Goal: Task Accomplishment & Management: Use online tool/utility

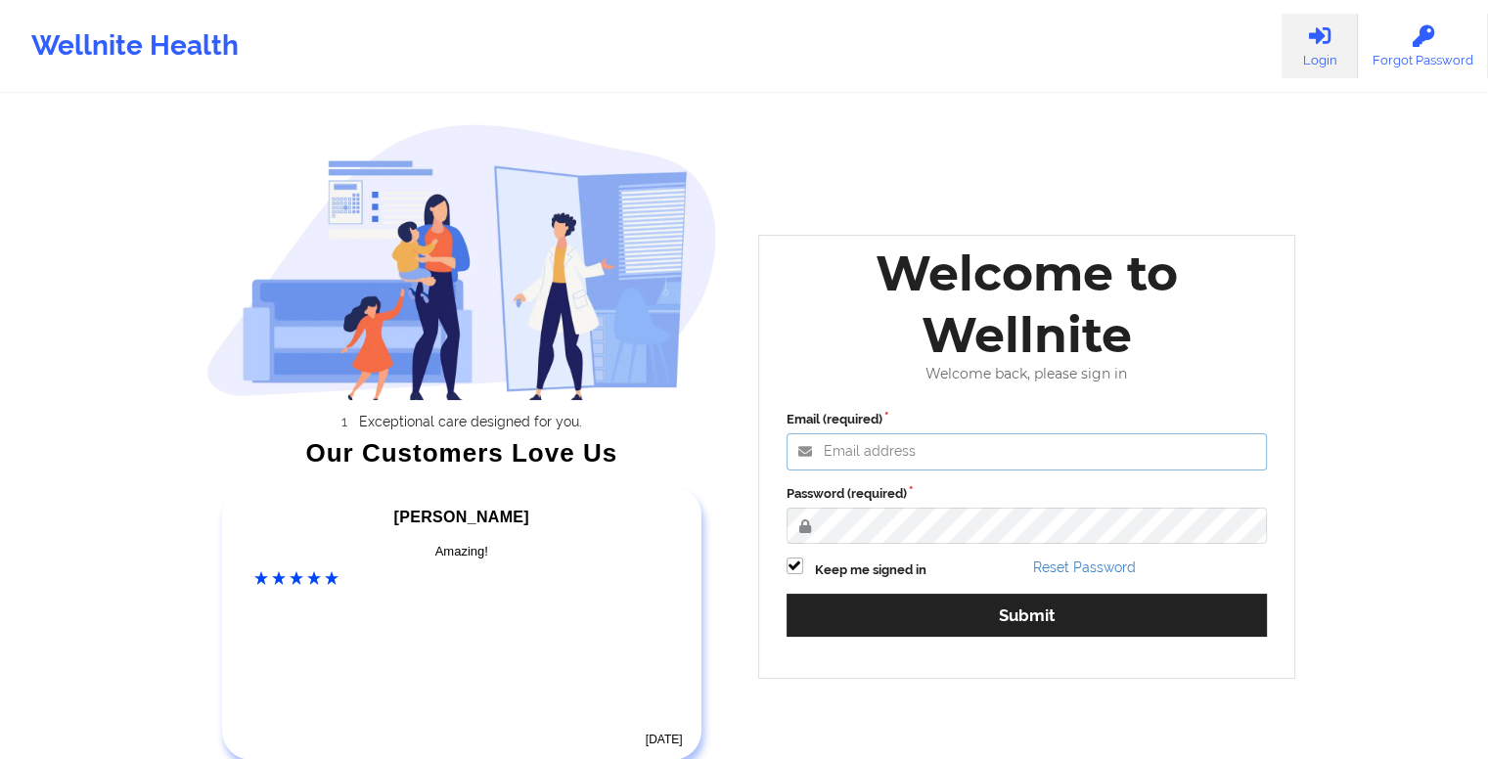
click at [878, 451] on input "Email (required)" at bounding box center [1027, 451] width 481 height 37
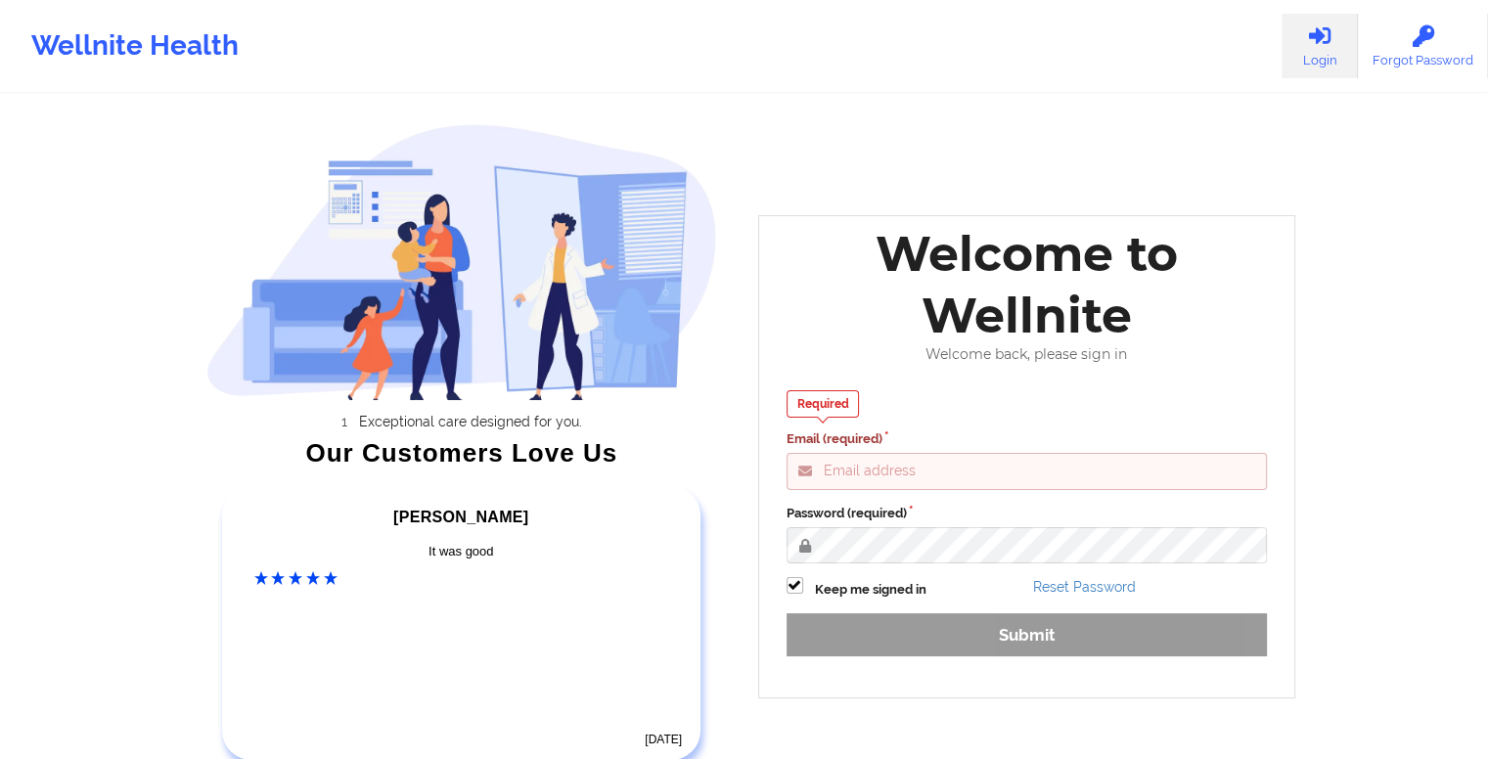
type input "gideon@wellnite.com"
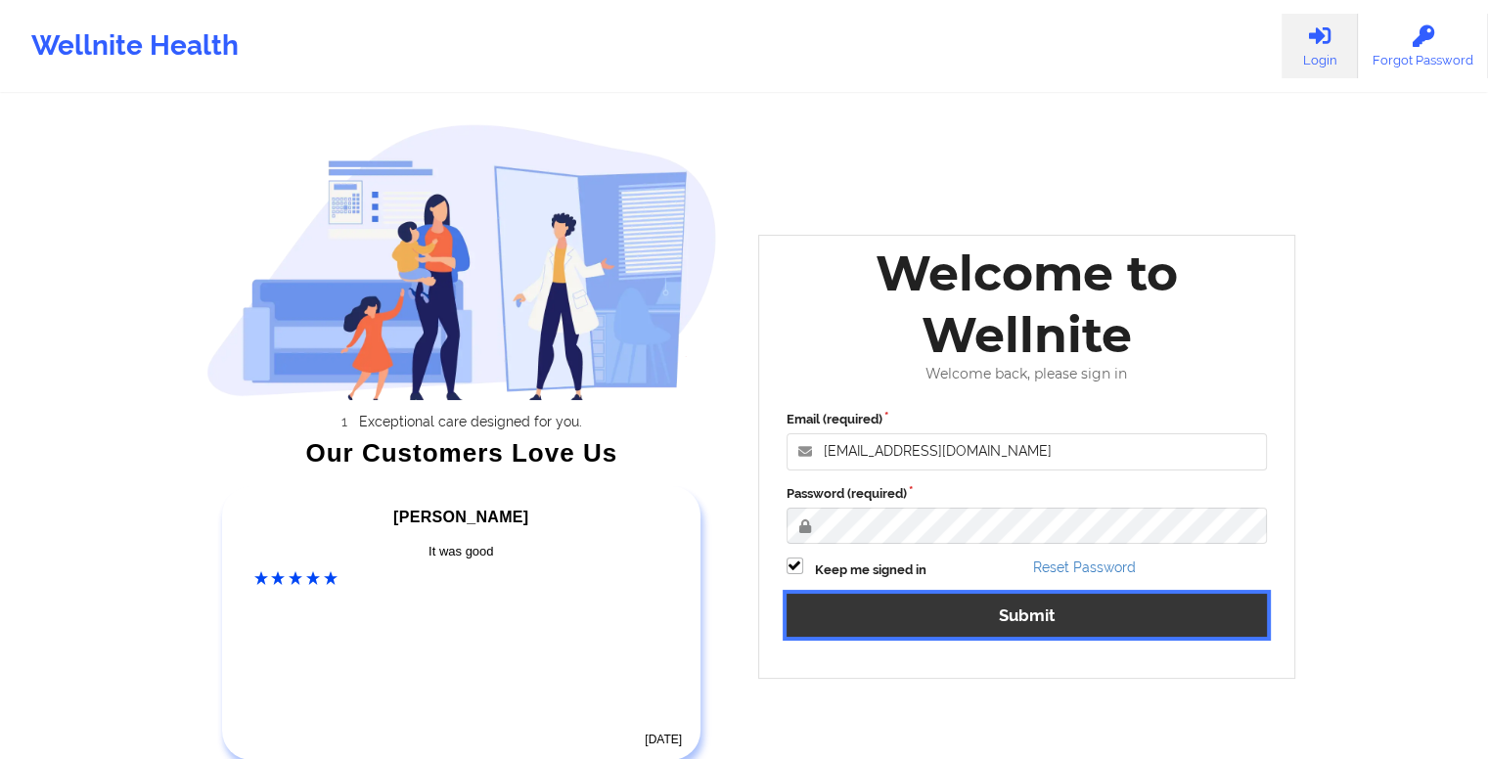
click at [1017, 619] on button "Submit" at bounding box center [1027, 615] width 481 height 42
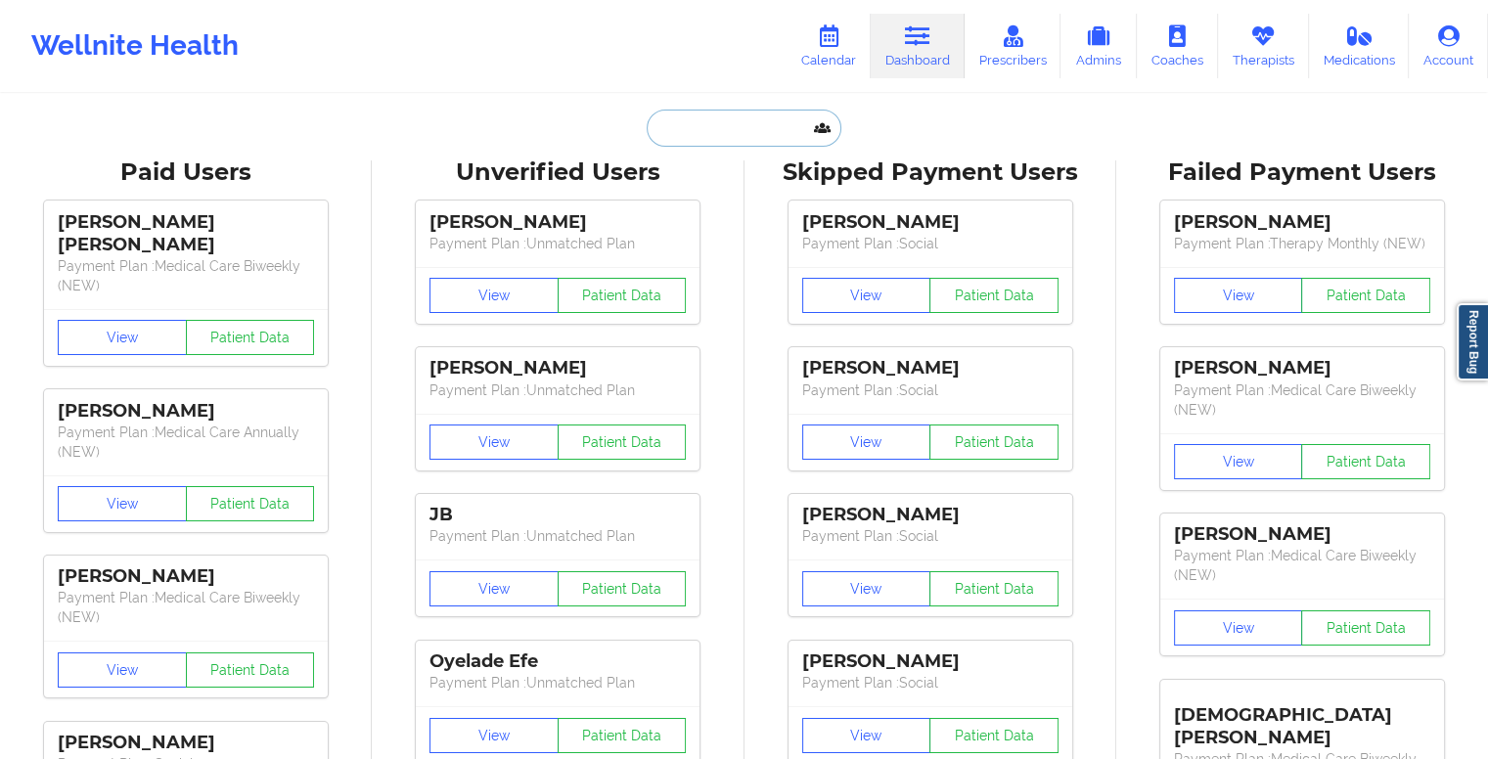
click at [763, 129] on input "text" at bounding box center [744, 128] width 194 height 37
click at [724, 130] on input "text" at bounding box center [744, 128] width 194 height 37
paste input "jabari.mc@sbcglobal.net"
type input "jabari.mc@sbcglobal.net"
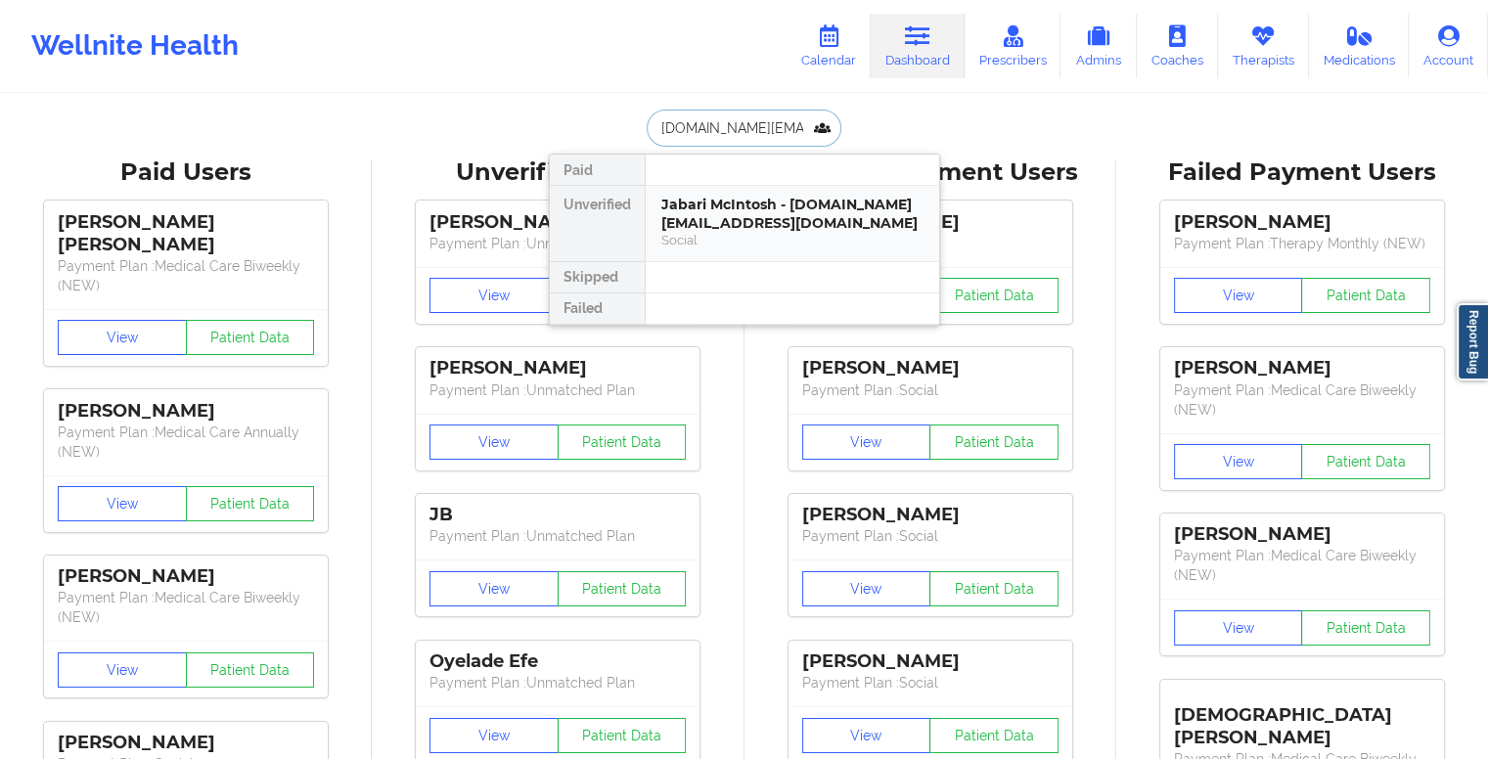
click at [728, 210] on div "Jabari McIntosh - jabari.mc@sbcglobal.net" at bounding box center [792, 214] width 262 height 36
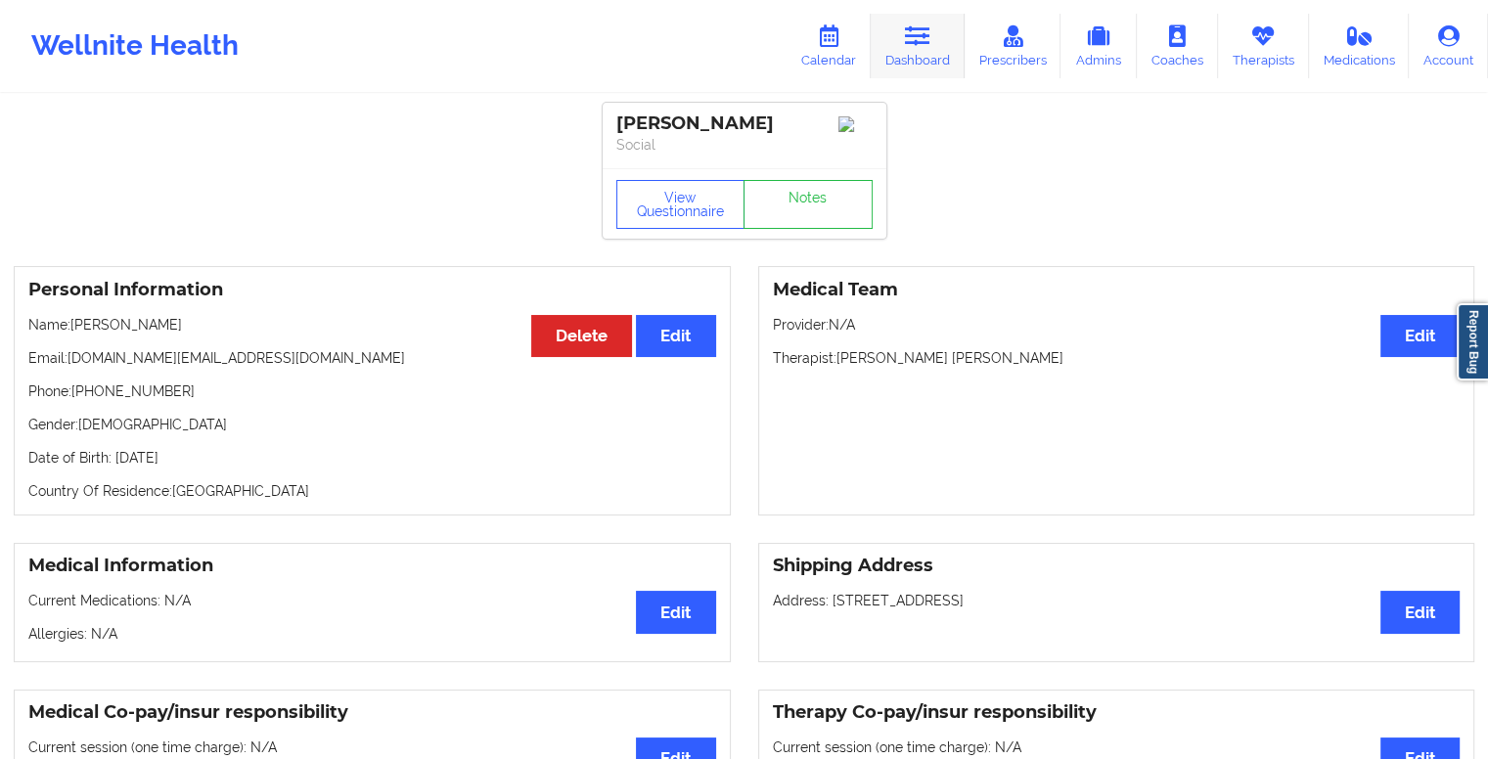
click at [927, 36] on icon at bounding box center [917, 36] width 25 height 22
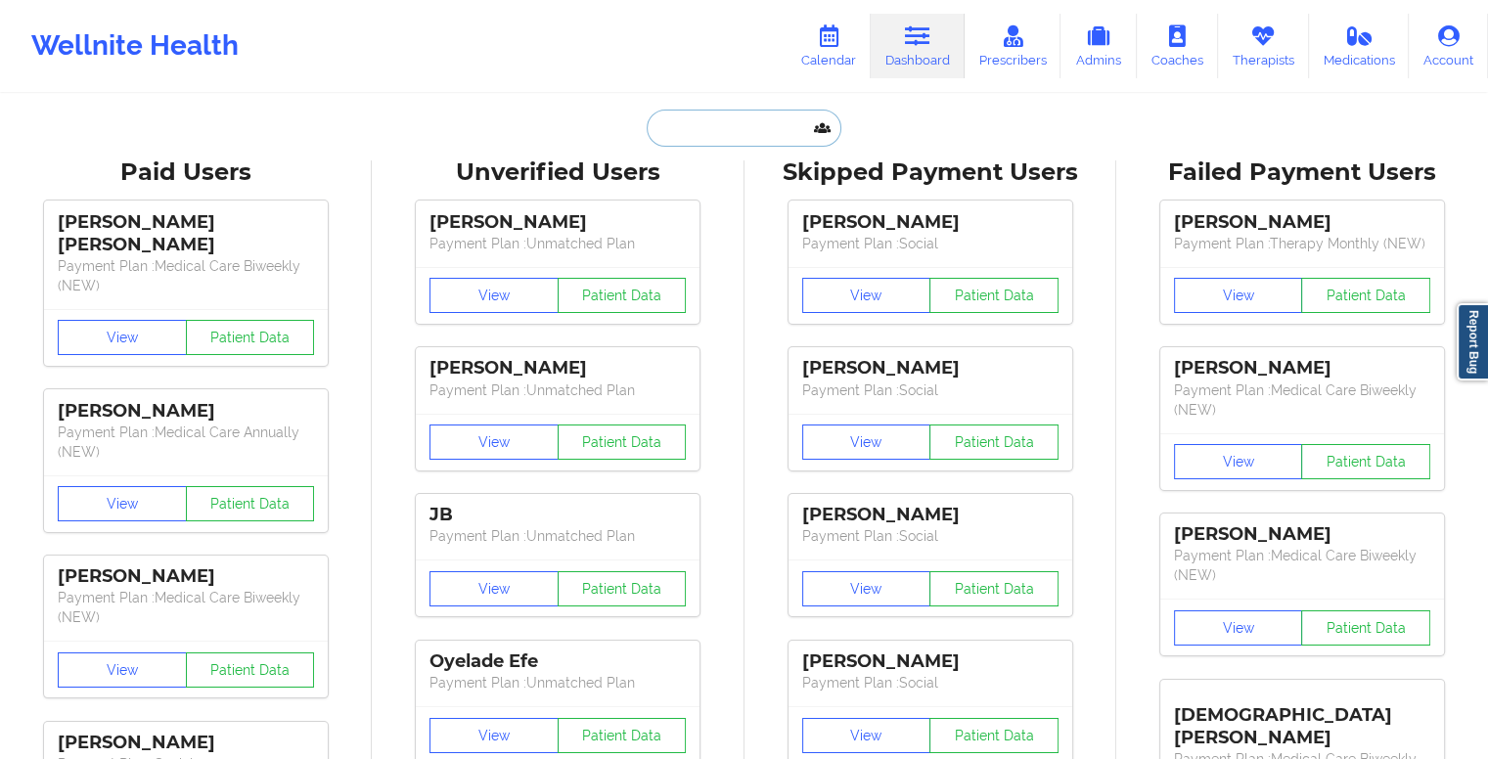
click at [728, 118] on input "text" at bounding box center [744, 128] width 194 height 37
paste input "MPOOLE727@YAHOO.COM"
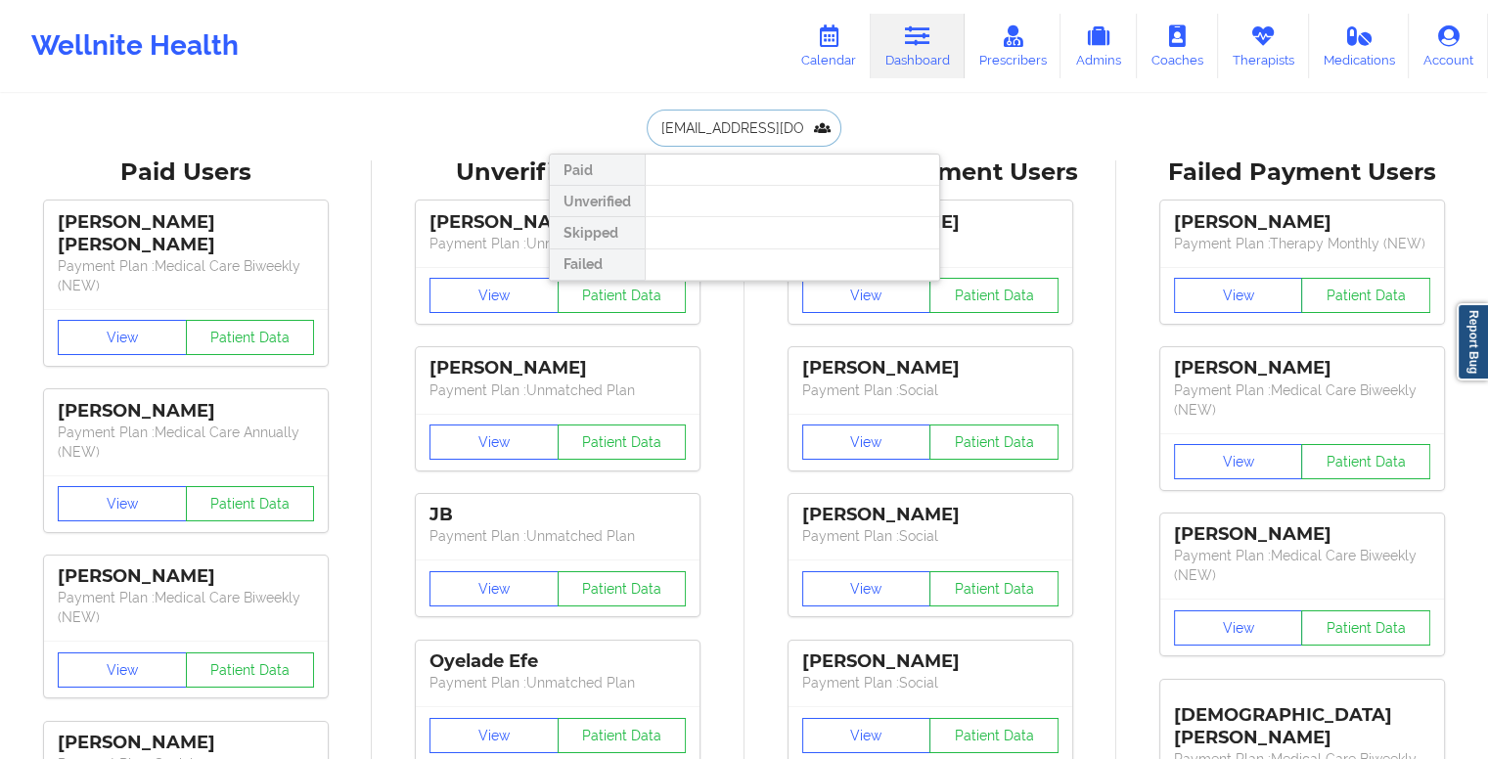
click at [754, 130] on input "MPOOLE727@YAHOO.COM" at bounding box center [744, 128] width 194 height 37
paste input "ONICA POOLE"
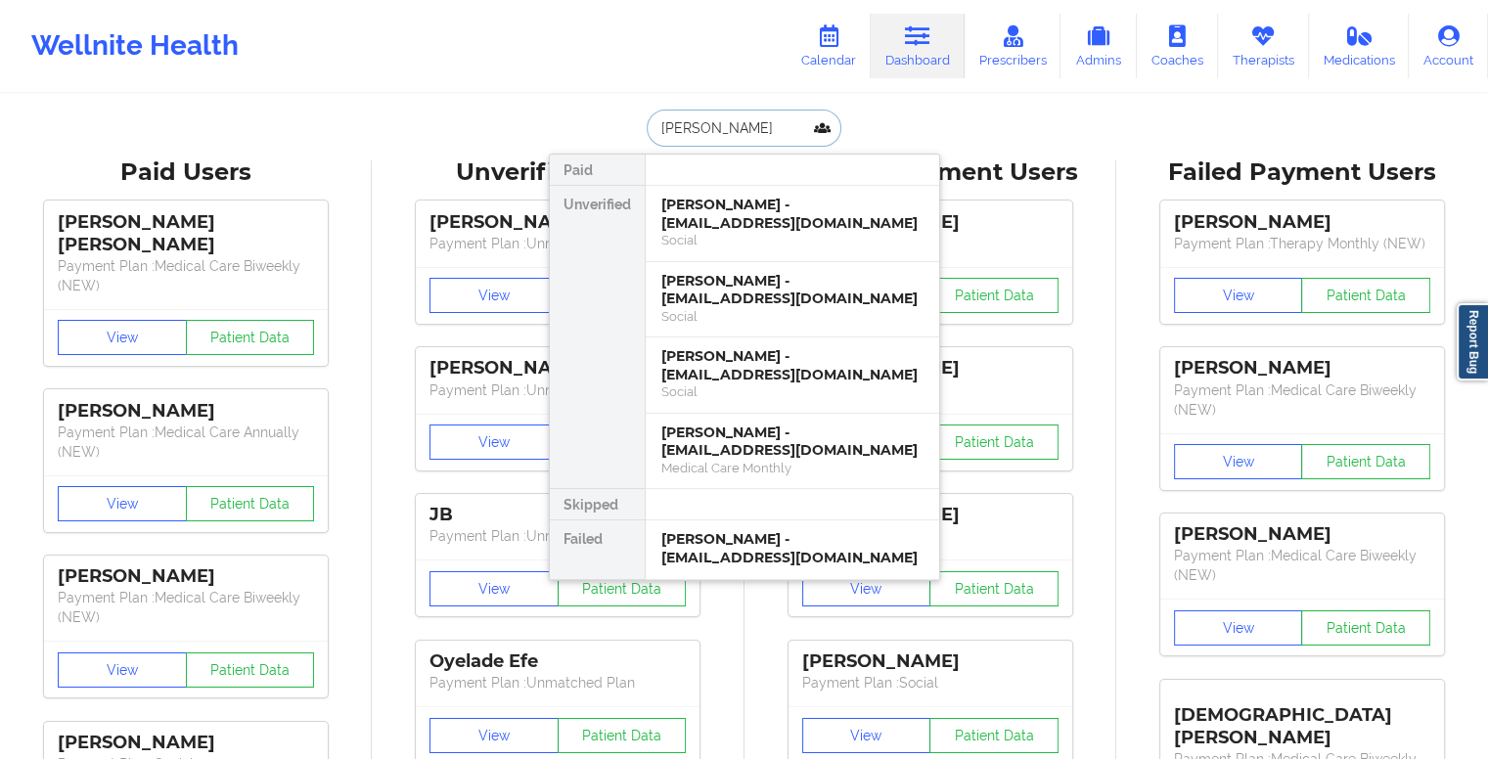
click at [743, 135] on input "POOLE" at bounding box center [744, 128] width 194 height 37
paste input "[EMAIL_ADDRESS][DOMAIN_NAME]"
type input "[EMAIL_ADDRESS][DOMAIN_NAME]"
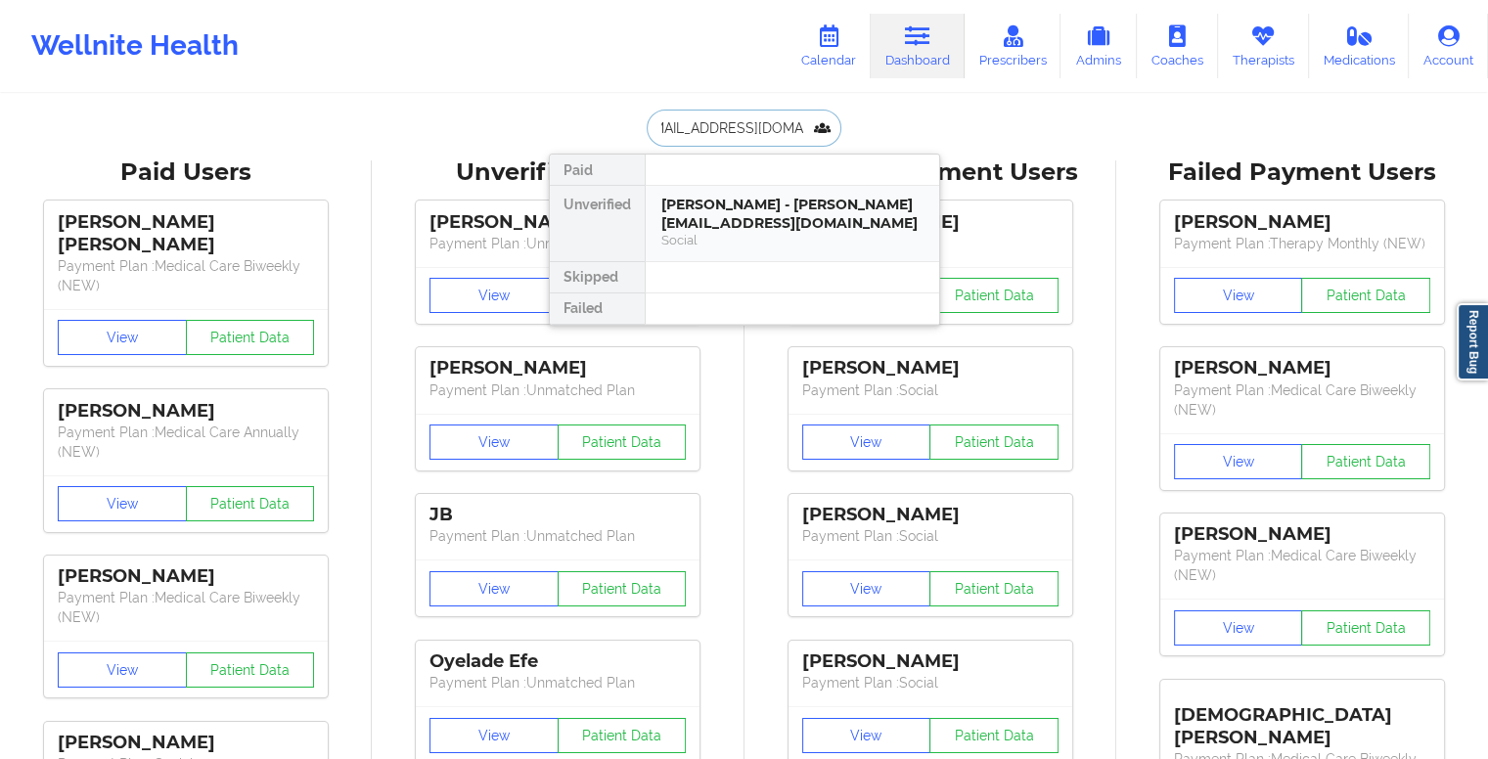
click at [745, 228] on div "Charlene Leon - charlenemleon@yahoo.com" at bounding box center [792, 214] width 262 height 36
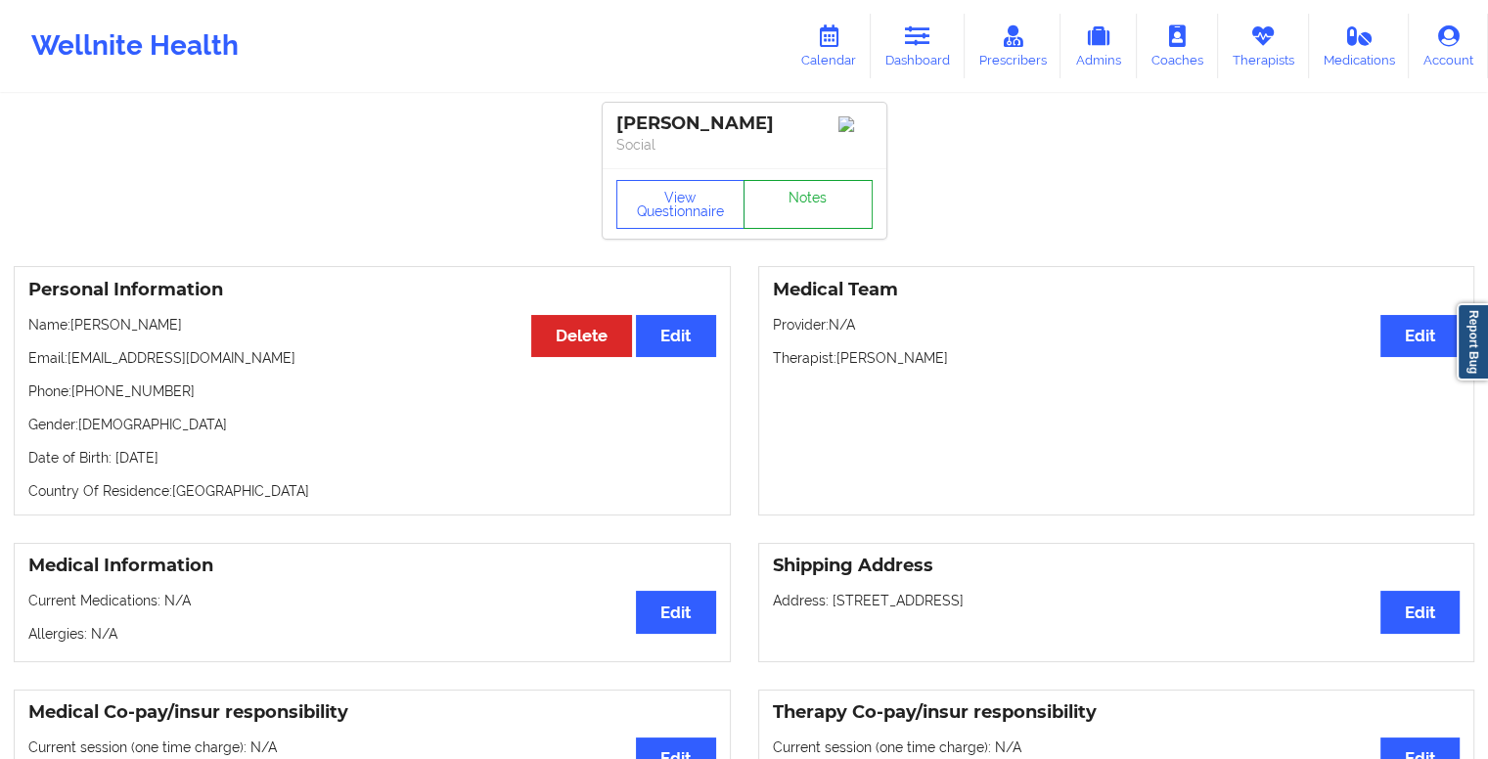
click at [816, 199] on link "Notes" at bounding box center [807, 204] width 129 height 49
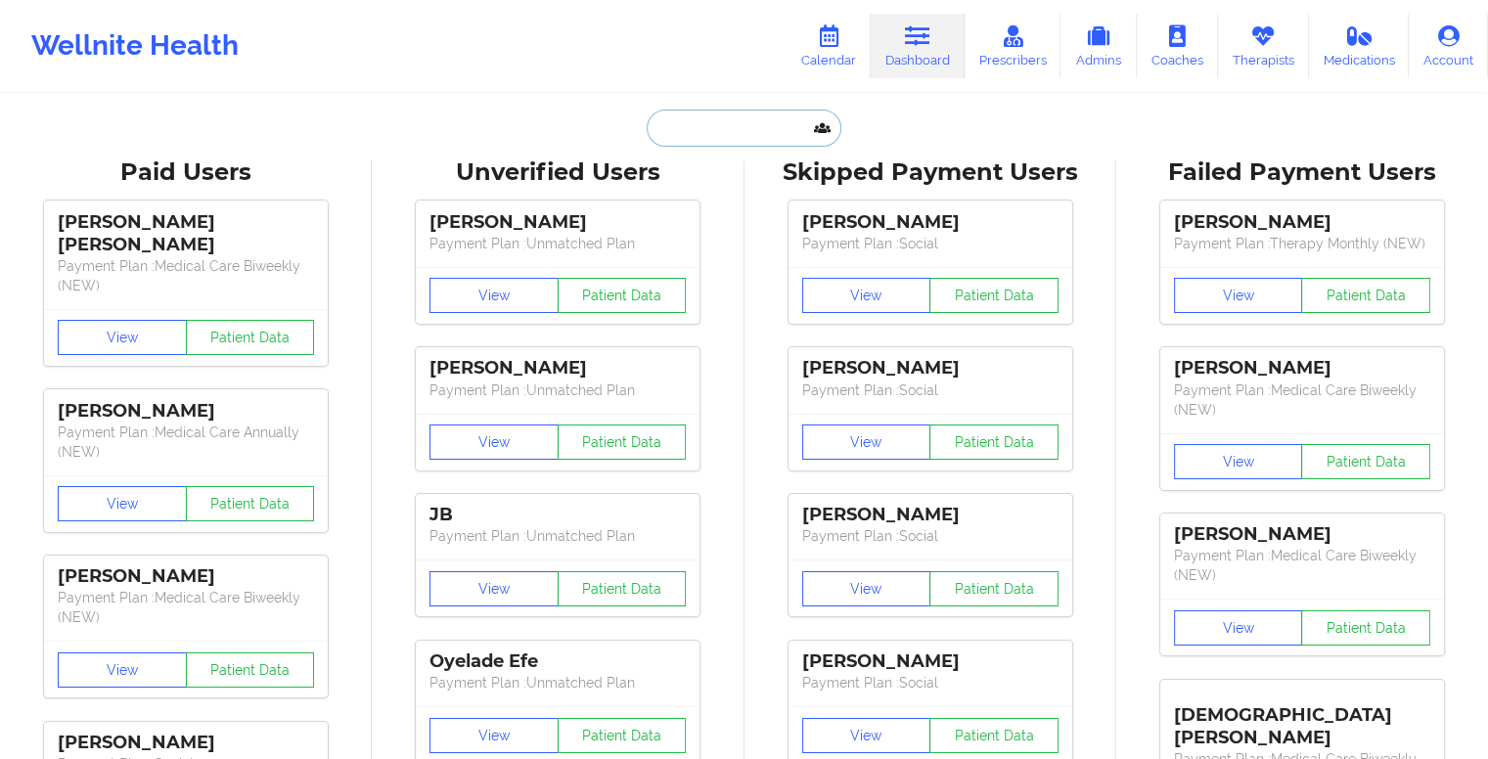
click at [755, 129] on input "text" at bounding box center [744, 128] width 194 height 37
paste input "yen@yenbiechler.com"
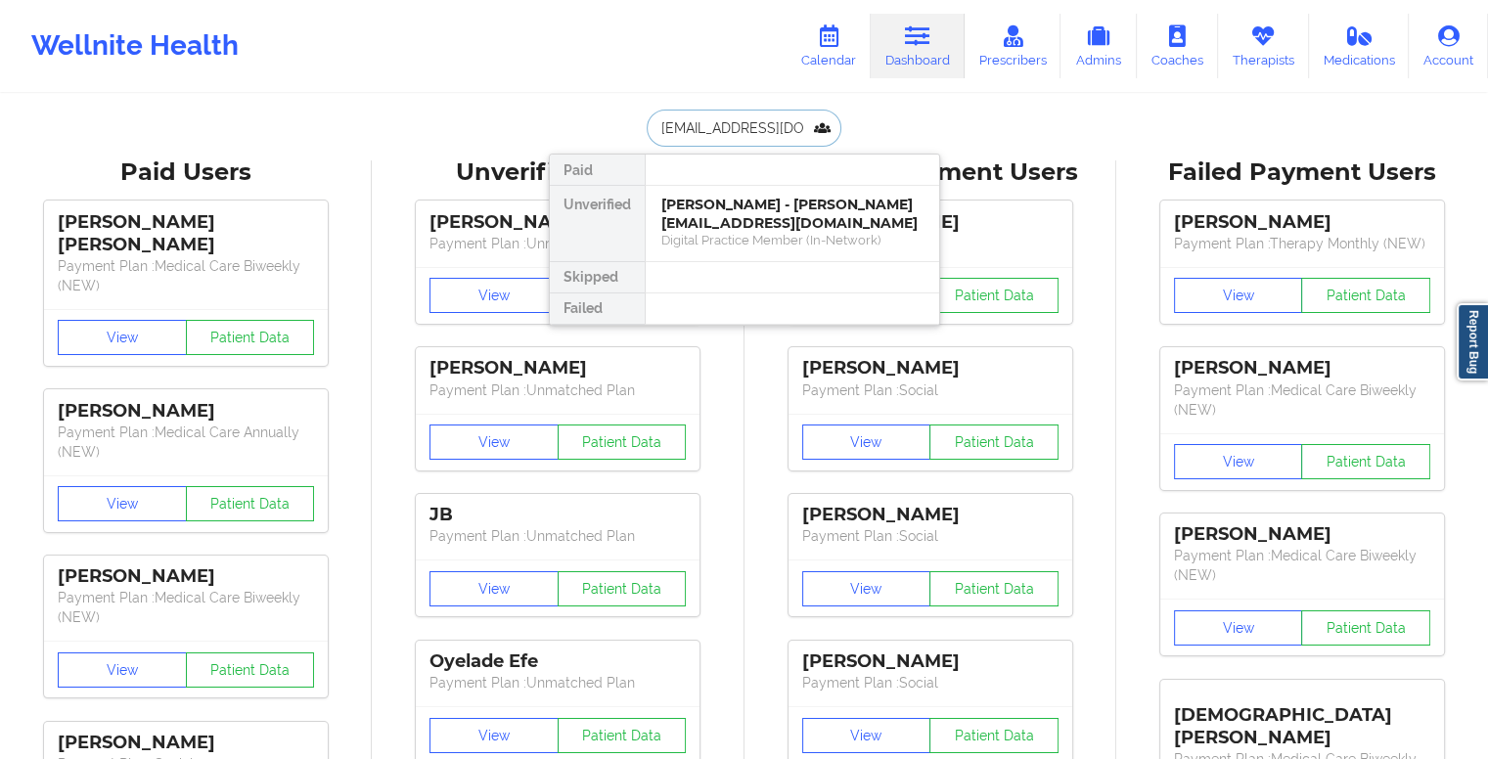
type input "yen@yenbiechler.com"
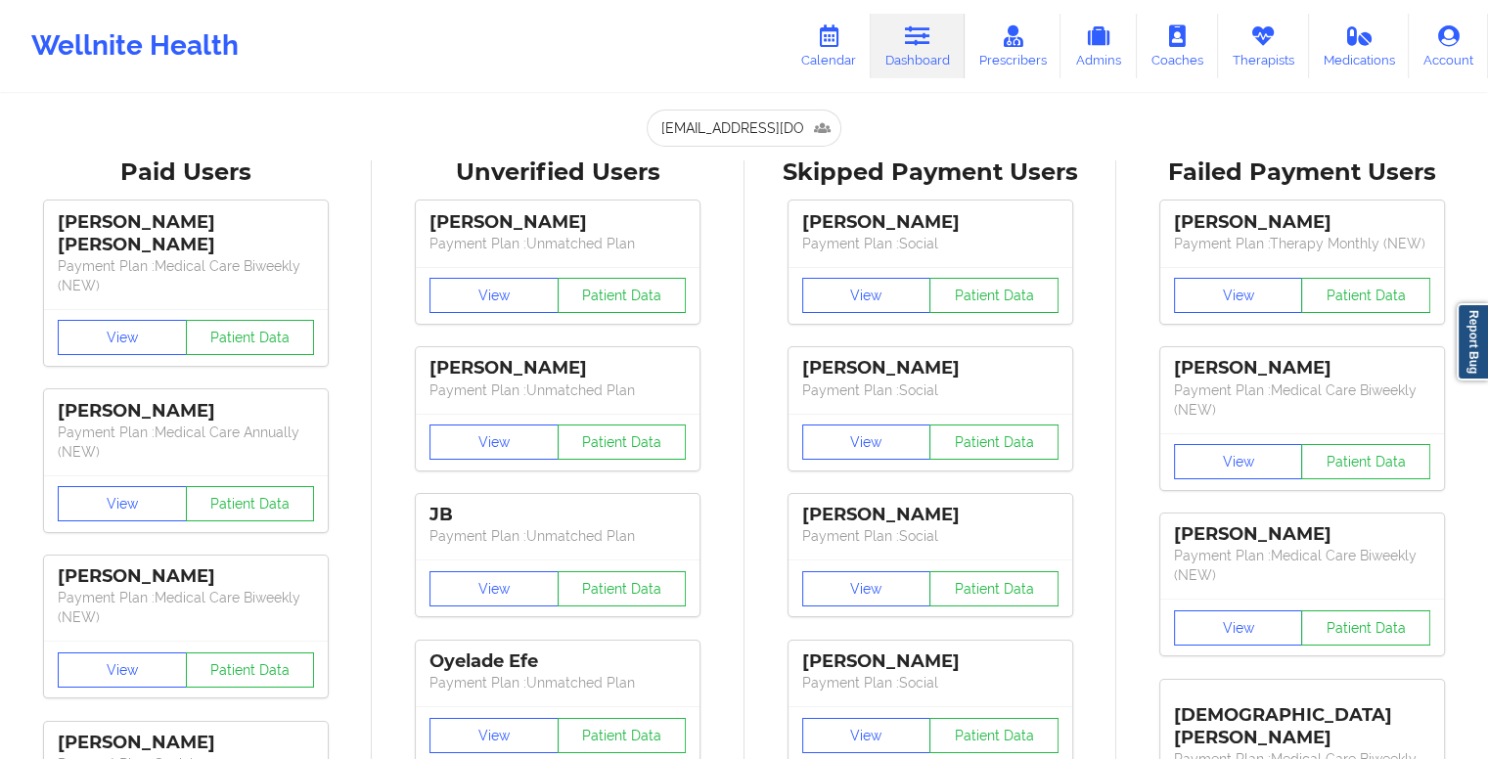
click at [912, 36] on icon at bounding box center [917, 36] width 25 height 22
click at [924, 36] on icon at bounding box center [917, 36] width 25 height 22
click at [833, 33] on icon at bounding box center [828, 36] width 25 height 22
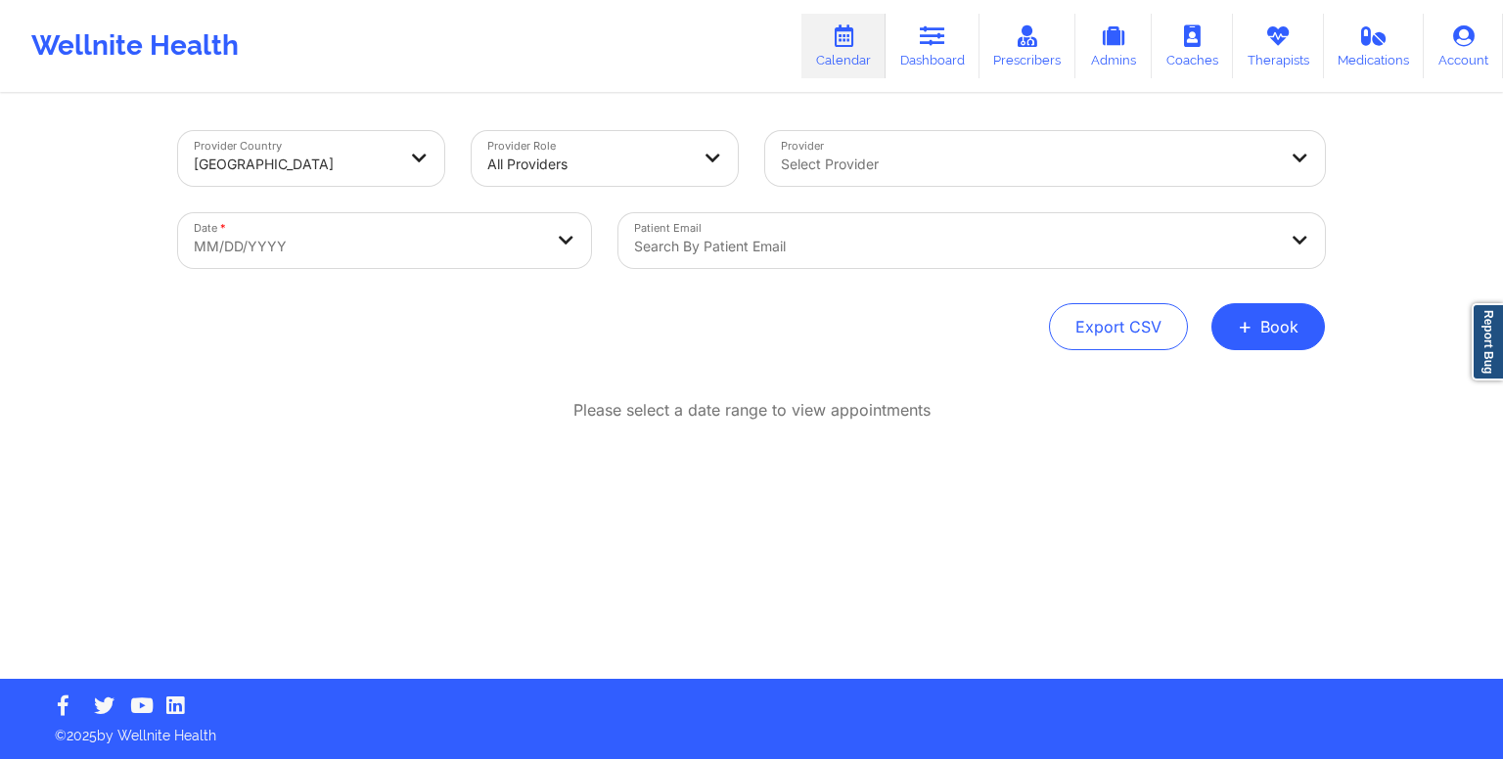
select select "2025-8"
select select "2025-9"
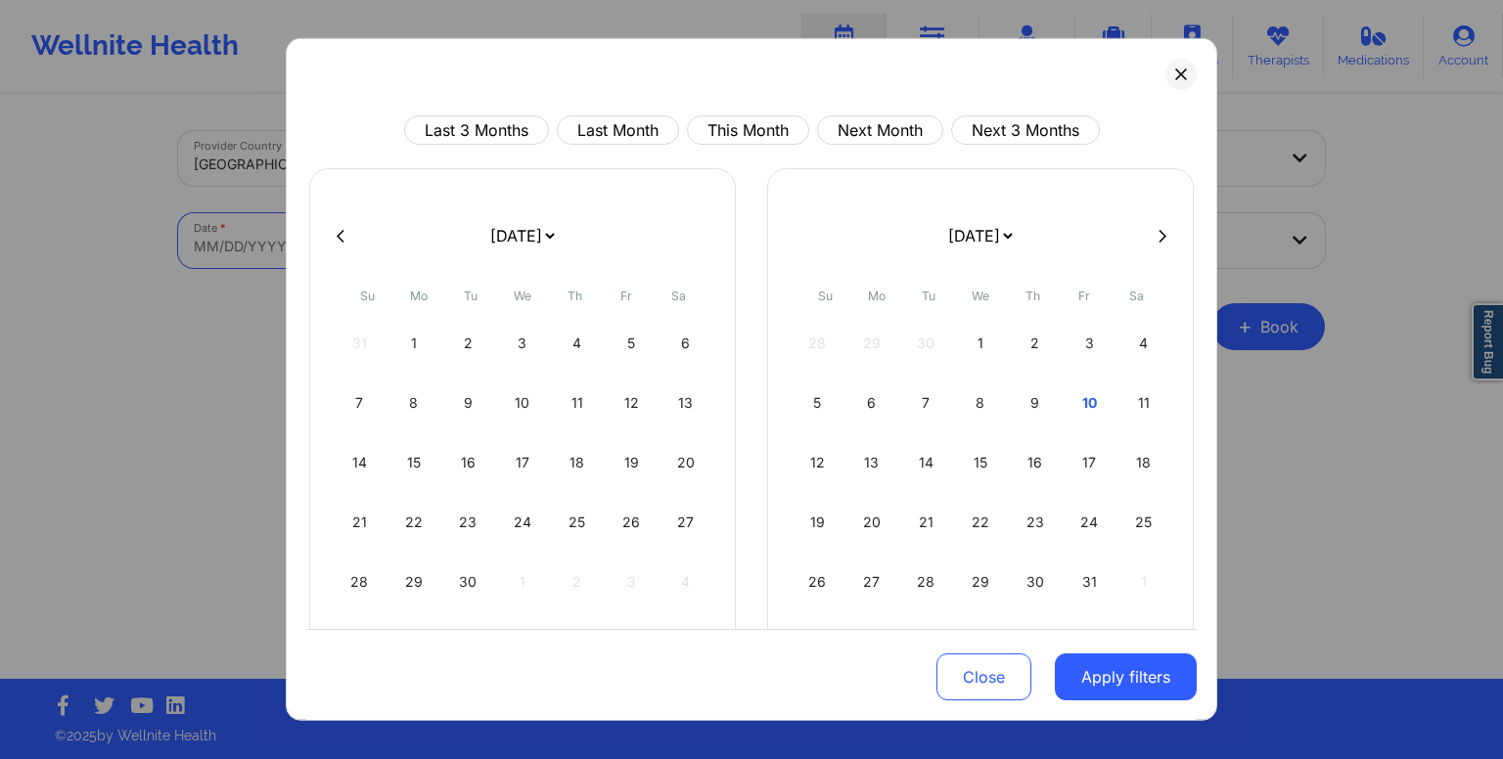
click at [314, 238] on body "Wellnite Health Calendar Dashboard Prescribers Admins Coaches Therapists Medica…" at bounding box center [751, 379] width 1503 height 759
click at [736, 132] on button "This Month" at bounding box center [748, 129] width 122 height 29
select select "2025-9"
select select "2025-10"
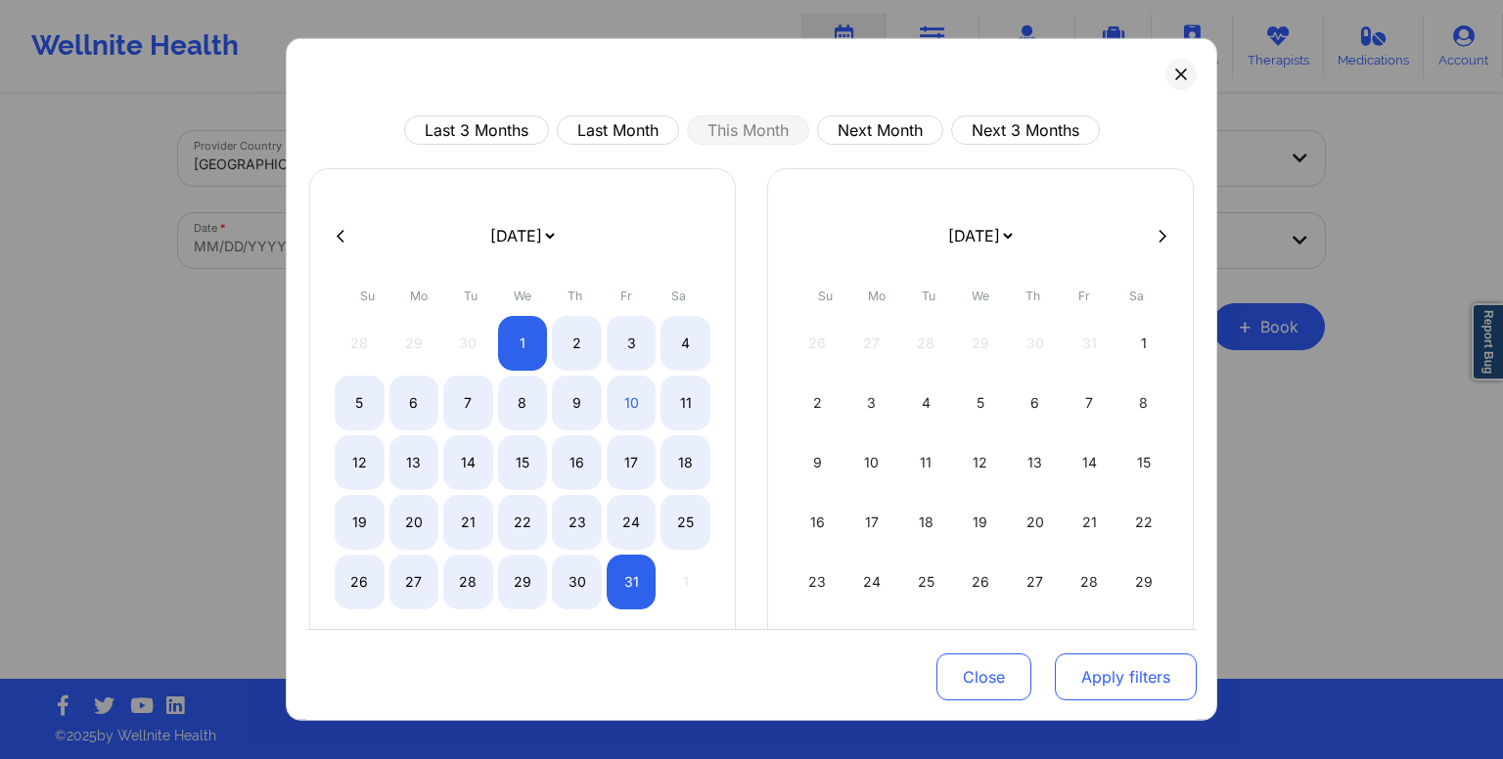
click at [1108, 686] on button "Apply filters" at bounding box center [1126, 676] width 142 height 47
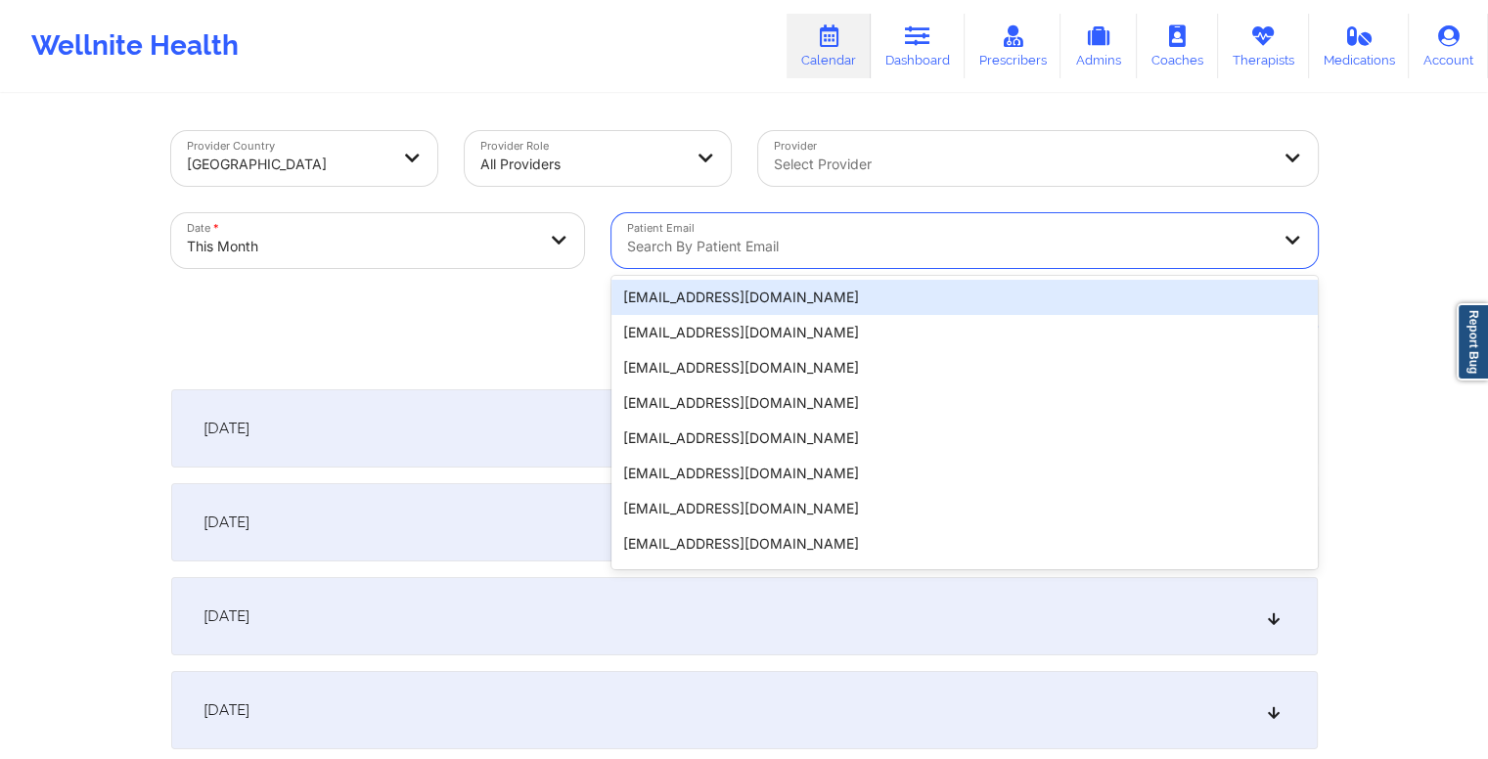
click at [743, 243] on div at bounding box center [948, 246] width 642 height 23
paste input "yen@yenbiechler.com"
type input "yen@yenbiechler.com"
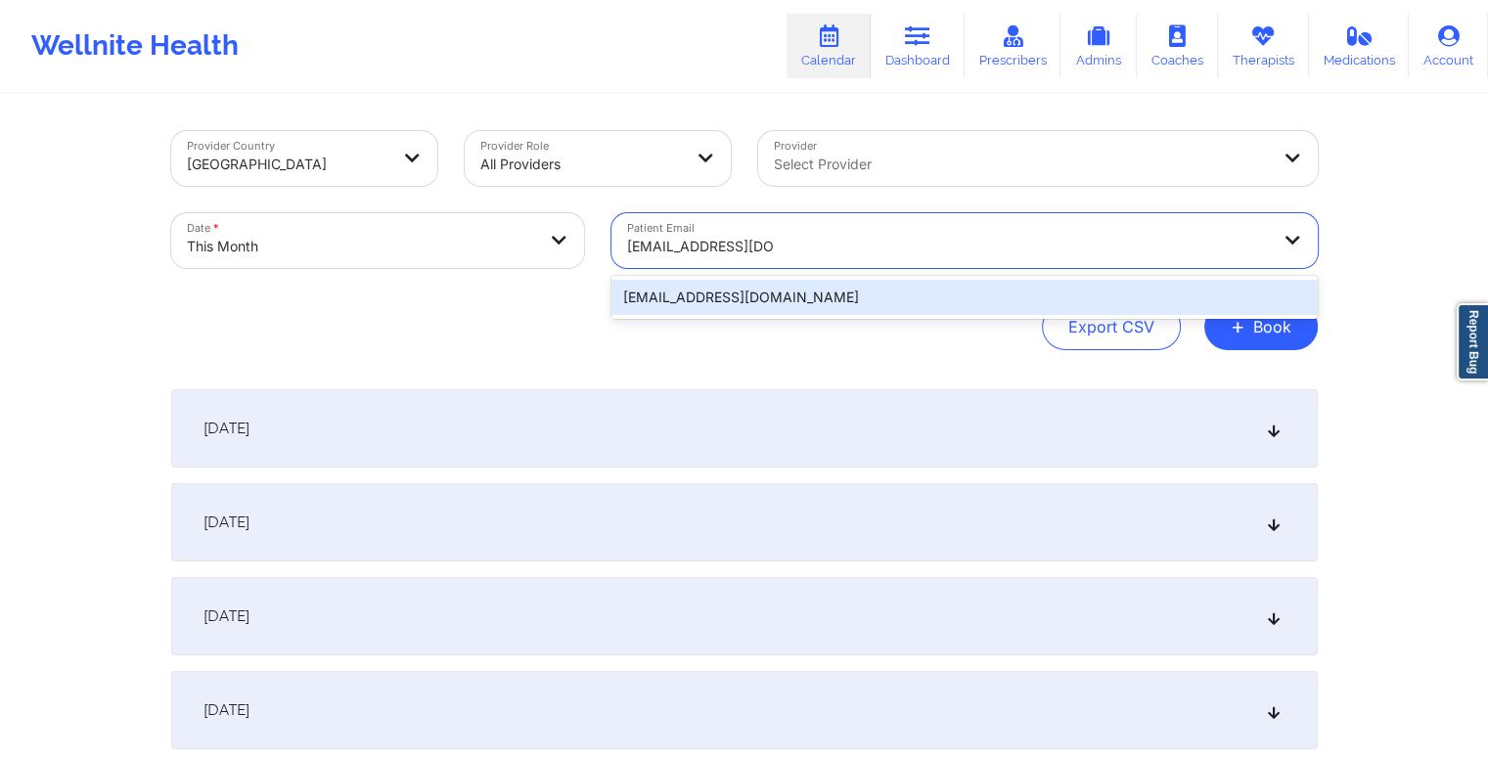
click at [733, 296] on div "yen@yenbiechler.com" at bounding box center [964, 297] width 706 height 35
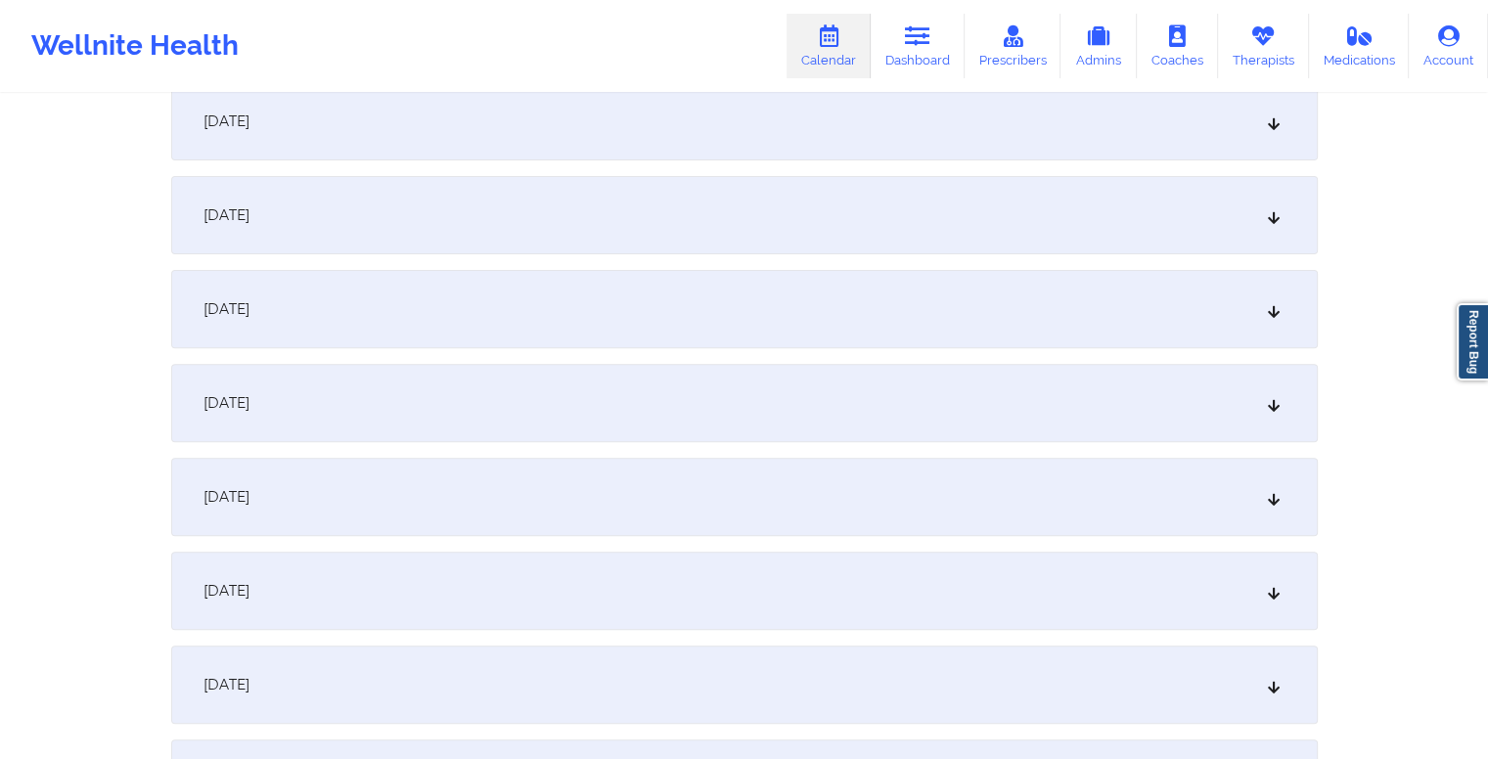
scroll to position [731, 0]
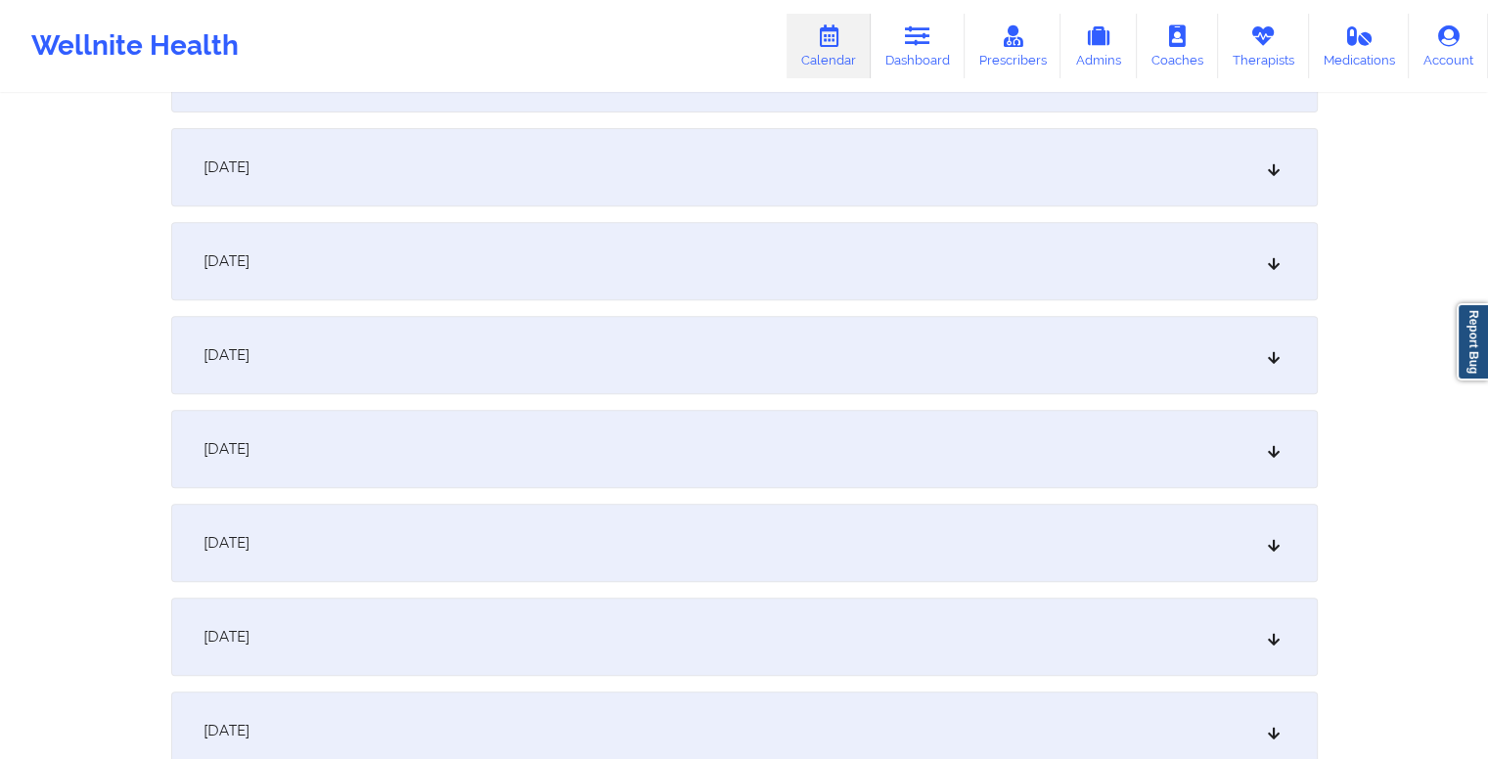
click at [732, 555] on div "[DATE]" at bounding box center [744, 543] width 1147 height 78
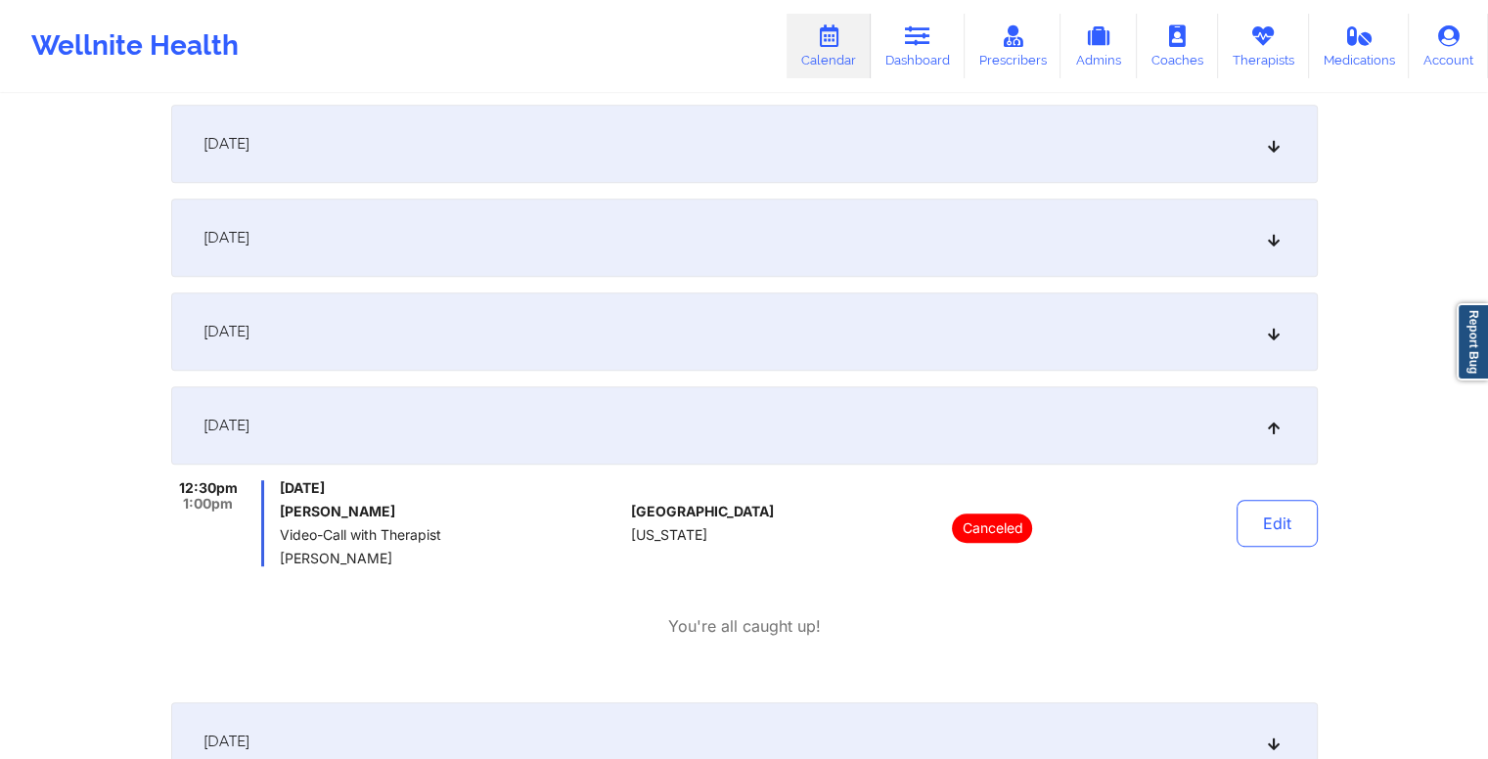
scroll to position [849, 0]
click at [528, 314] on div "[DATE]" at bounding box center [744, 331] width 1147 height 78
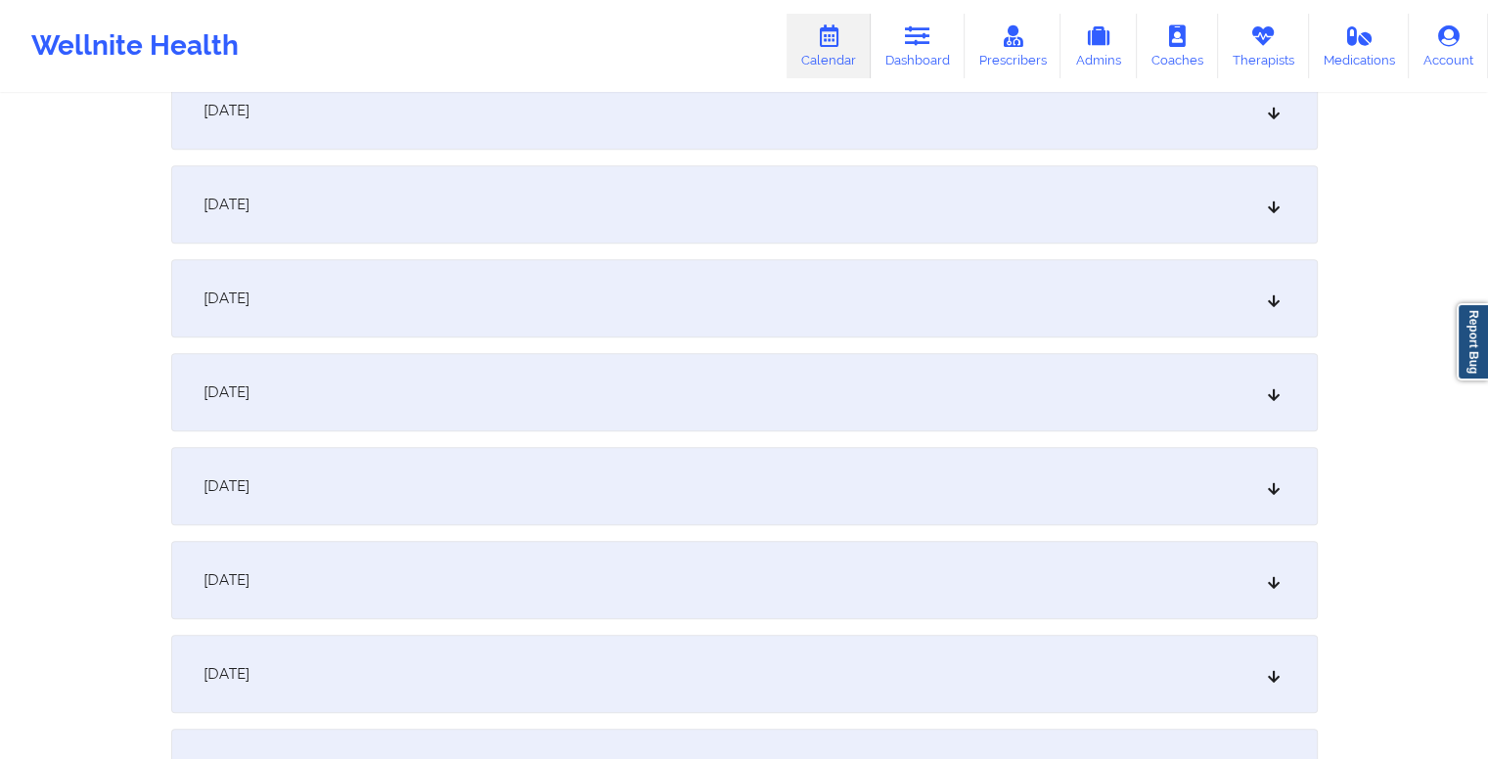
scroll to position [1939, 0]
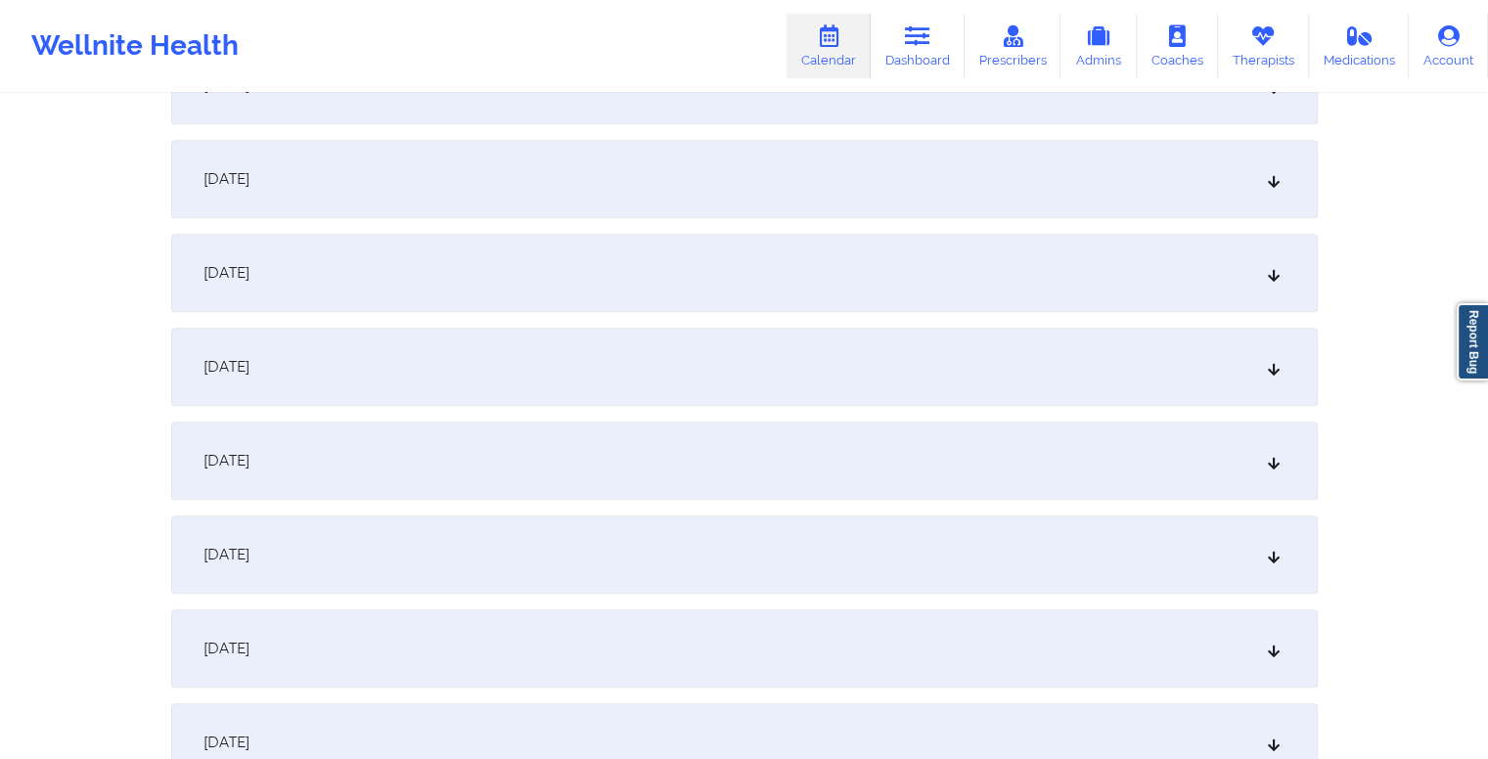
click at [677, 463] on div "[DATE]" at bounding box center [744, 461] width 1147 height 78
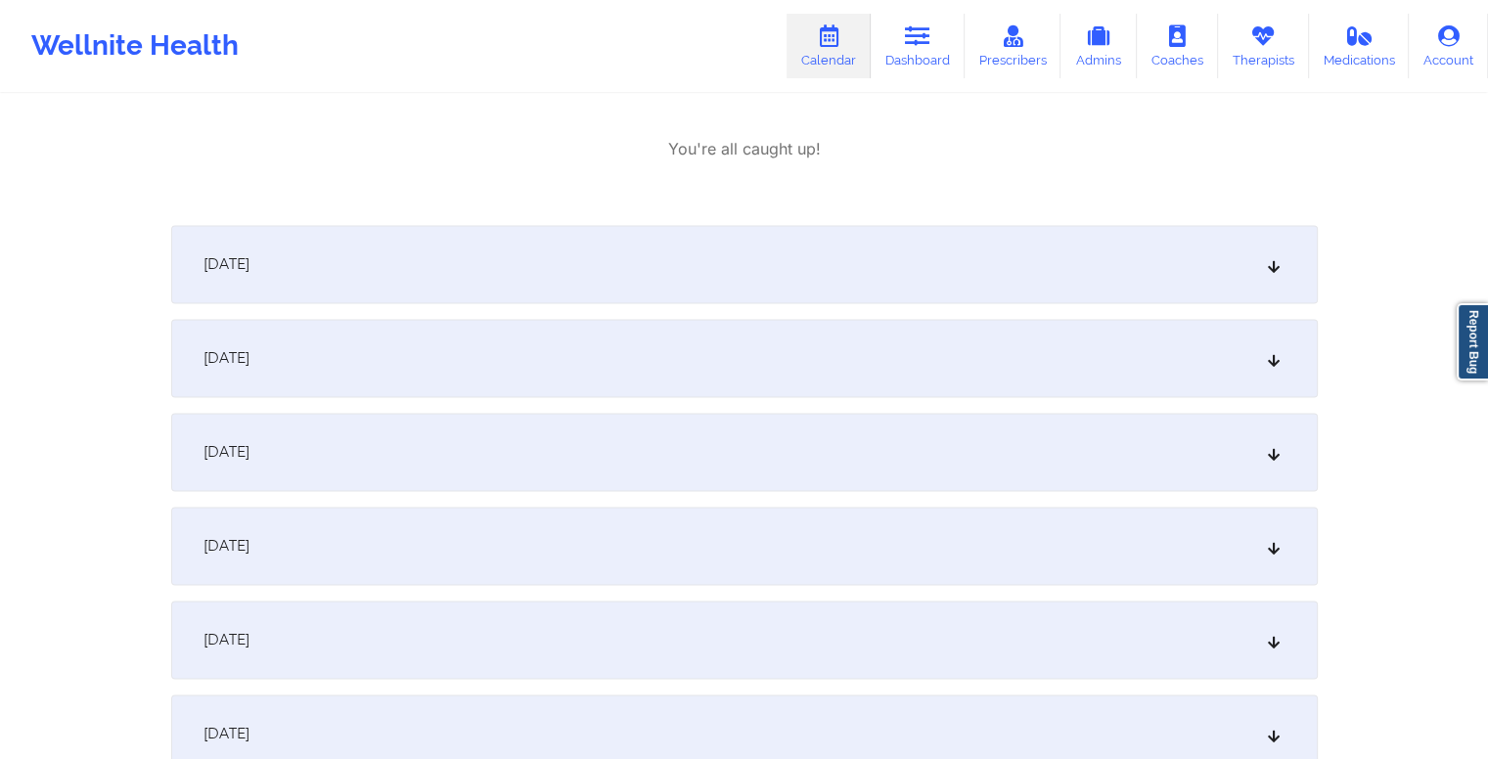
scroll to position [2931, 0]
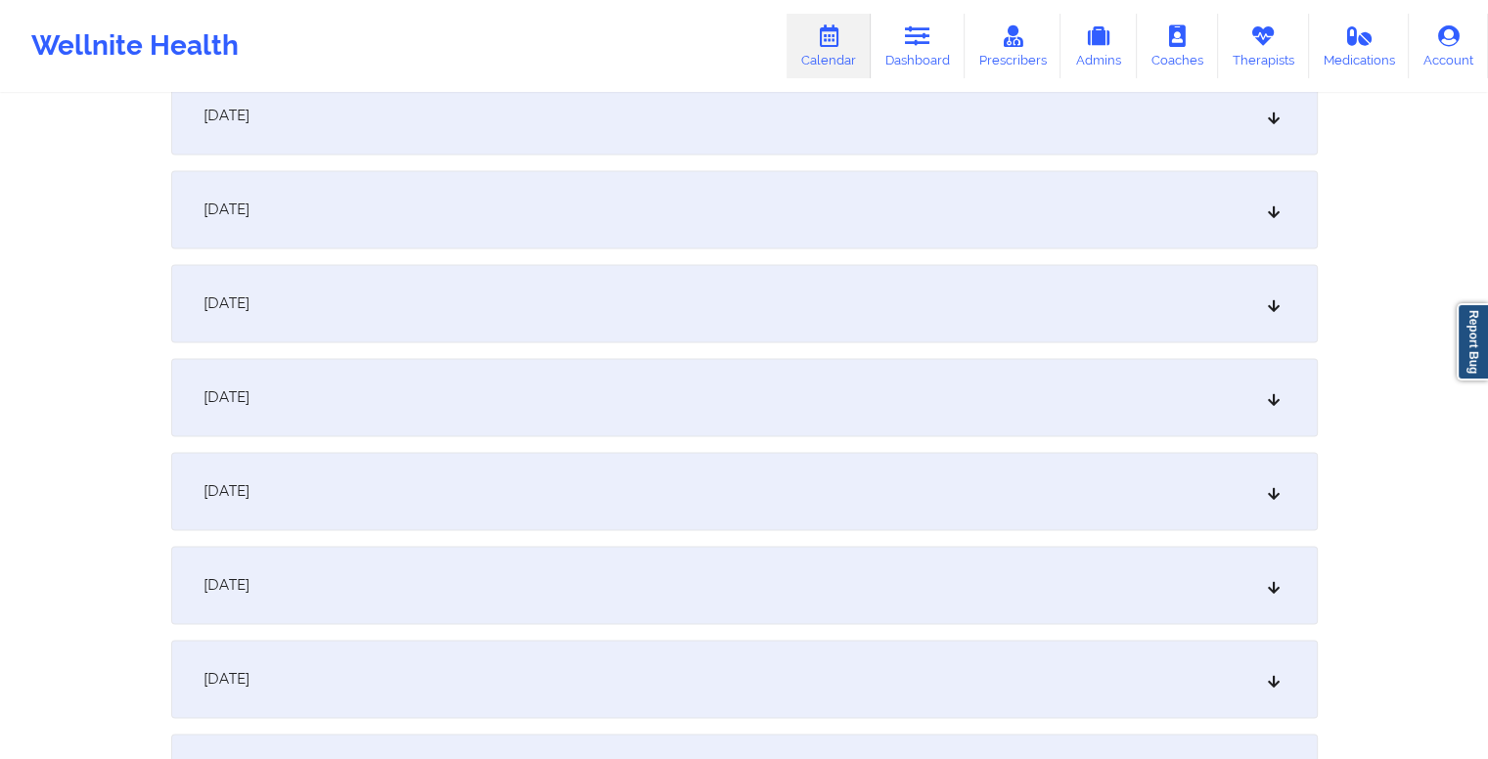
click at [574, 564] on div "[DATE]" at bounding box center [744, 585] width 1147 height 78
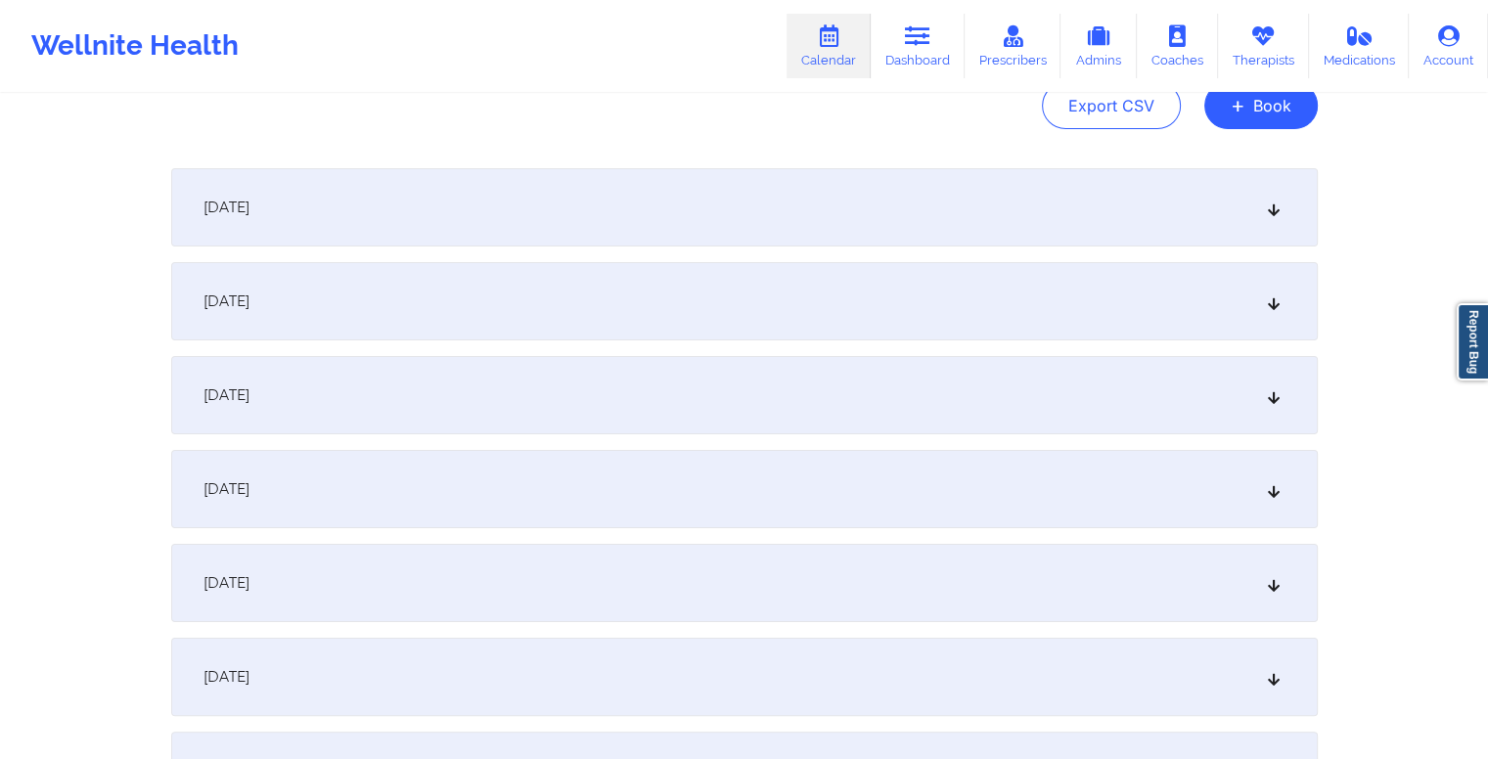
scroll to position [0, 0]
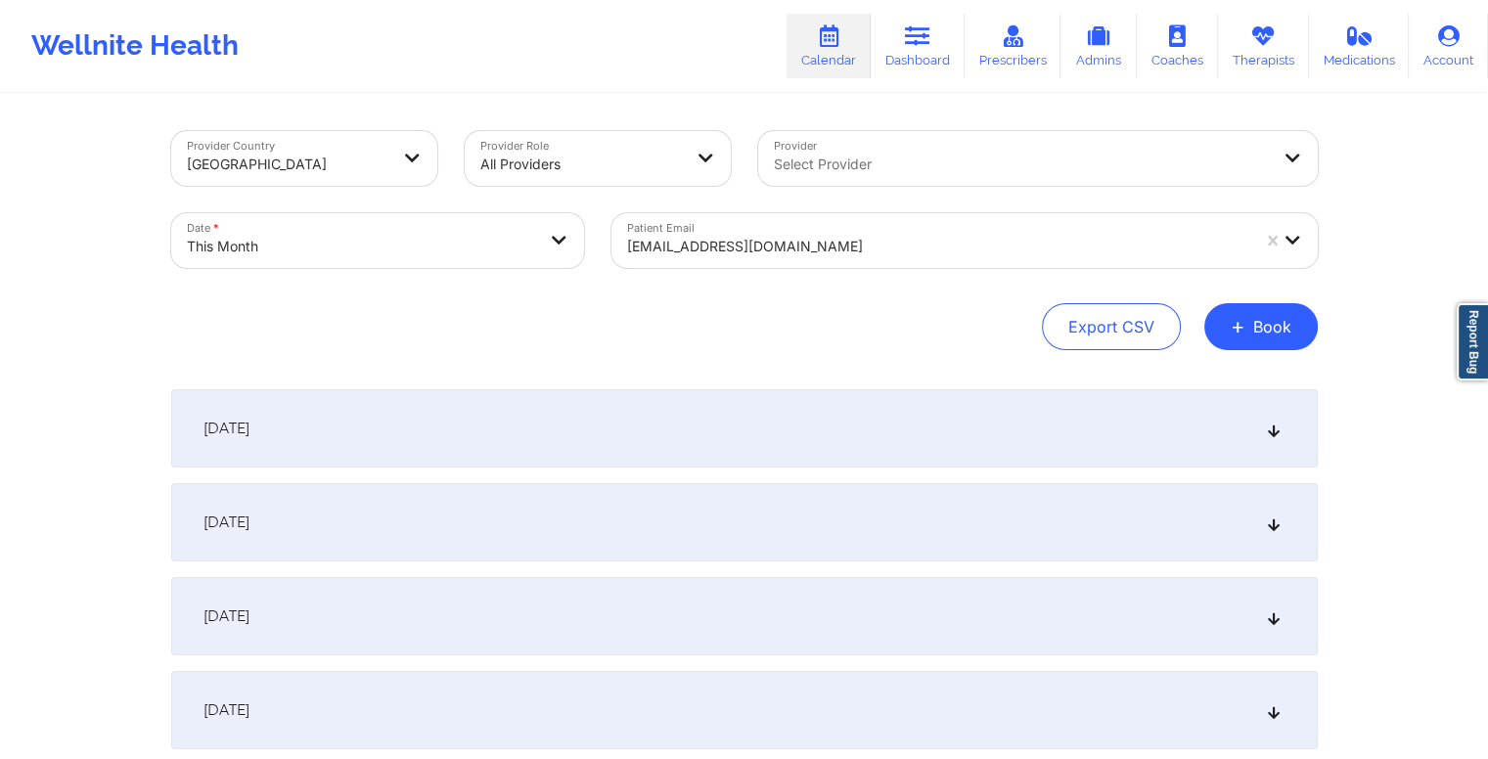
click at [759, 247] on div at bounding box center [938, 246] width 622 height 23
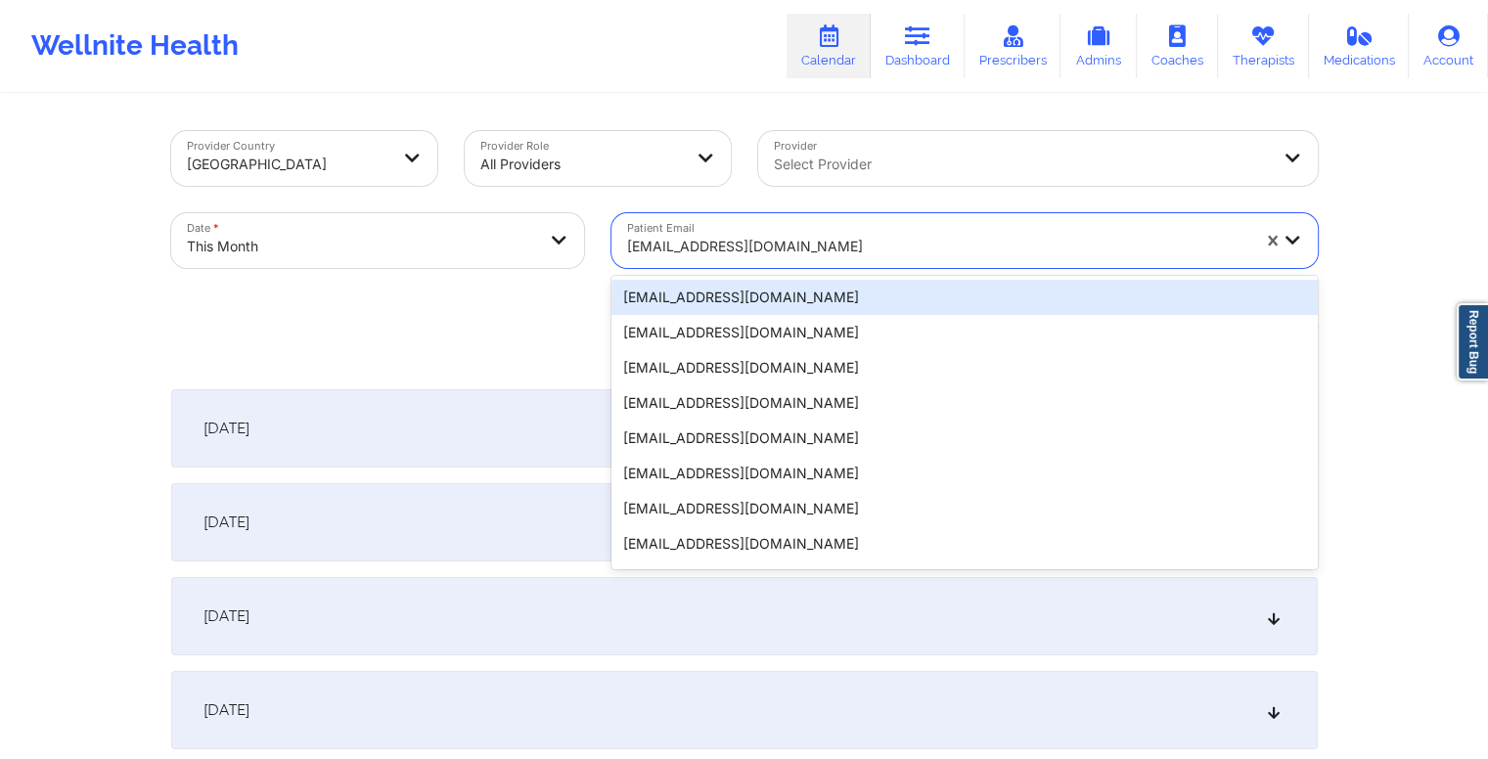
click at [759, 247] on div at bounding box center [938, 246] width 622 height 23
paste input "asiaparker00@gmail.com"
type input "asiaparker00@gmail.com"
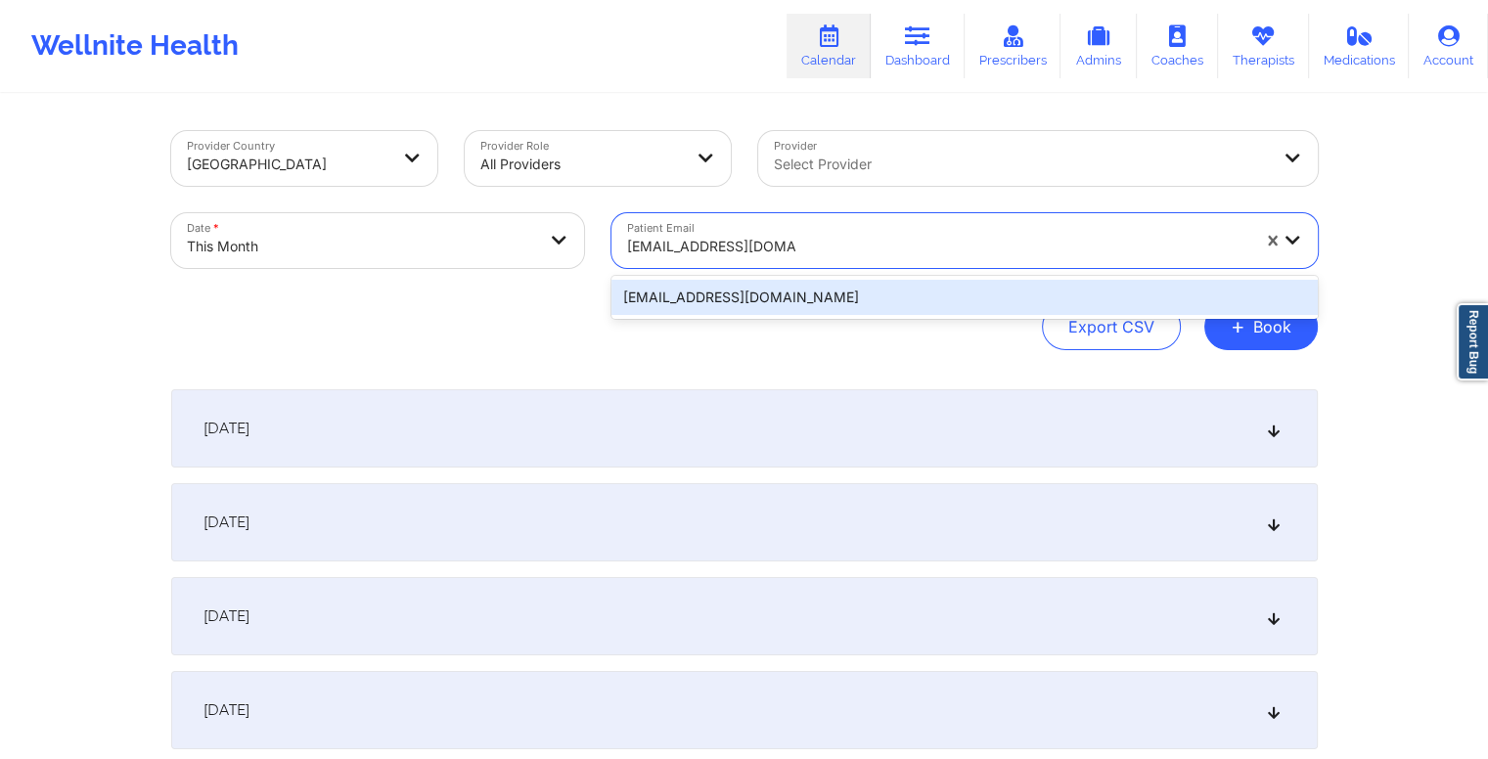
click at [767, 301] on div "asiaparker00@gmail.com" at bounding box center [964, 297] width 706 height 35
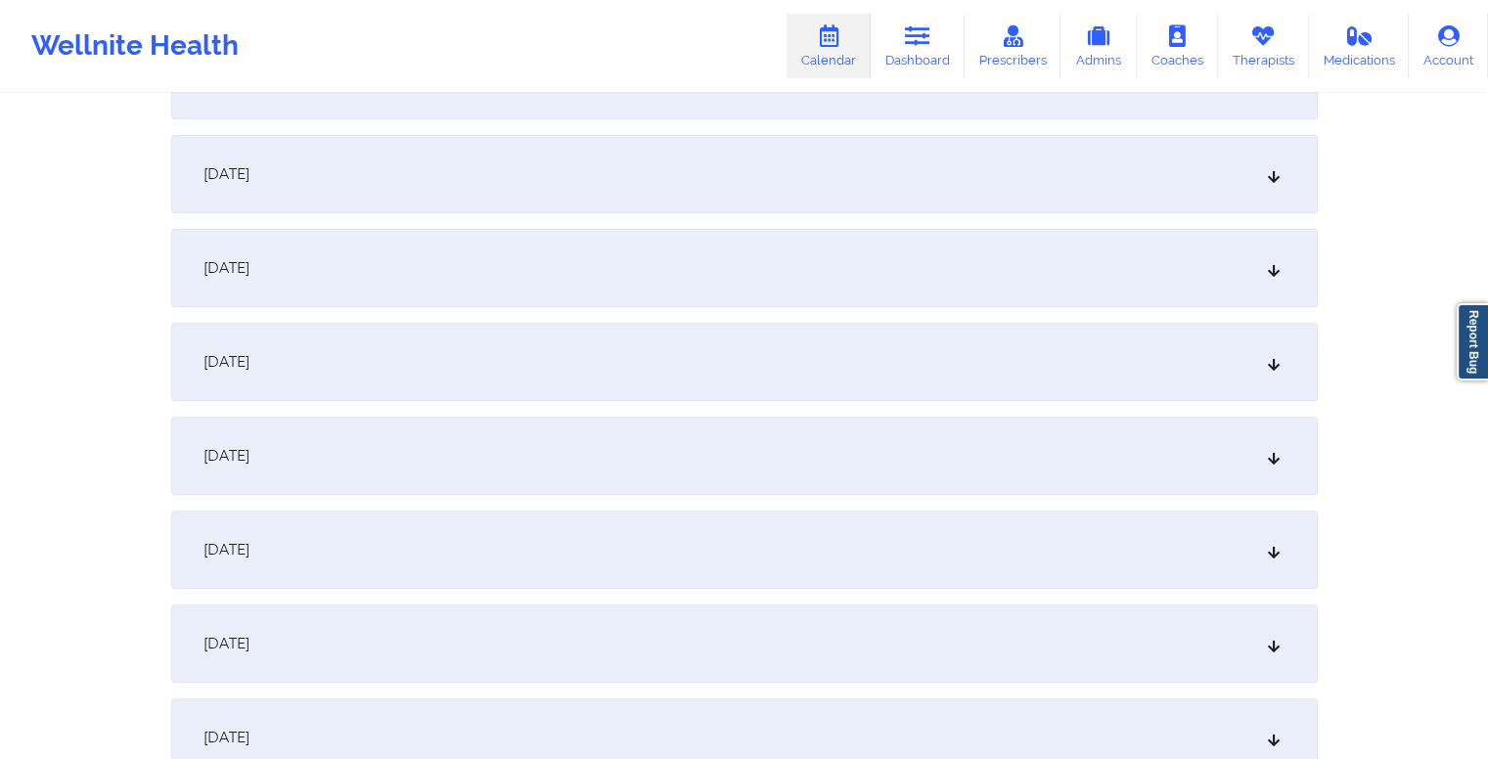
scroll to position [898, 0]
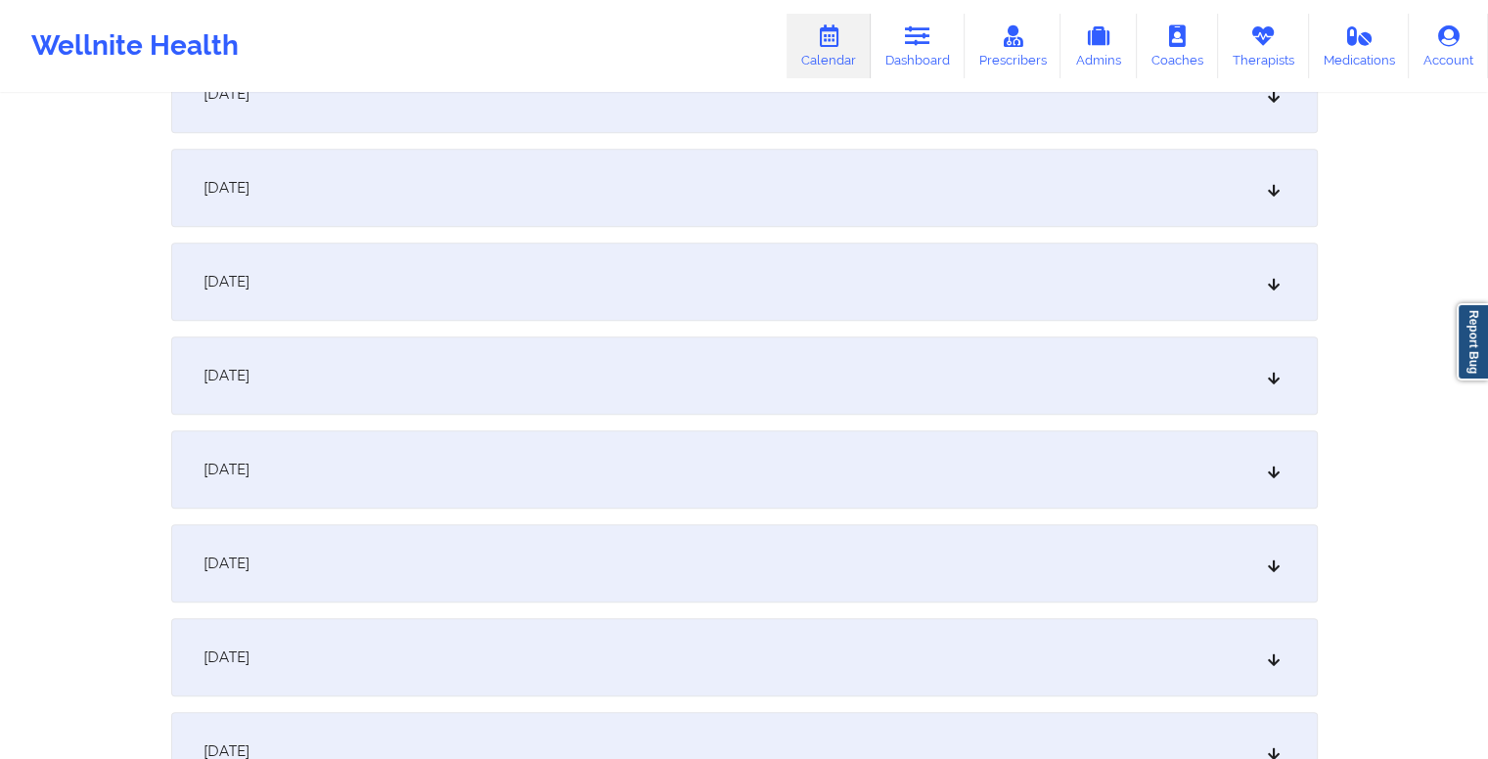
click at [627, 253] on div "[DATE]" at bounding box center [744, 282] width 1147 height 78
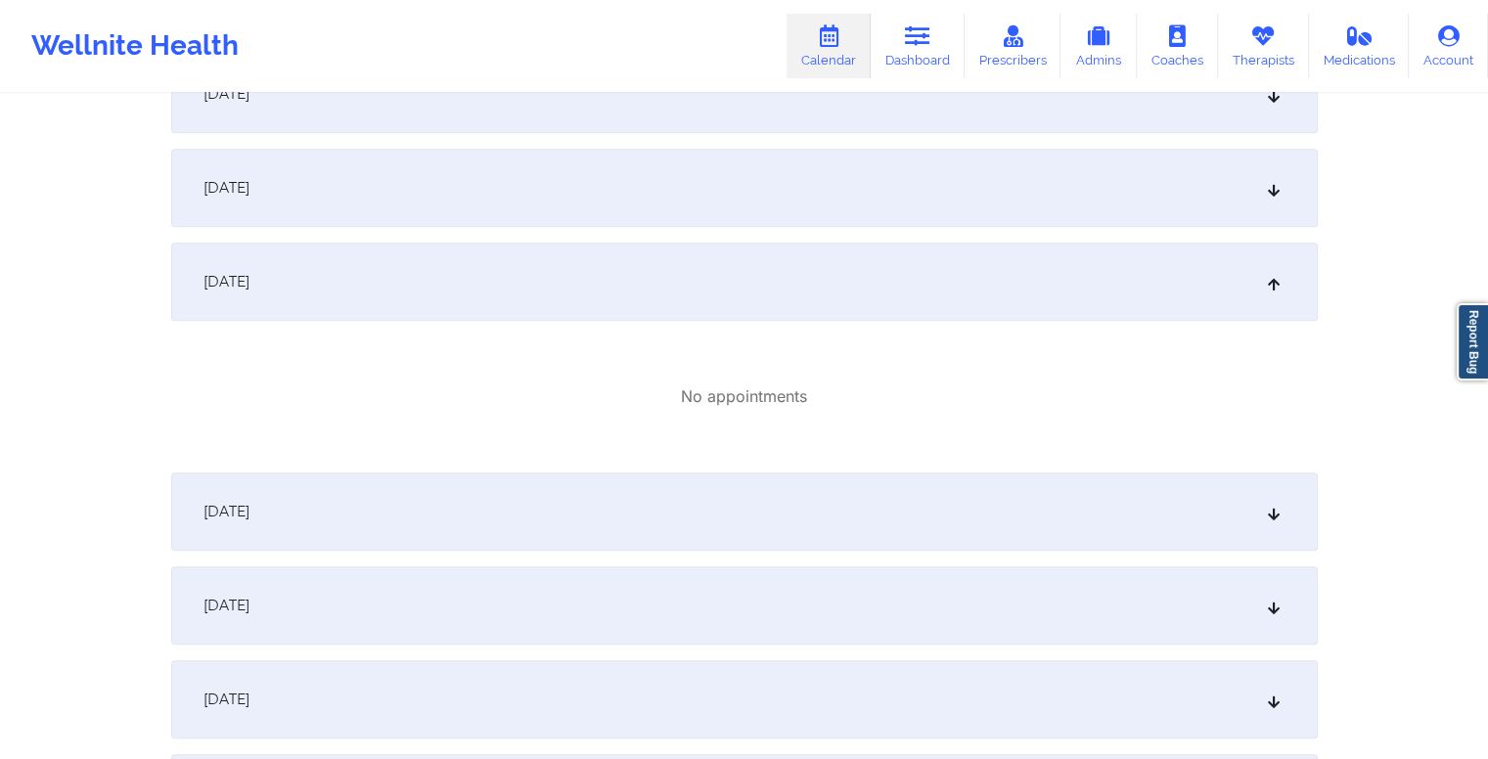
click at [664, 511] on div "[DATE]" at bounding box center [744, 512] width 1147 height 78
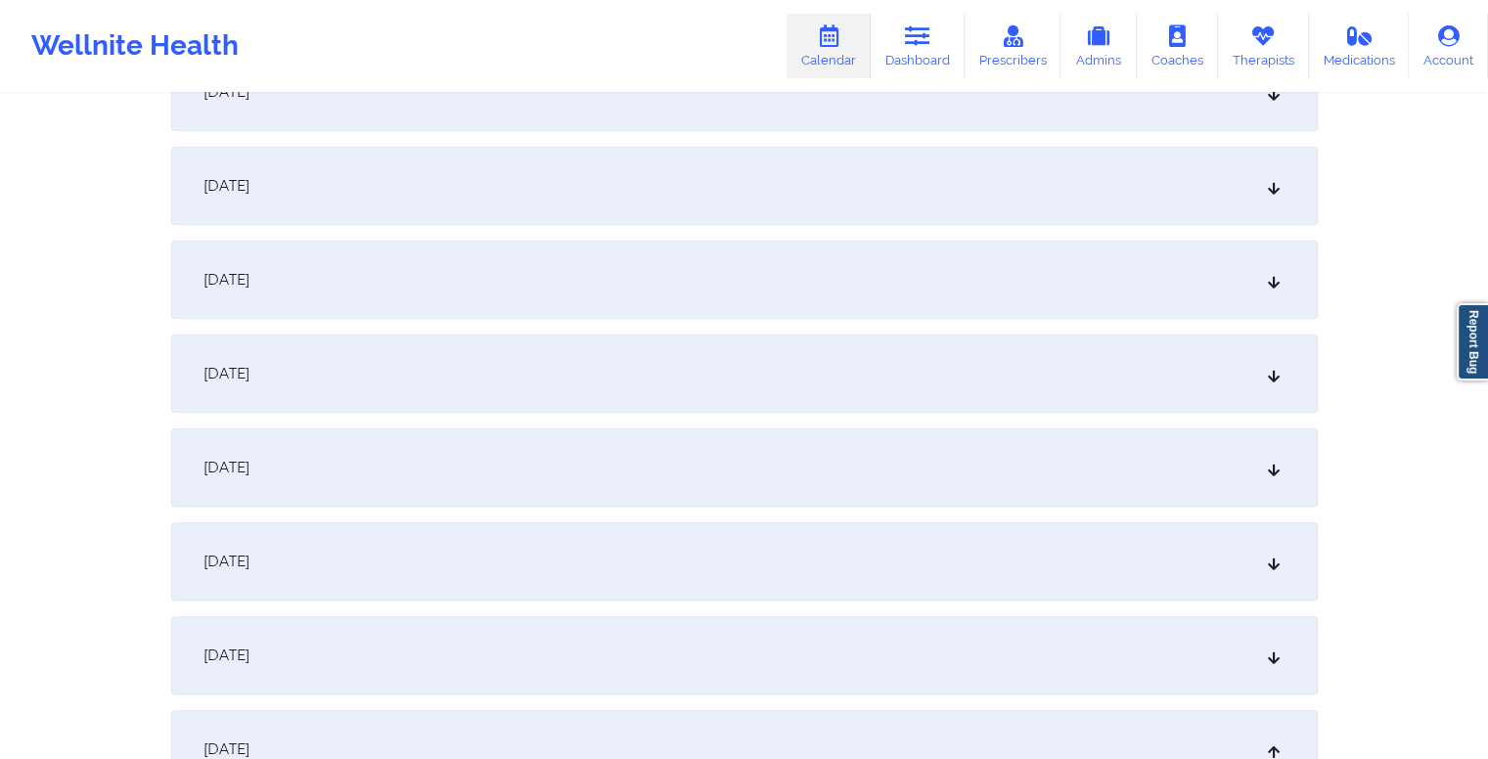
scroll to position [0, 0]
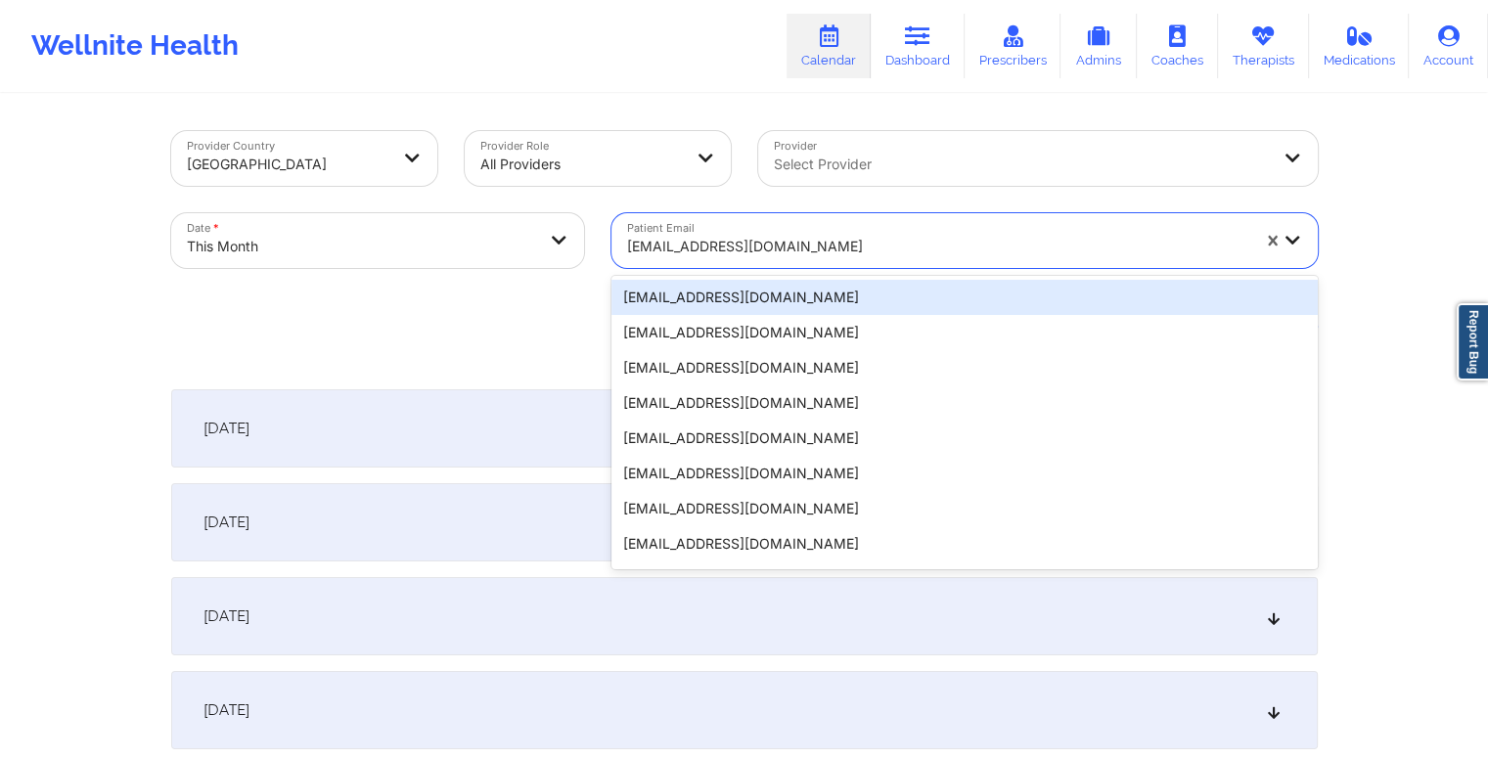
click at [814, 245] on div at bounding box center [938, 246] width 622 height 23
paste input "jabari.mc@sbcglobal.net"
type input "jabari.mc@sbcglobal.net"
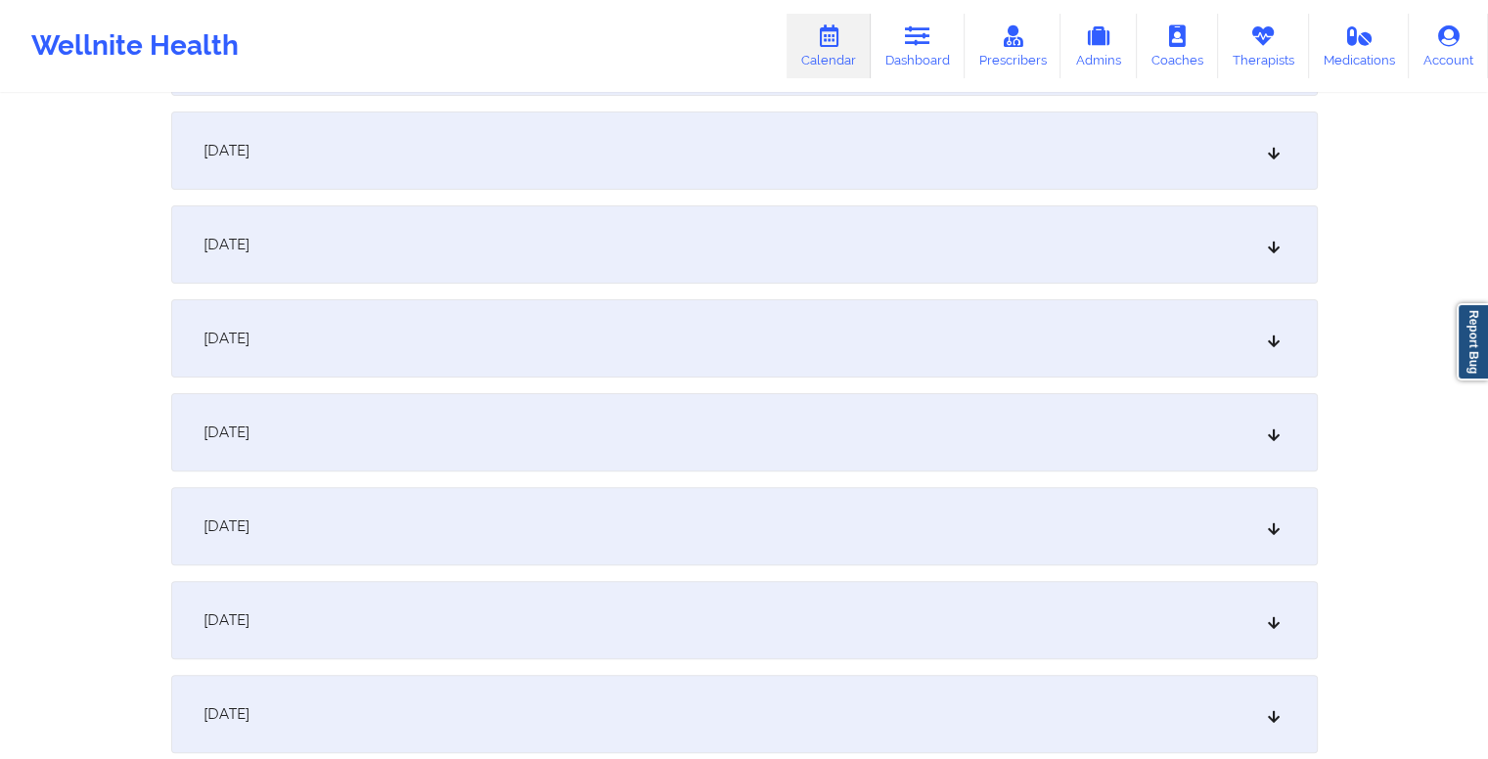
scroll to position [468, 0]
click at [525, 500] on div "[DATE]" at bounding box center [744, 524] width 1147 height 78
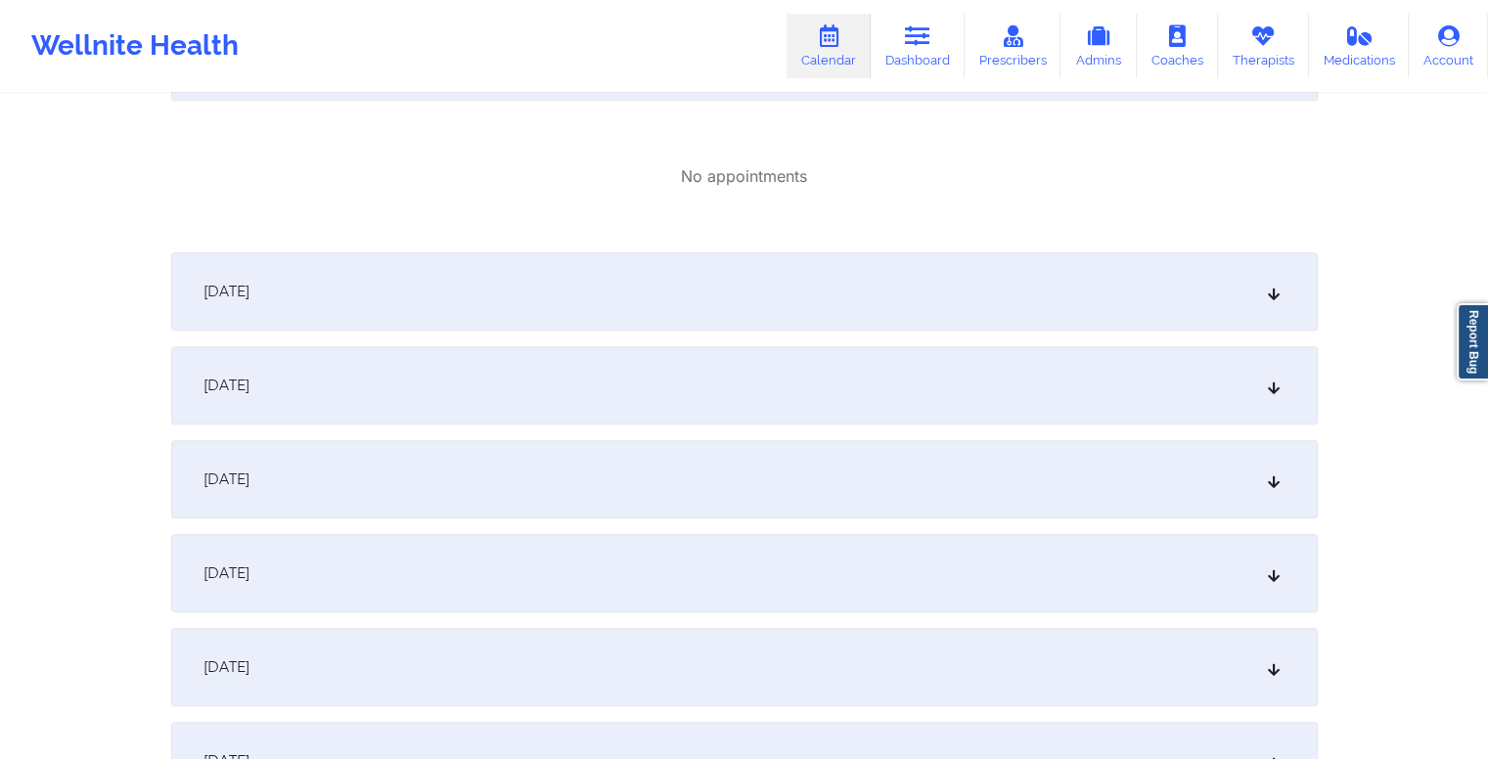
scroll to position [935, 0]
click at [566, 391] on div "[DATE]" at bounding box center [744, 380] width 1147 height 78
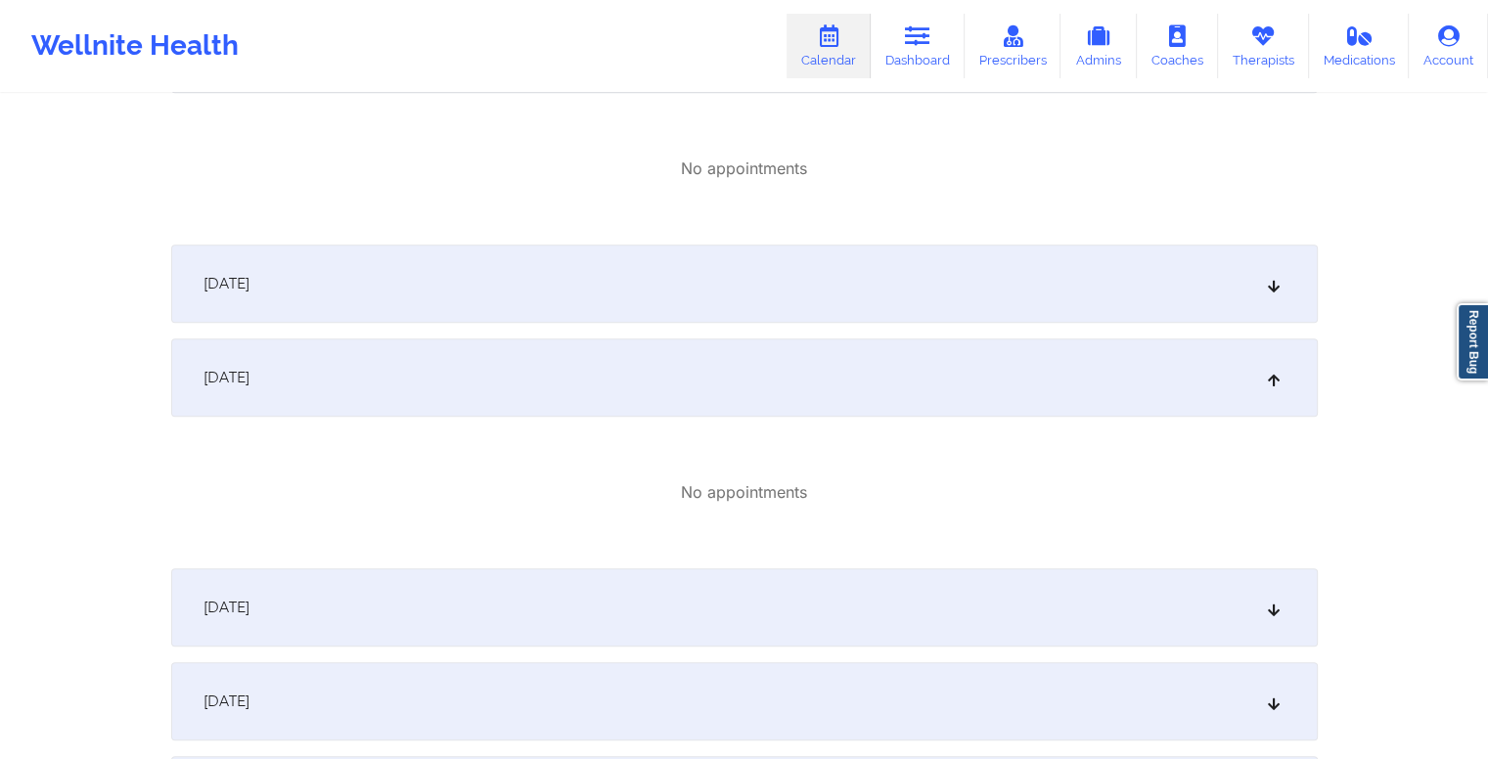
scroll to position [1122, 0]
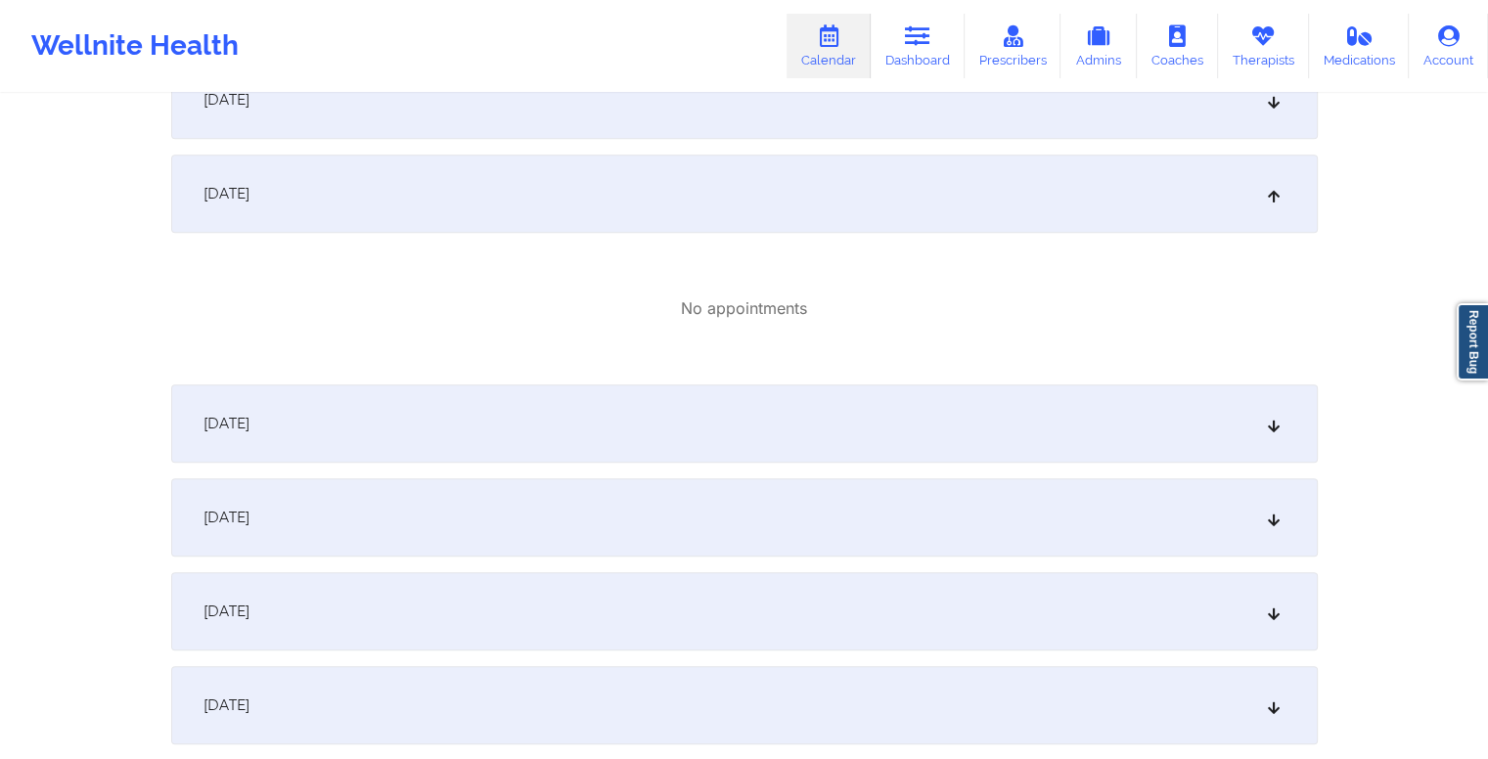
click at [668, 410] on div "[DATE]" at bounding box center [744, 423] width 1147 height 78
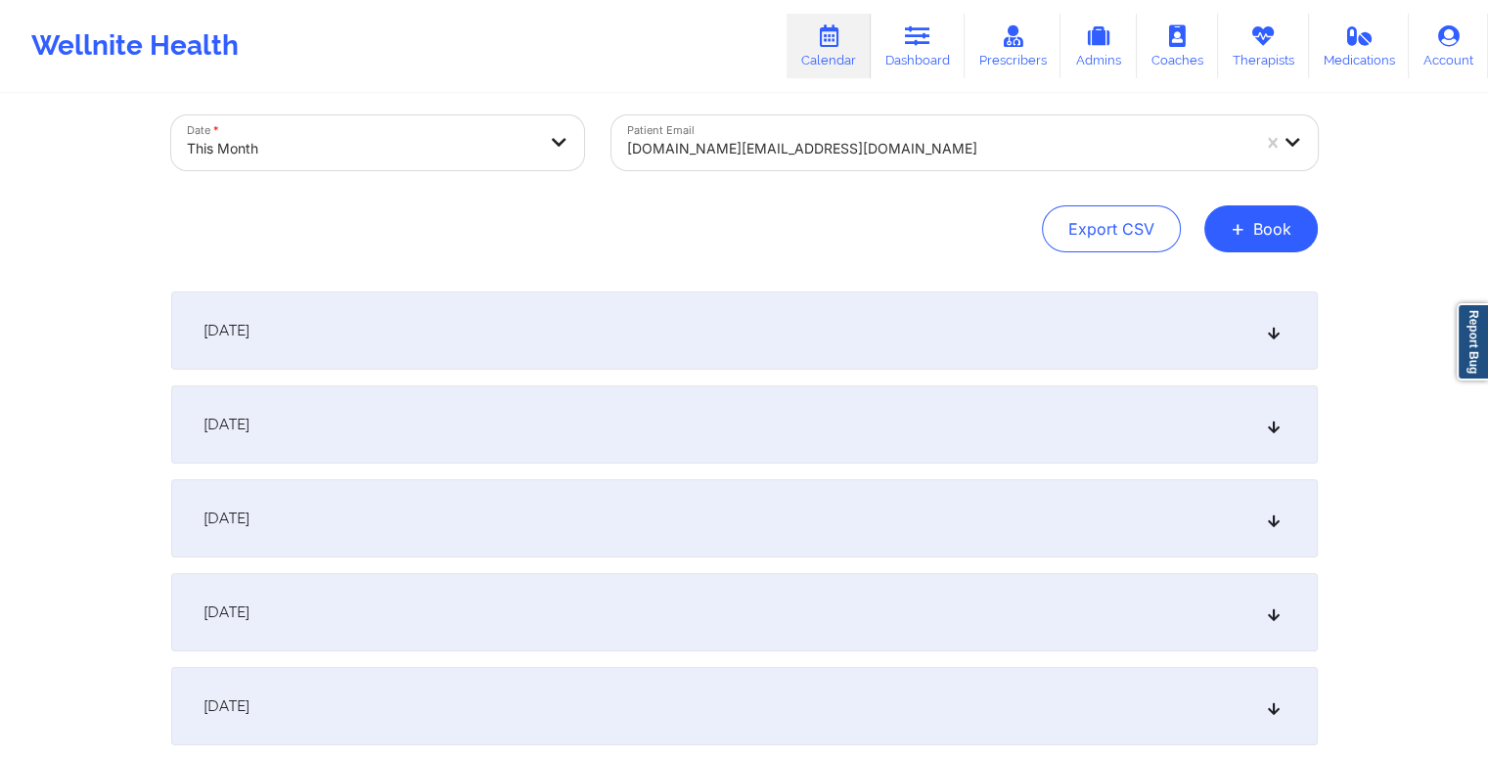
scroll to position [0, 0]
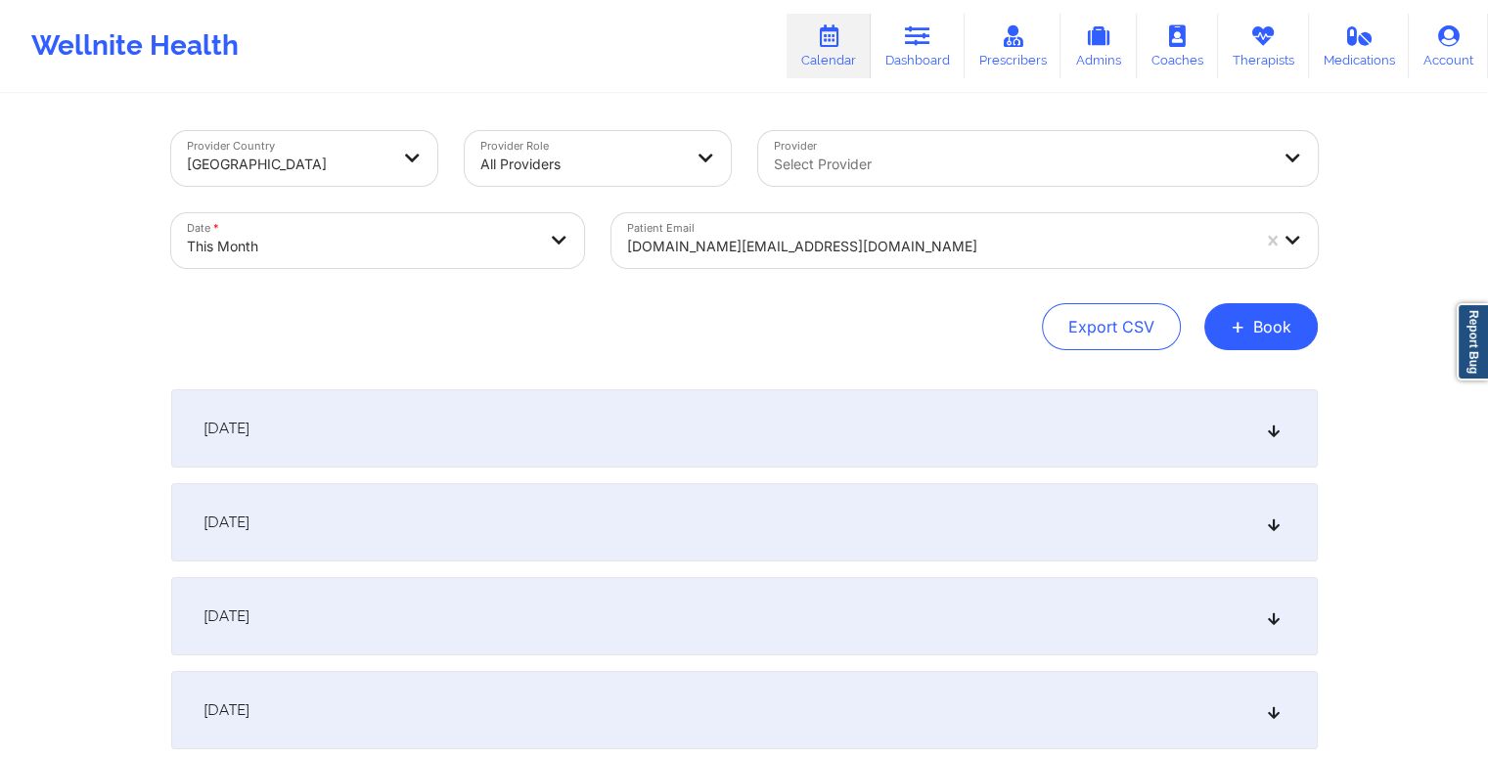
click at [798, 247] on div at bounding box center [938, 246] width 622 height 23
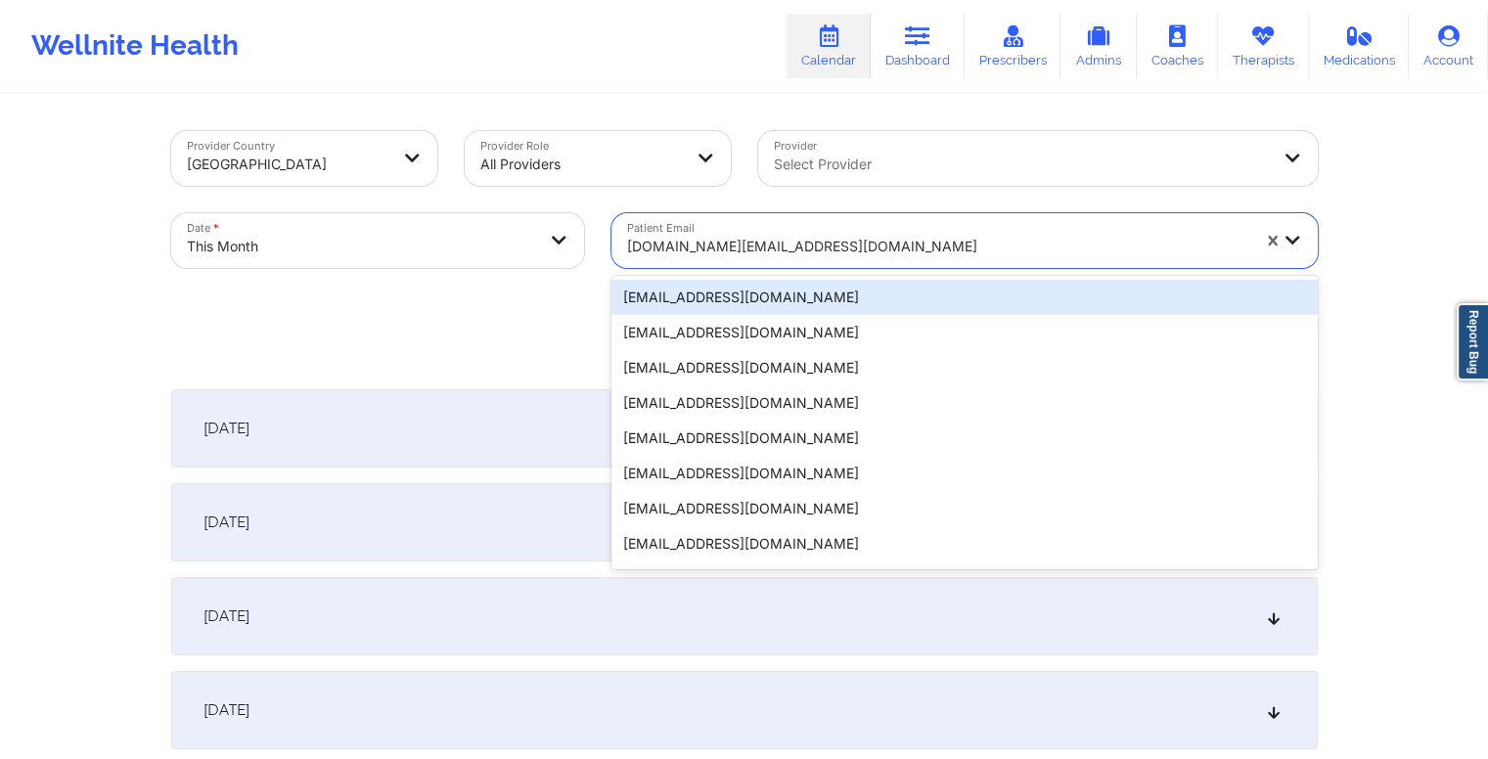
paste input "rodekrs@gmail.com"
type input "rodekrs@gmail.com"
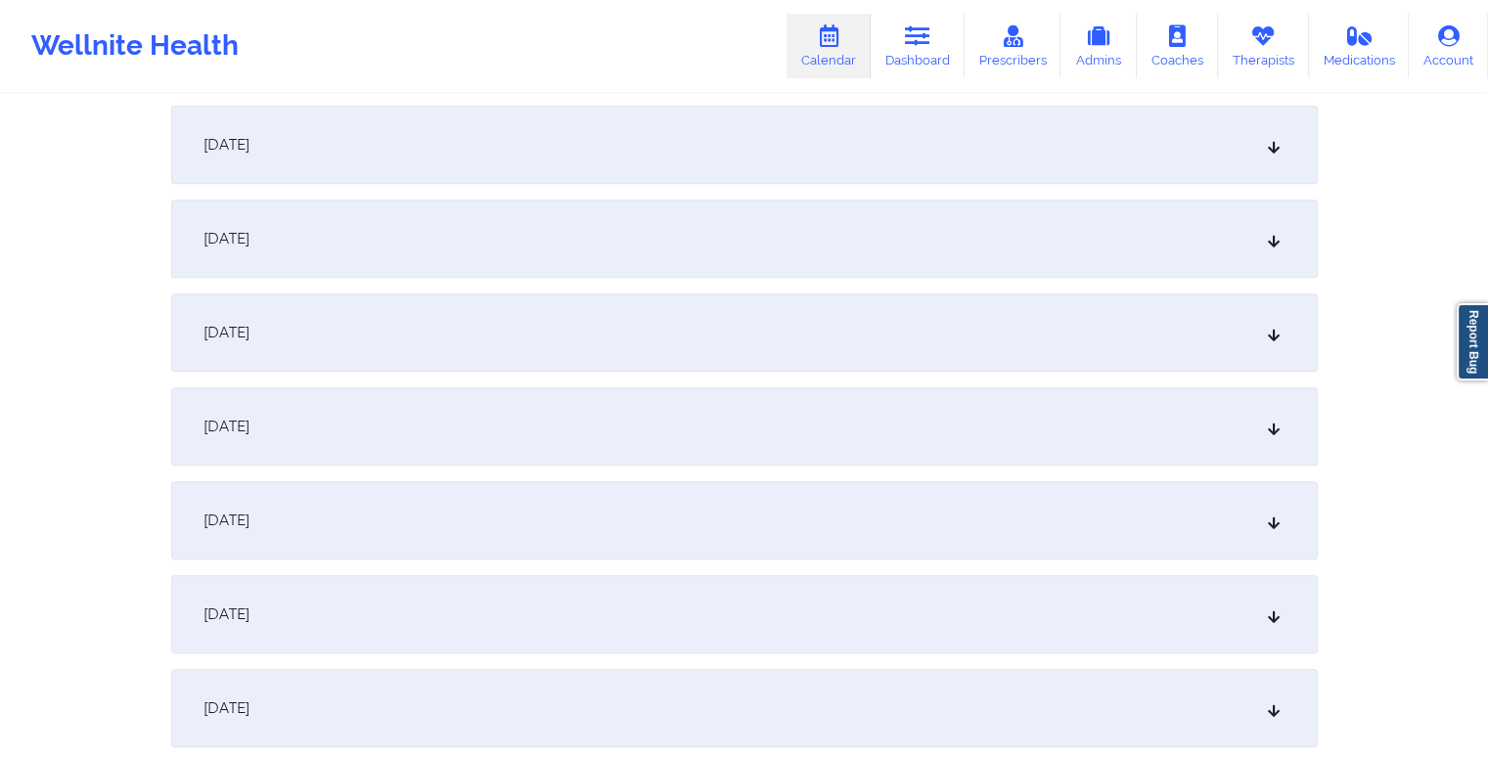
scroll to position [754, 0]
click at [590, 329] on div "[DATE]" at bounding box center [744, 332] width 1147 height 78
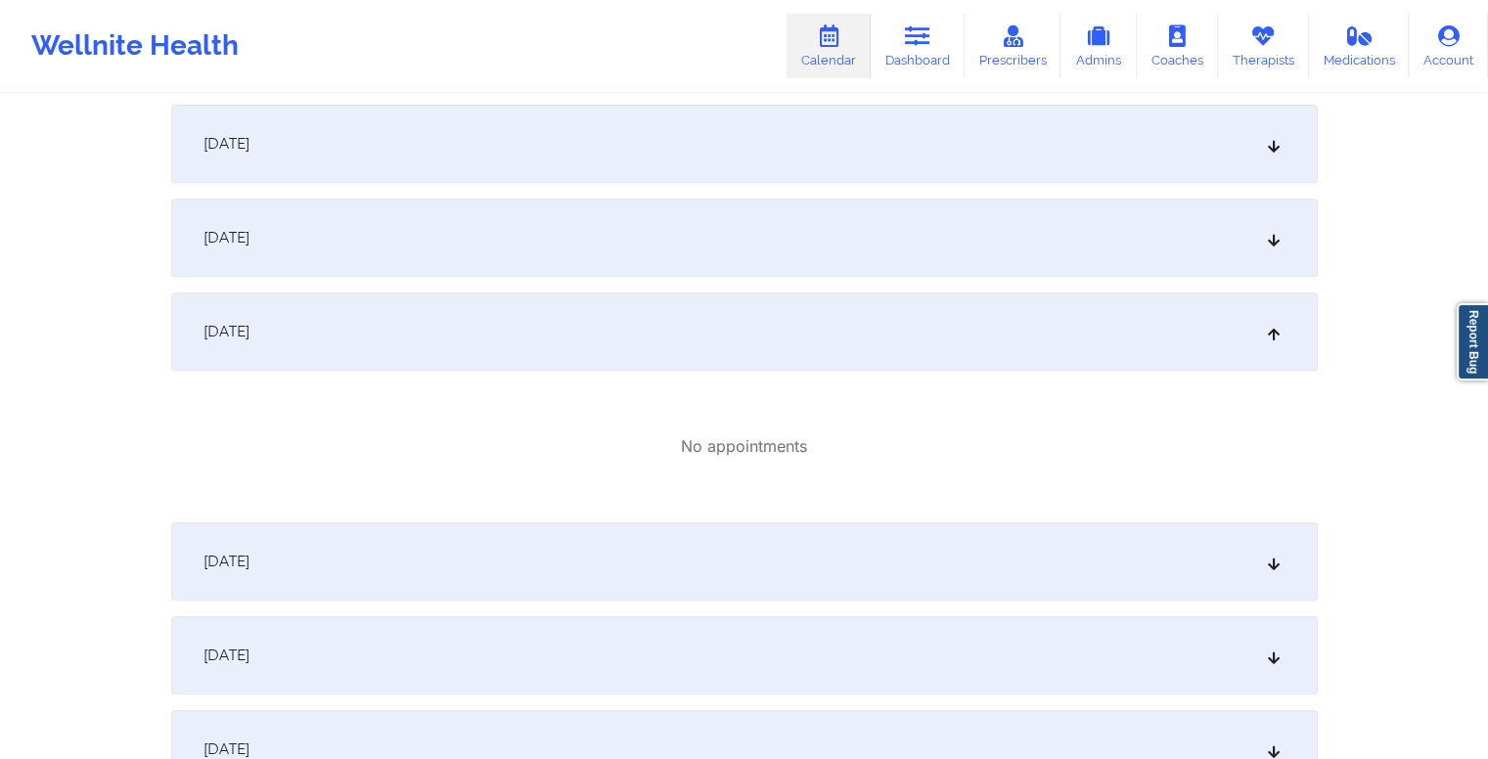
click at [541, 570] on div "[DATE]" at bounding box center [744, 561] width 1147 height 78
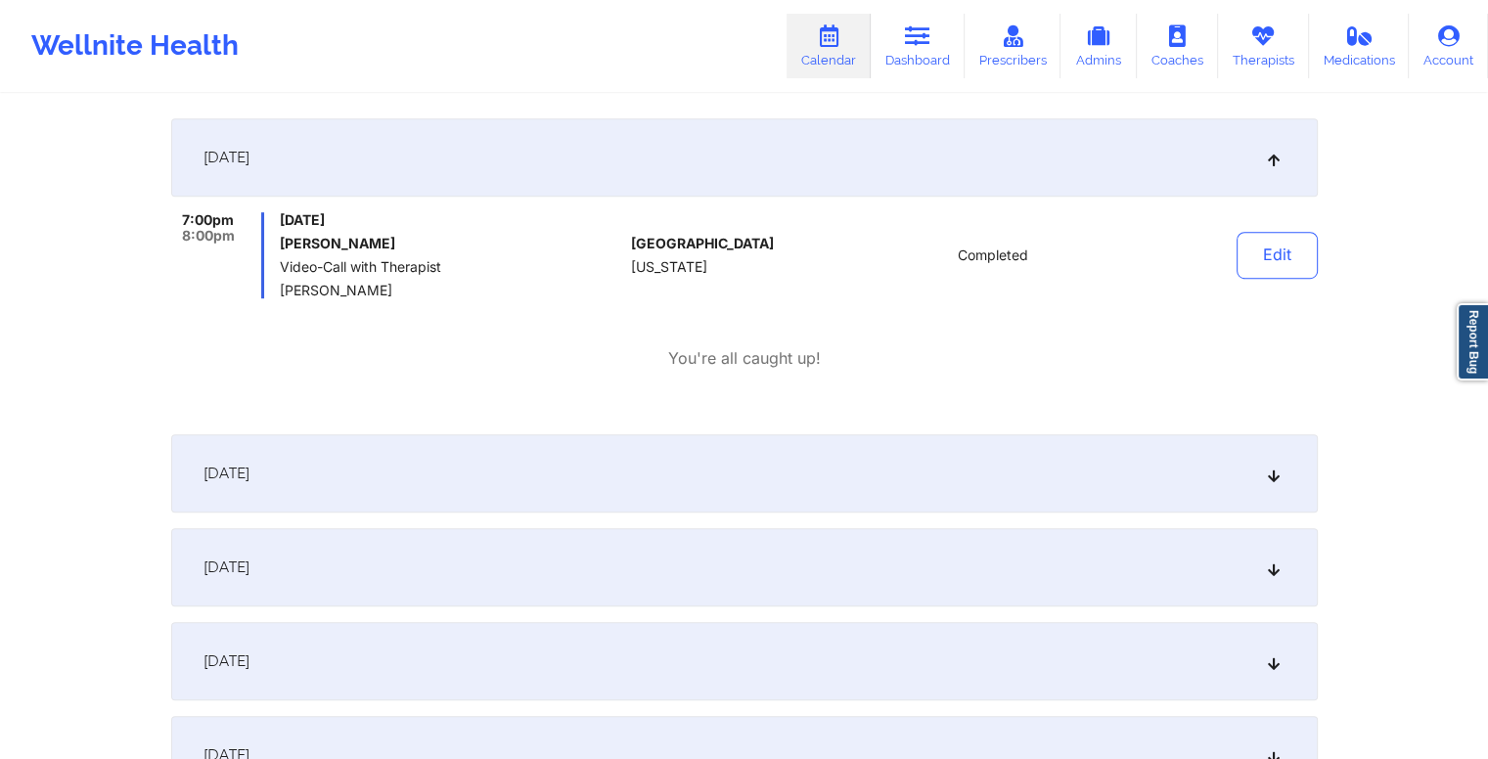
scroll to position [1158, 0]
click at [544, 478] on div "[DATE]" at bounding box center [744, 473] width 1147 height 78
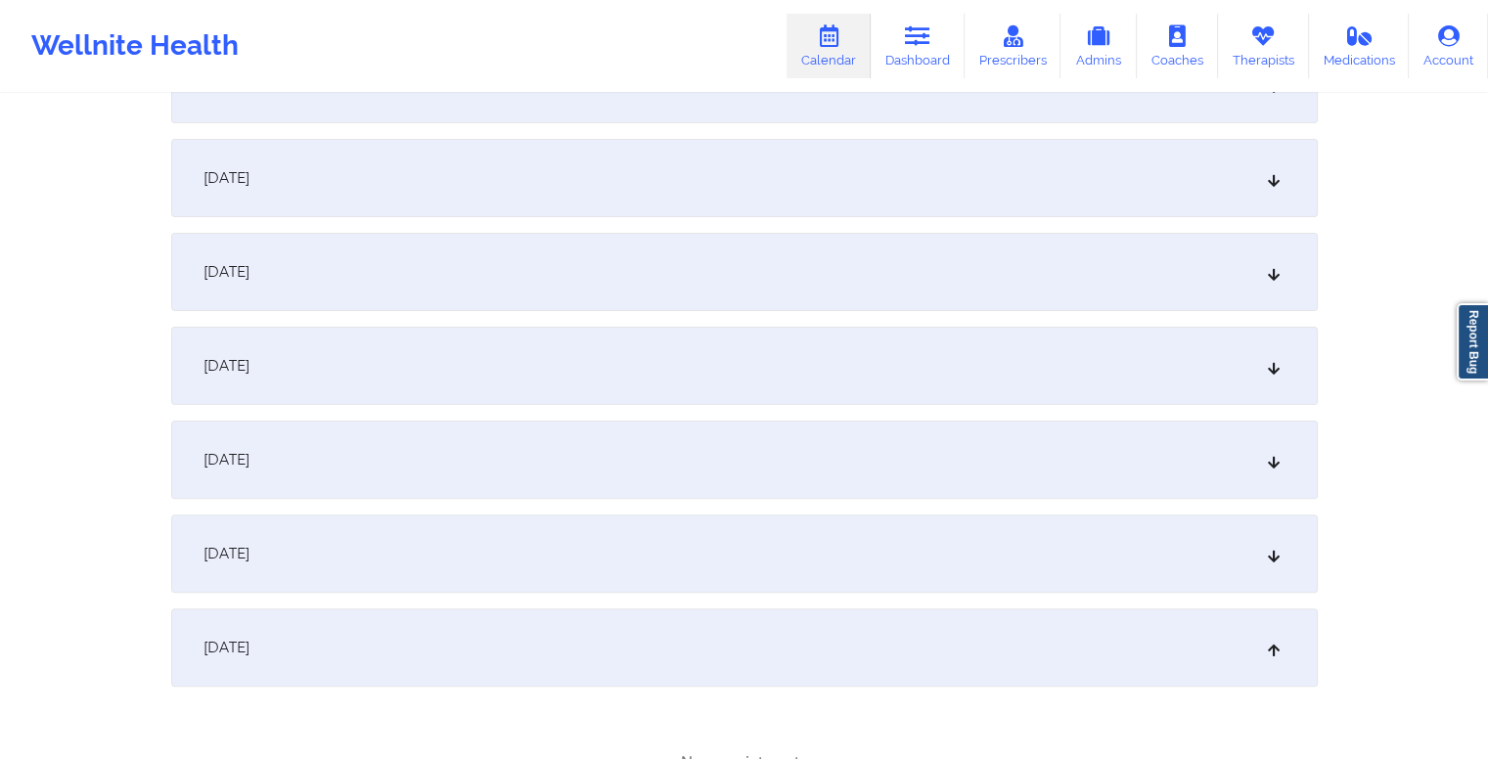
scroll to position [0, 0]
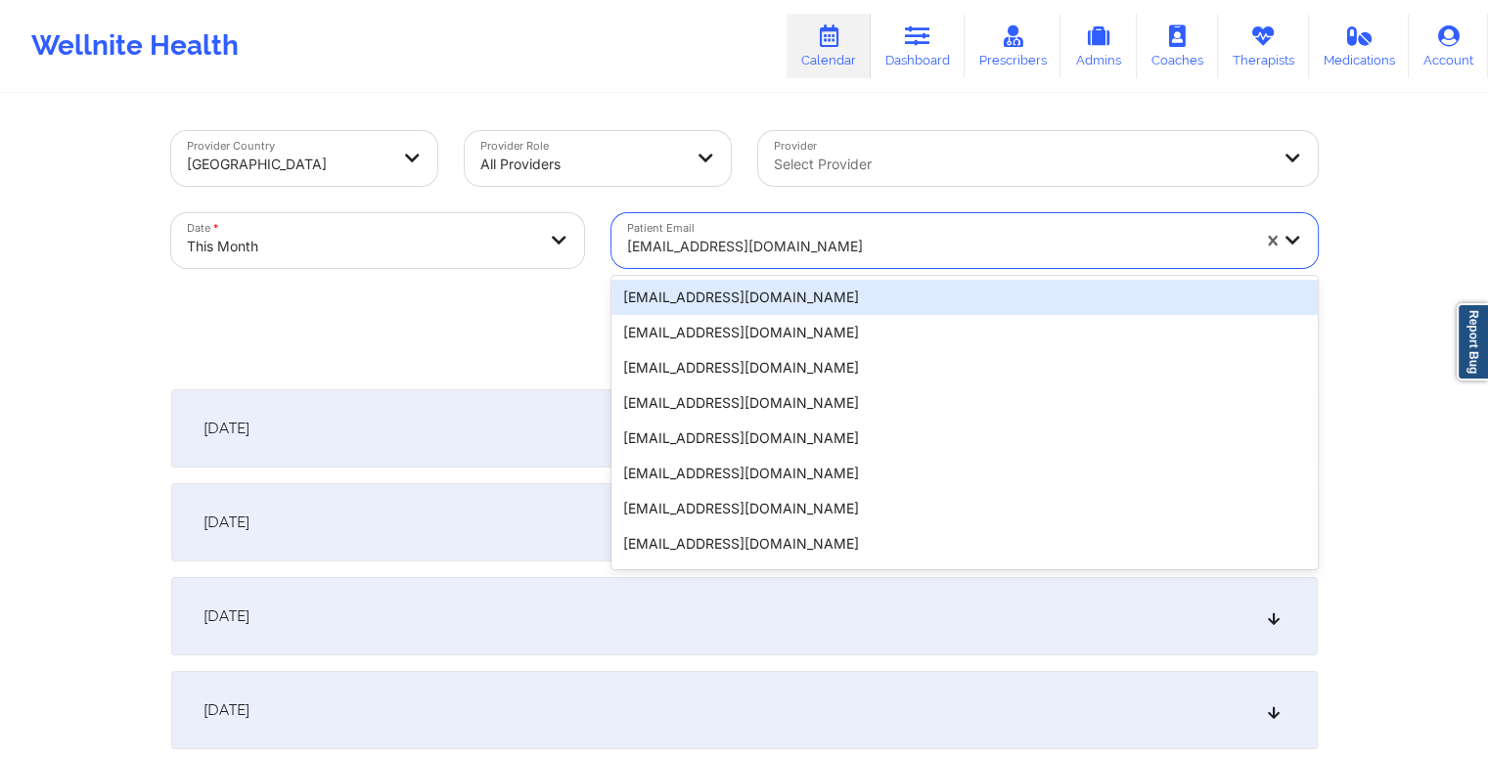
click at [815, 256] on div at bounding box center [938, 246] width 622 height 23
paste input "MPOOLE727@YAHOO.COM"
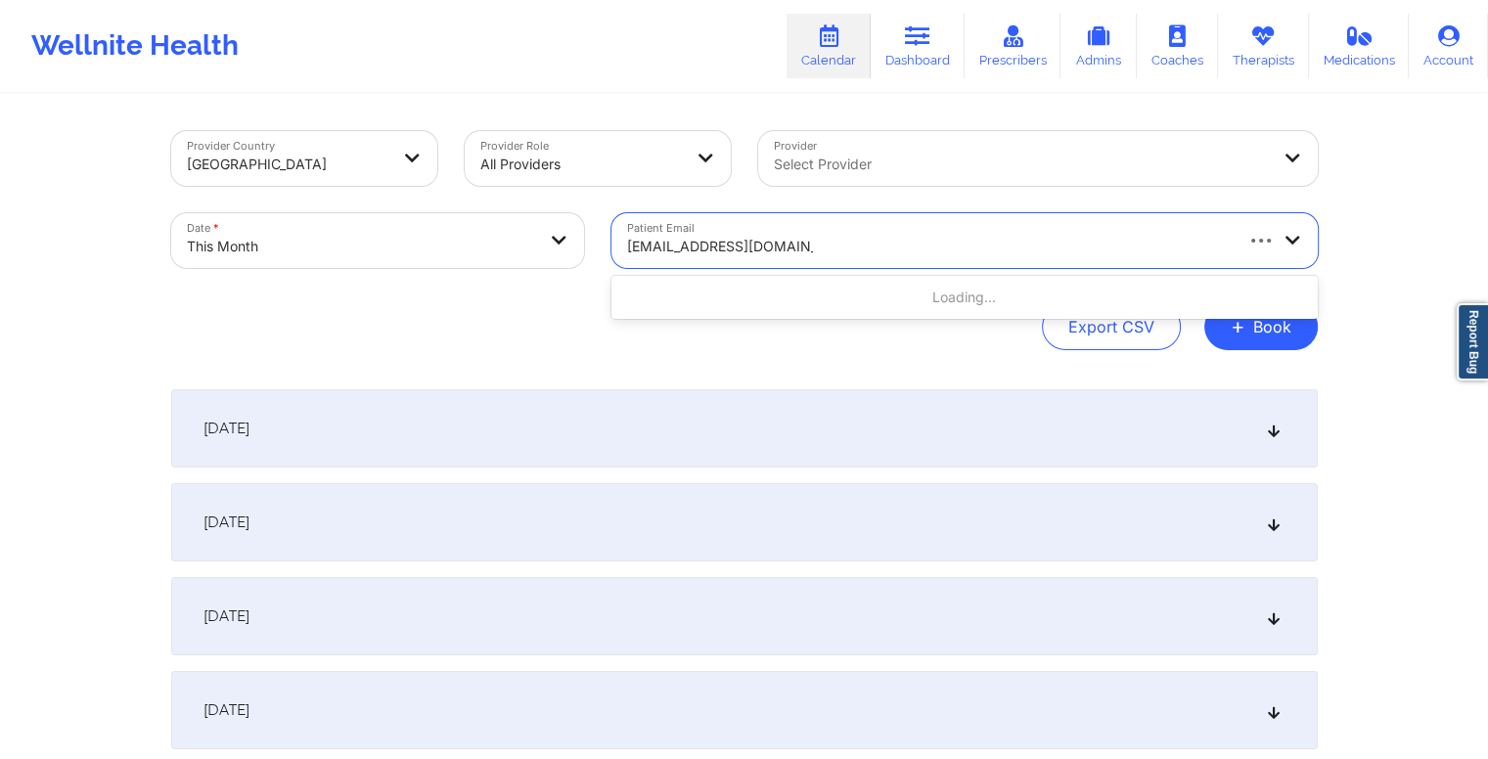
type input "MPOOLE727@YAHOO.COM"
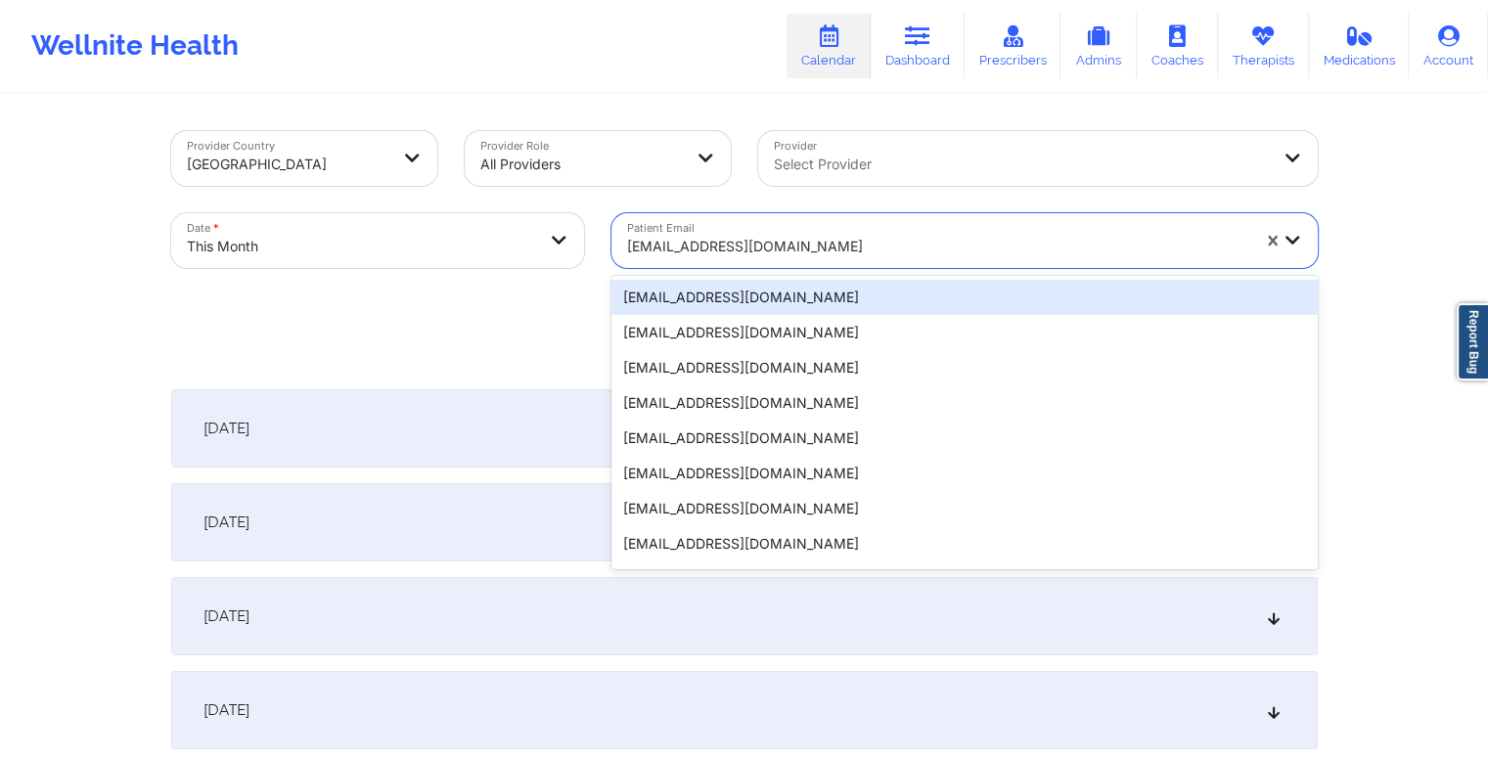
click at [969, 229] on div "rodekrs@gmail.com" at bounding box center [938, 246] width 622 height 43
paste input "MPOOLE727@YAHOO.COM"
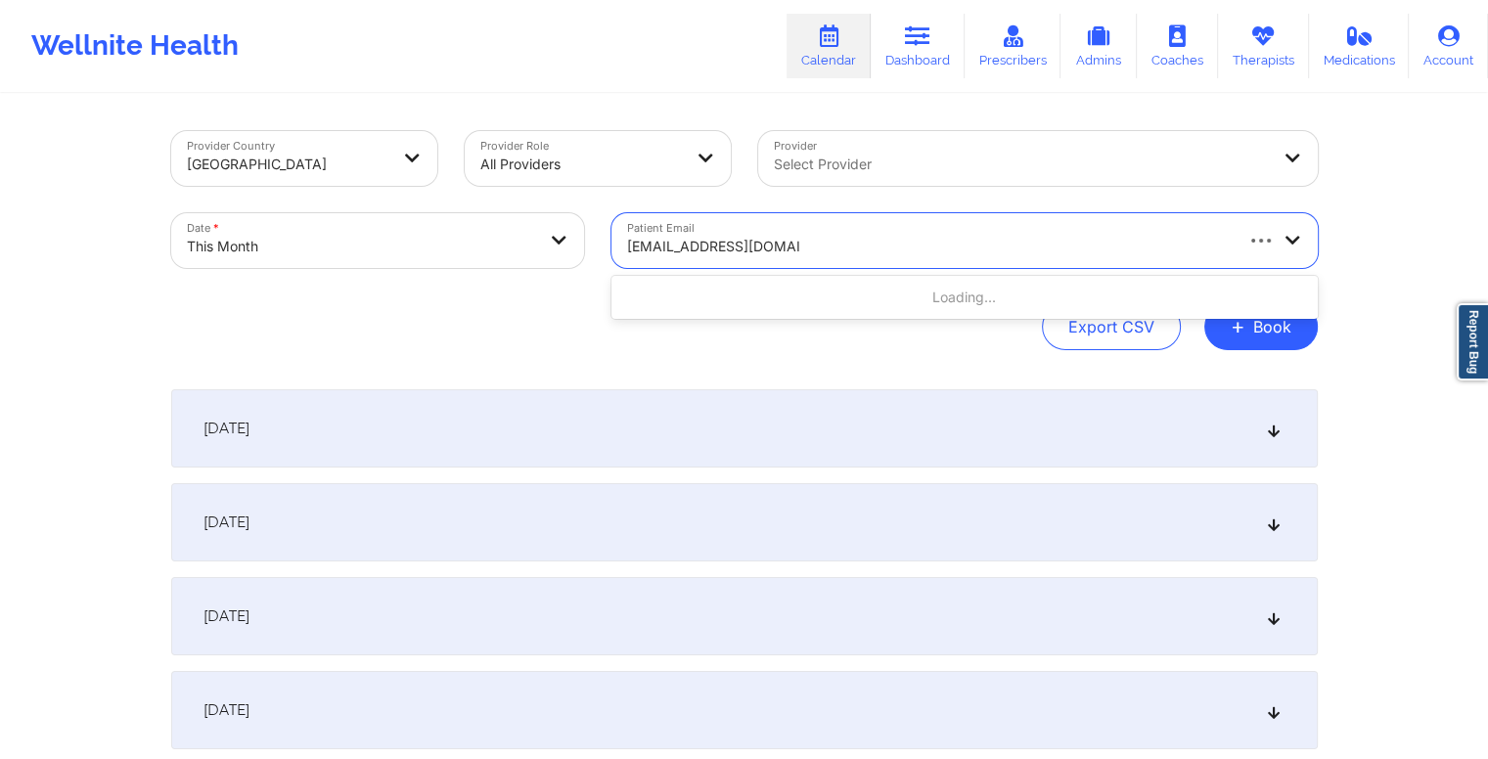
type input "MPOOLE727@YAHOO.C"
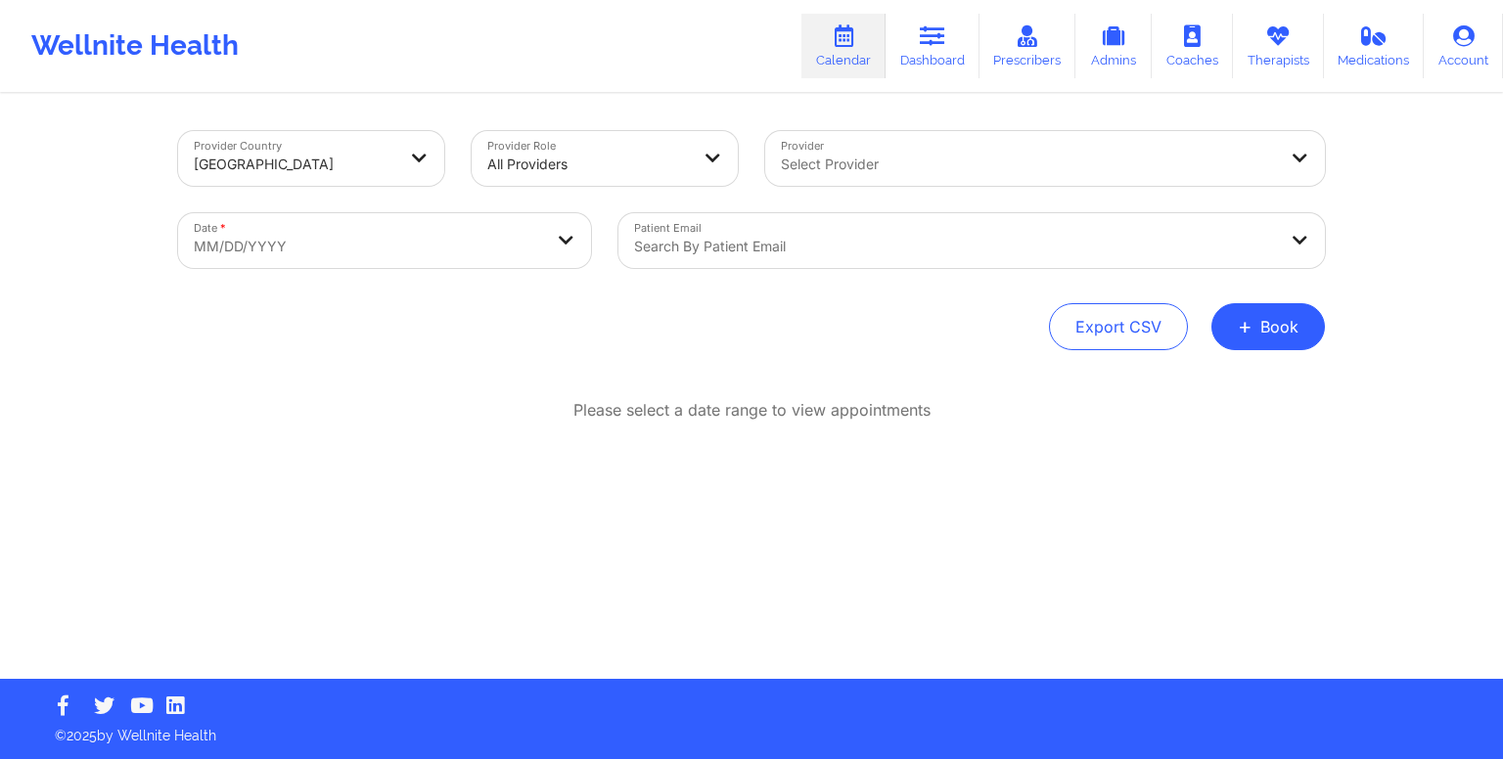
select select "2025-8"
select select "2025-9"
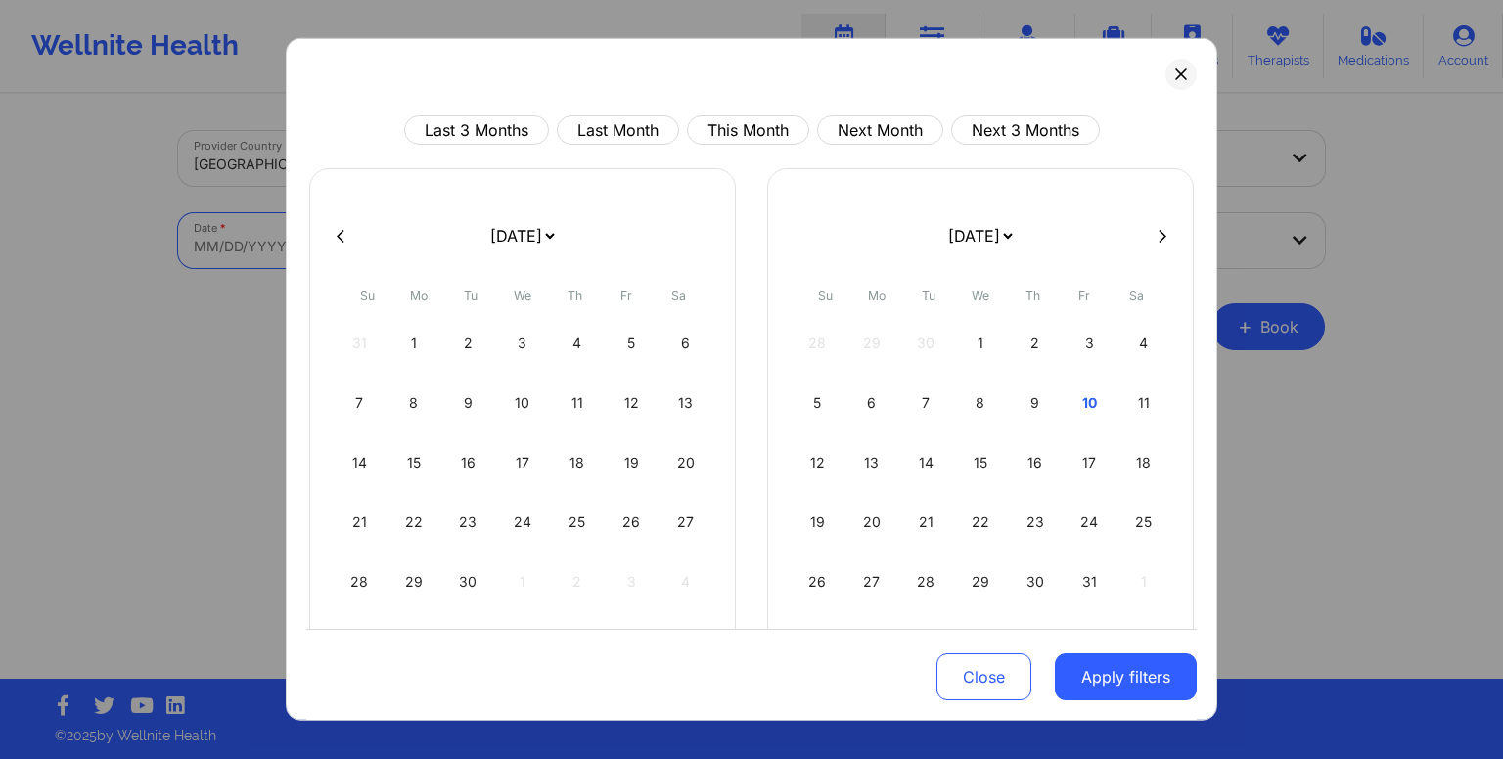
click at [371, 251] on body "Wellnite Health Calendar Dashboard Prescribers Admins Coaches Therapists Medica…" at bounding box center [751, 379] width 1503 height 759
click at [737, 125] on button "This Month" at bounding box center [748, 129] width 122 height 29
select select "2025-9"
select select "2025-10"
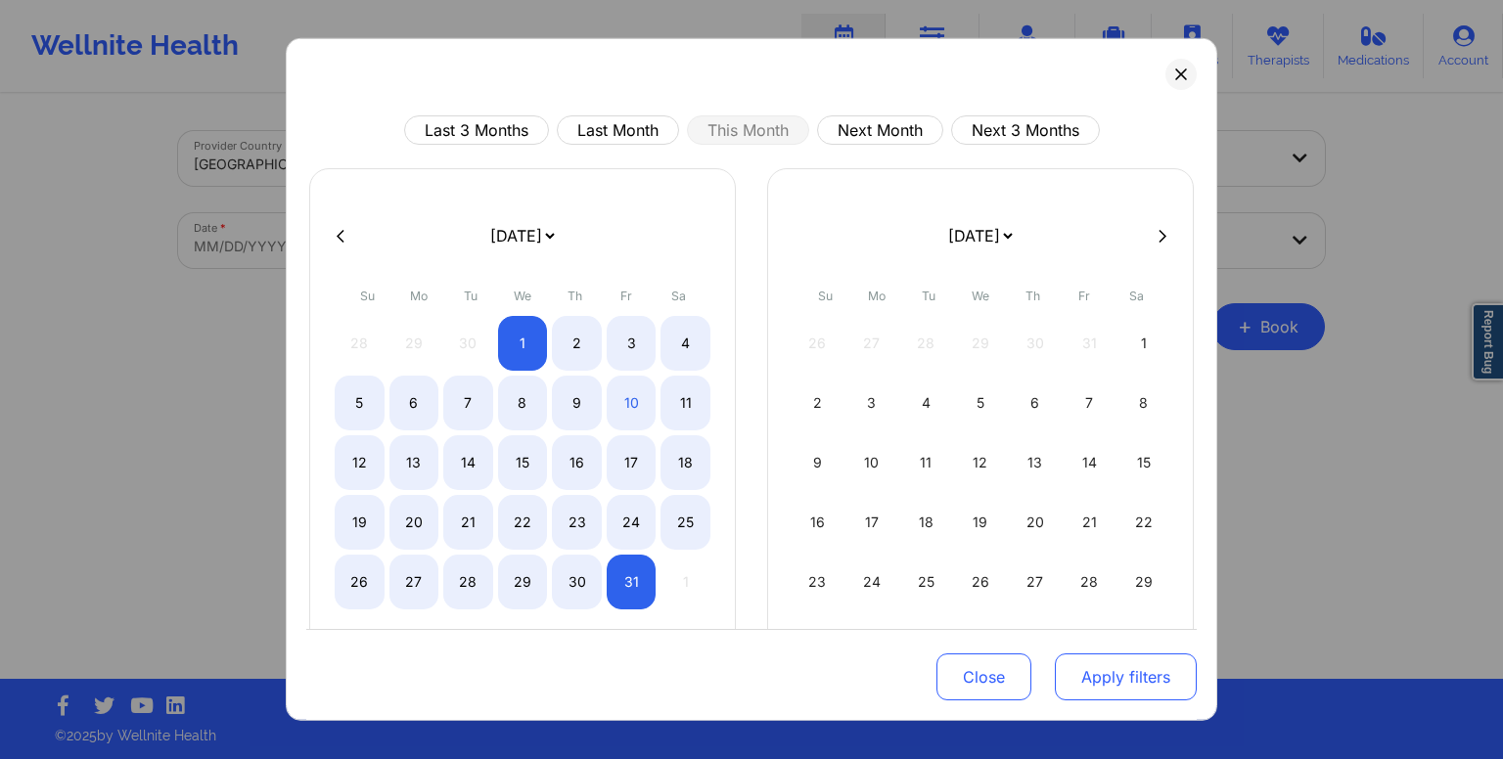
click at [1103, 688] on button "Apply filters" at bounding box center [1126, 676] width 142 height 47
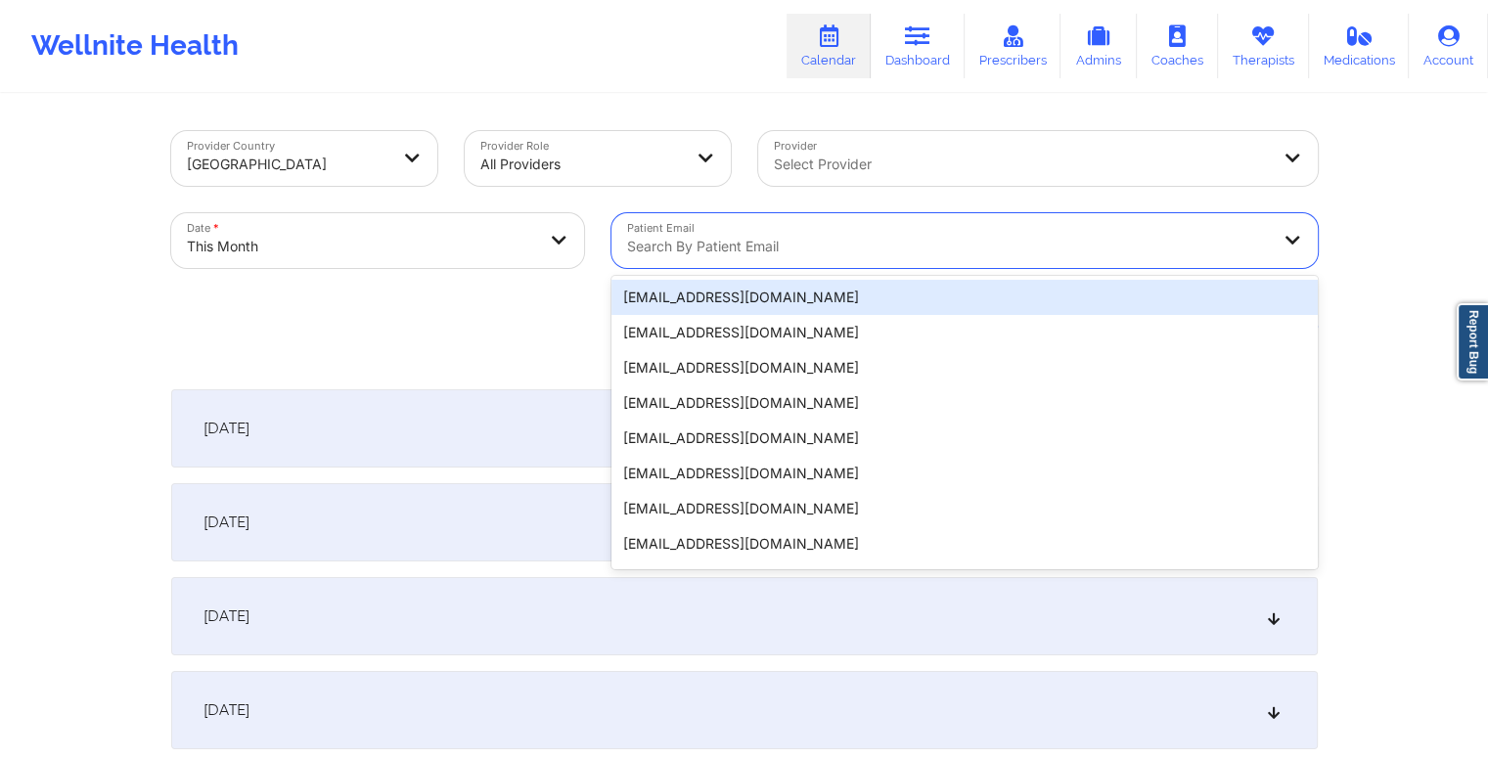
click at [802, 241] on div at bounding box center [948, 246] width 642 height 23
paste input "MPOOLE727@YAHOO.COM"
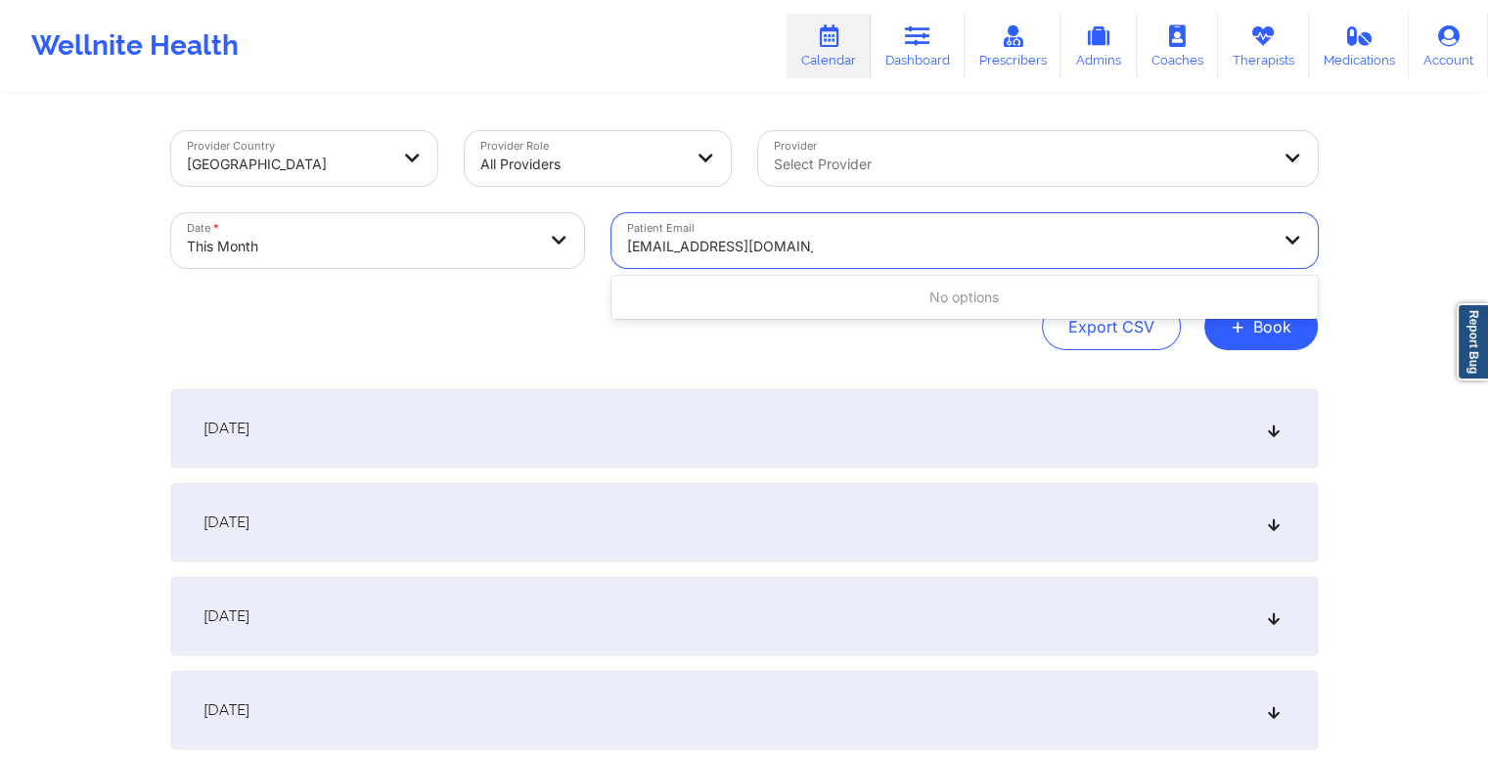
type input "MPOOLE727@YAHOO.COM"
paste input "rflorenceyaya@yahoo.com"
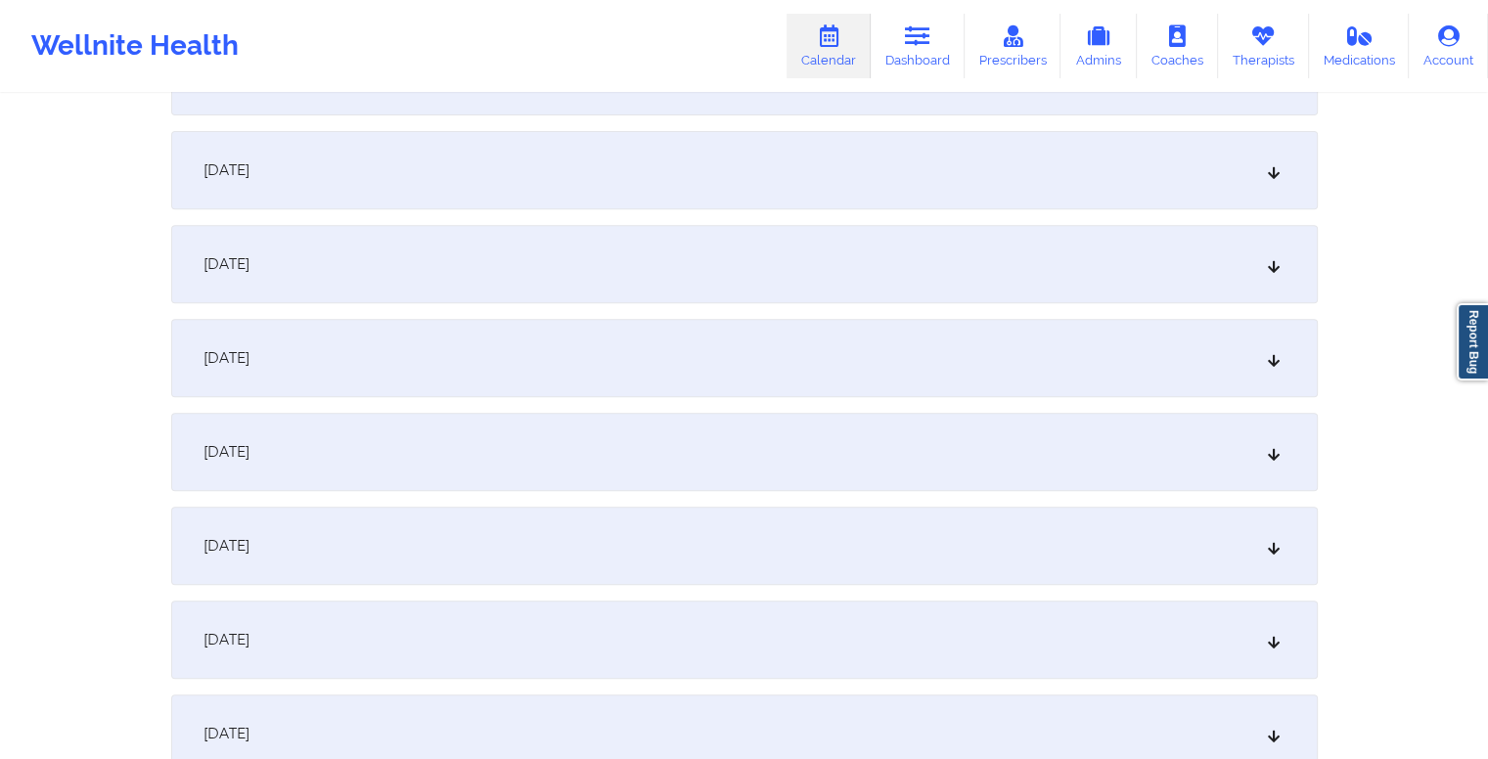
scroll to position [742, 0]
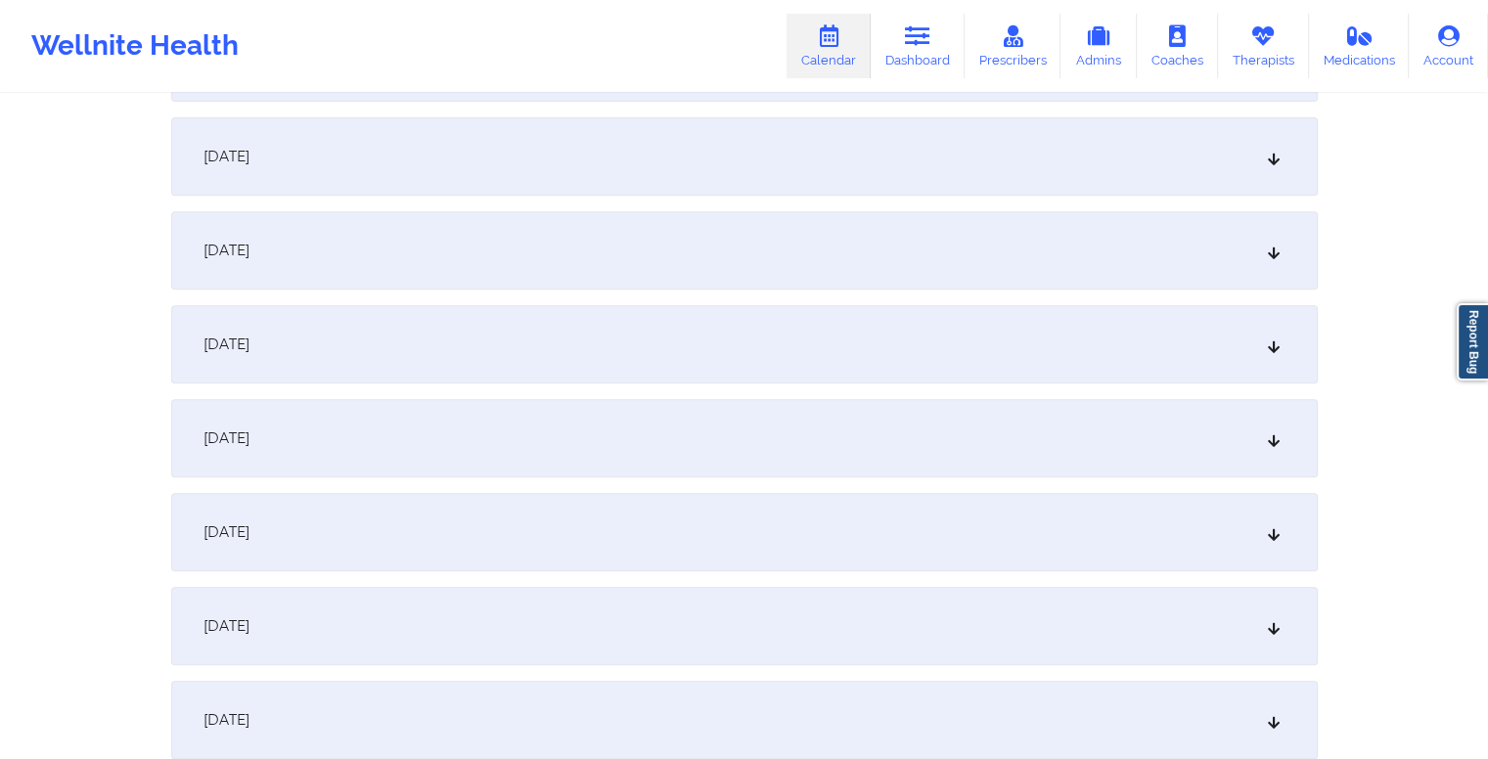
type input "rflorenceyaya@yahoo.com"
click at [630, 453] on div "[DATE]" at bounding box center [744, 438] width 1147 height 78
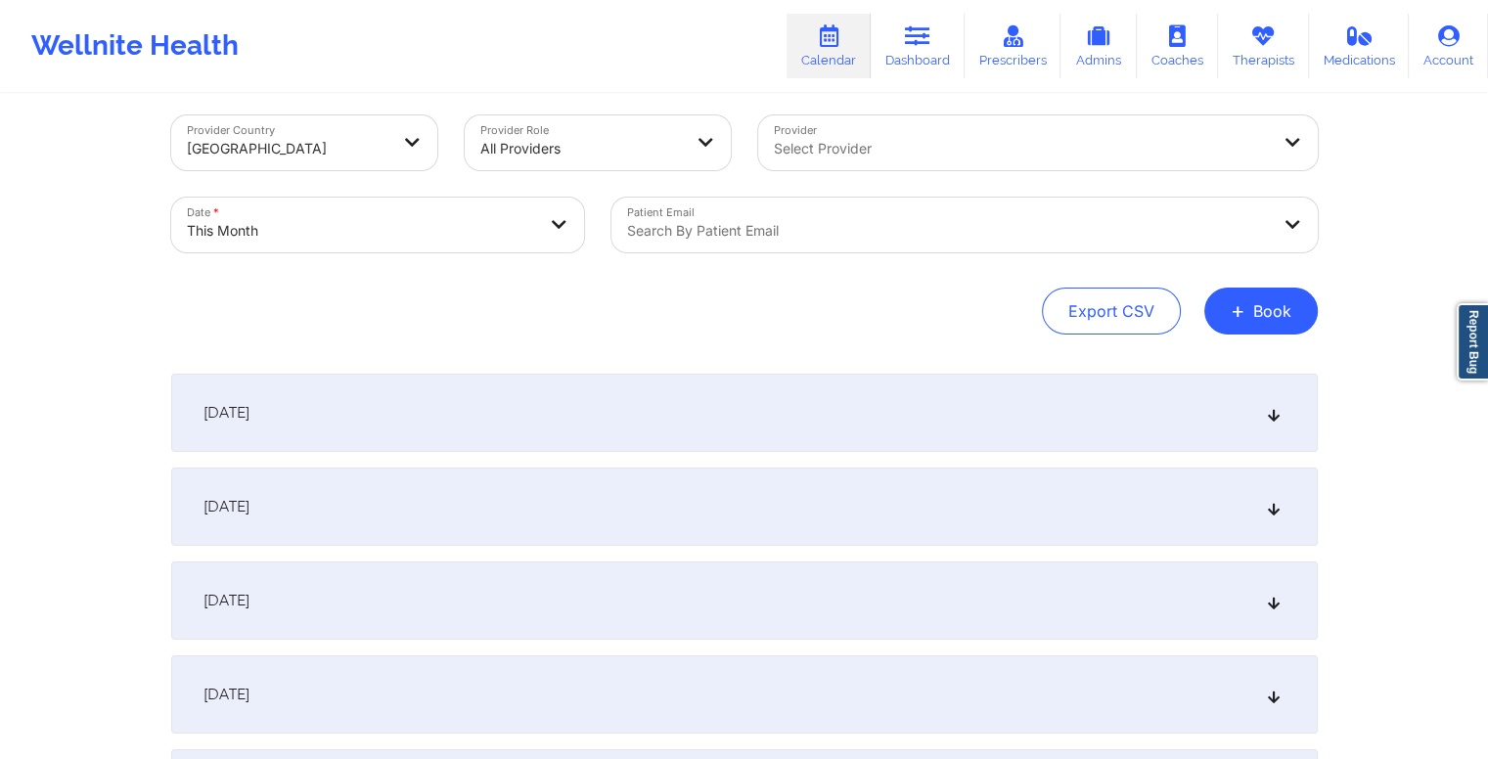
scroll to position [0, 0]
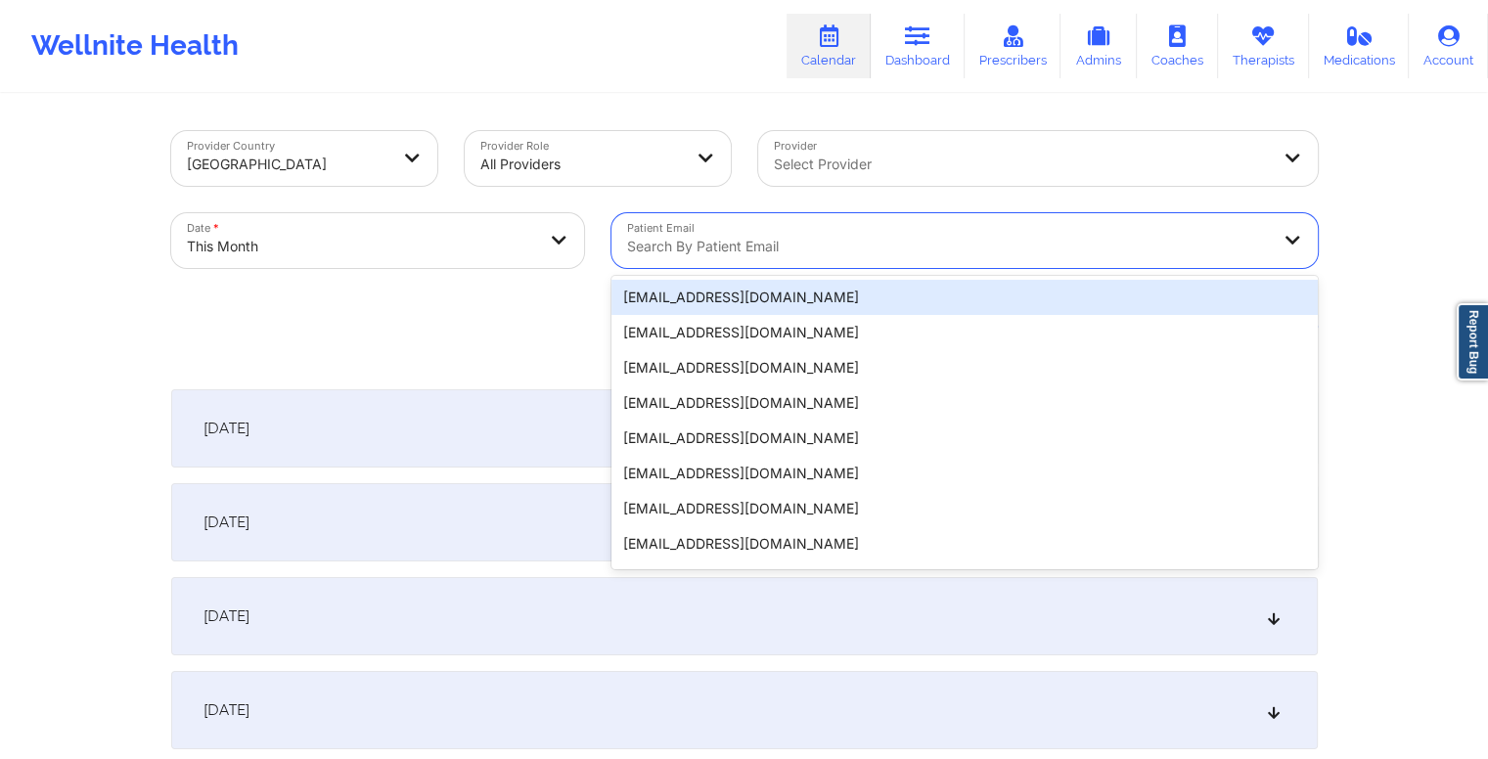
click at [790, 250] on div at bounding box center [948, 246] width 642 height 23
paste input "rflorenceyaya@yahoo.com"
type input "rflorenceyaya@yahoo.com"
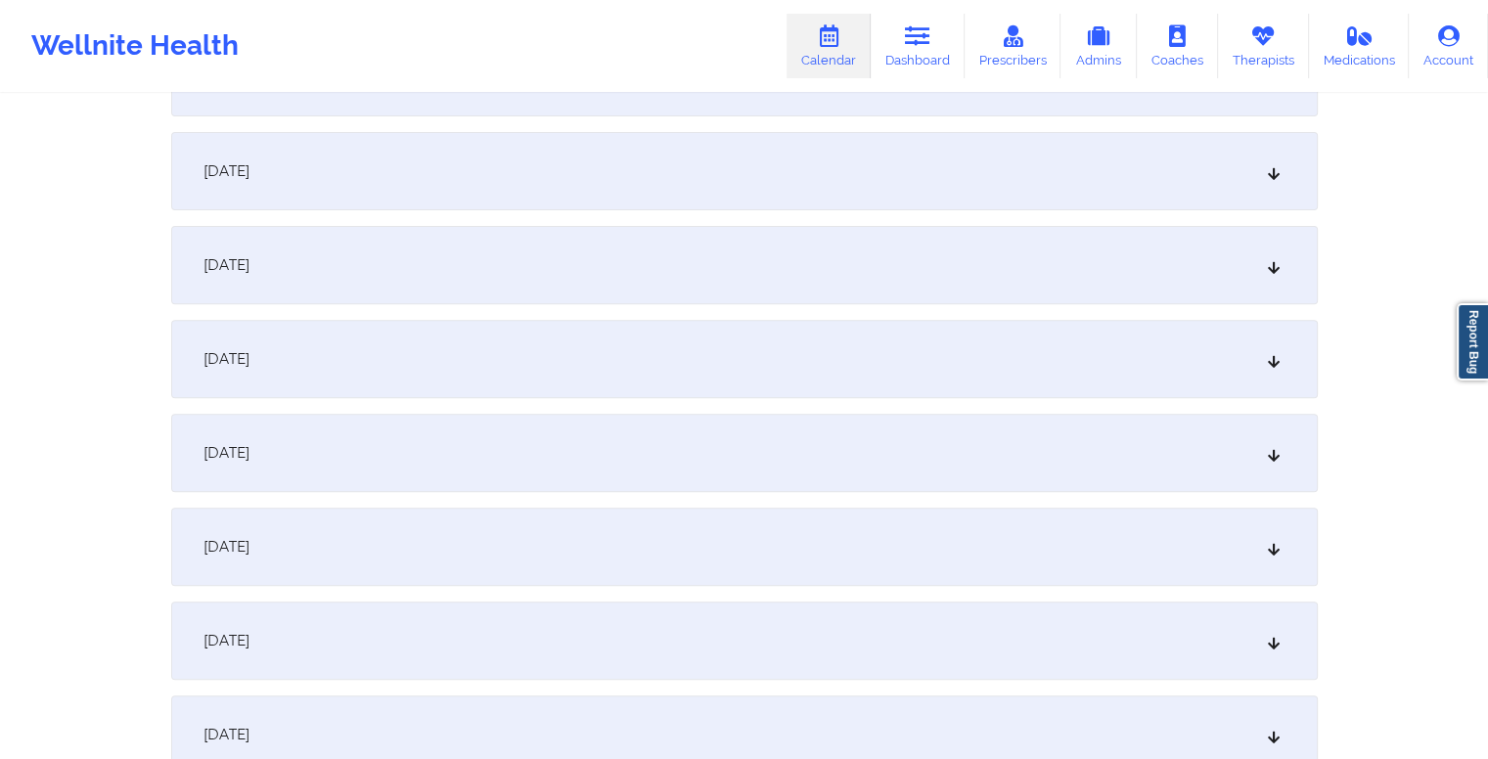
scroll to position [650, 0]
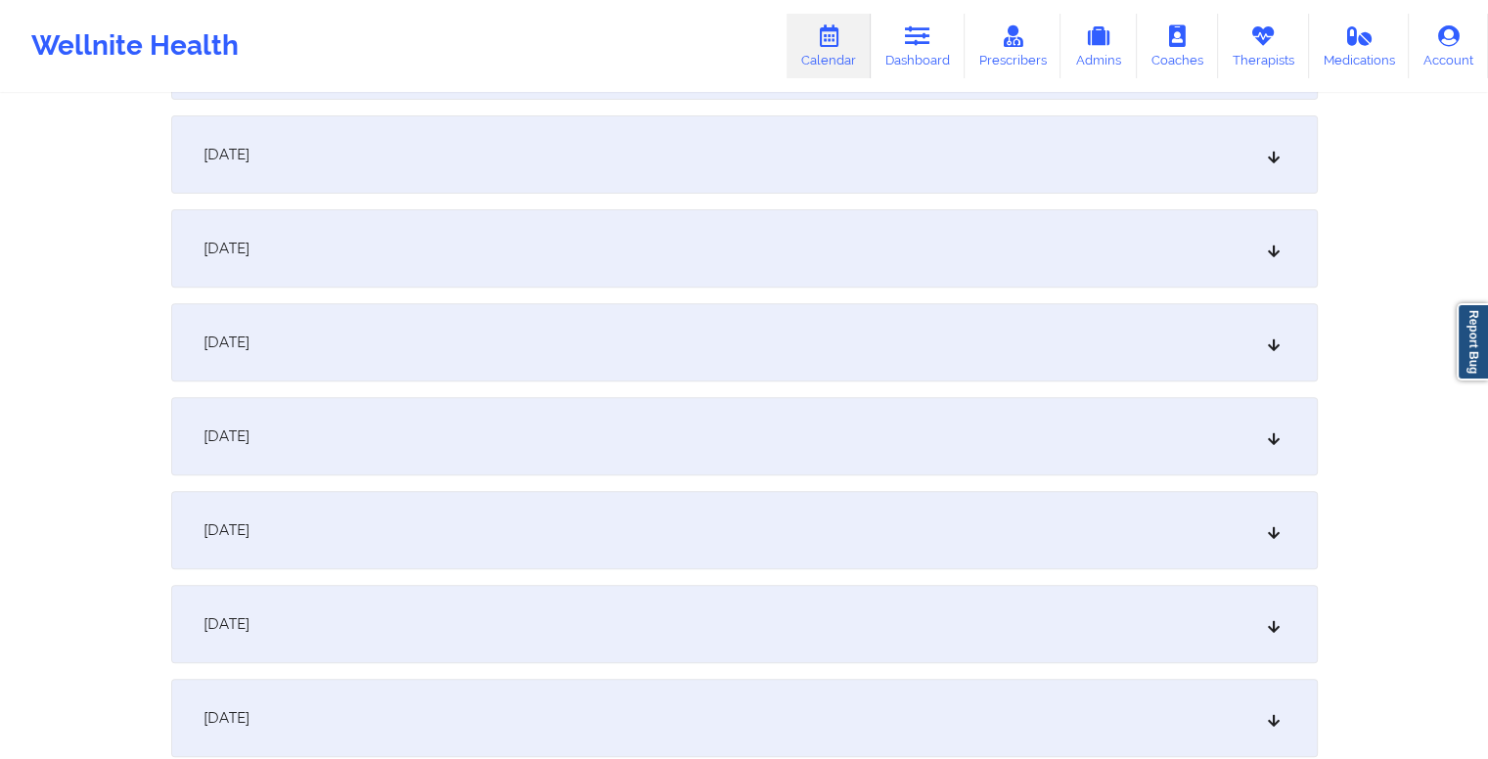
click at [681, 538] on div "[DATE]" at bounding box center [744, 530] width 1147 height 78
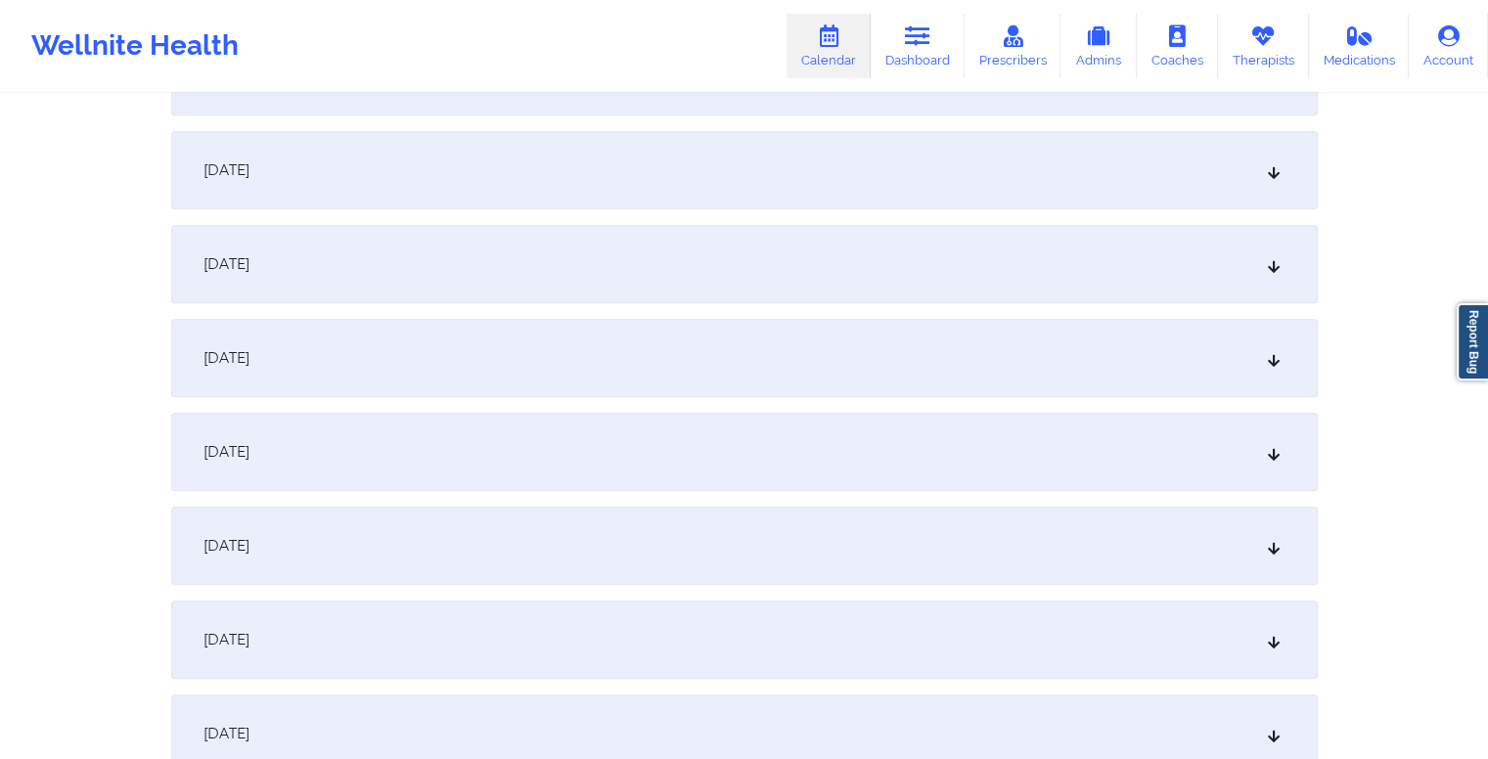
scroll to position [1542, 0]
click at [751, 457] on div "[DATE]" at bounding box center [744, 448] width 1147 height 78
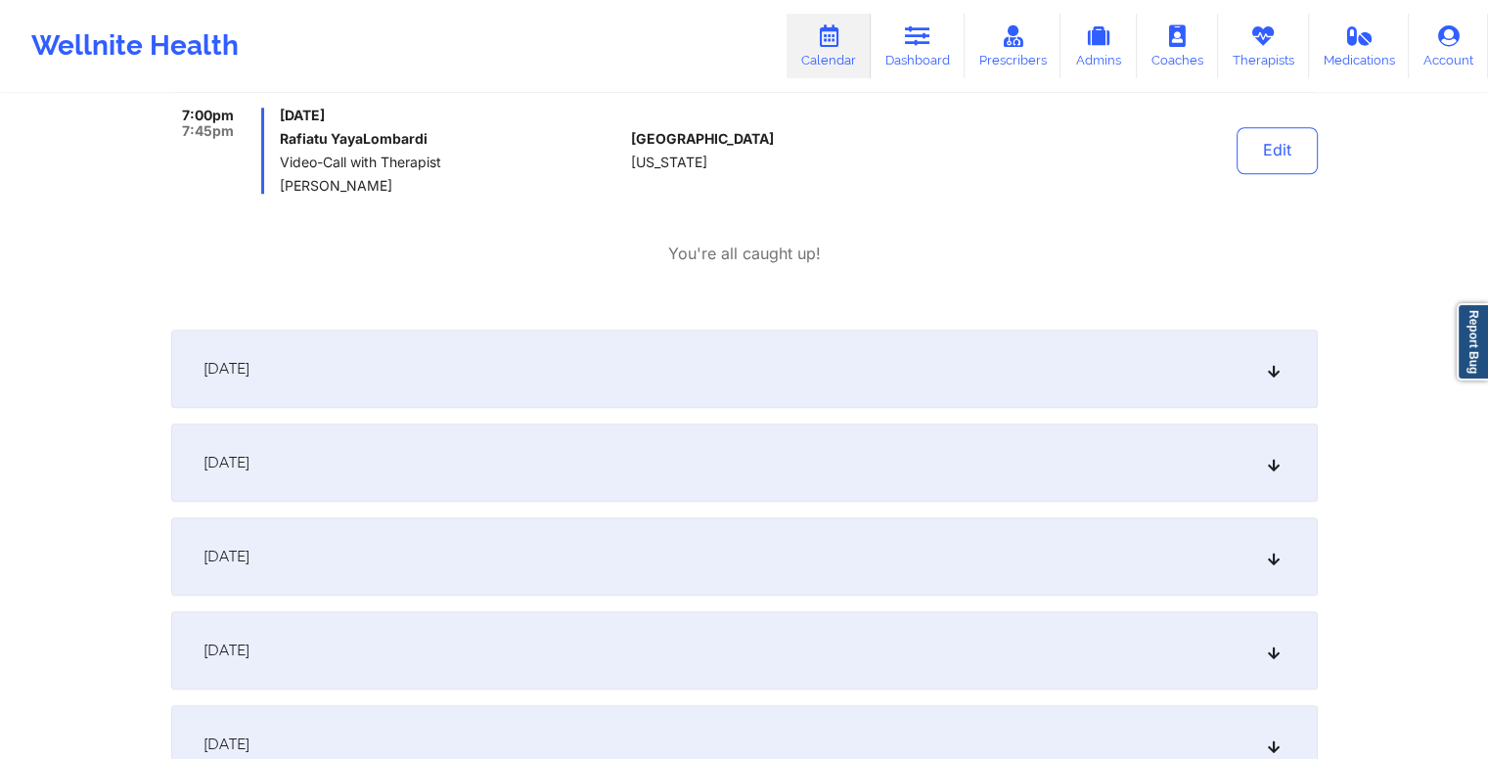
scroll to position [1945, 0]
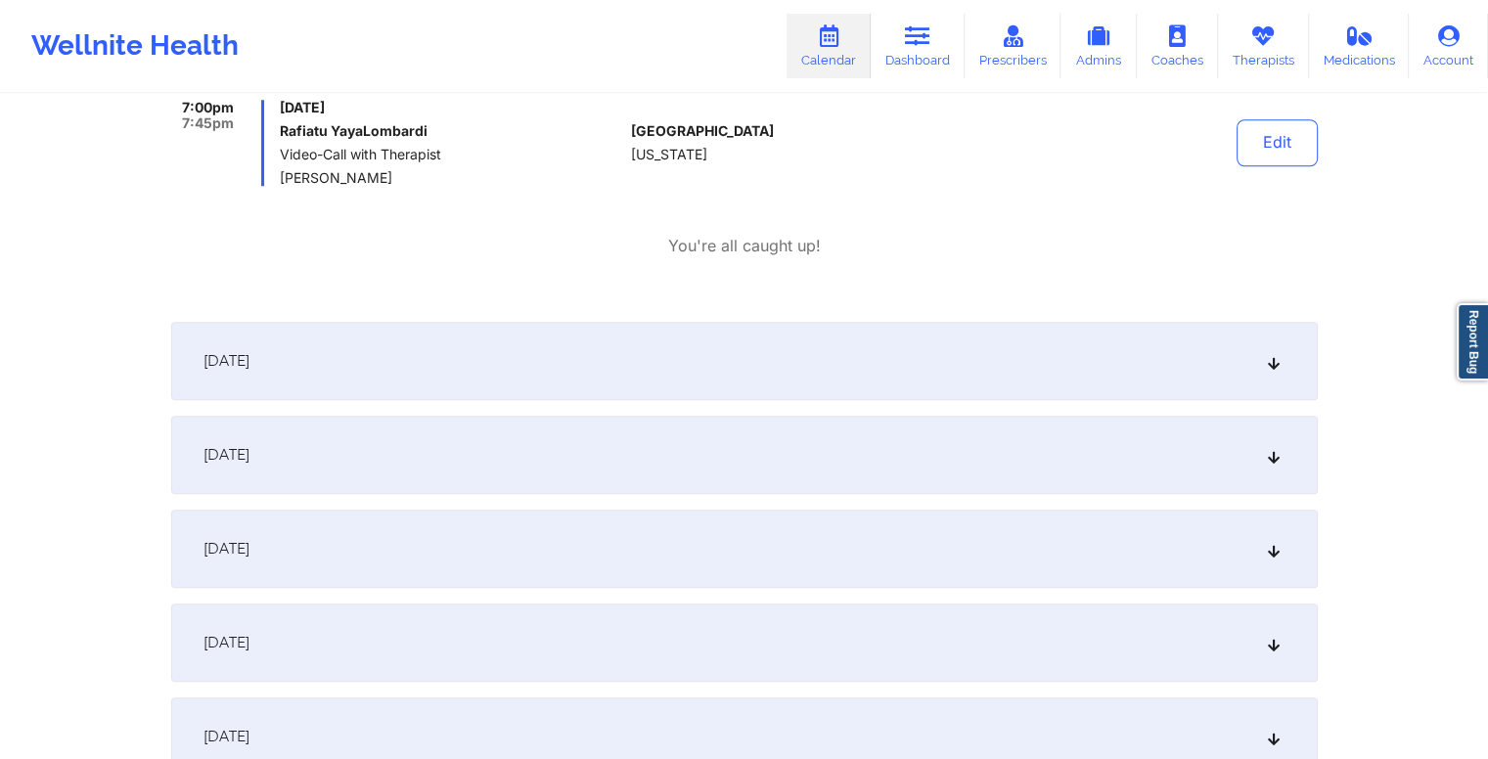
click at [723, 340] on div "[DATE]" at bounding box center [744, 361] width 1147 height 78
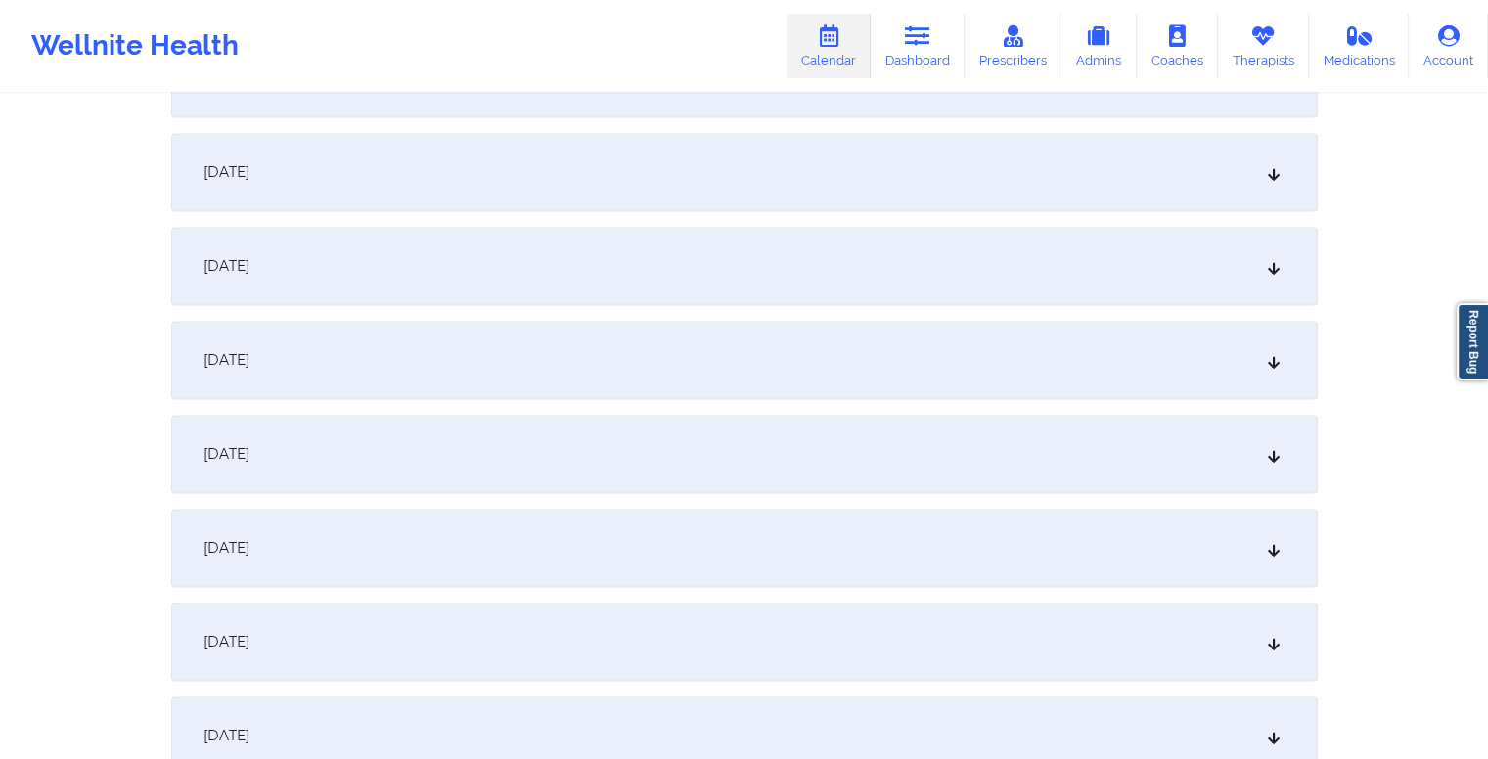
scroll to position [2735, 0]
click at [644, 342] on div "[DATE]" at bounding box center [744, 356] width 1147 height 78
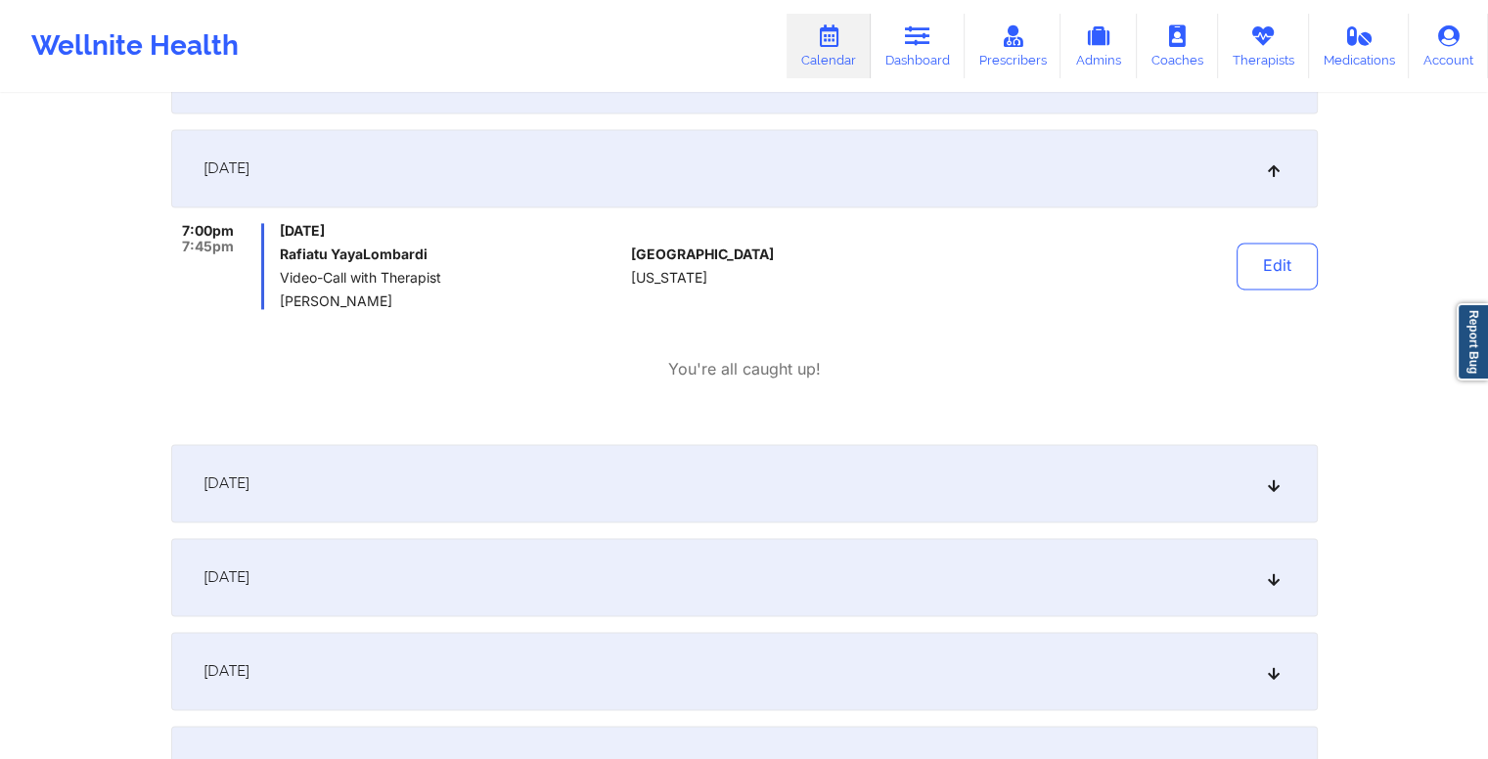
scroll to position [2923, 0]
click at [695, 487] on div "[DATE]" at bounding box center [744, 483] width 1147 height 78
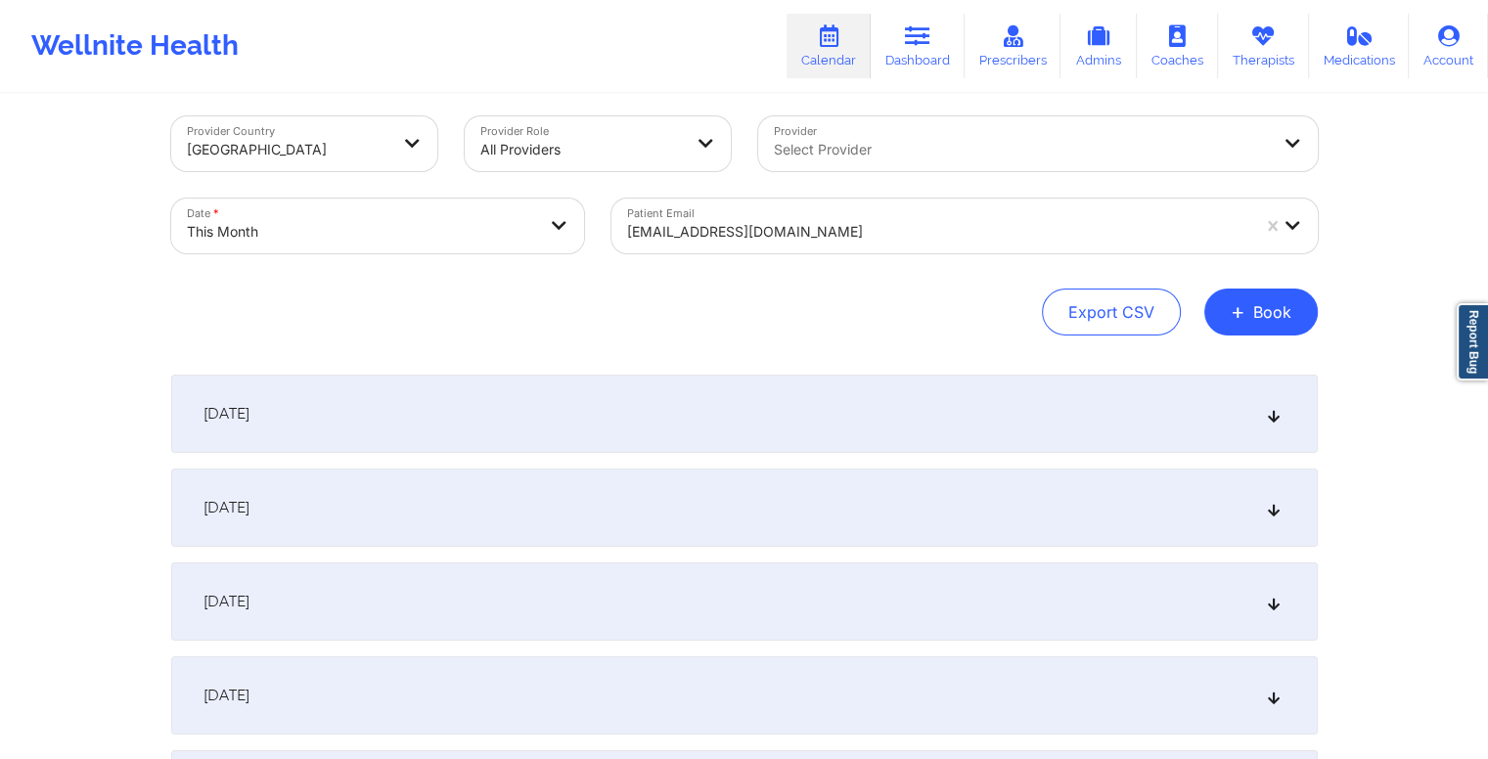
scroll to position [0, 0]
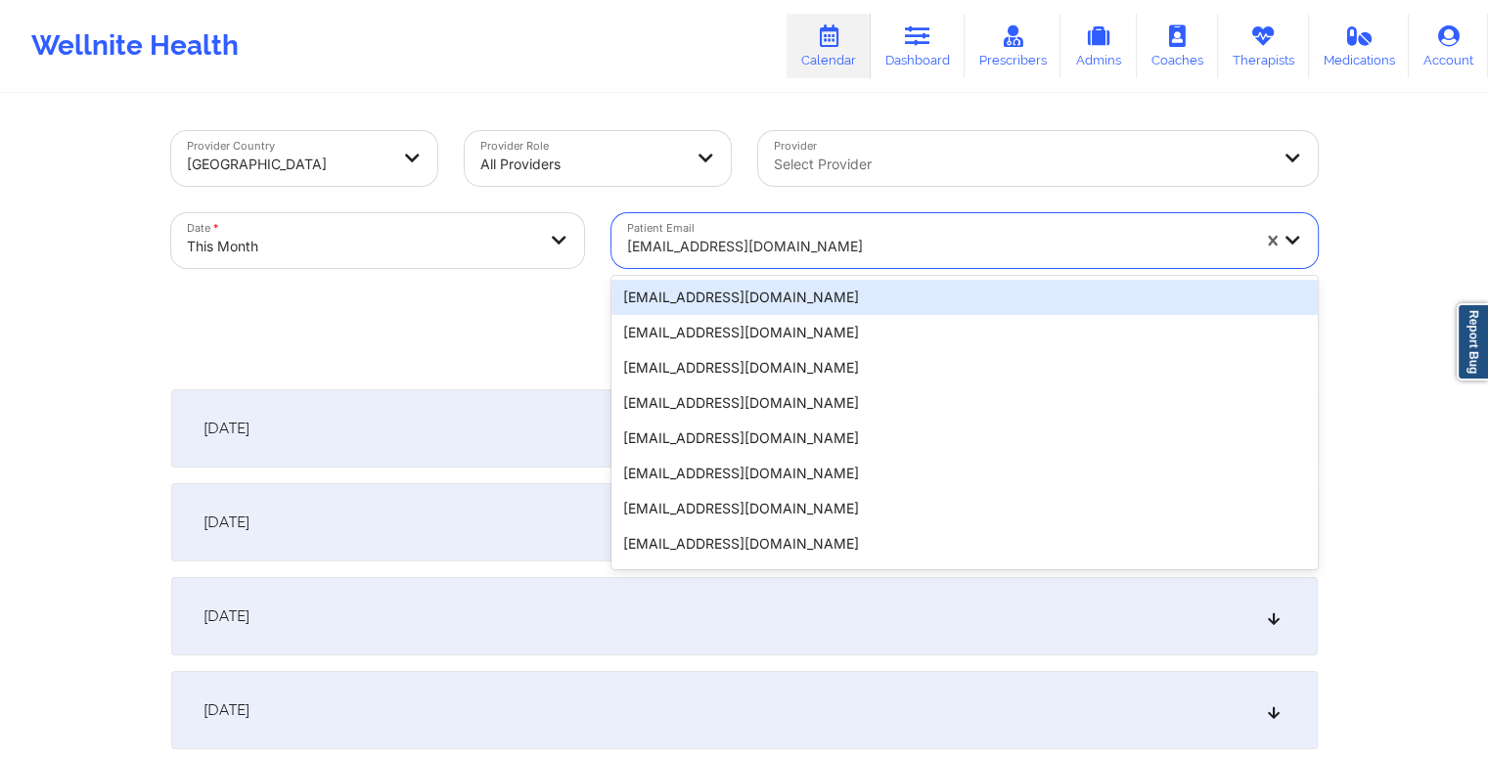
click at [803, 242] on div at bounding box center [938, 246] width 622 height 23
paste input "nicolenykren@yahoo.com"
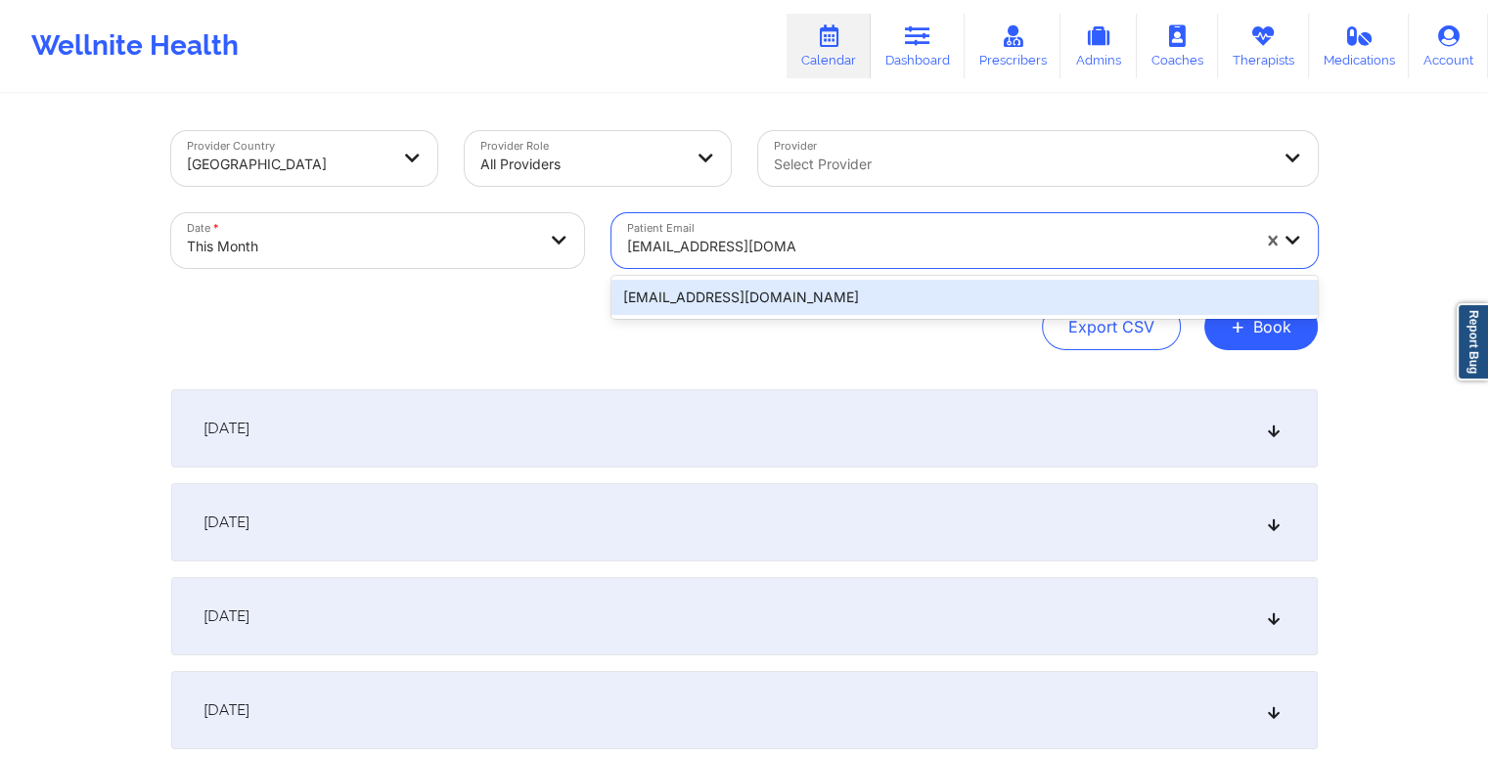
type input "nicolenykren@yahoo.com,"
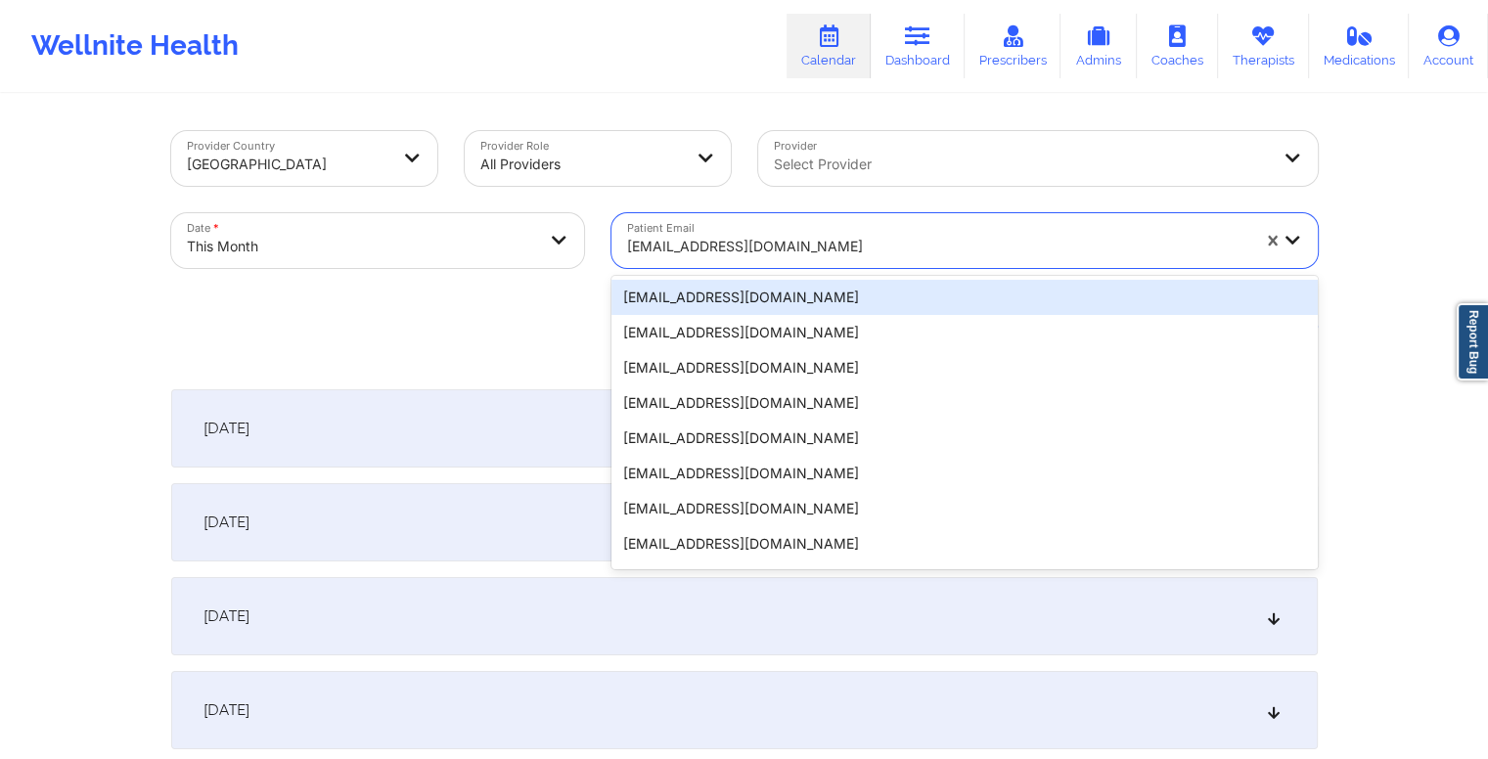
click at [874, 248] on div at bounding box center [938, 246] width 622 height 23
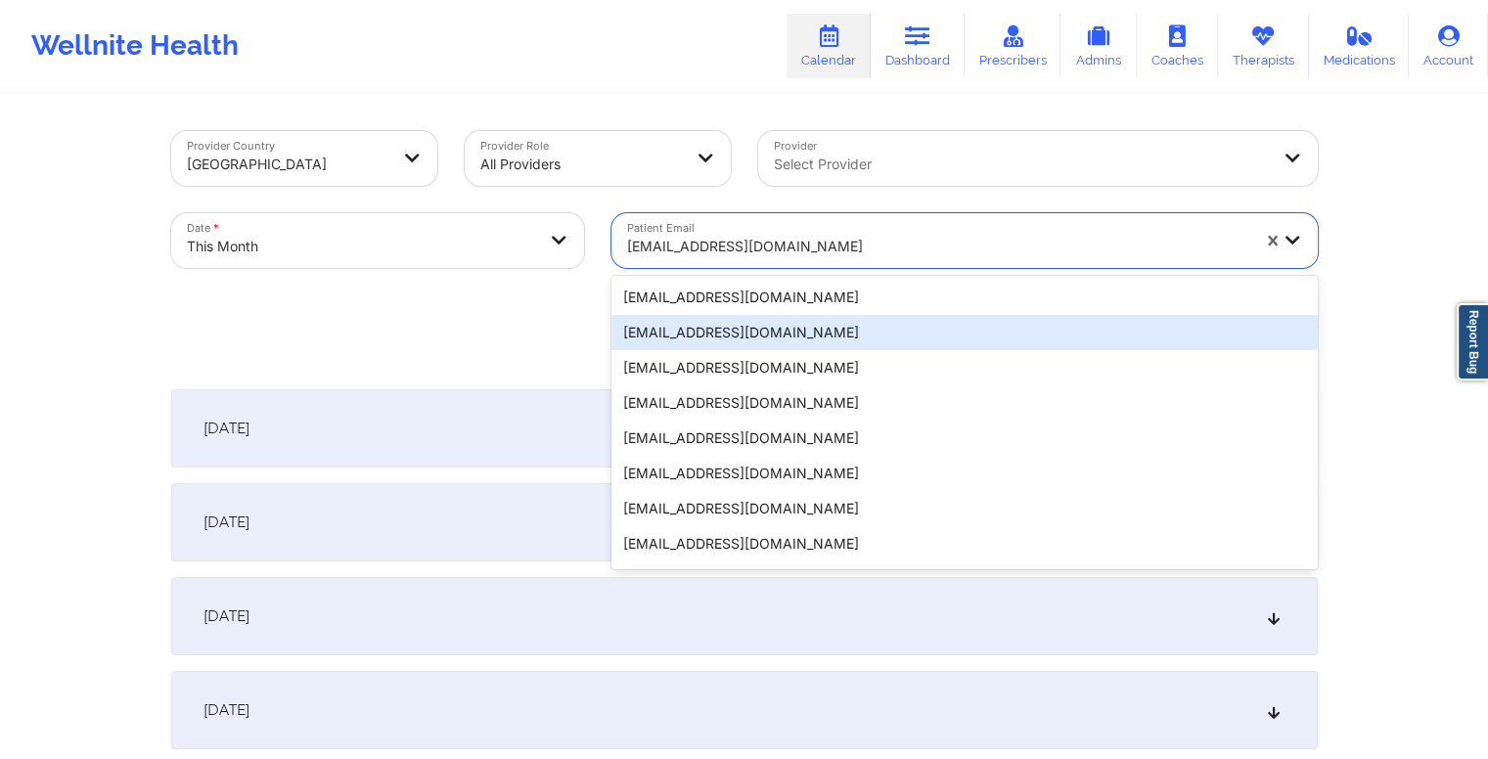
paste input "nicolenykren@yahoo.com"
type input "nicolenykren@yahoo.com"
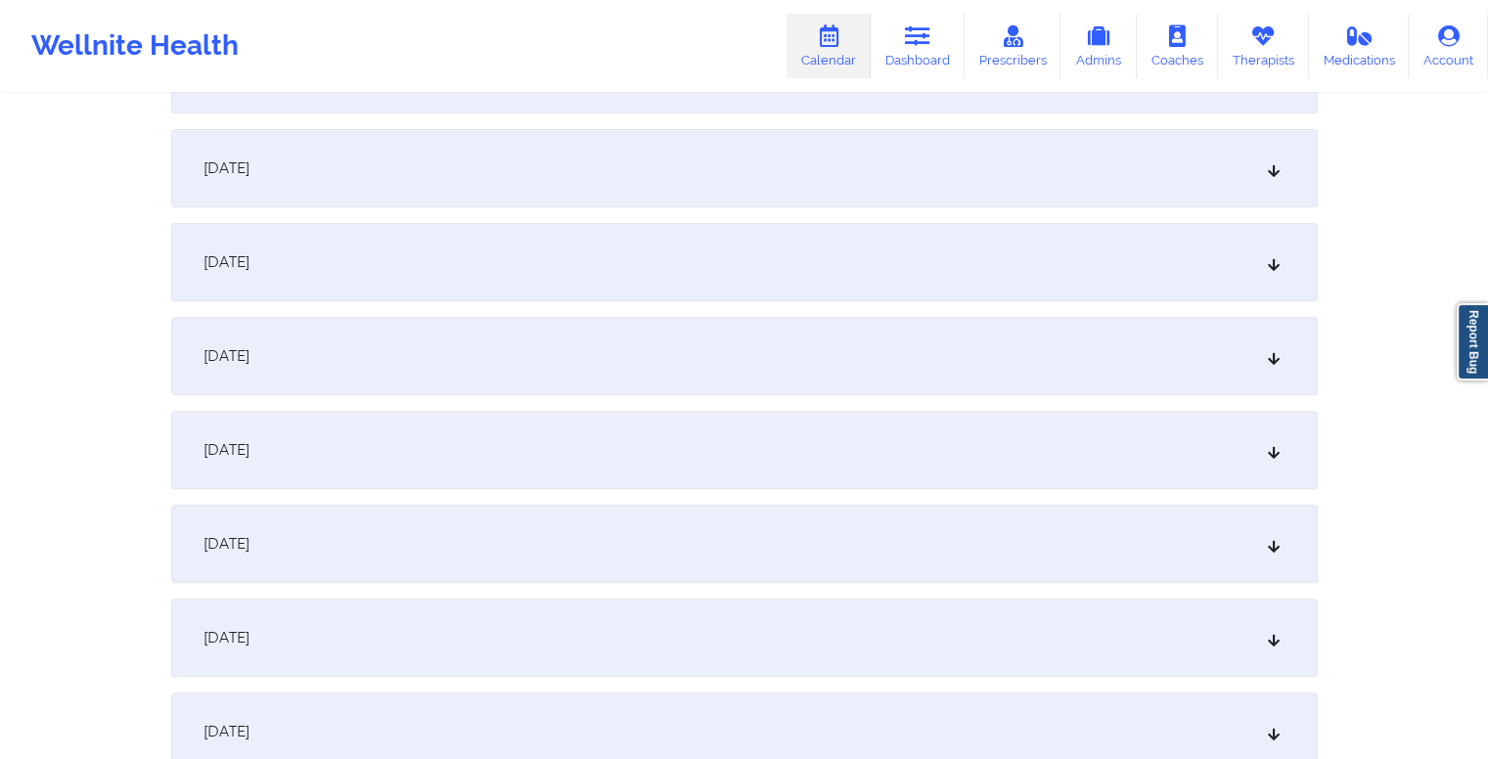
scroll to position [685, 0]
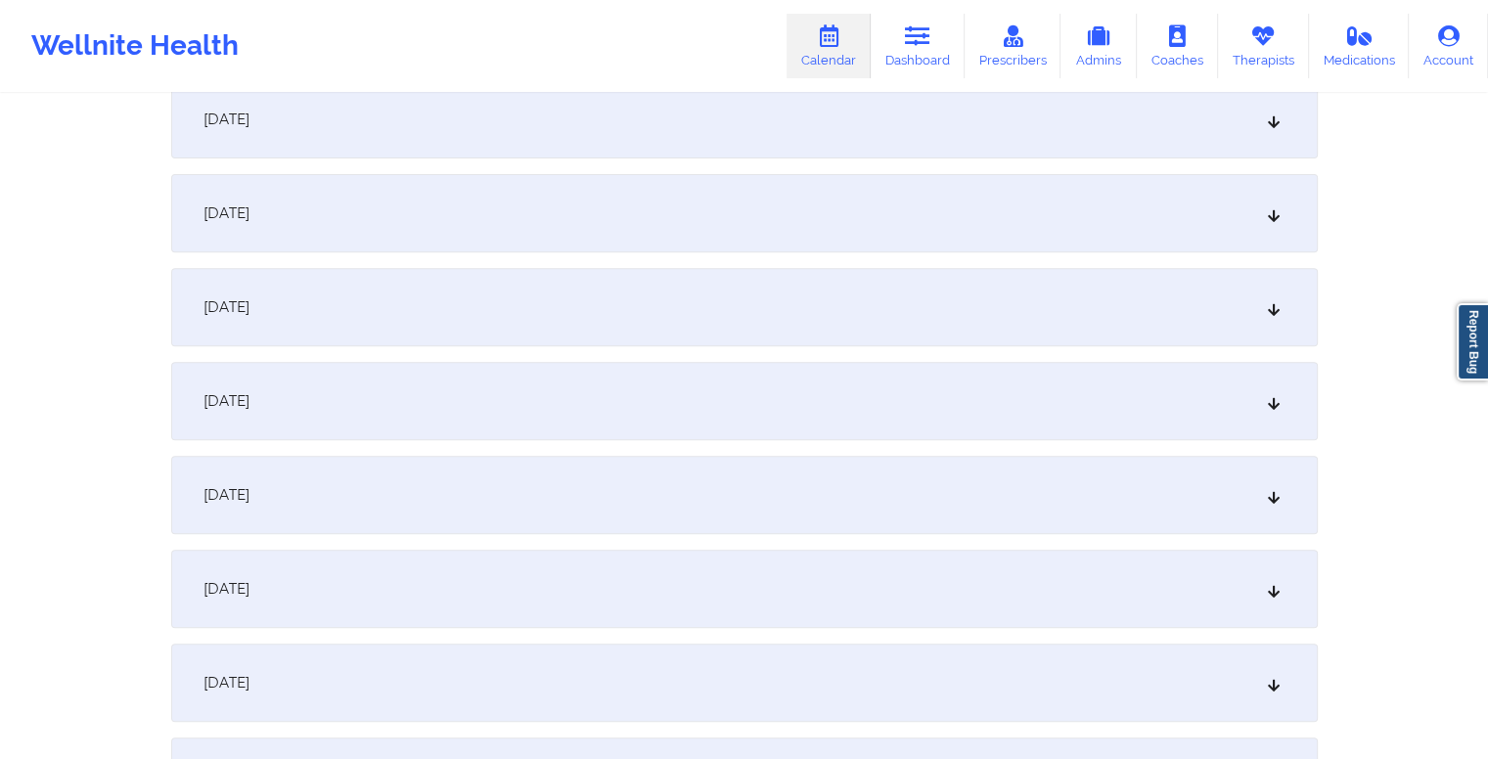
click at [642, 496] on div "[DATE]" at bounding box center [744, 495] width 1147 height 78
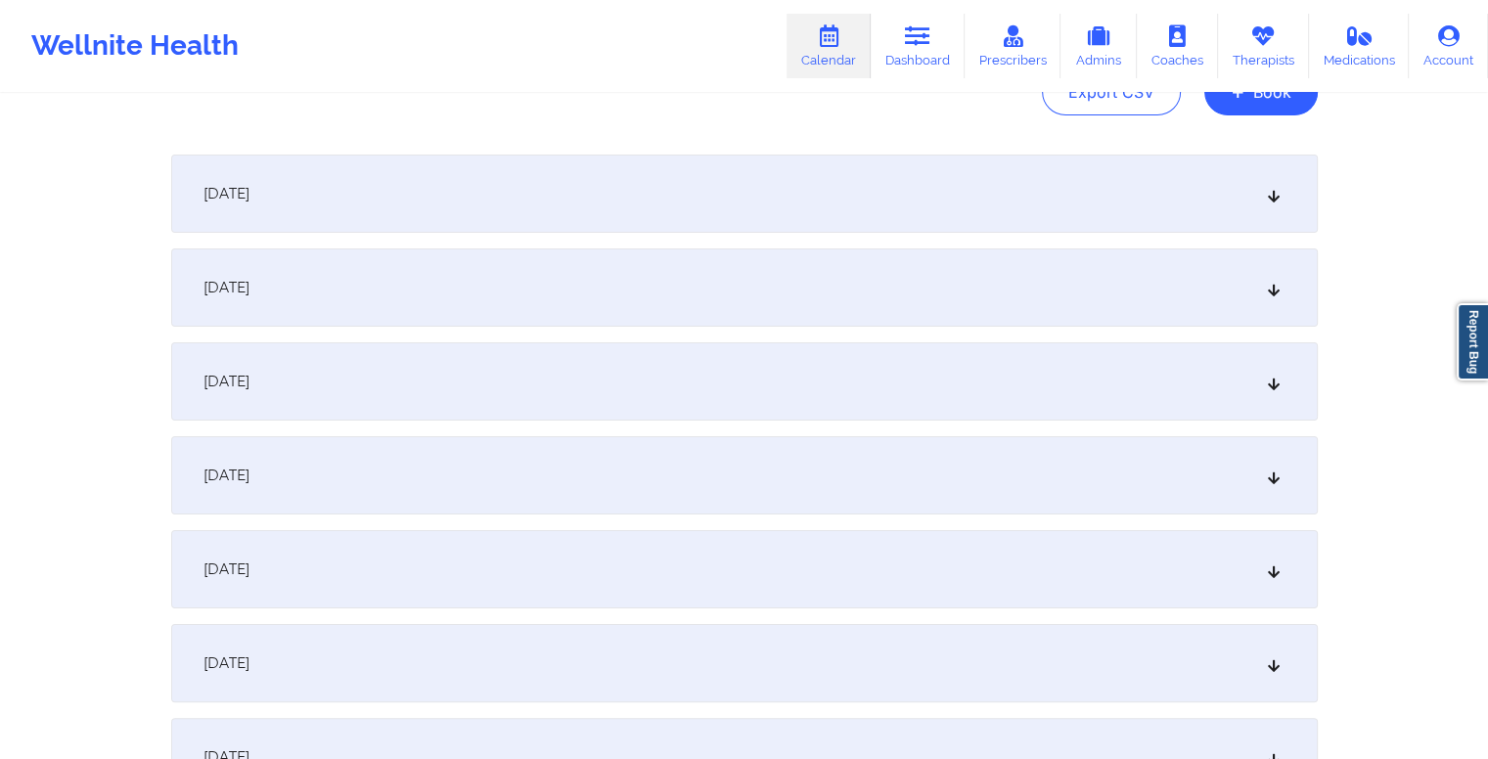
scroll to position [0, 0]
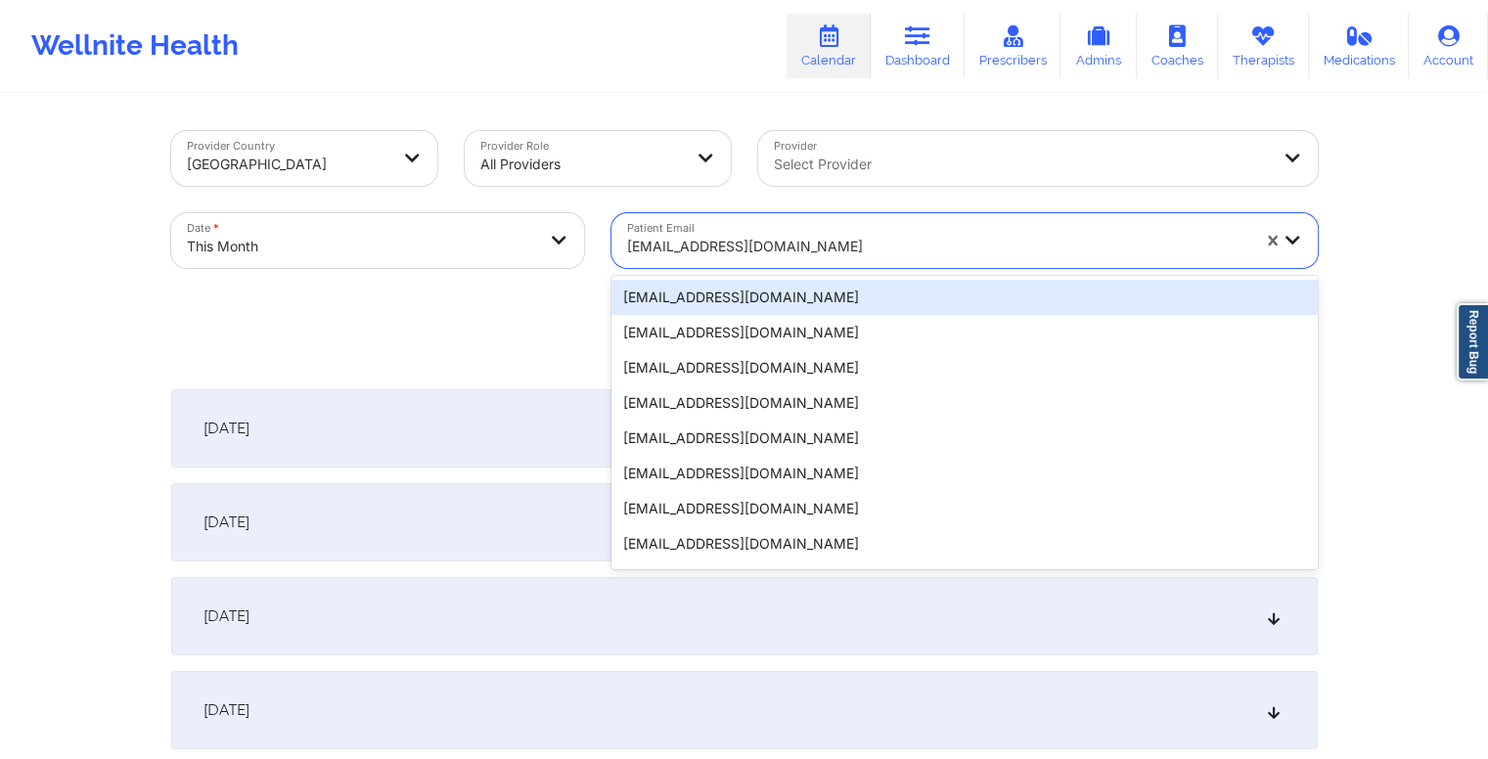
click at [821, 244] on div at bounding box center [938, 246] width 622 height 23
paste input "fcarboni13@gmail.com"
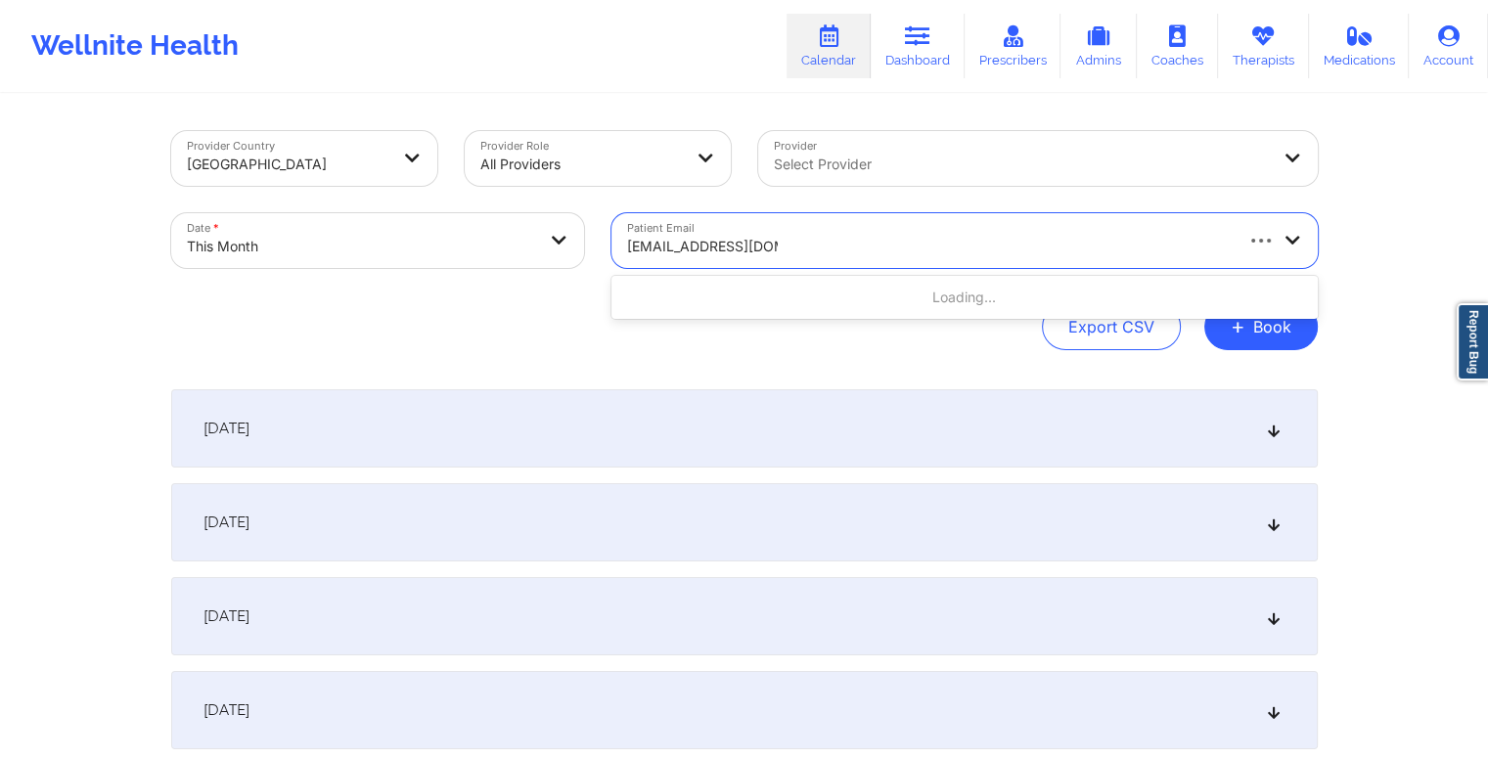
type input "fcarboni13@gmail.com"
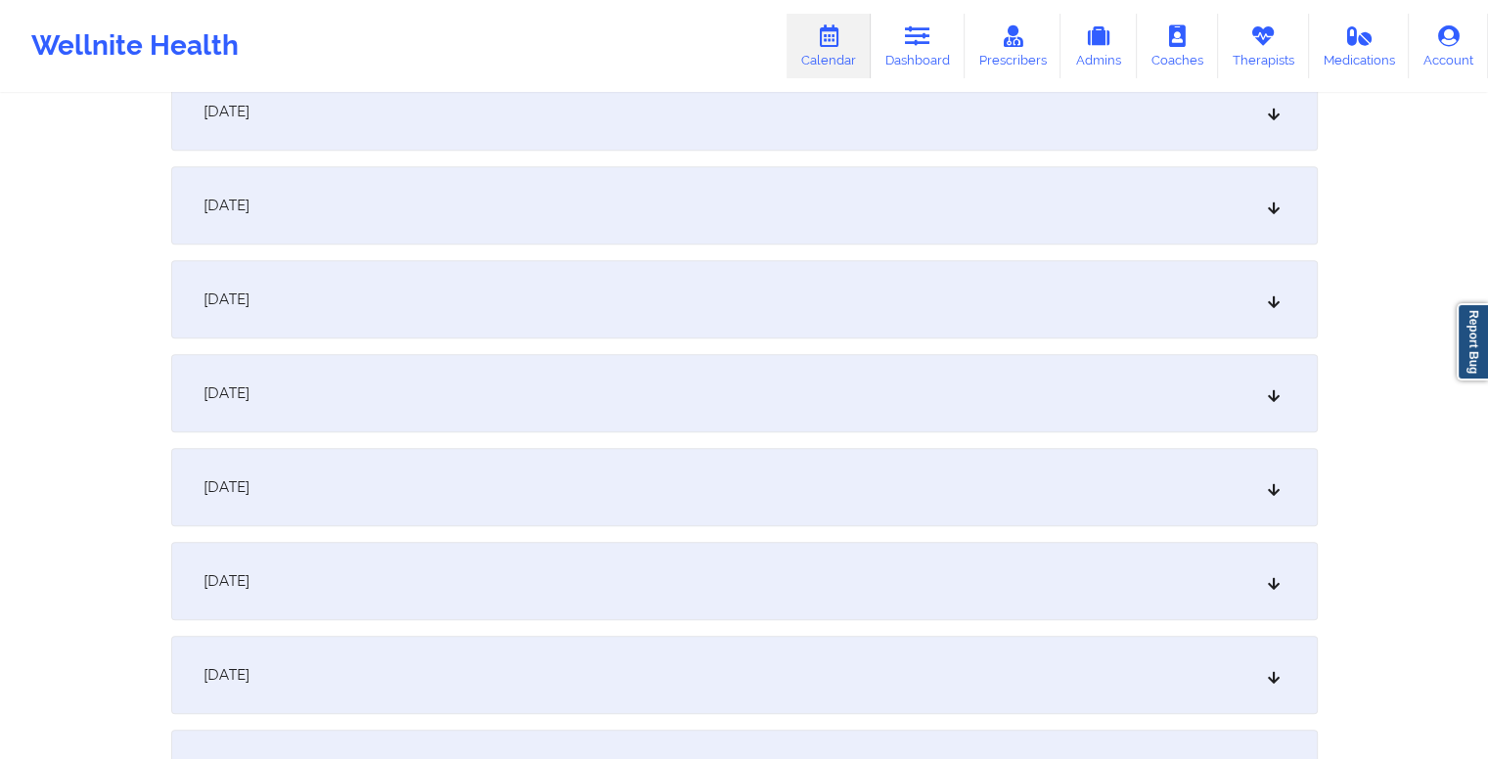
scroll to position [787, 0]
click at [683, 389] on div "[DATE]" at bounding box center [744, 393] width 1147 height 78
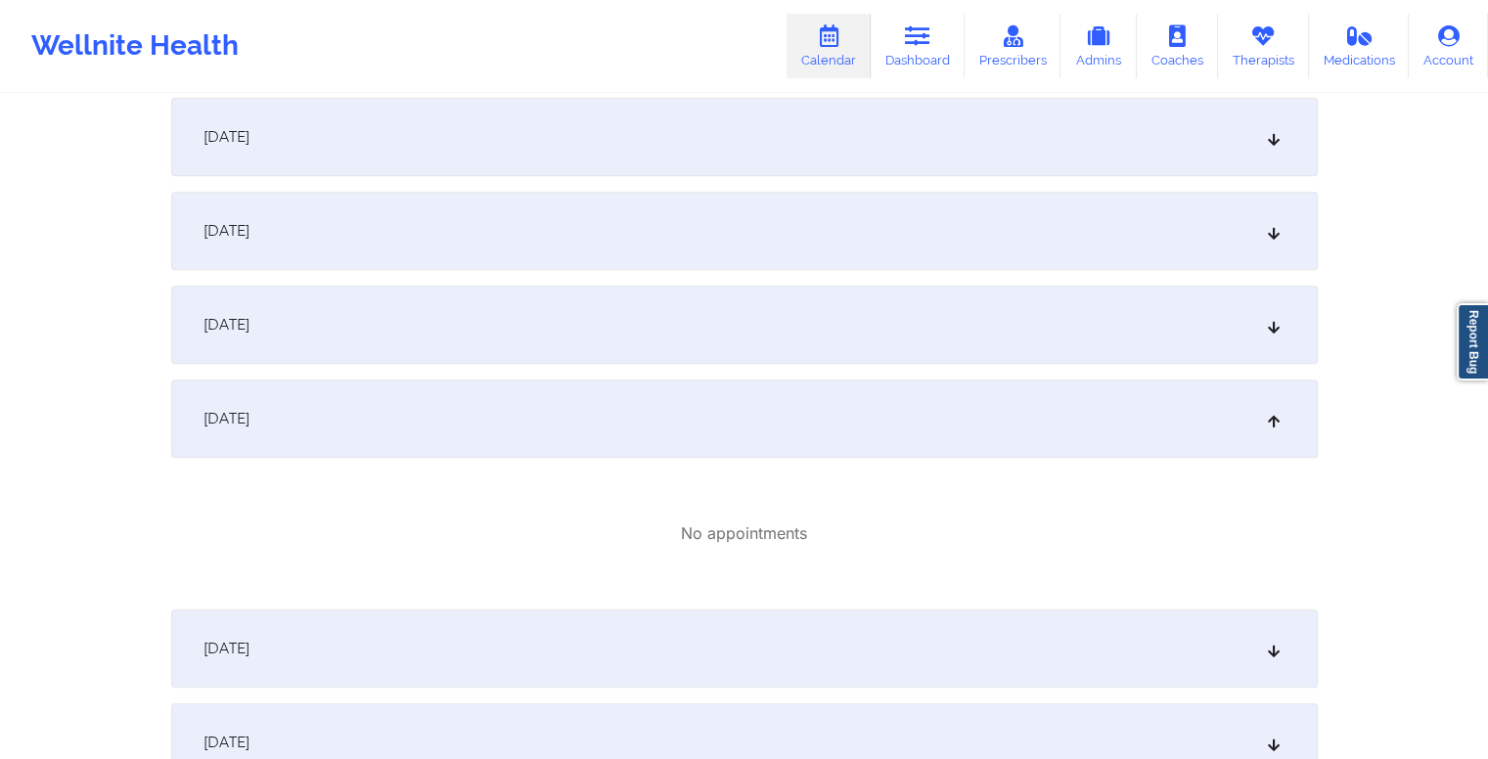
scroll to position [762, 0]
click at [703, 334] on div "[DATE]" at bounding box center [744, 324] width 1147 height 78
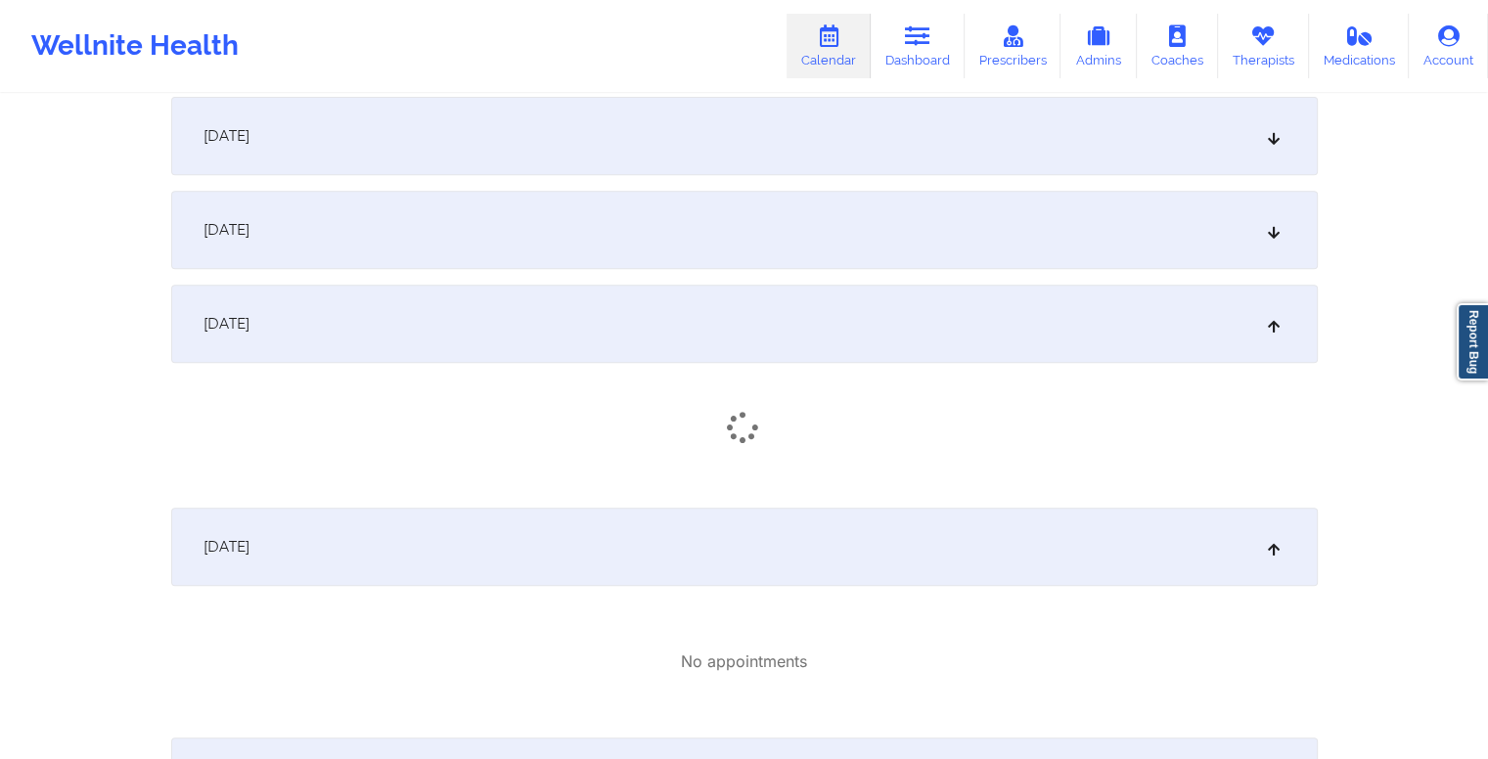
click at [701, 539] on div "[DATE]" at bounding box center [744, 547] width 1147 height 78
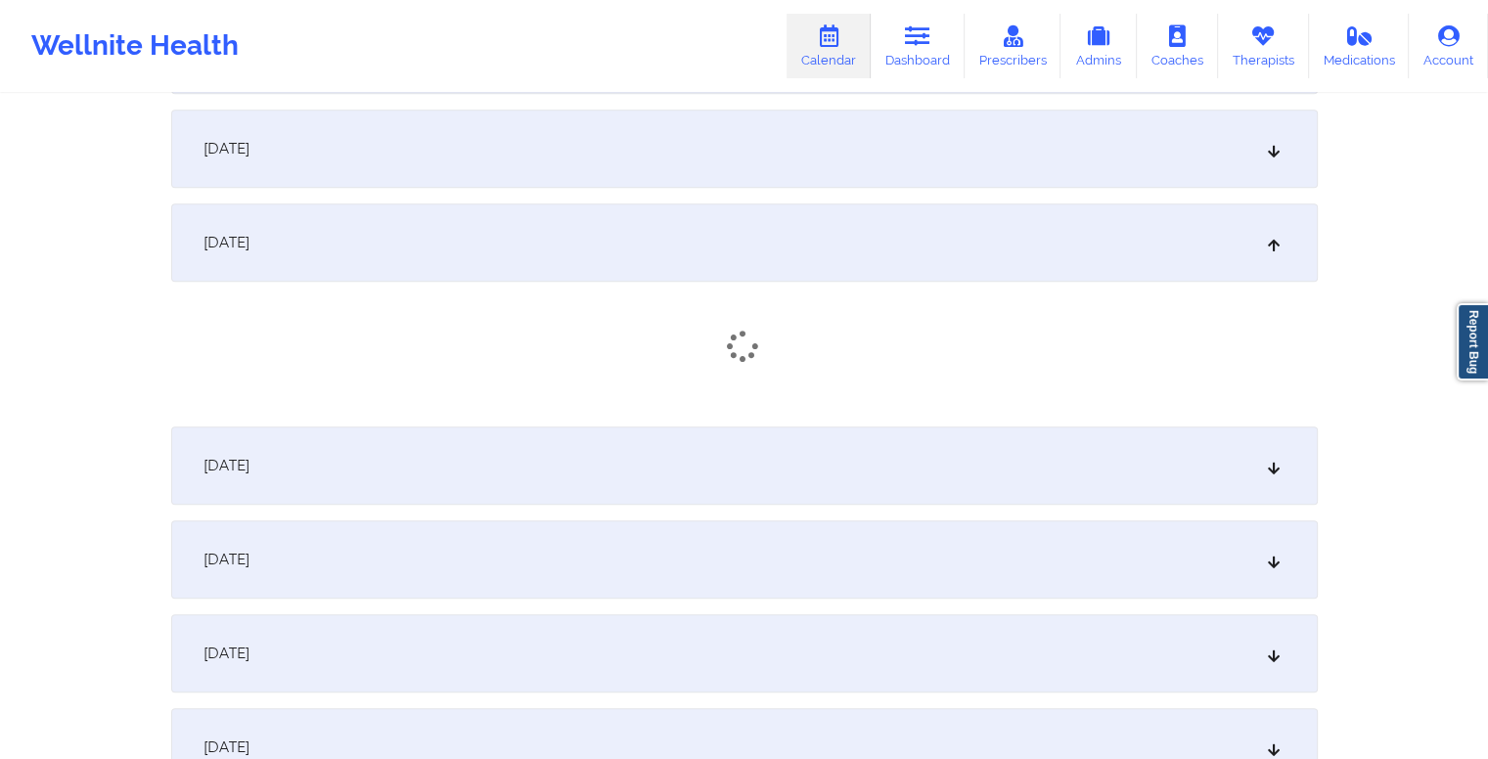
scroll to position [849, 0]
click at [738, 552] on div "[DATE]" at bounding box center [744, 560] width 1147 height 78
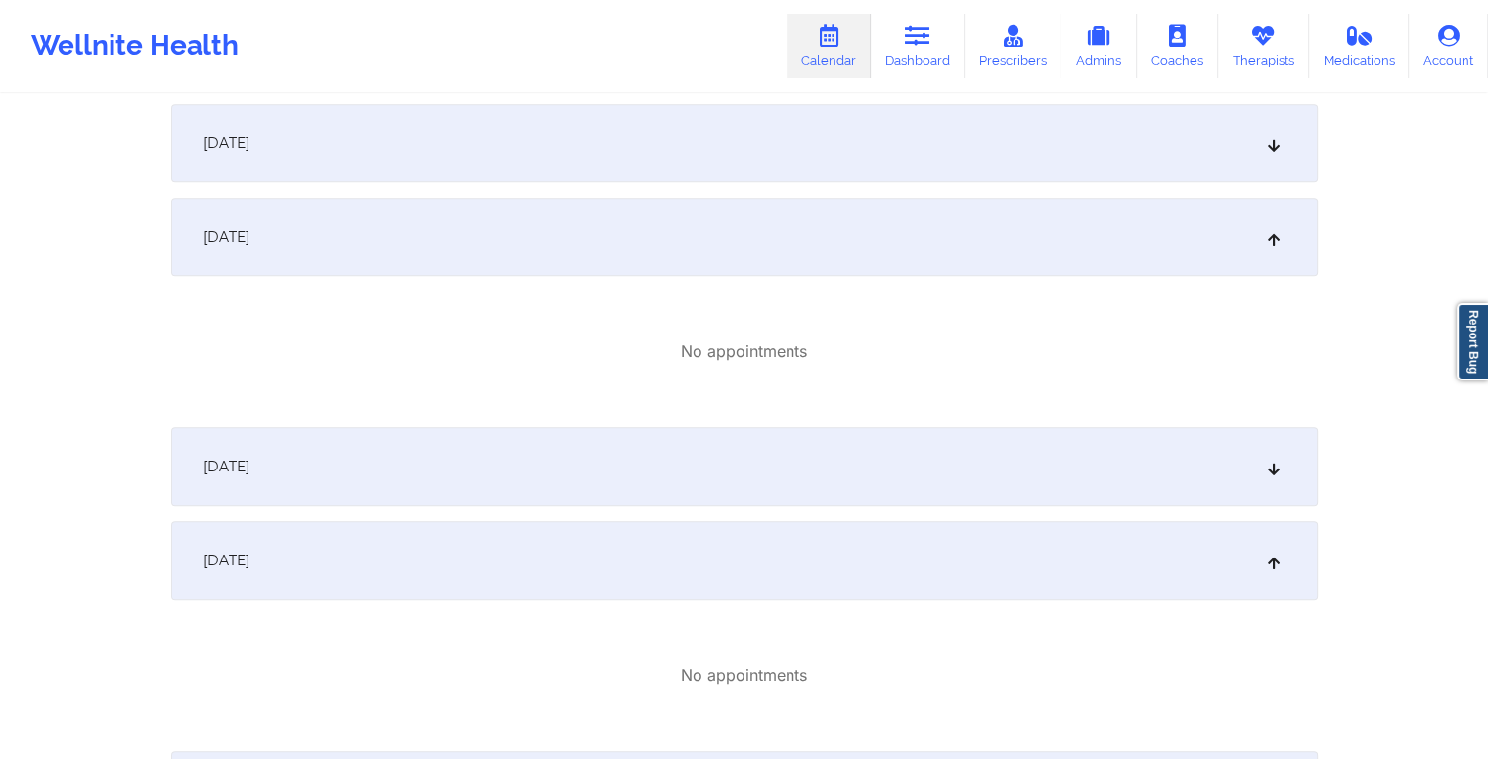
click at [777, 458] on div "[DATE]" at bounding box center [744, 467] width 1147 height 78
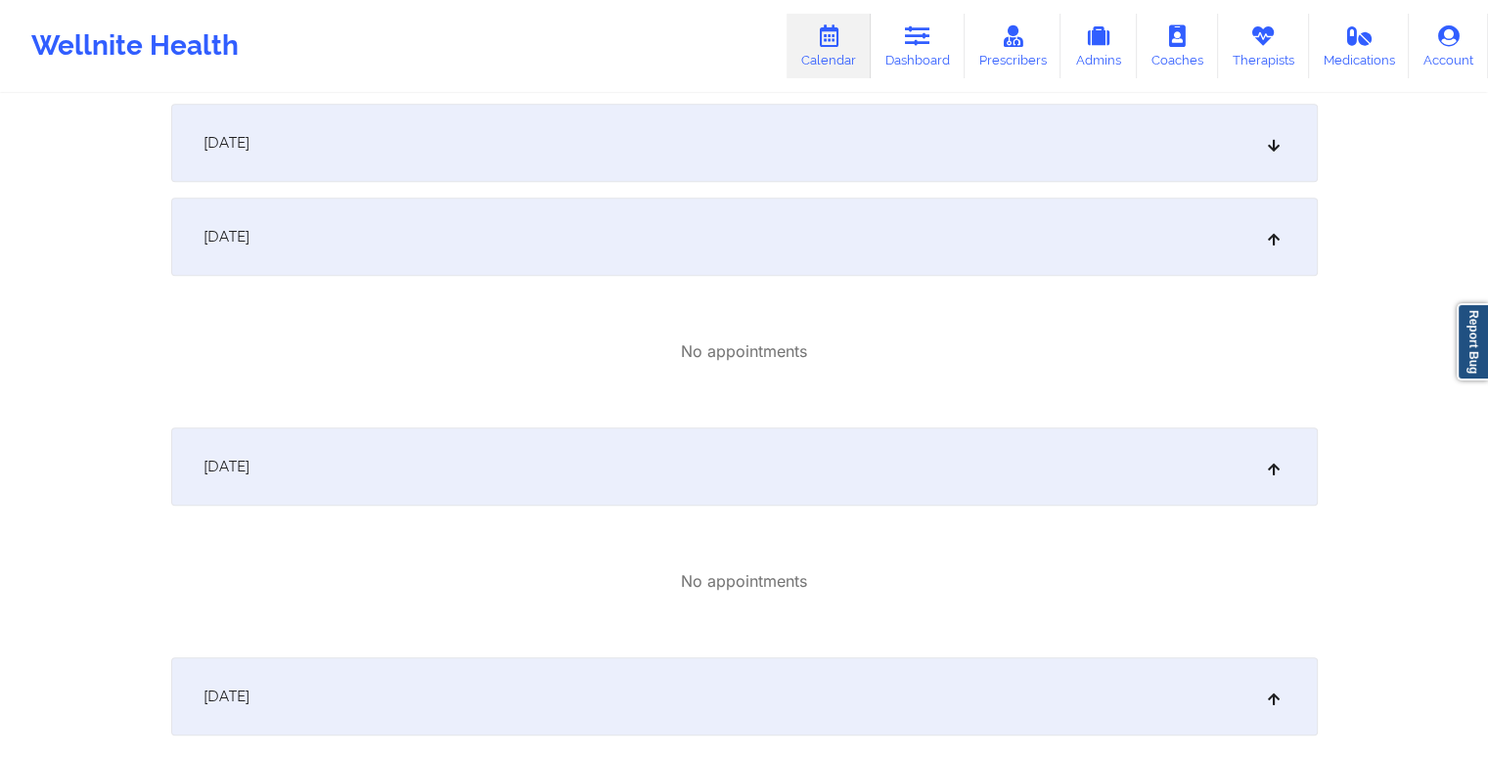
scroll to position [0, 0]
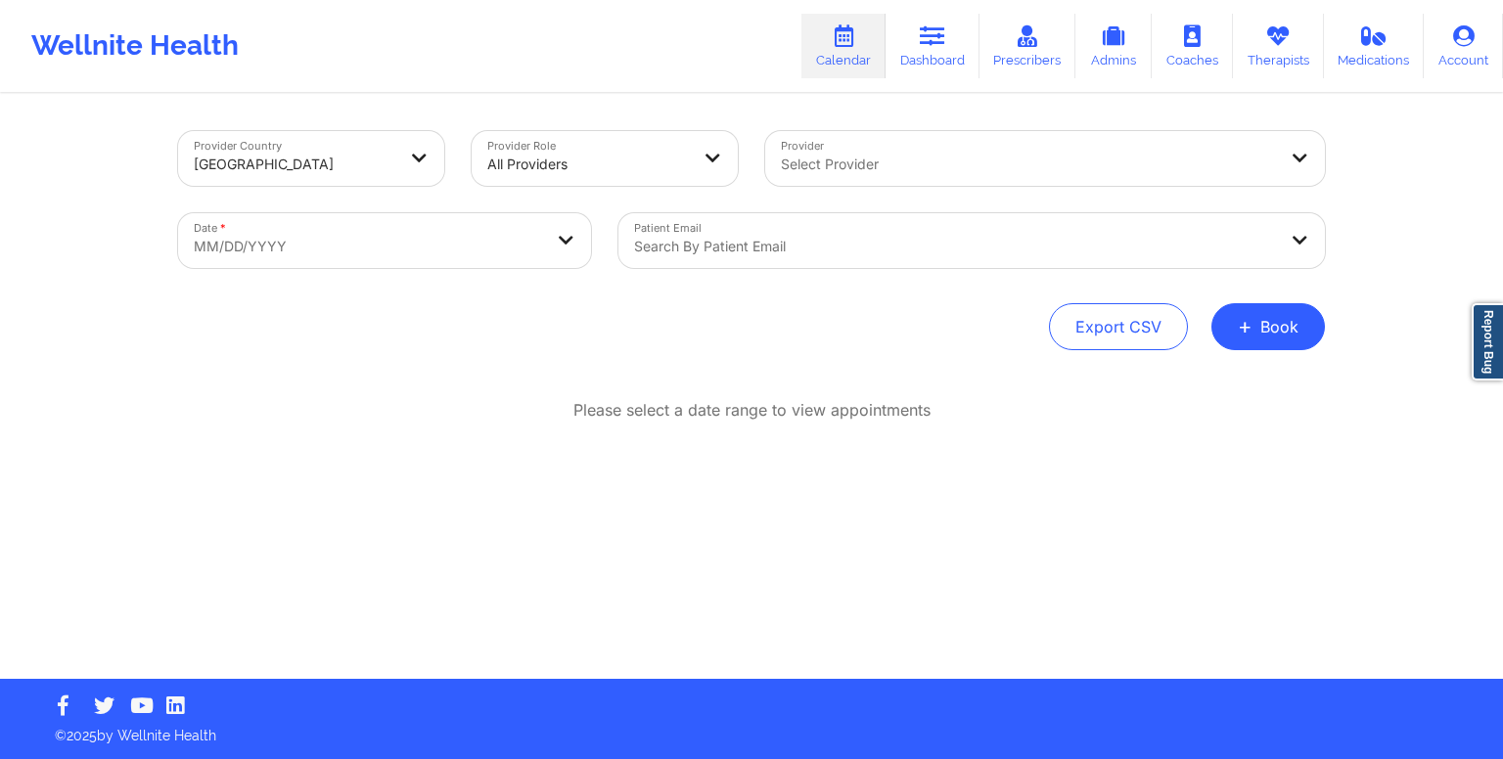
click at [539, 240] on body "Wellnite Health Calendar Dashboard Prescribers Admins Coaches Therapists Medica…" at bounding box center [751, 379] width 1503 height 759
select select "2025-8"
select select "2025-9"
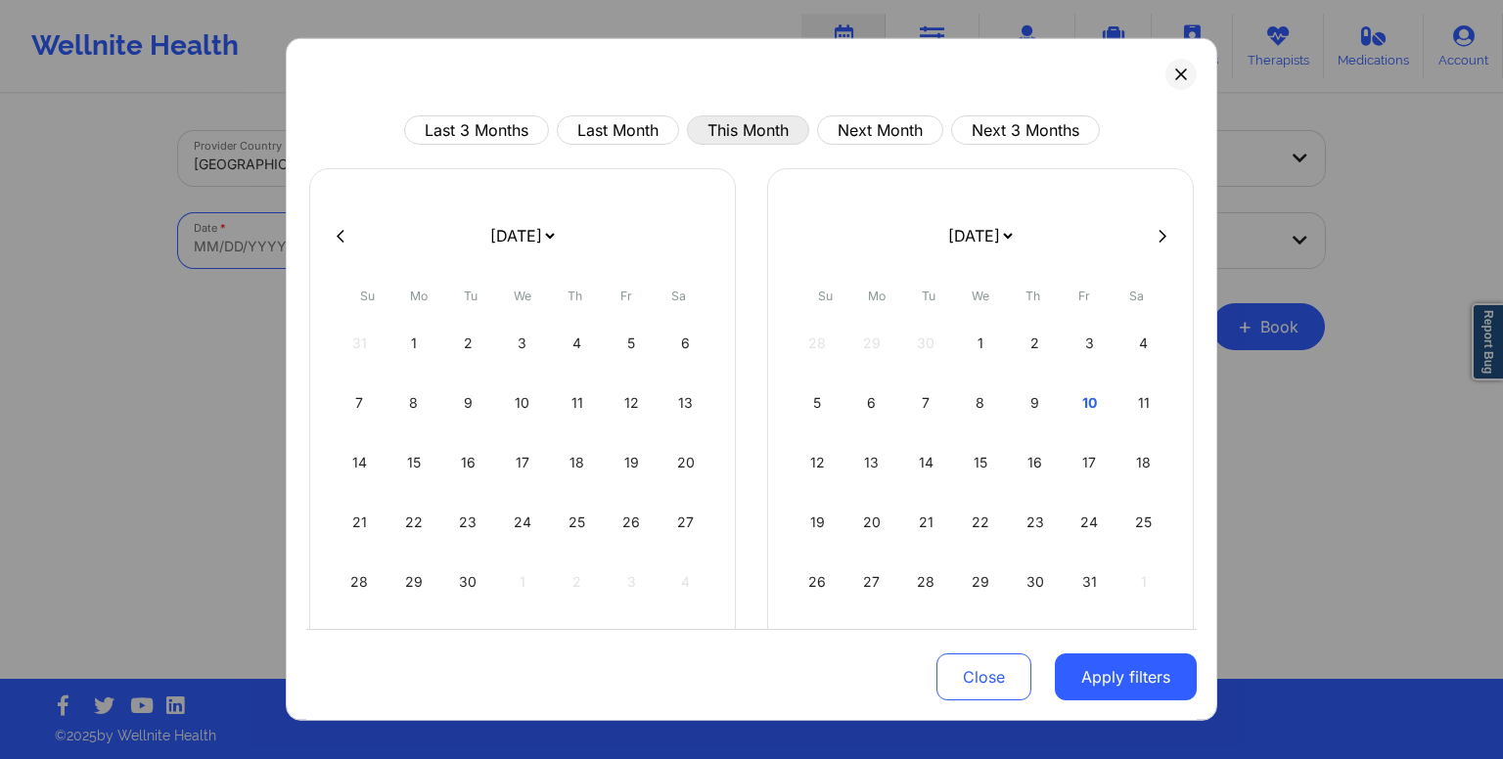
click at [720, 126] on button "This Month" at bounding box center [748, 129] width 122 height 29
select select "2025-9"
select select "2025-10"
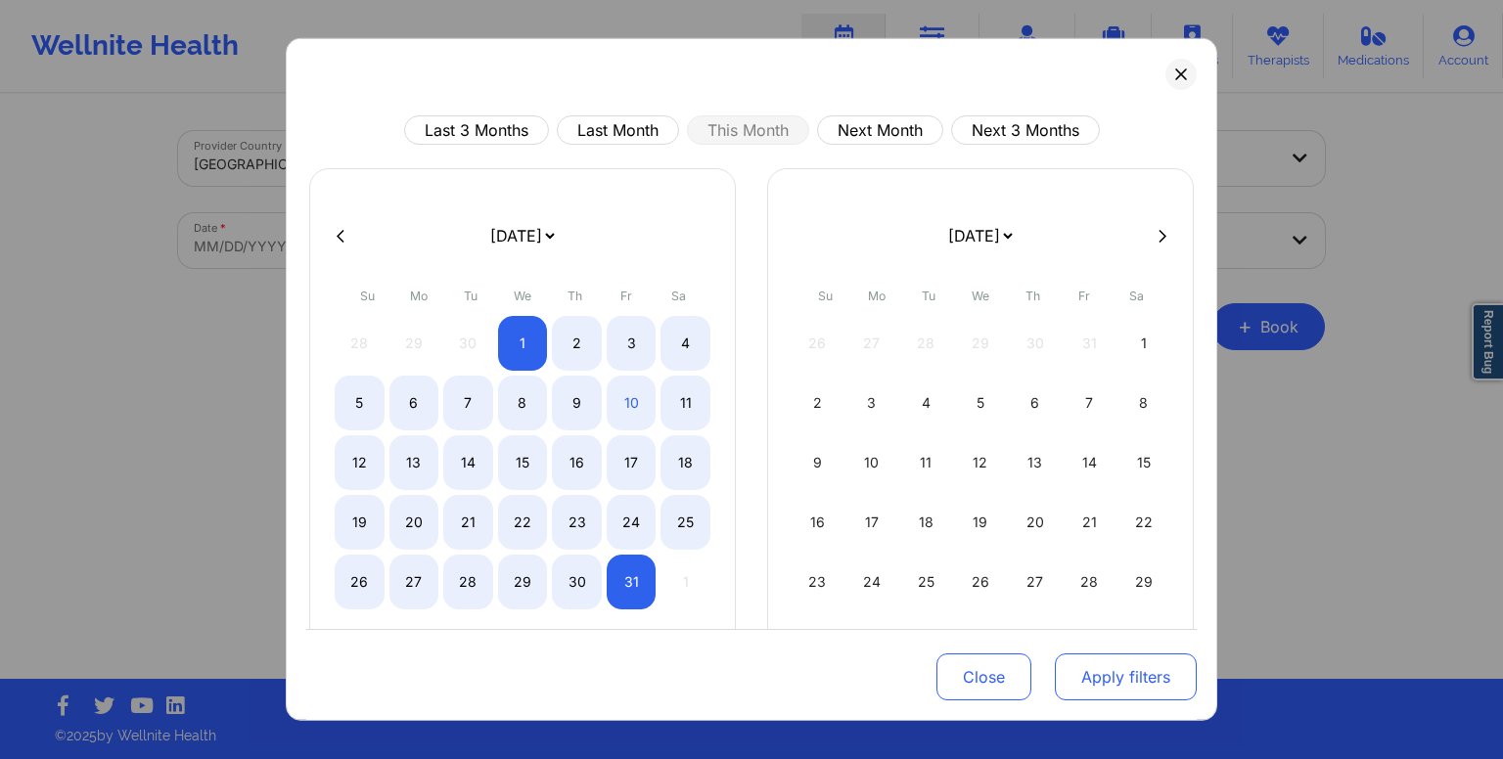
click at [1119, 678] on button "Apply filters" at bounding box center [1126, 676] width 142 height 47
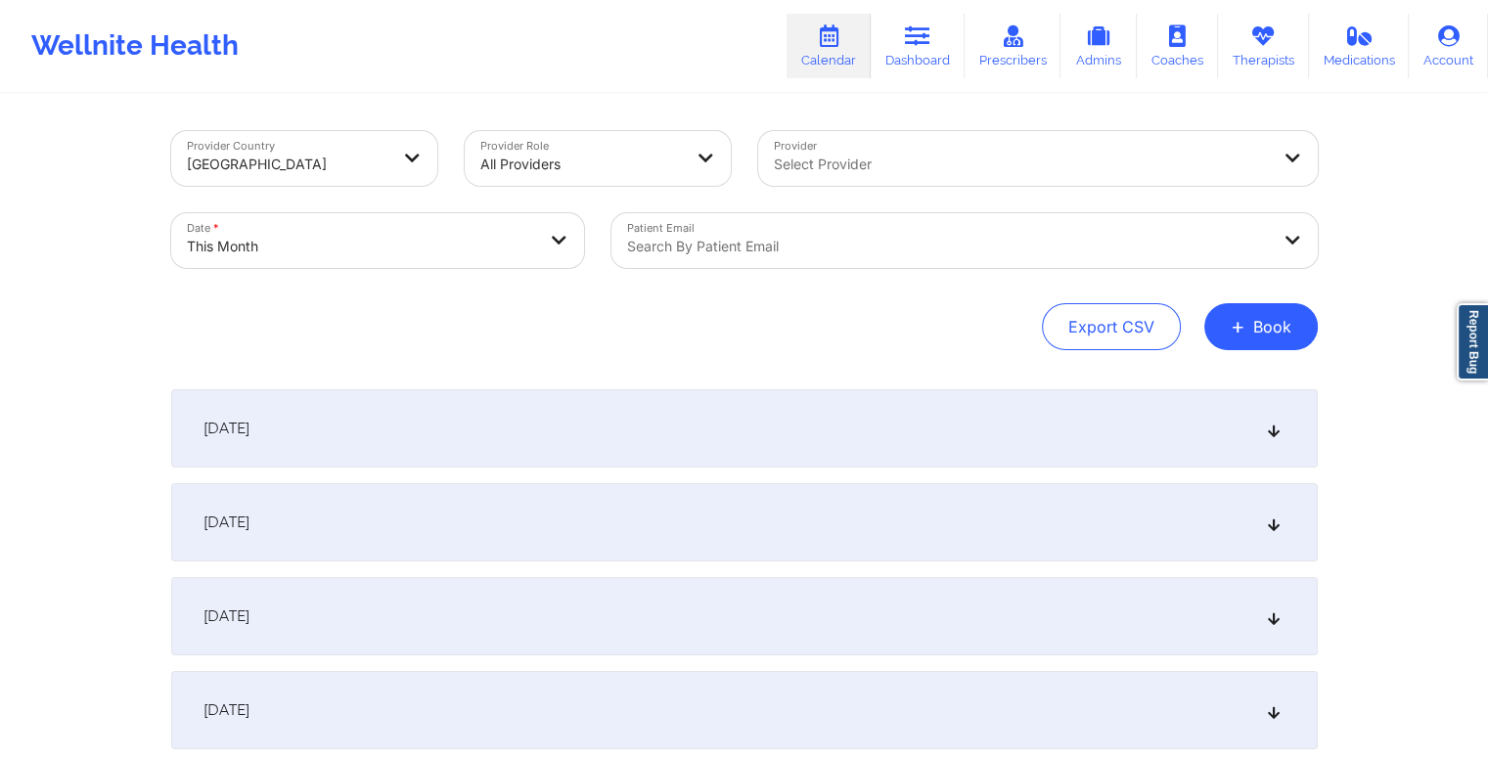
click at [802, 248] on div at bounding box center [948, 246] width 642 height 23
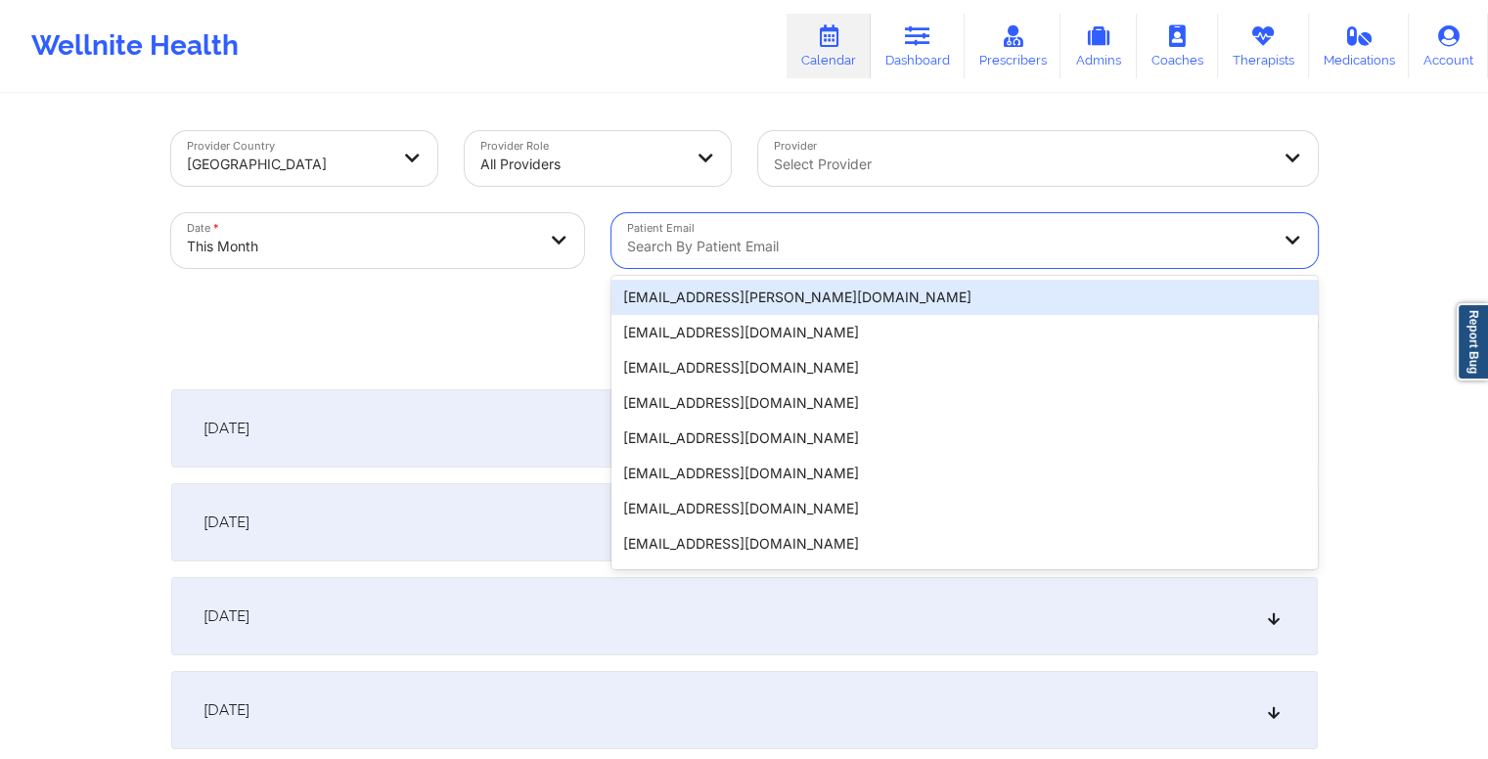
paste input ""Are we in-network: YES Plan: PPO Effective date: [DATE] Term Date: N/A Individ…"
type input ""Are we in-network: YES Plan: PPO Effective date: [DATE] Term Date: N/A Individ…"
paste input "fcarboni13@gmail.com"
type input "fcarboni13@gmail.com"
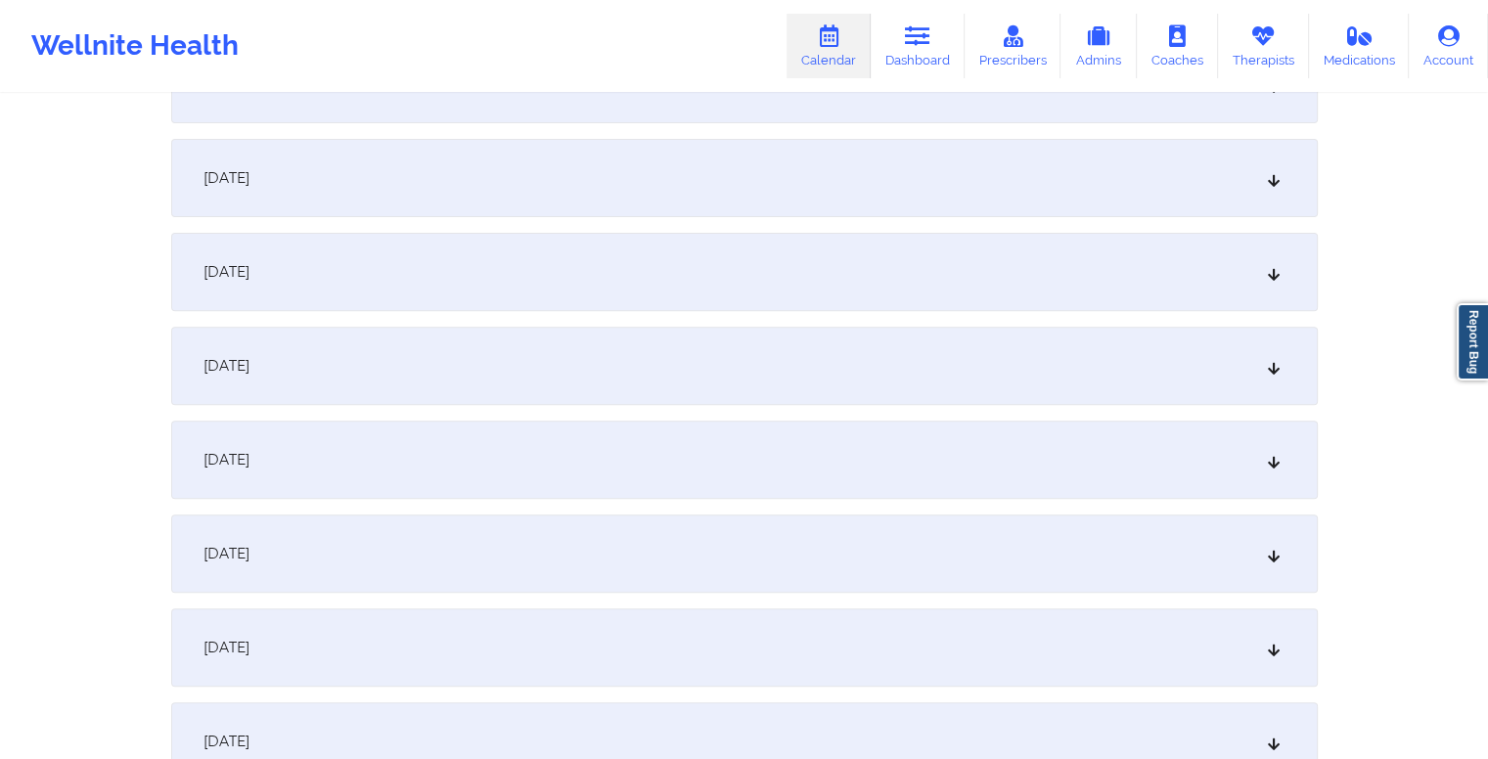
scroll to position [632, 0]
click at [586, 525] on div "[DATE]" at bounding box center [744, 548] width 1147 height 78
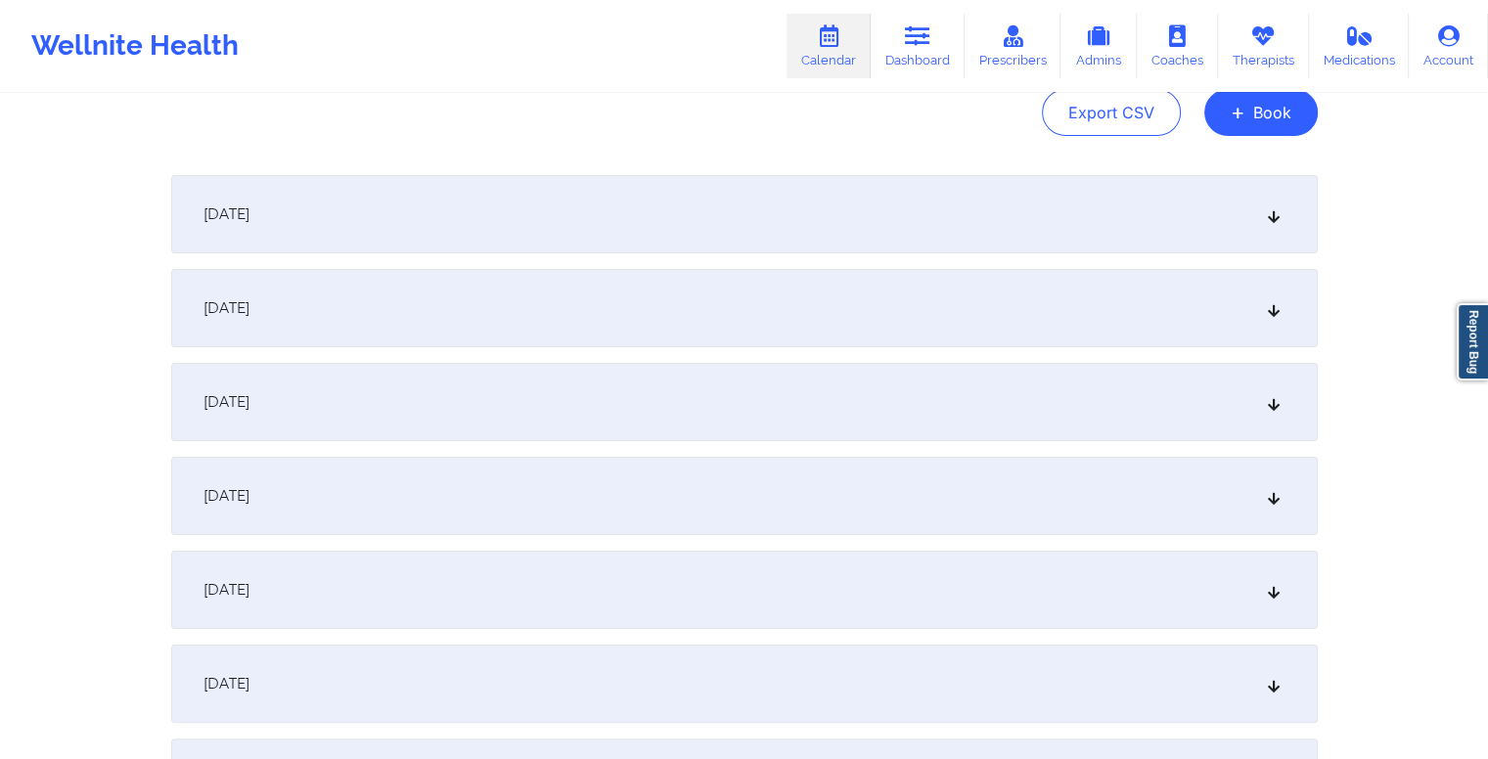
scroll to position [0, 0]
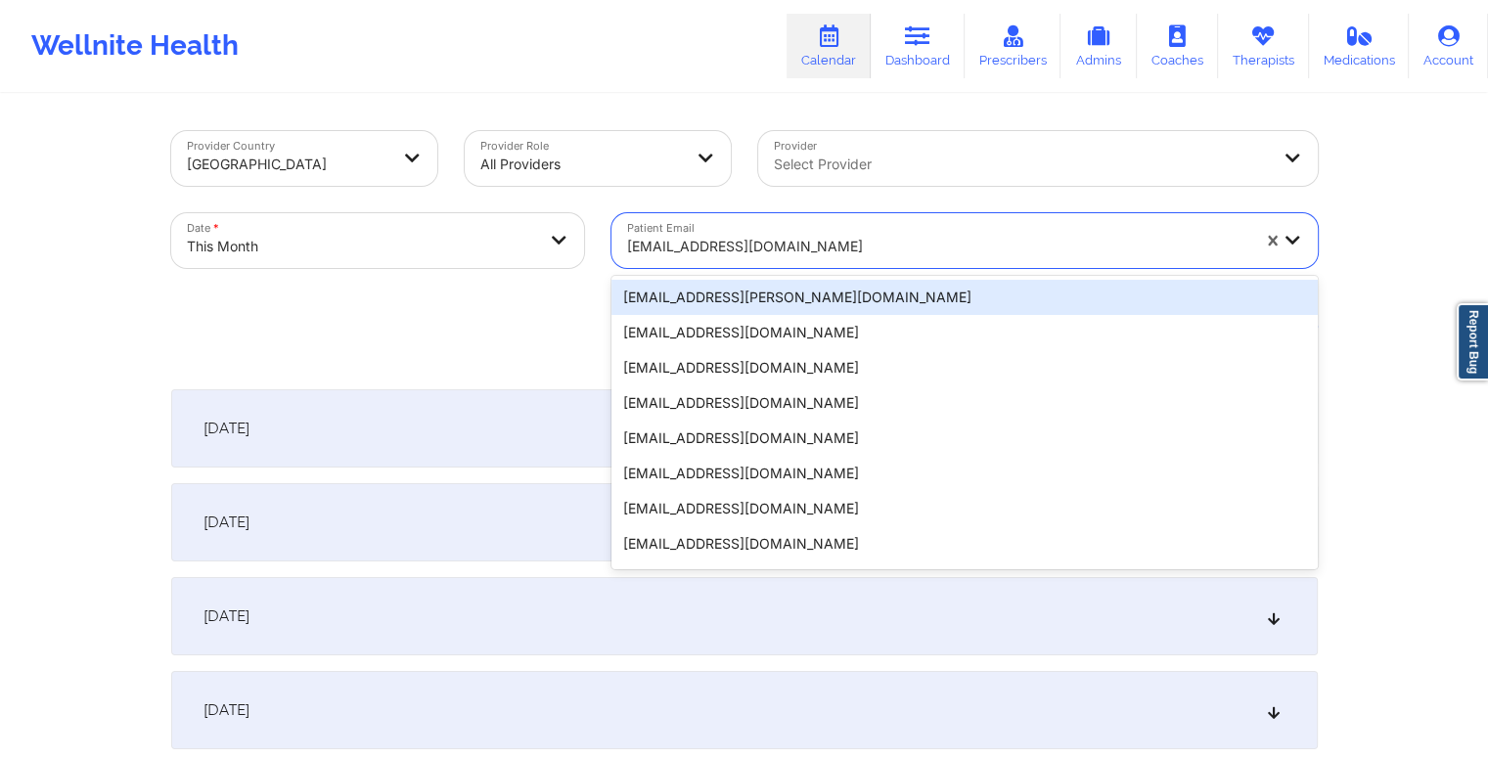
click at [790, 240] on div at bounding box center [938, 246] width 622 height 23
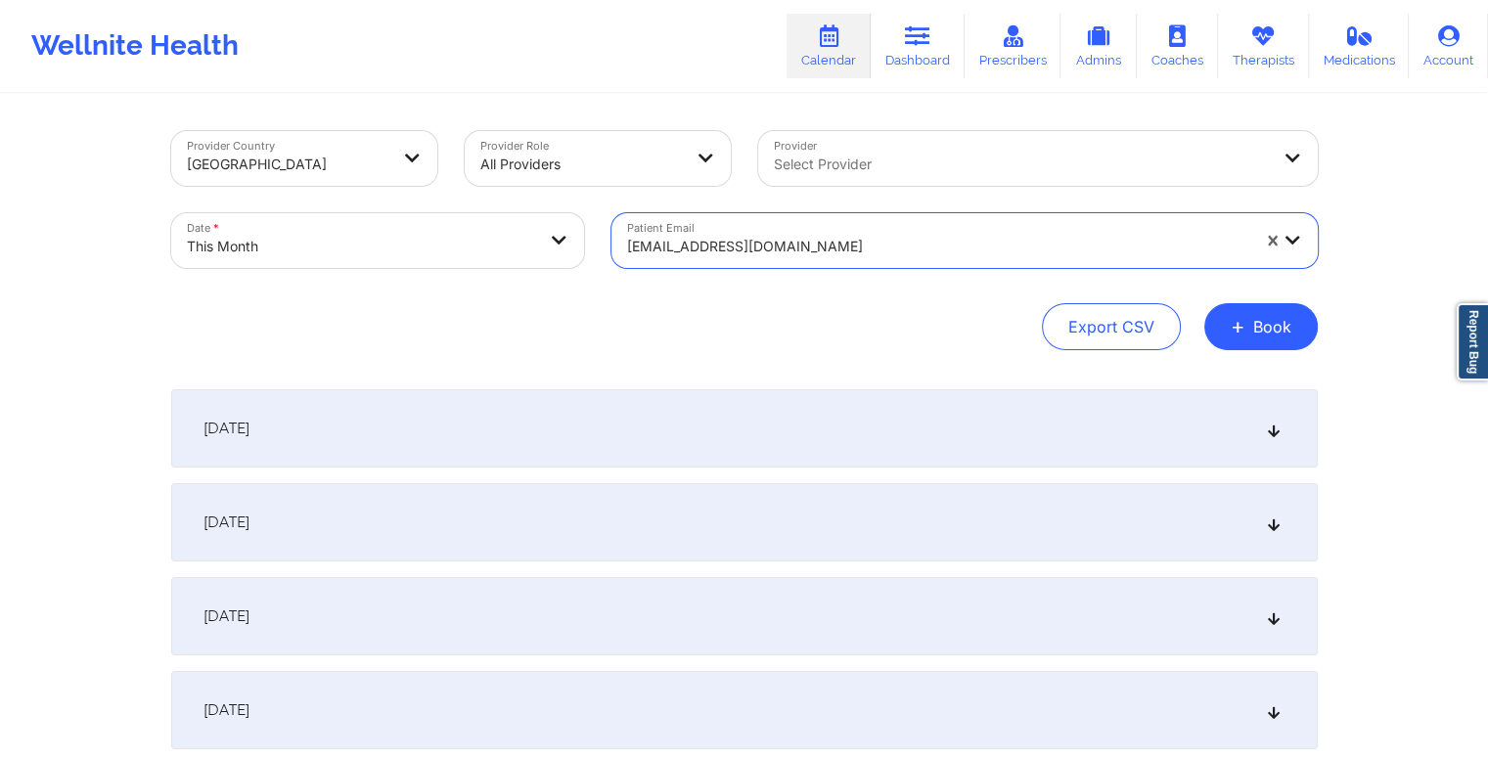
click at [790, 240] on div at bounding box center [938, 246] width 622 height 23
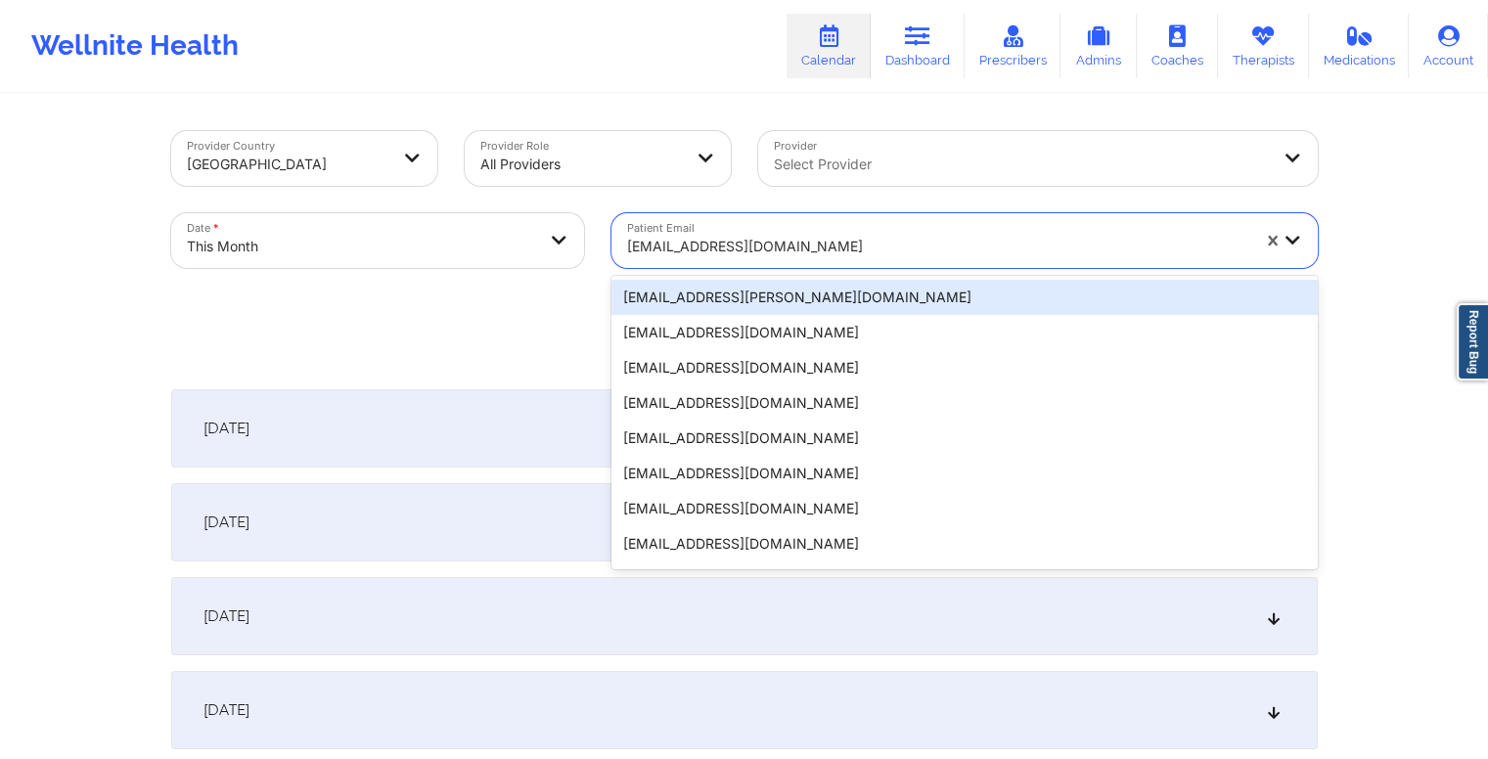
paste input "charlenemleon@yahoo.com"
type input "charlenemleon@yahoo.com"
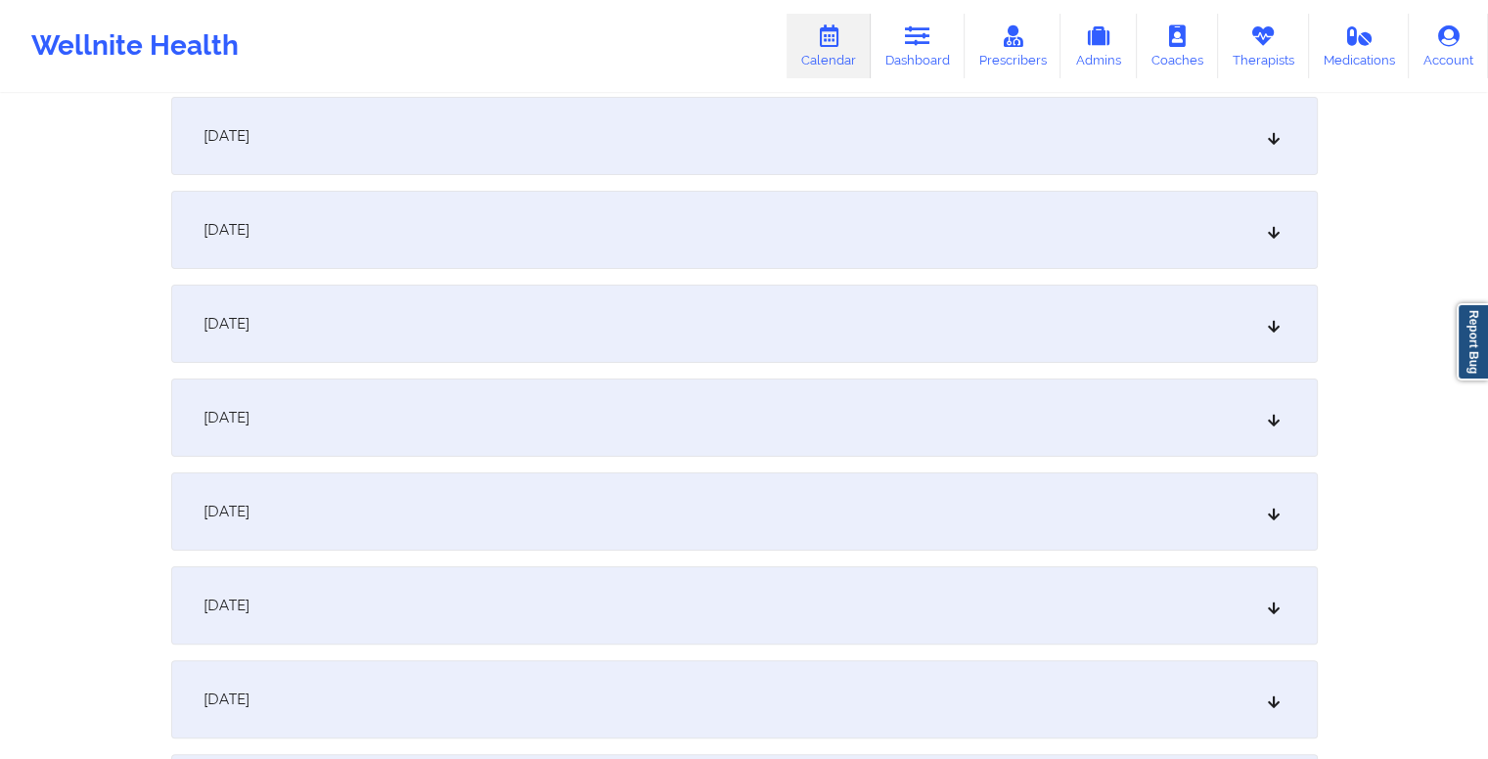
scroll to position [601, 0]
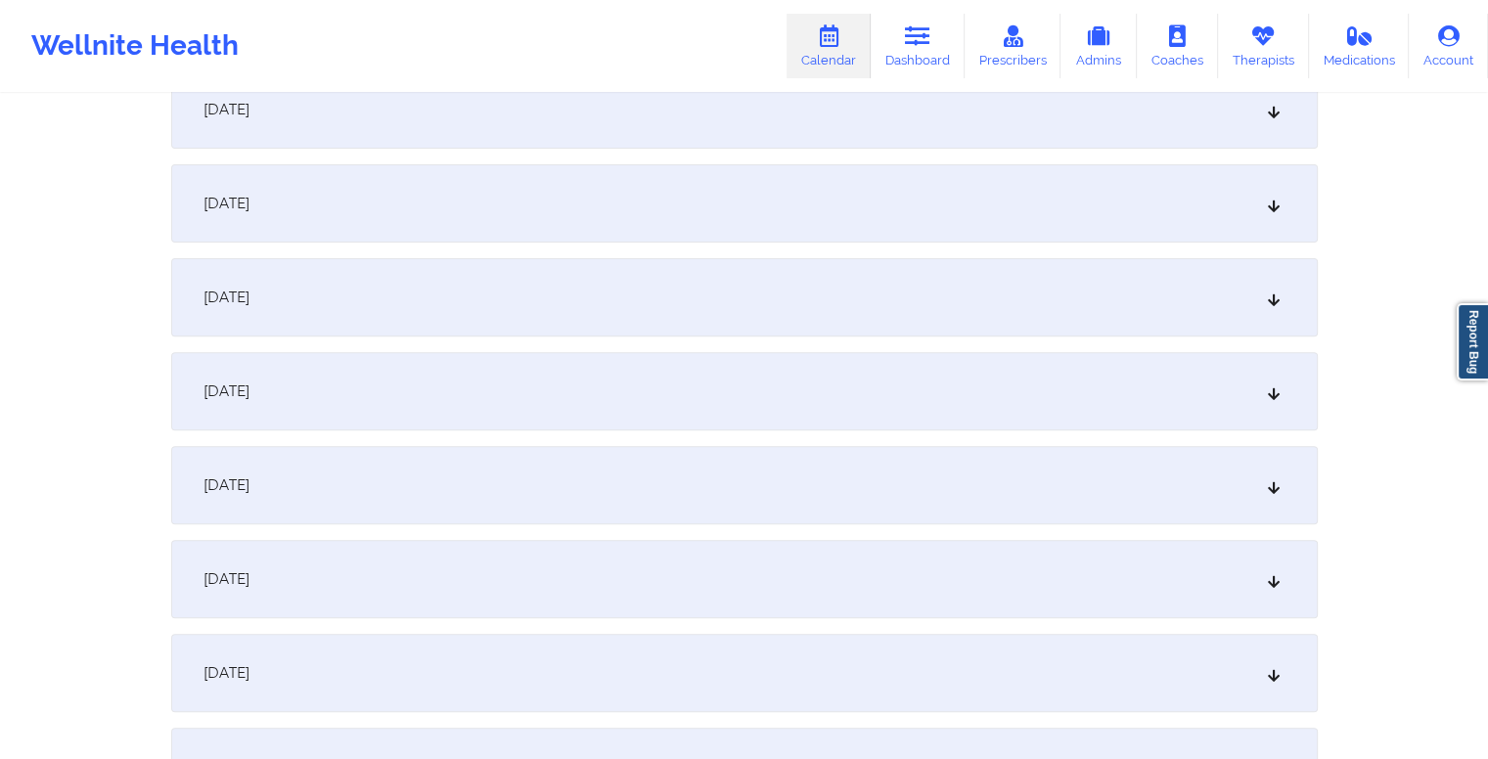
click at [732, 592] on div "[DATE]" at bounding box center [744, 579] width 1147 height 78
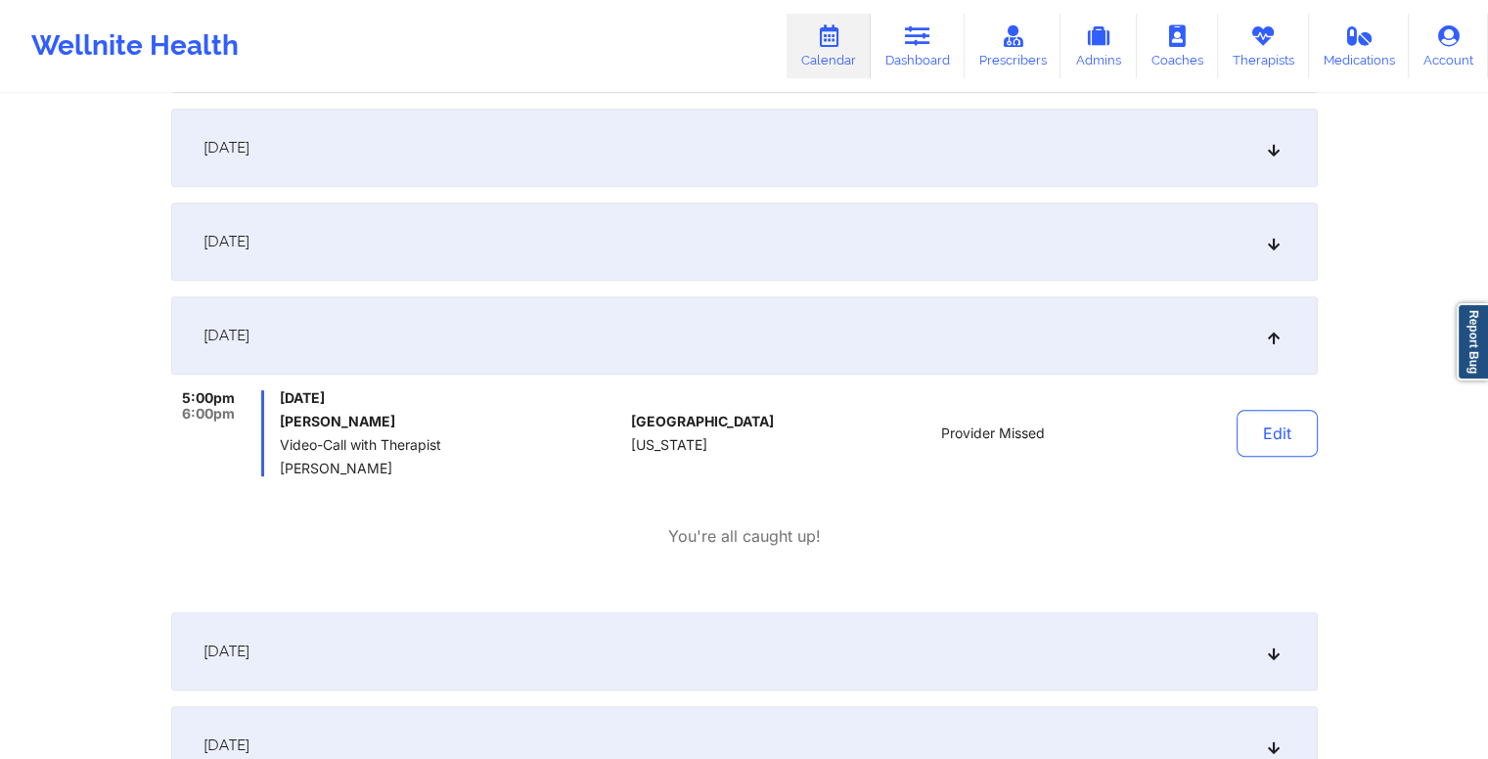
scroll to position [0, 0]
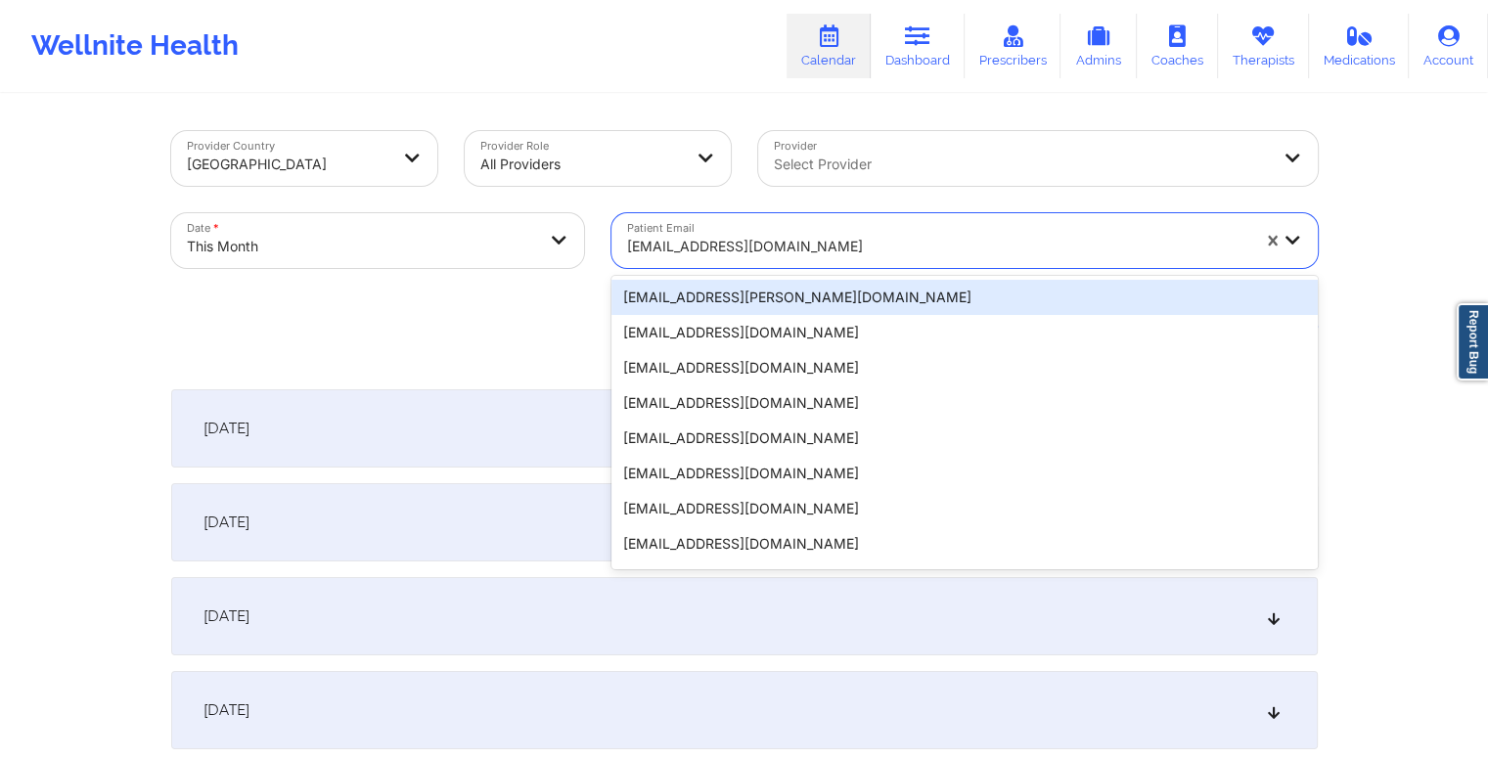
click at [779, 251] on div at bounding box center [938, 246] width 622 height 23
paste input "kimberly@wagnertek.net"
type input "kimberly@wagnertek.net"
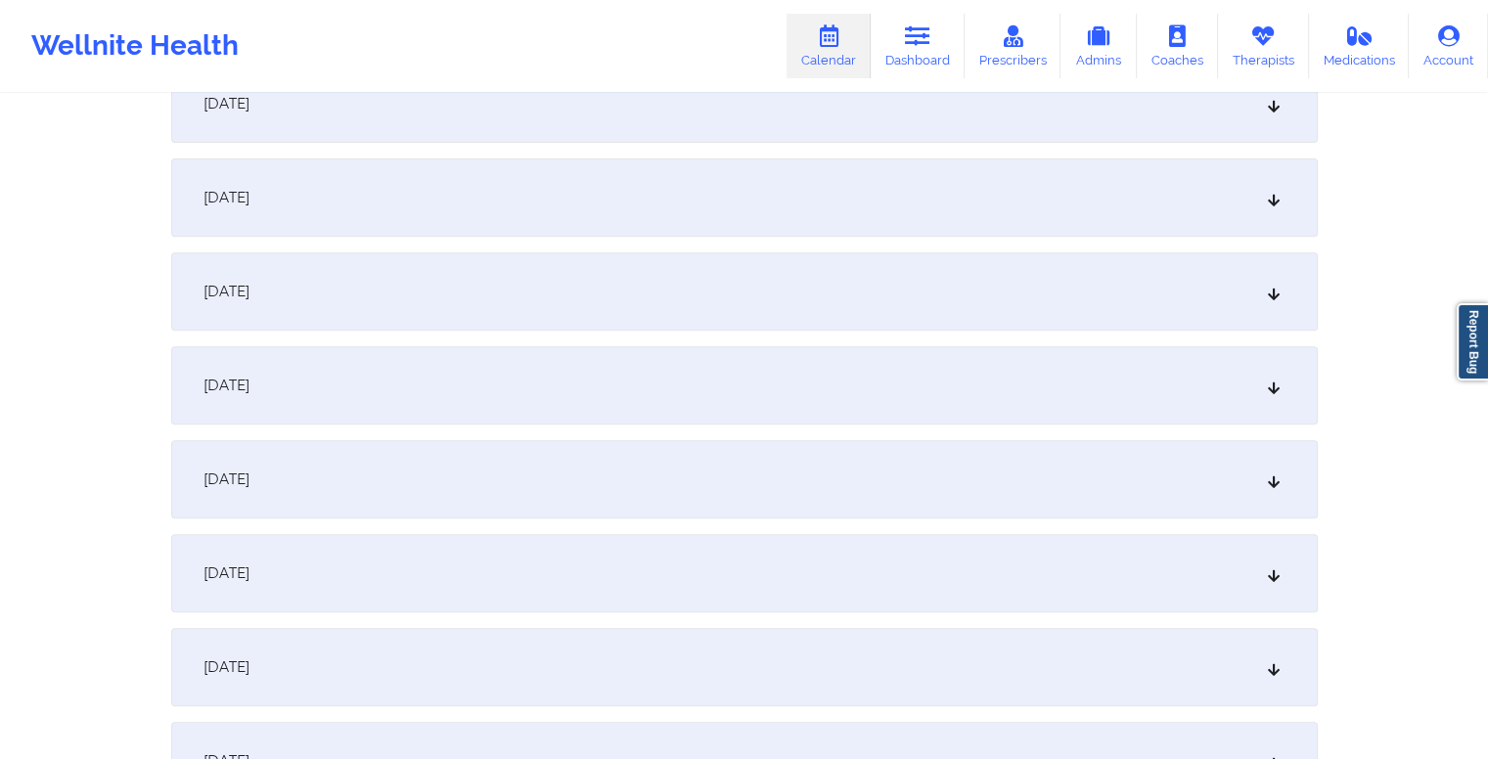
scroll to position [702, 0]
click at [706, 471] on div "[DATE]" at bounding box center [744, 477] width 1147 height 78
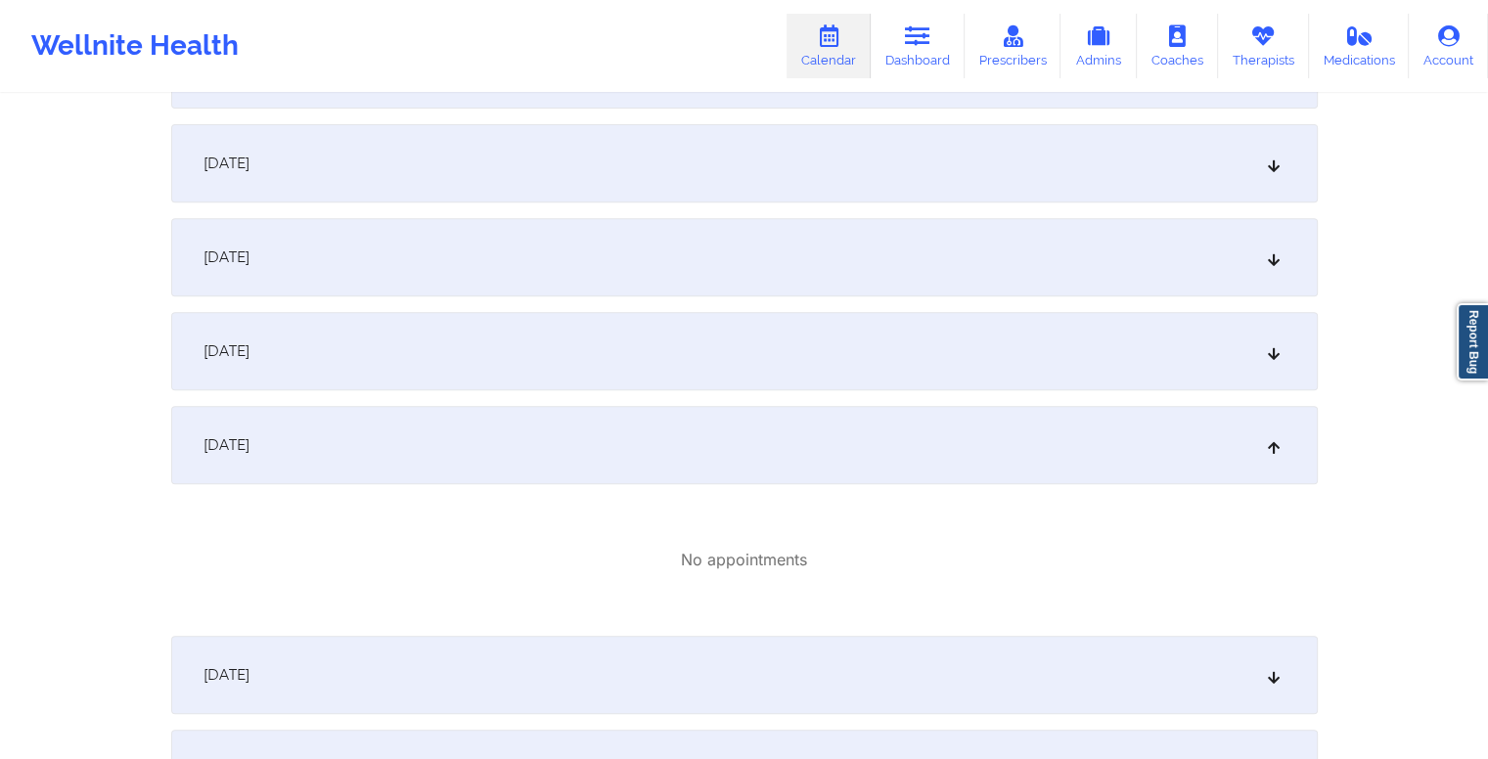
scroll to position [736, 0]
click at [694, 351] on div "[DATE]" at bounding box center [744, 350] width 1147 height 78
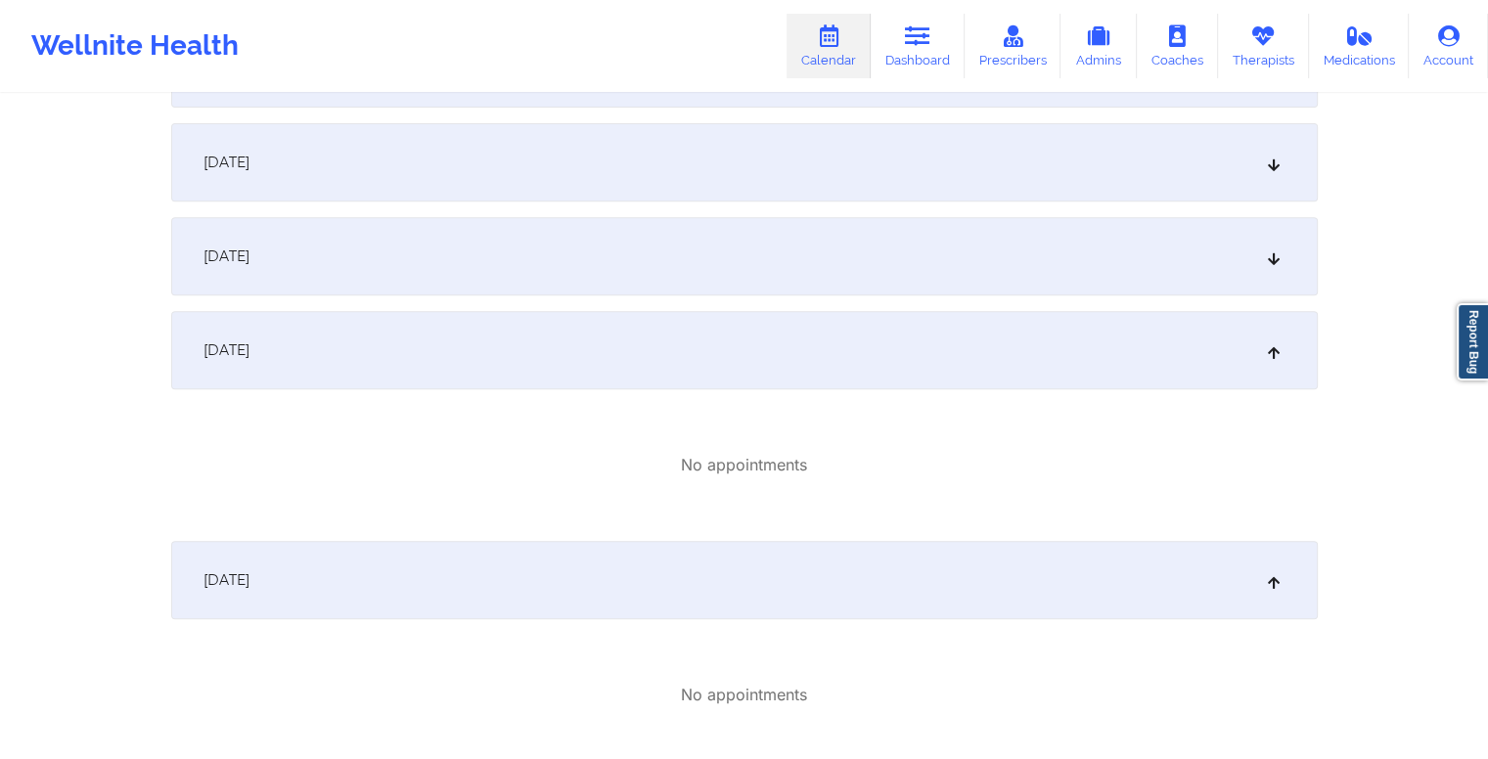
click at [720, 608] on div "[DATE]" at bounding box center [744, 580] width 1147 height 78
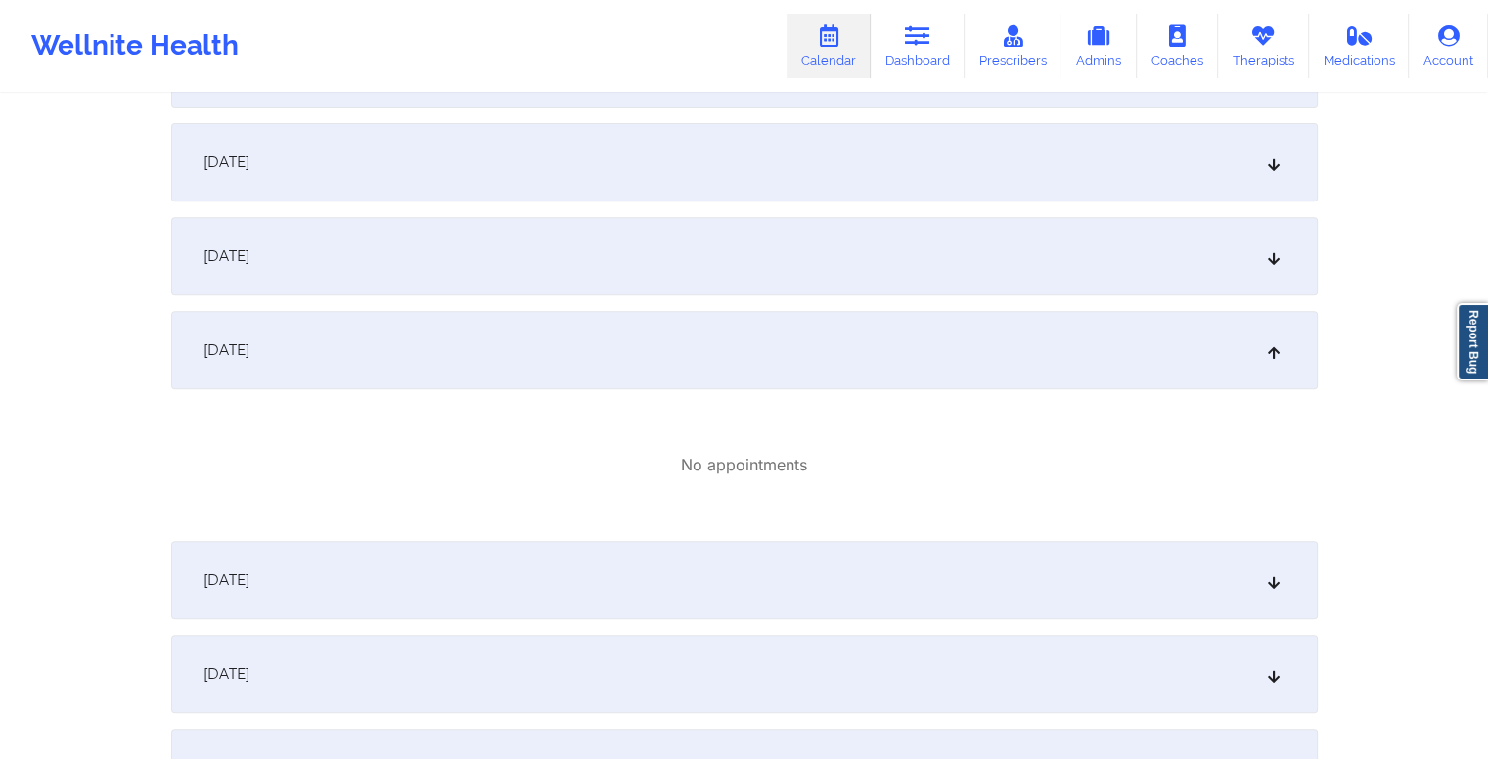
click at [734, 678] on div "[DATE]" at bounding box center [744, 674] width 1147 height 78
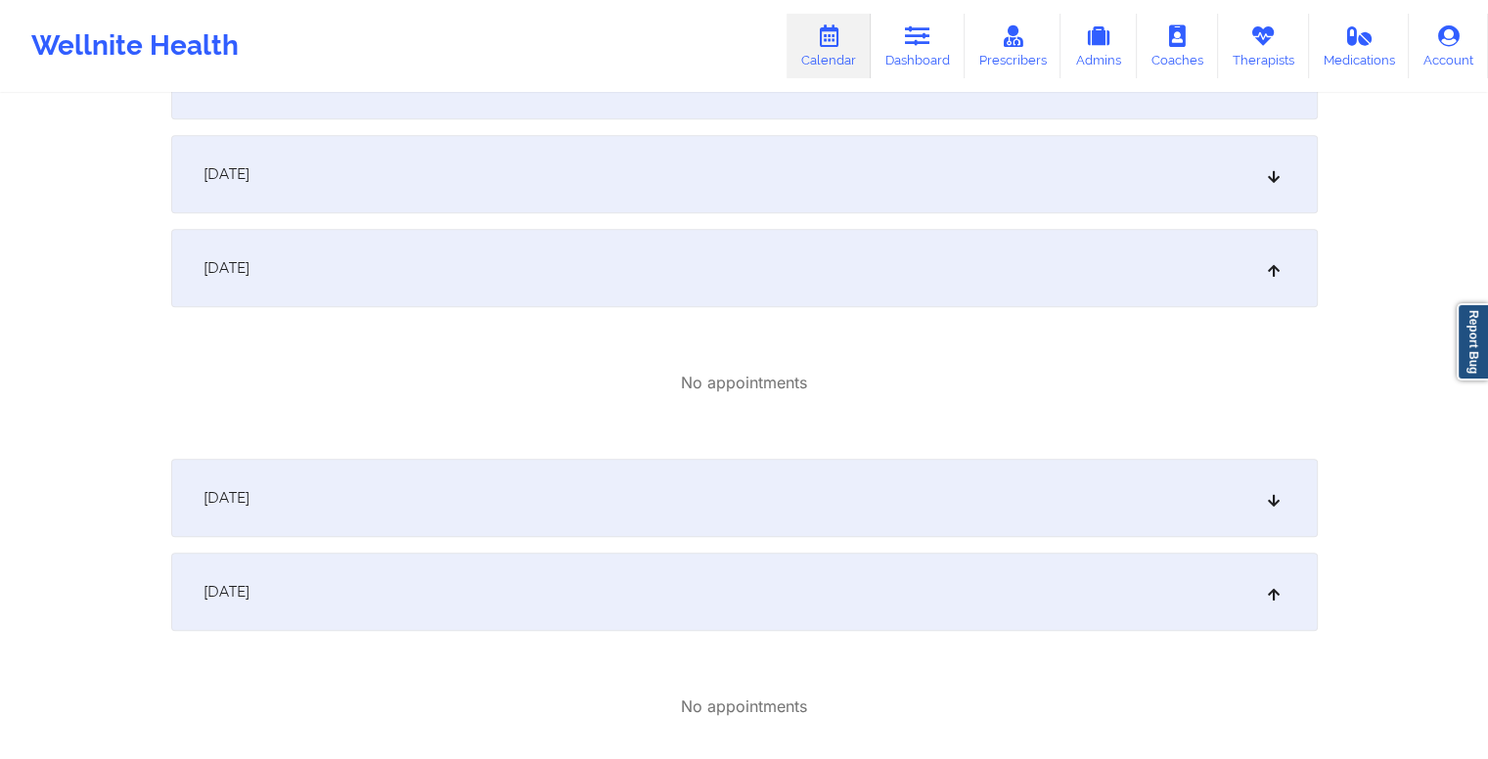
scroll to position [820, 0]
click at [743, 513] on div "[DATE]" at bounding box center [744, 496] width 1147 height 78
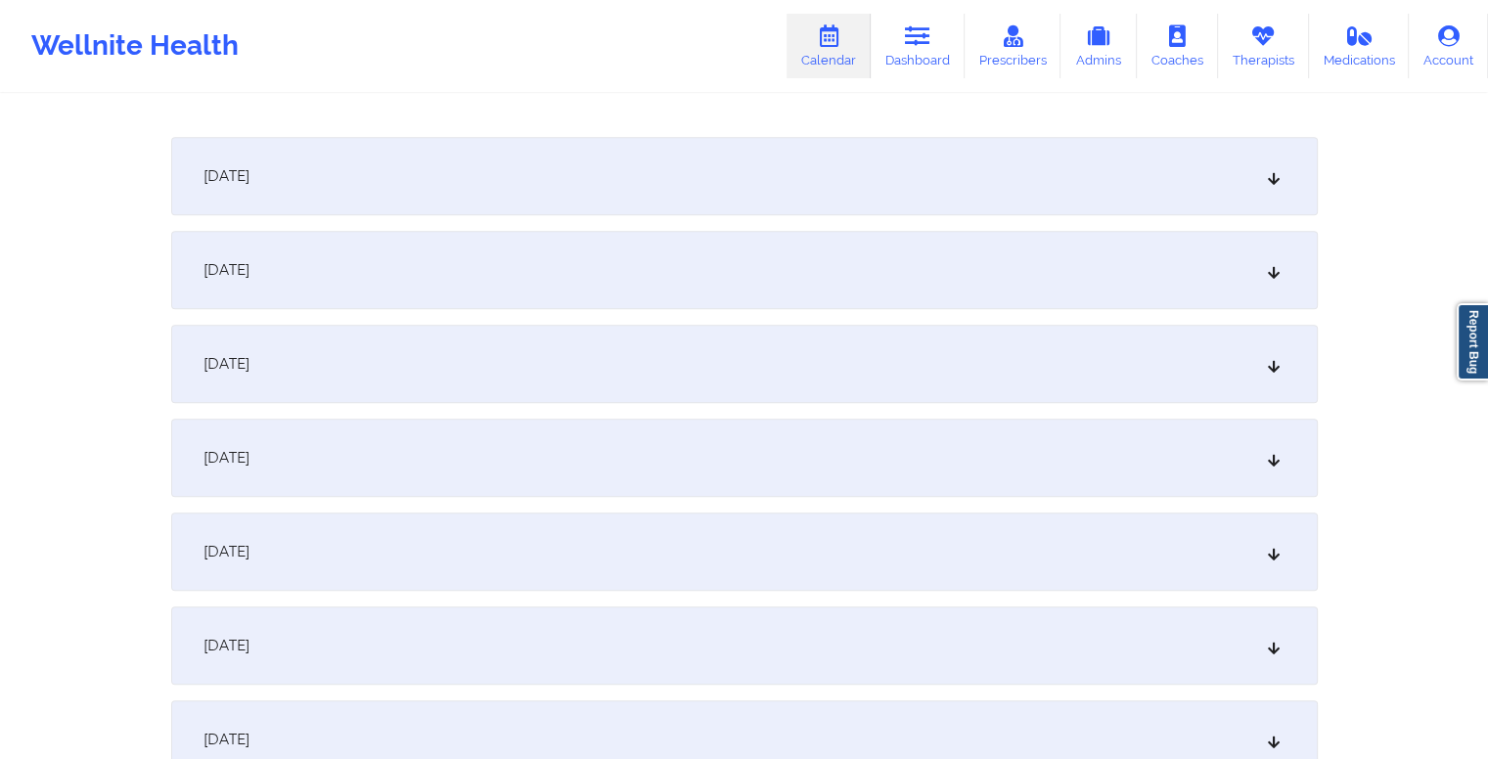
scroll to position [1600, 0]
click at [691, 443] on div "[DATE]" at bounding box center [744, 457] width 1147 height 78
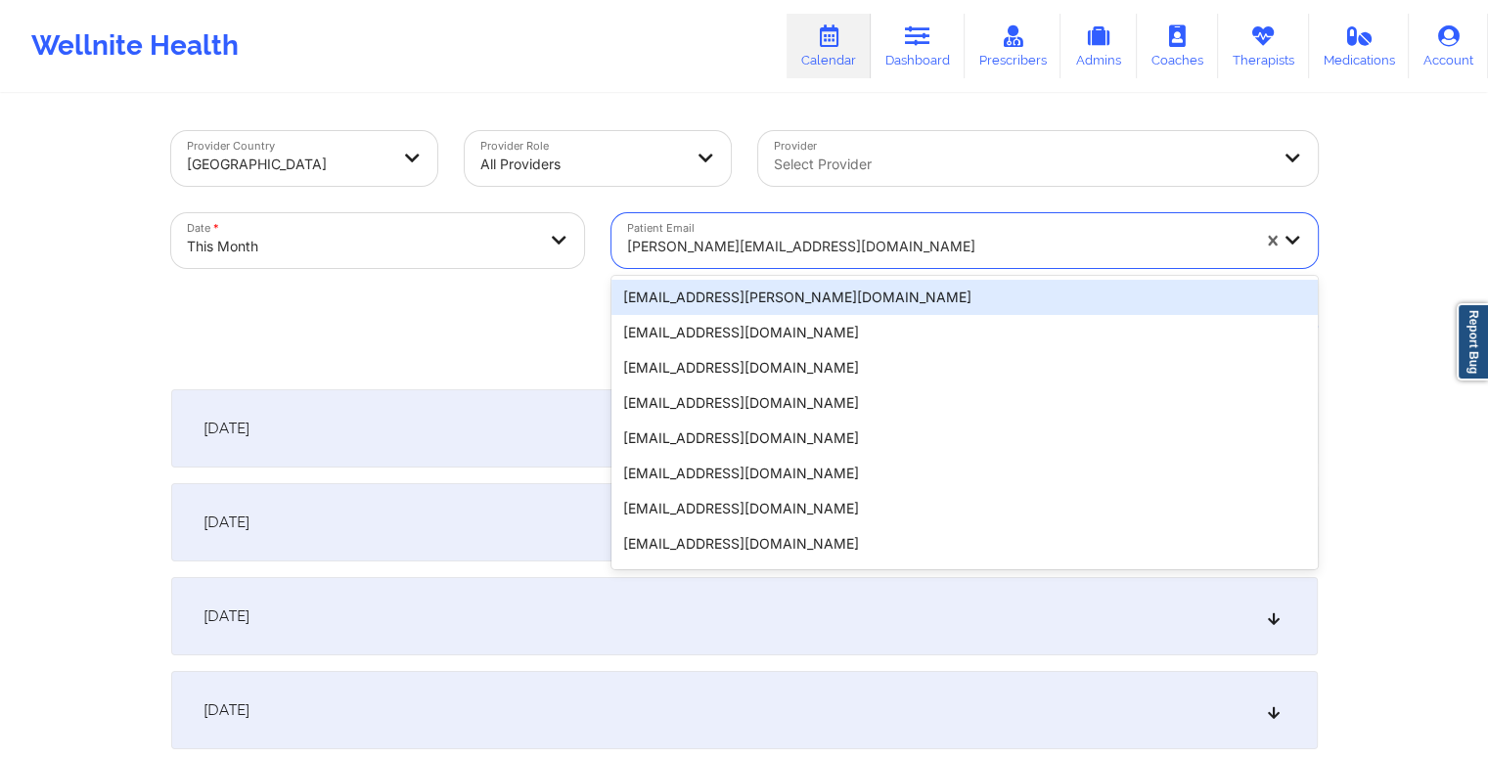
click at [830, 241] on div at bounding box center [938, 246] width 622 height 23
paste input "[PERSON_NAME][EMAIL_ADDRESS][PERSON_NAME][DOMAIN_NAME]"
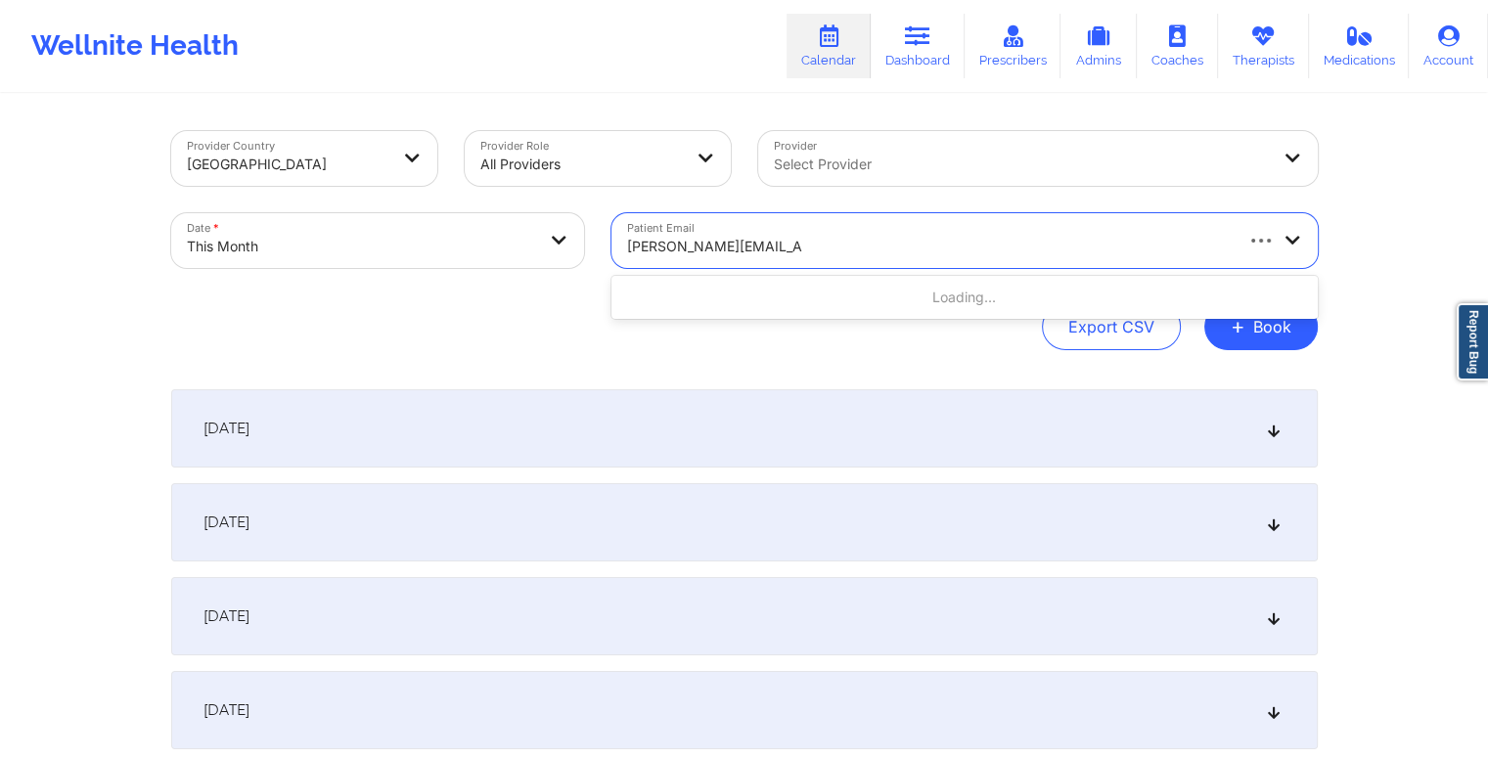
type input "[PERSON_NAME][EMAIL_ADDRESS][PERSON_NAME][DOMAIN_NAME]"
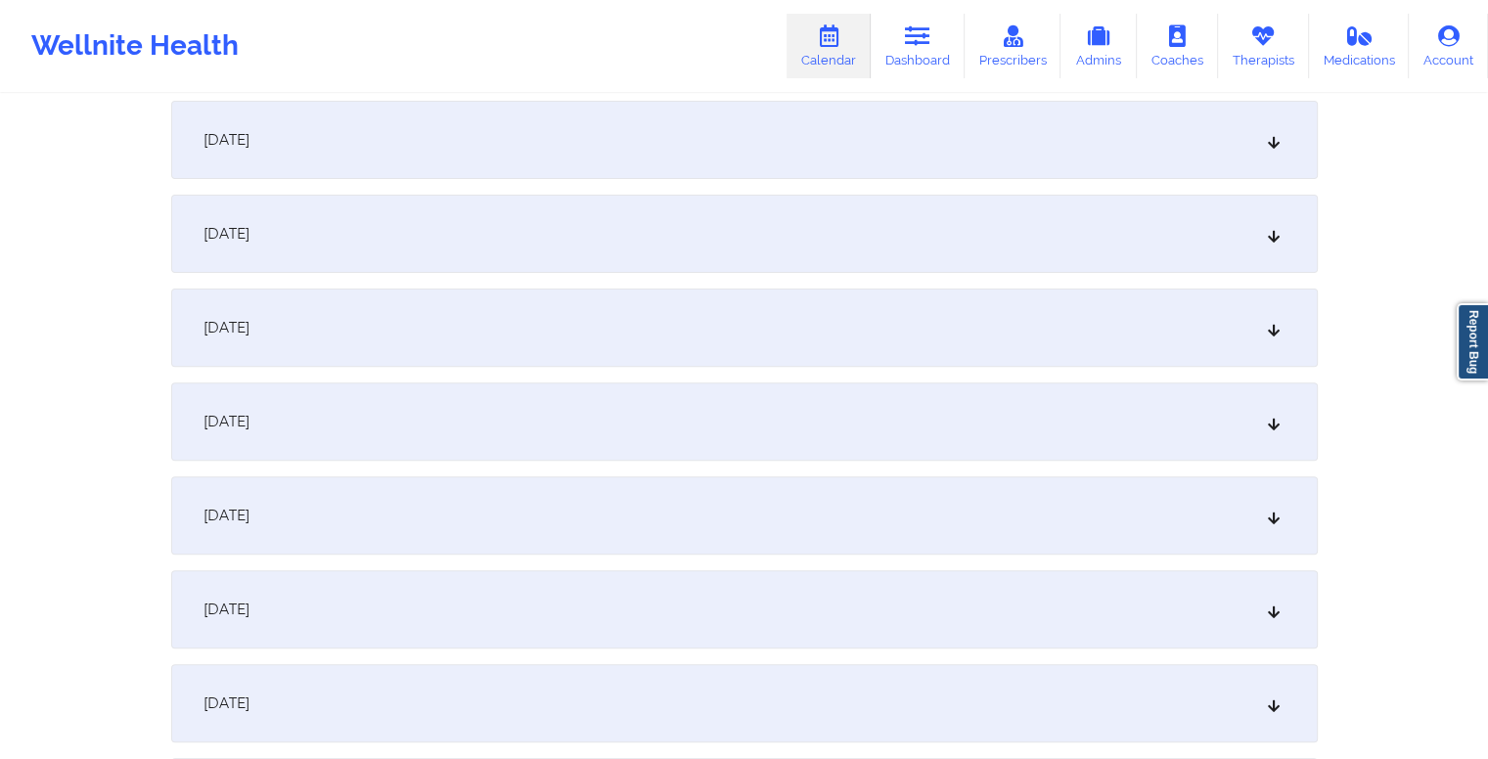
scroll to position [571, 0]
click at [712, 608] on div "[DATE]" at bounding box center [744, 608] width 1147 height 78
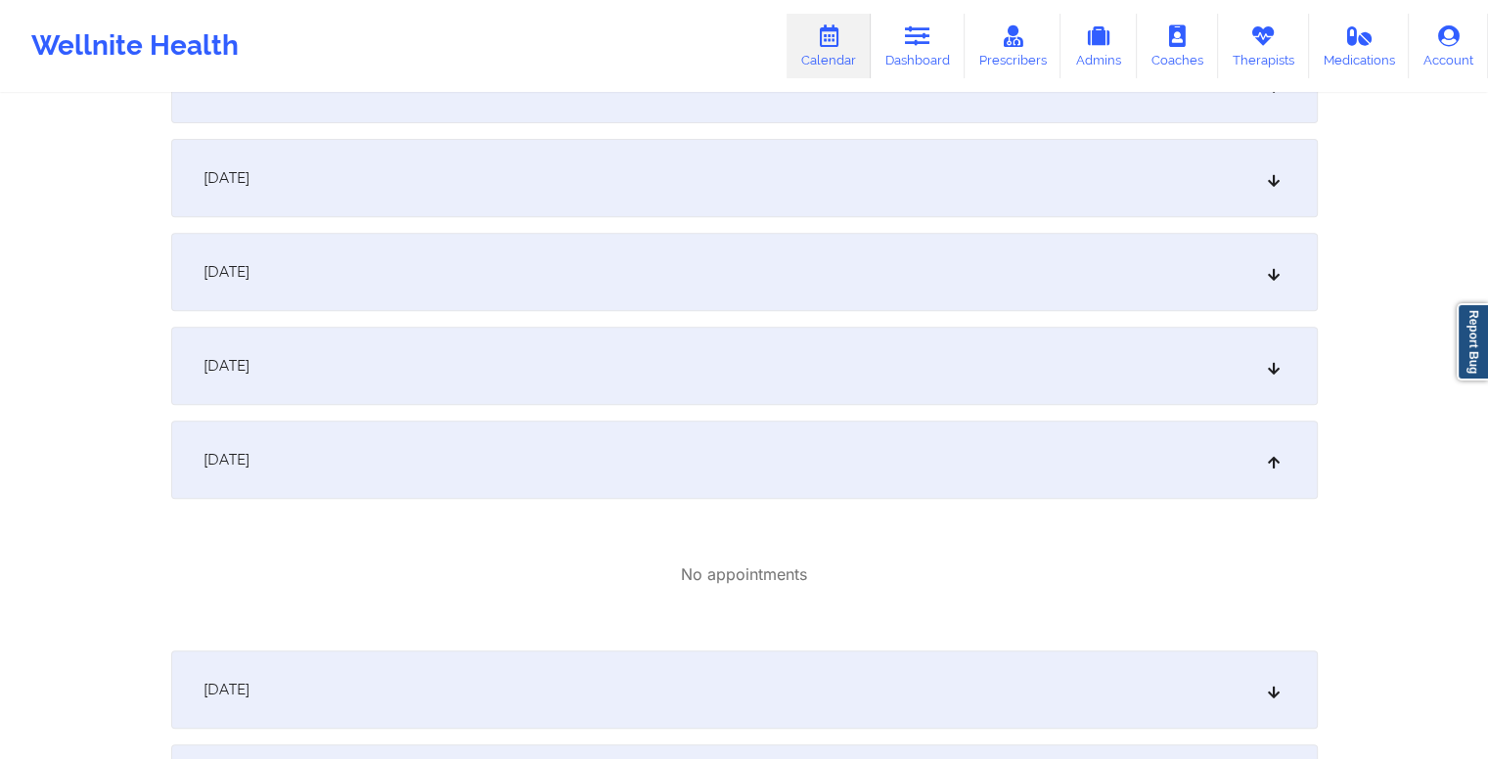
scroll to position [0, 0]
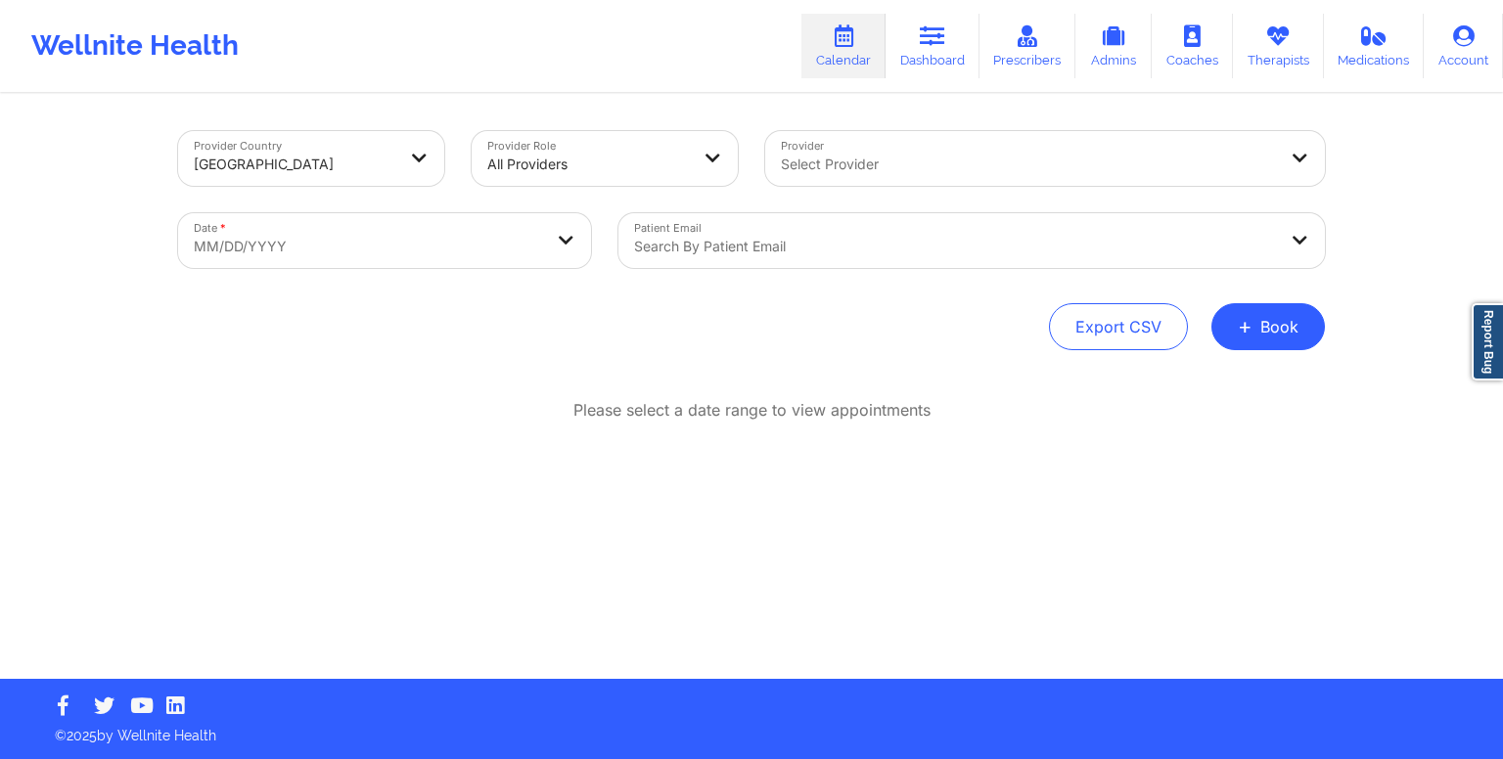
select select "2025-8"
select select "2025-9"
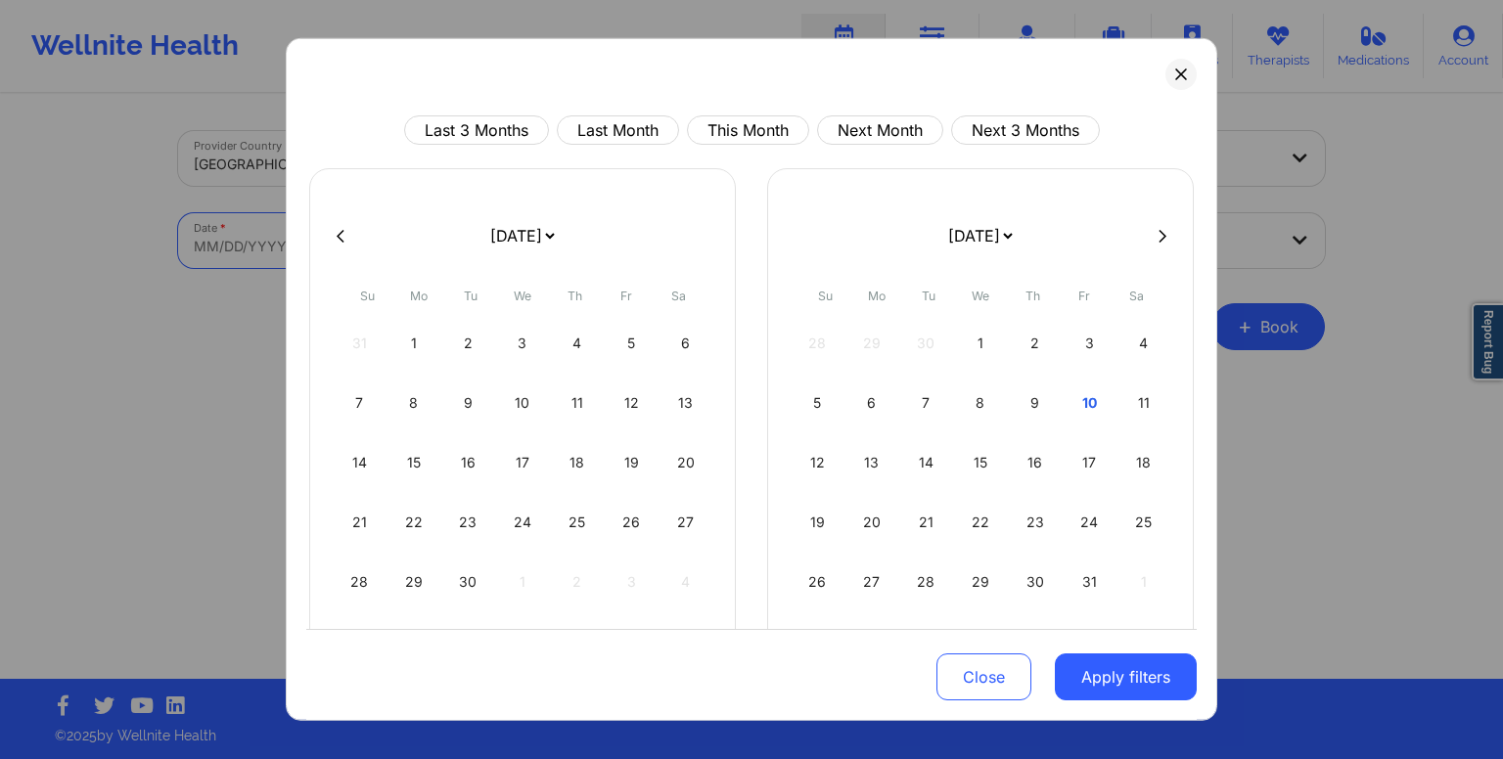
click at [528, 236] on body "Wellnite Health Calendar Dashboard Prescribers Admins Coaches Therapists Medica…" at bounding box center [751, 379] width 1503 height 759
click at [755, 143] on button "This Month" at bounding box center [748, 129] width 122 height 29
select select "2025-9"
select select "2025-10"
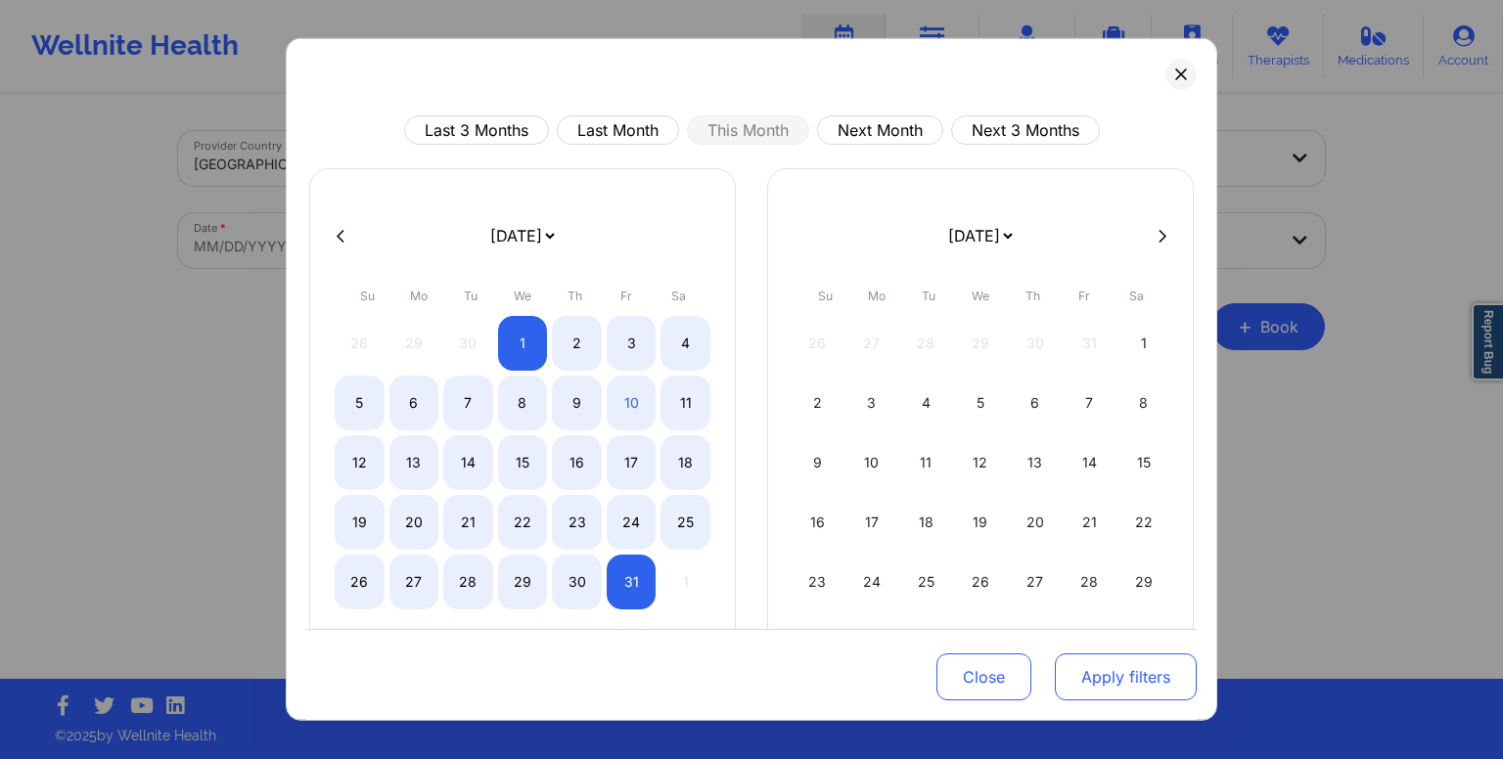
click at [1119, 674] on button "Apply filters" at bounding box center [1126, 676] width 142 height 47
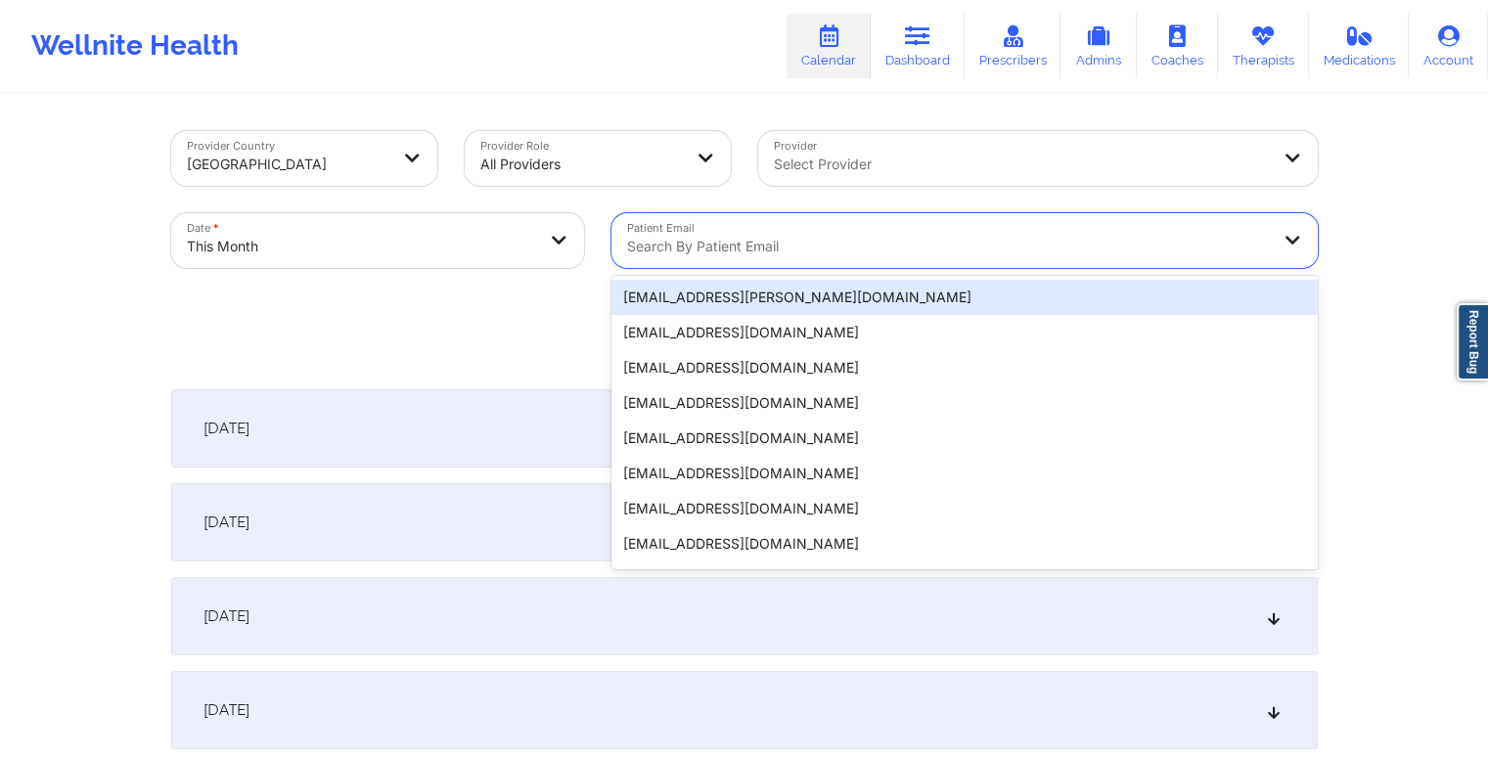
click at [798, 245] on div at bounding box center [948, 246] width 642 height 23
paste input ""Acuity Notes: Let patient IN?— YES Coverage plan: PPO Effective date: [DATE]-N…"
type input ""Acuity Notes: Let patient IN?— YES Coverage plan: PPO Effective date: [DATE]-N…"
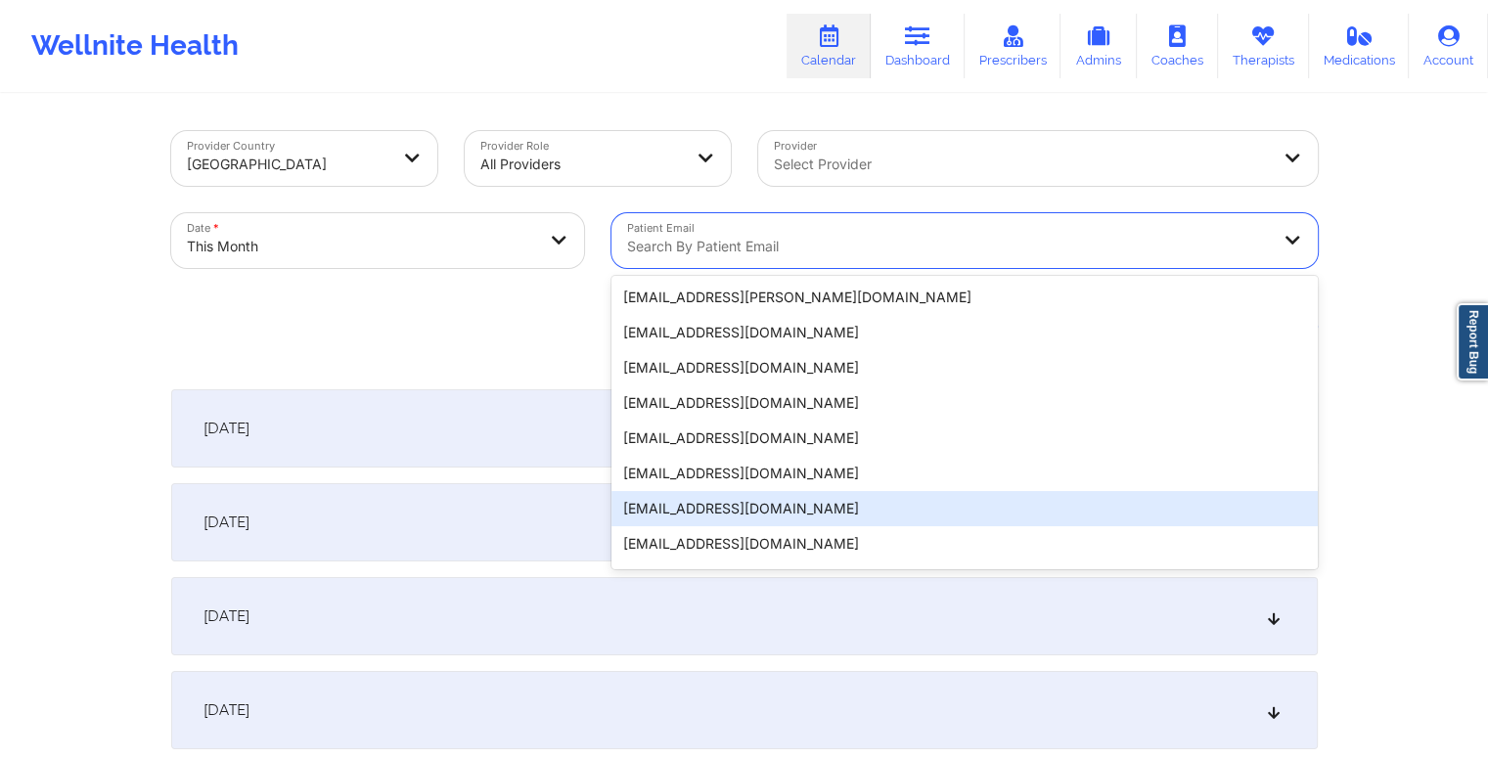
paste input "[PERSON_NAME][EMAIL_ADDRESS][PERSON_NAME][DOMAIN_NAME]"
type input "[PERSON_NAME][EMAIL_ADDRESS][PERSON_NAME][DOMAIN_NAME]"
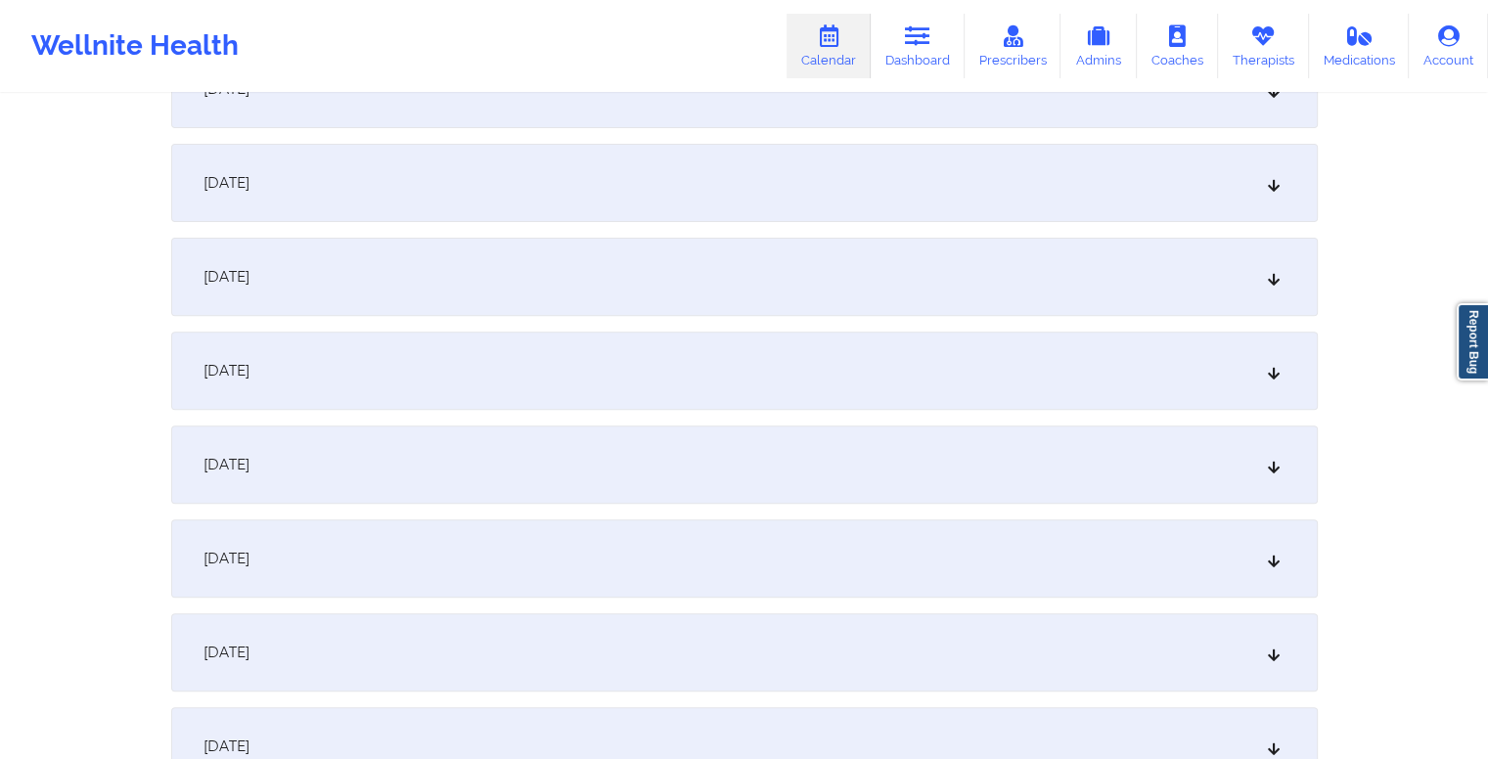
scroll to position [622, 0]
click at [821, 567] on div "[DATE]" at bounding box center [744, 557] width 1147 height 78
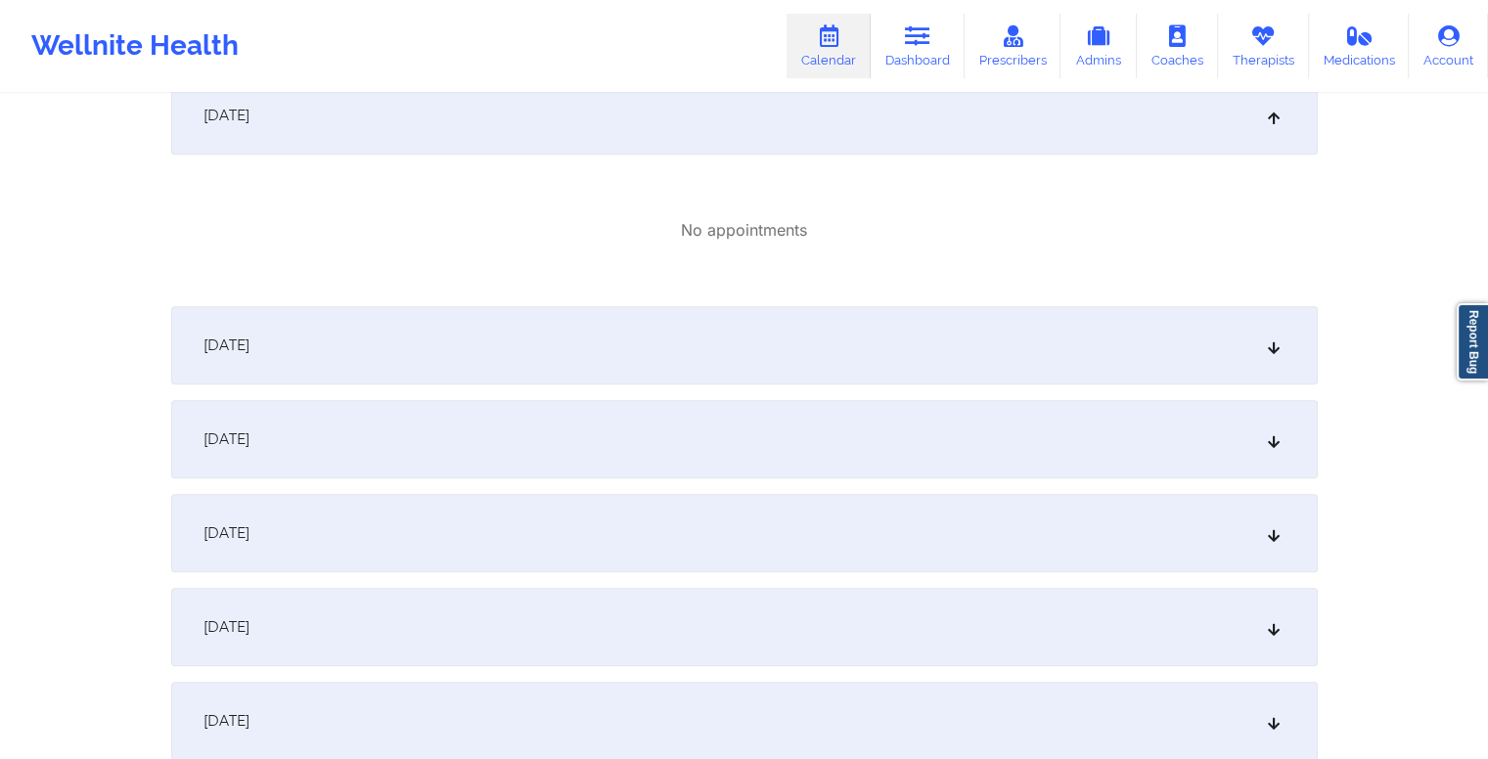
scroll to position [1487, 0]
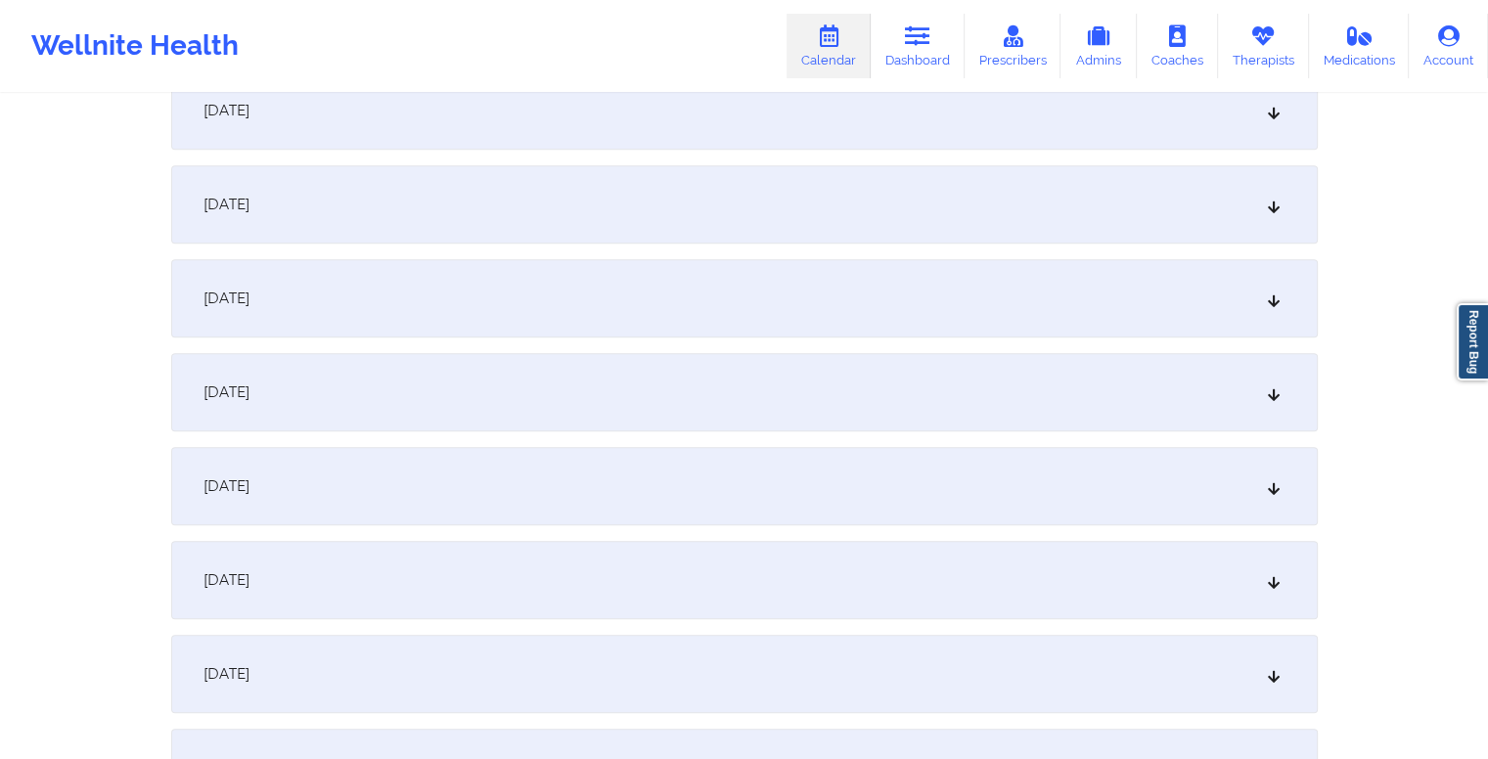
click at [704, 273] on div "[DATE]" at bounding box center [744, 298] width 1147 height 78
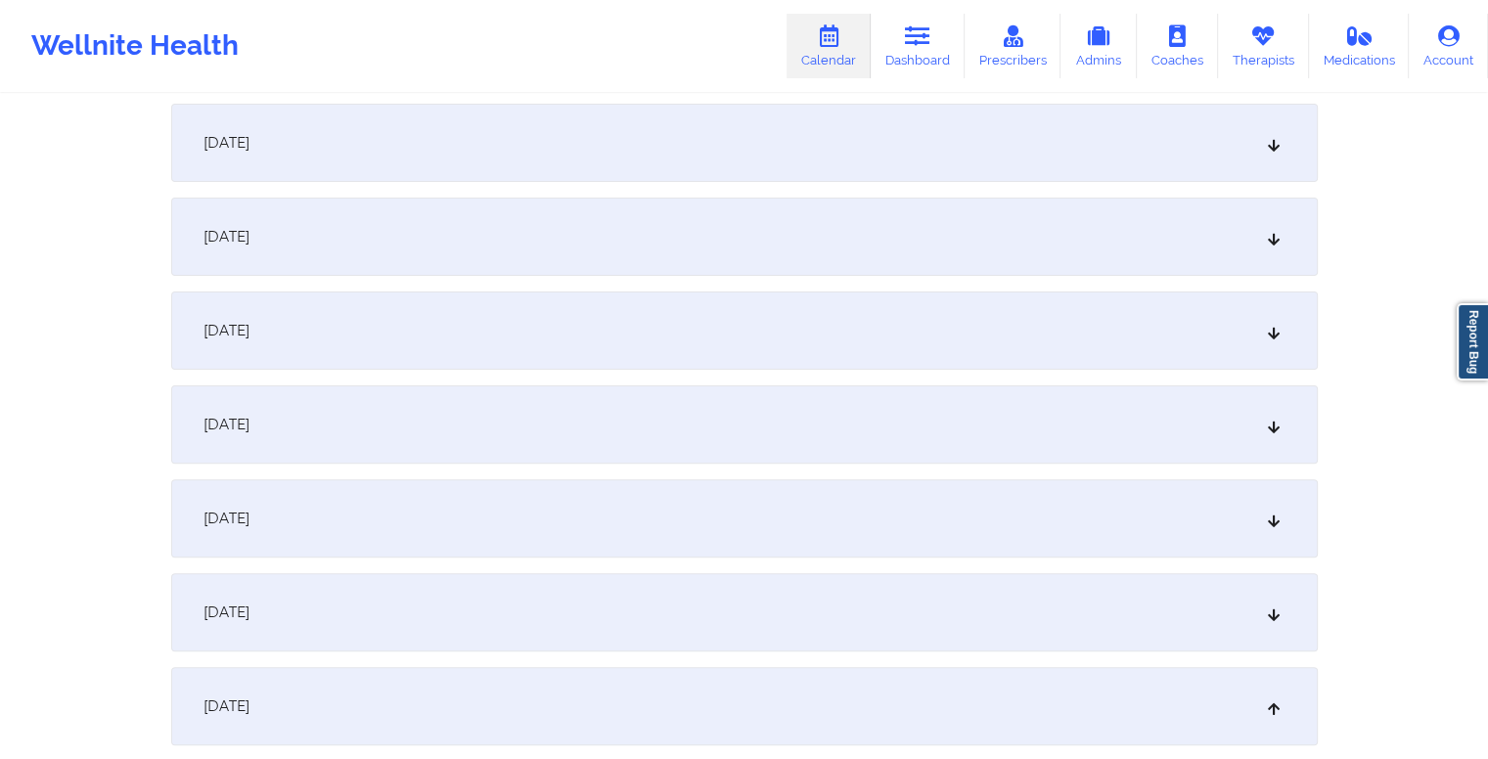
scroll to position [0, 0]
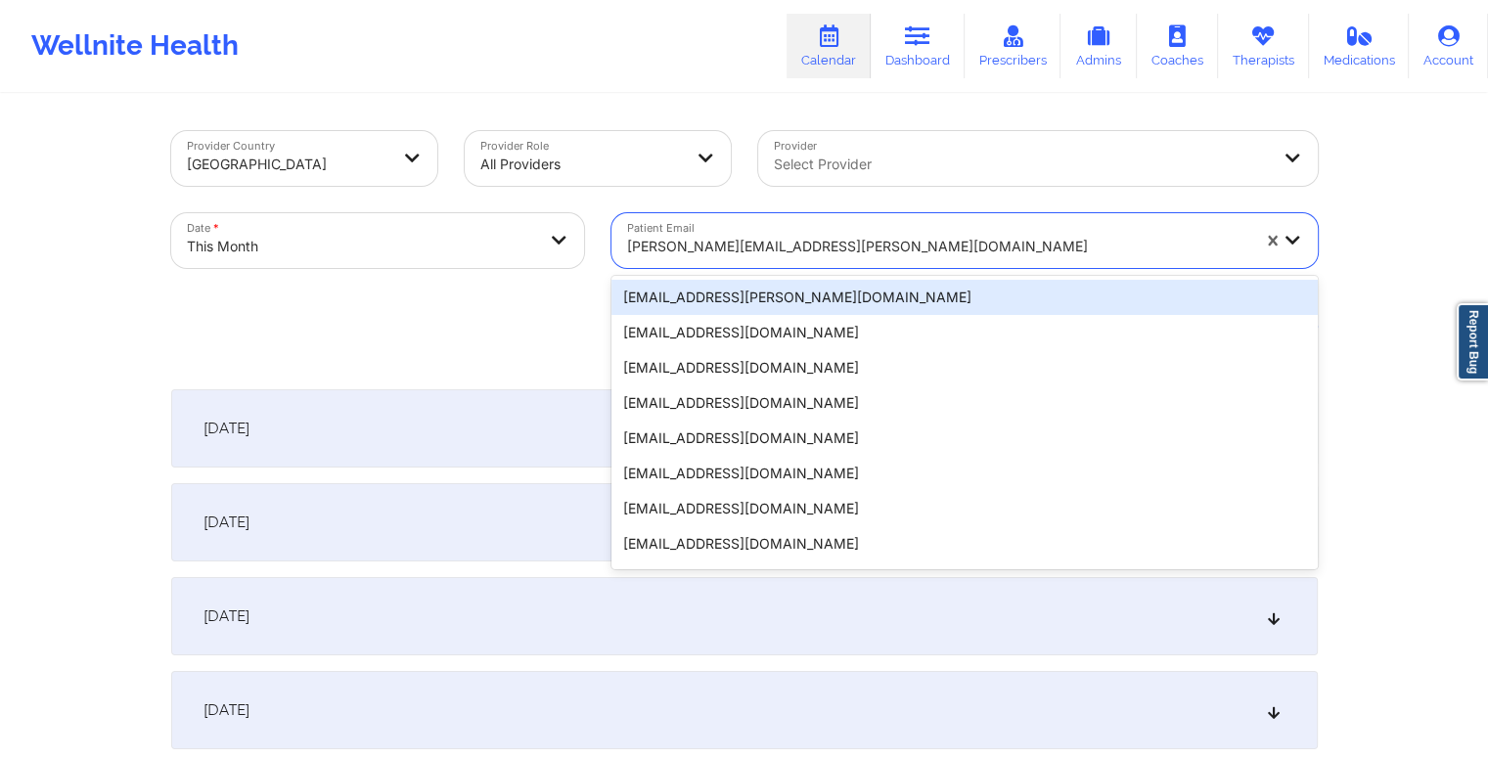
click at [802, 243] on div at bounding box center [938, 246] width 622 height 23
paste input "[EMAIL_ADDRESS][DOMAIN_NAME]"
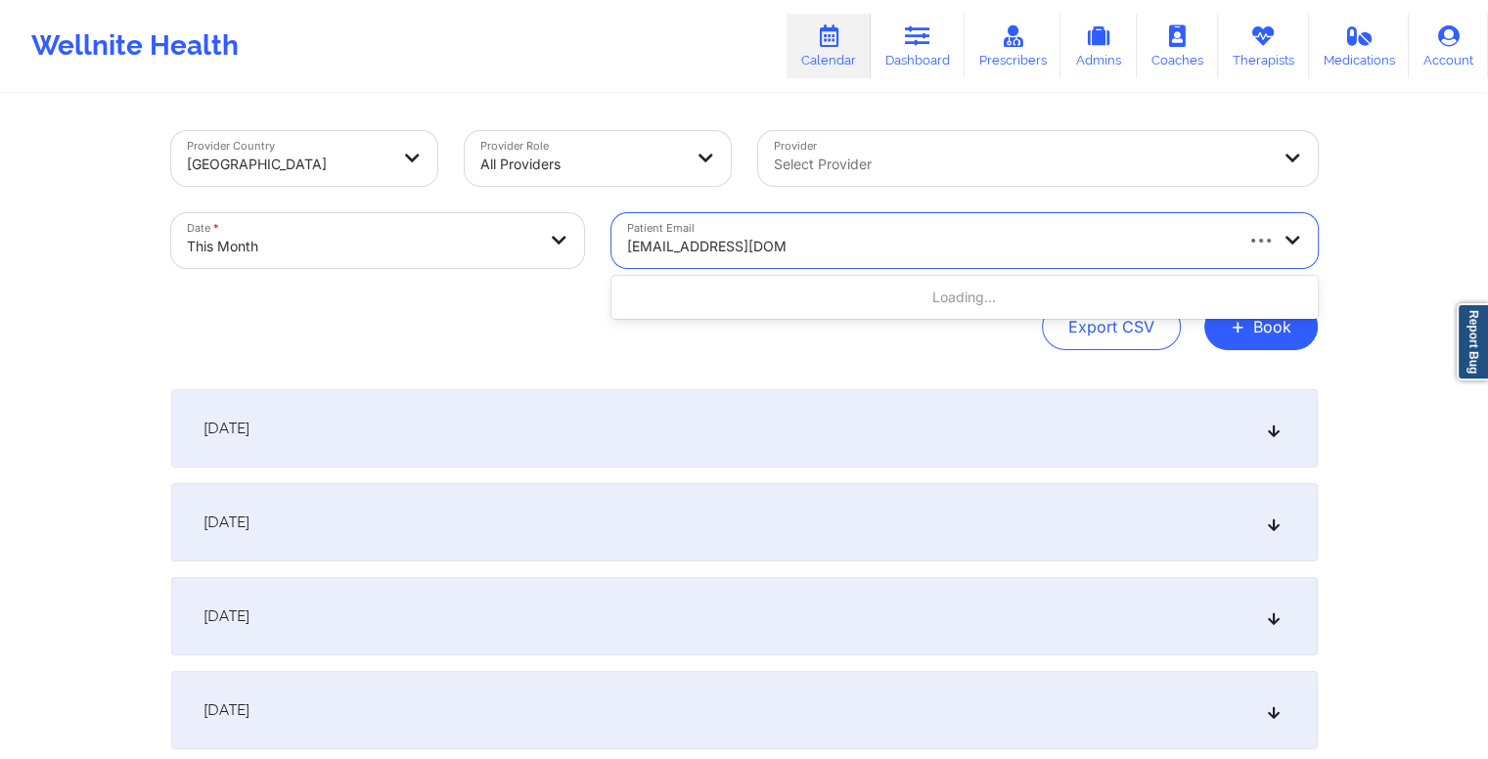
type input "[EMAIL_ADDRESS][DOMAIN_NAME]"
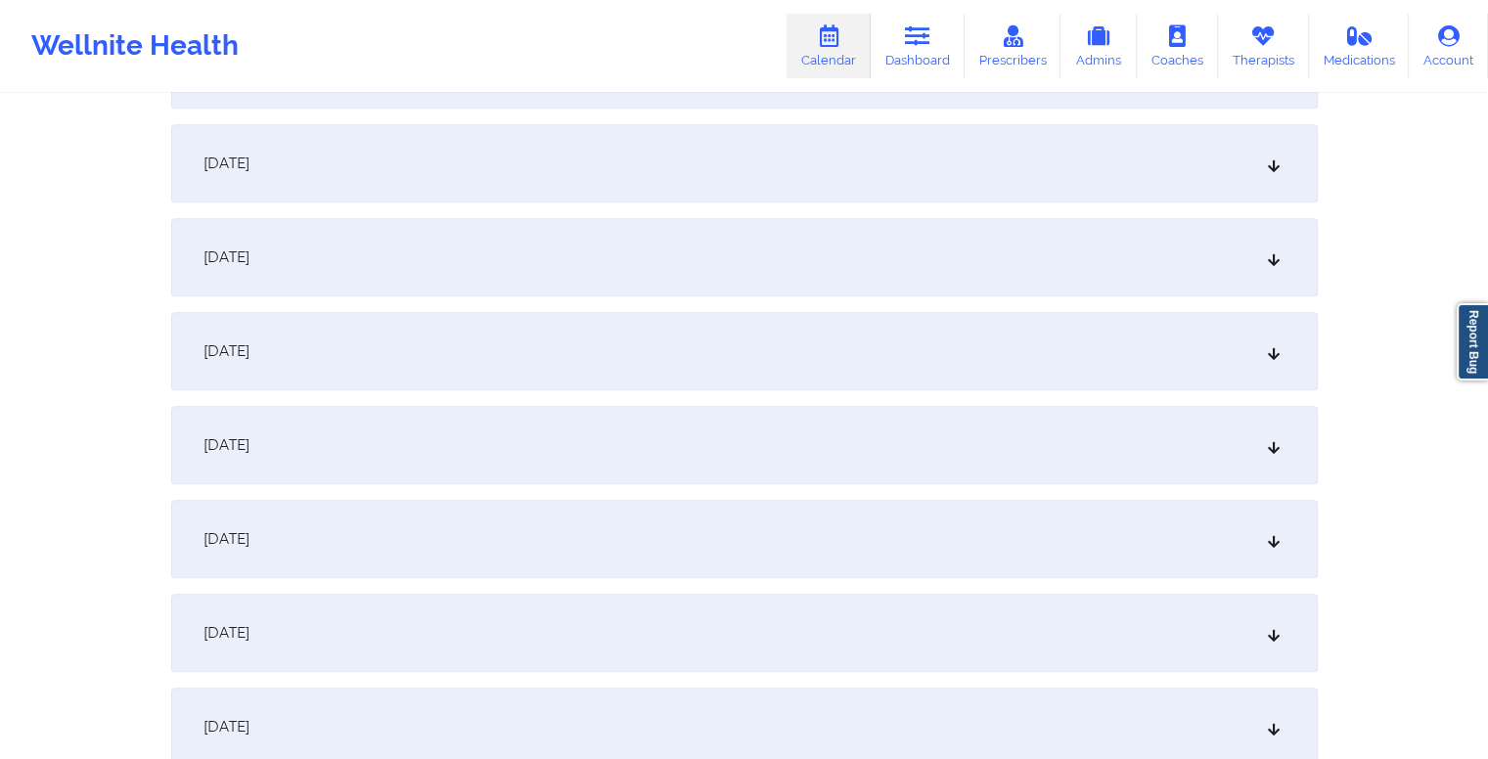
scroll to position [1017, 0]
click at [730, 165] on div "[DATE]" at bounding box center [744, 162] width 1147 height 78
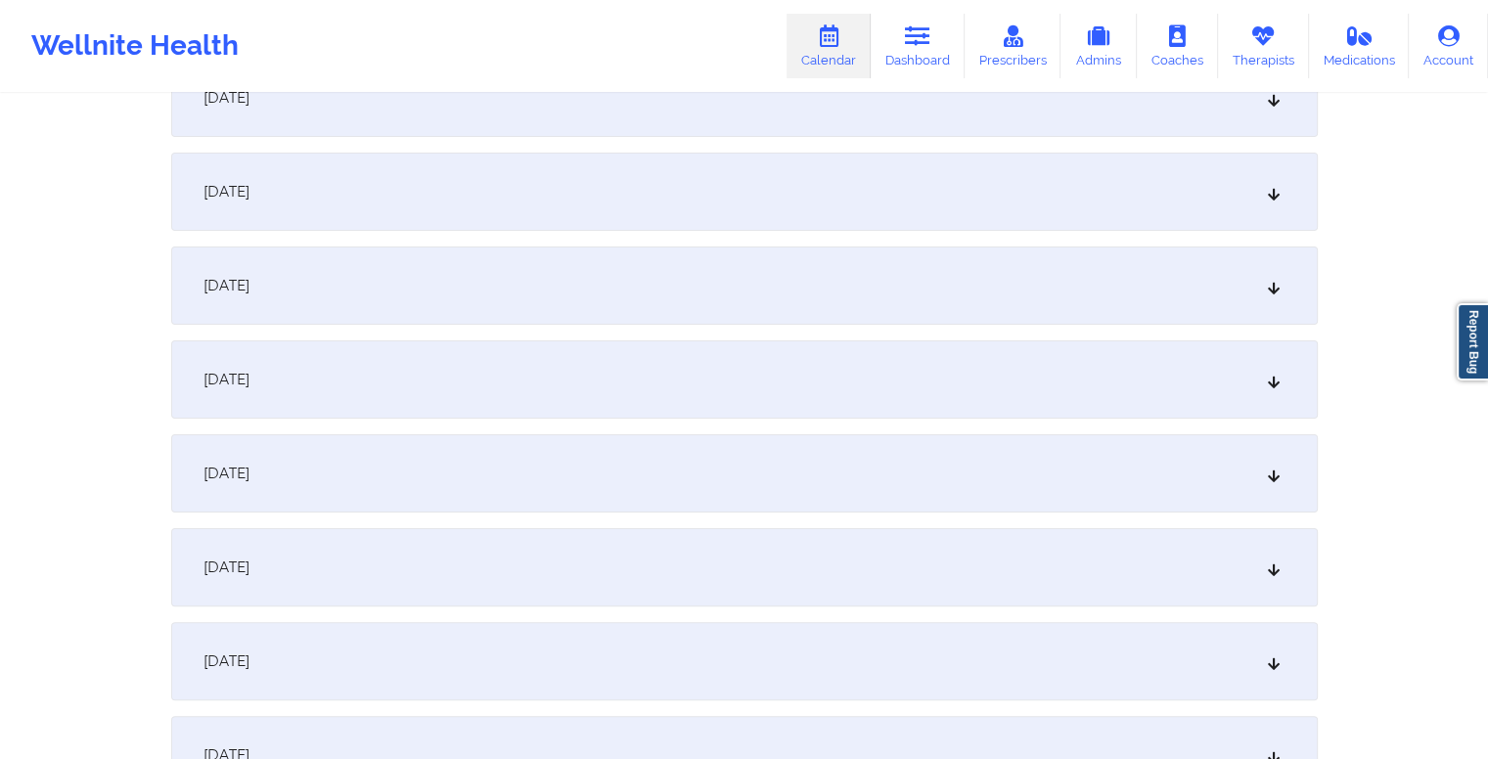
scroll to position [0, 0]
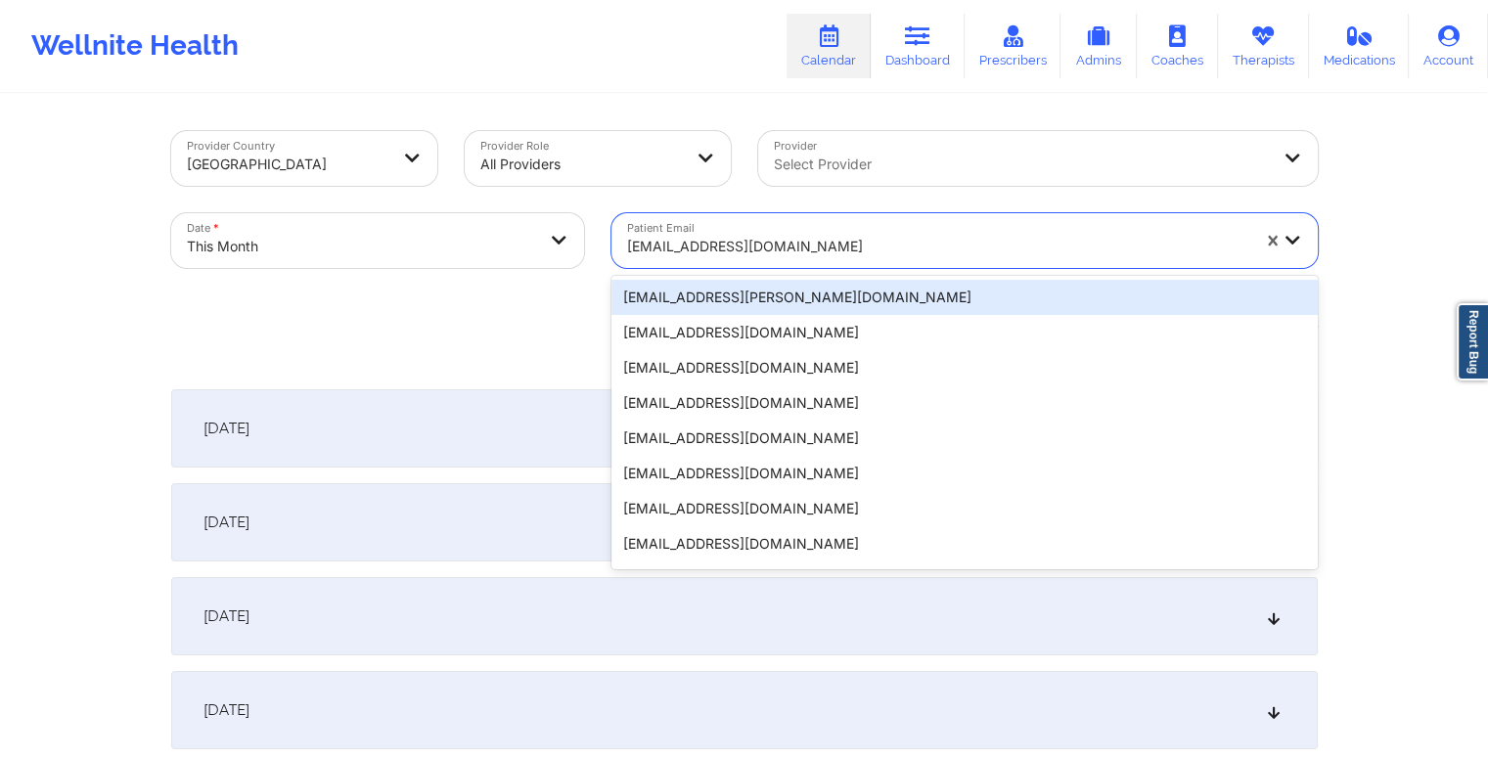
click at [856, 251] on div at bounding box center [938, 246] width 622 height 23
paste input "[EMAIL_ADDRESS][DOMAIN_NAME]"
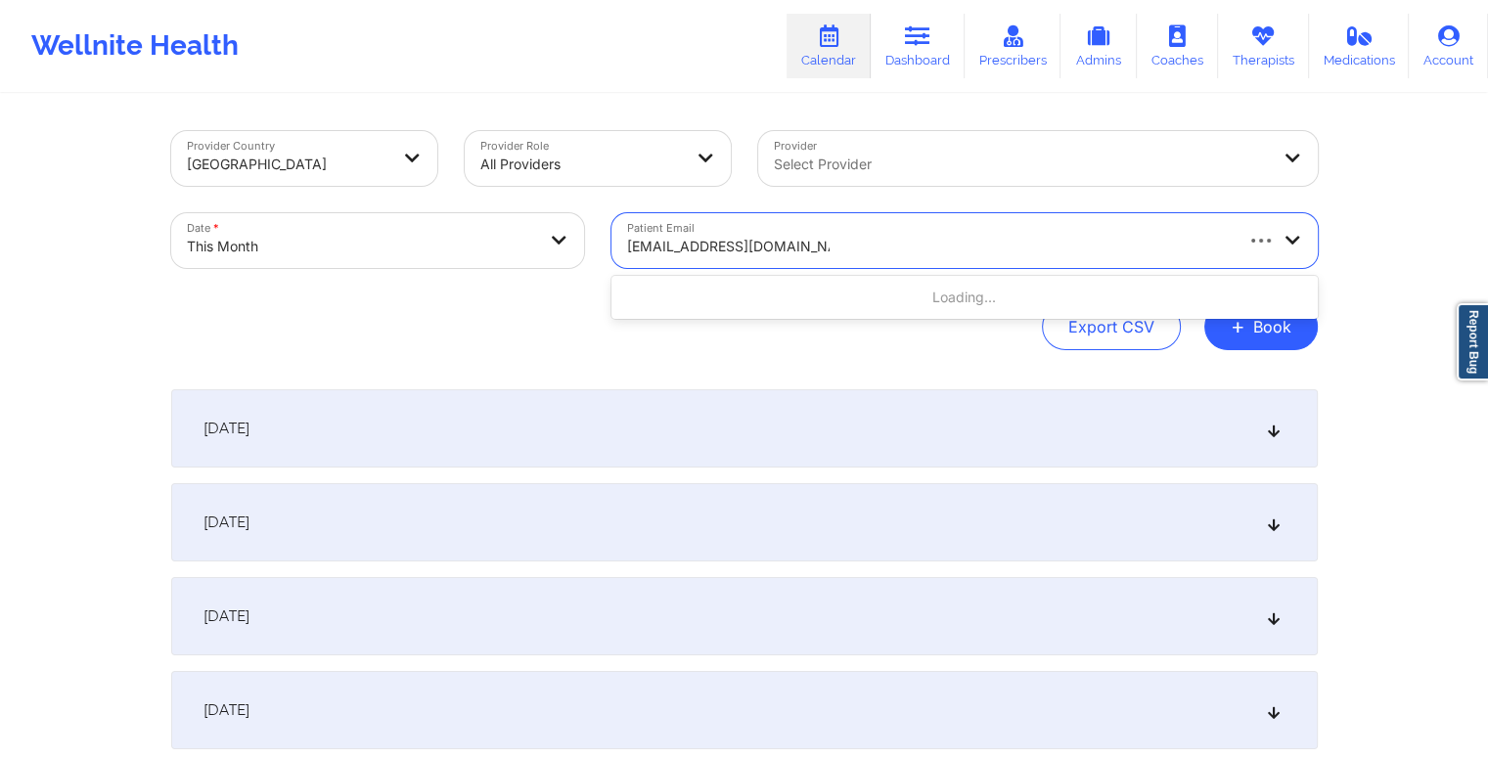
type input "[EMAIL_ADDRESS][DOMAIN_NAME]"
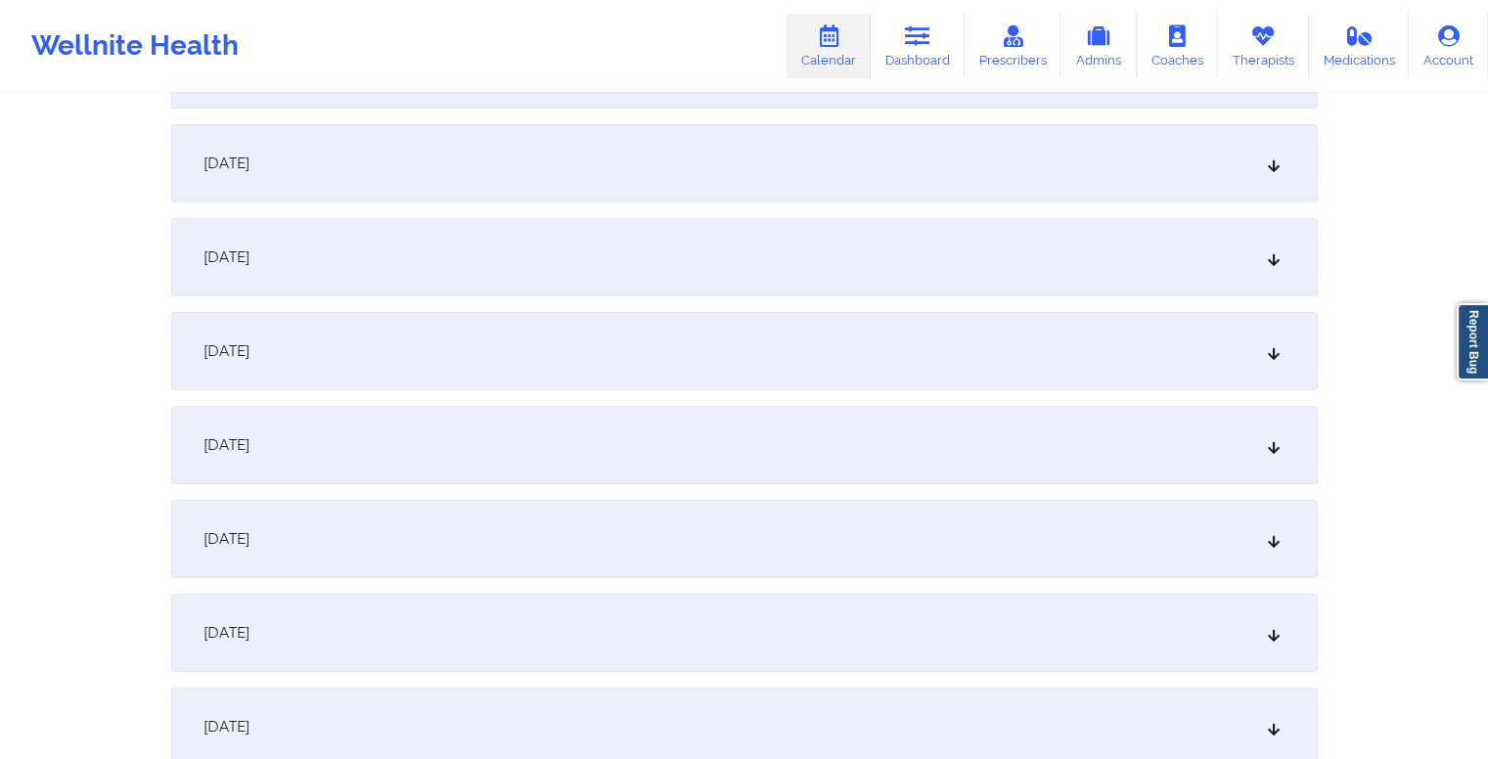
scroll to position [626, 0]
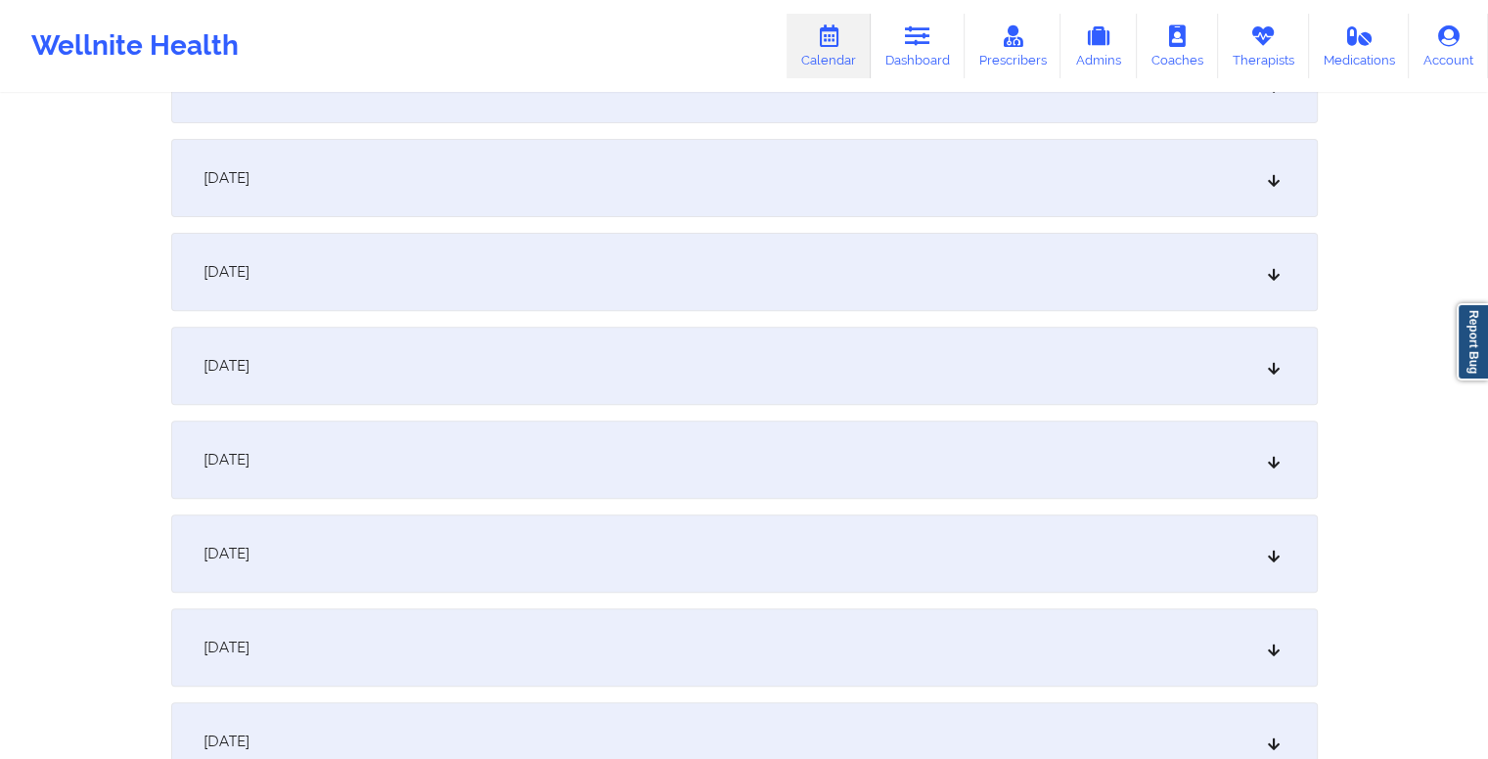
click at [755, 547] on div "[DATE]" at bounding box center [744, 554] width 1147 height 78
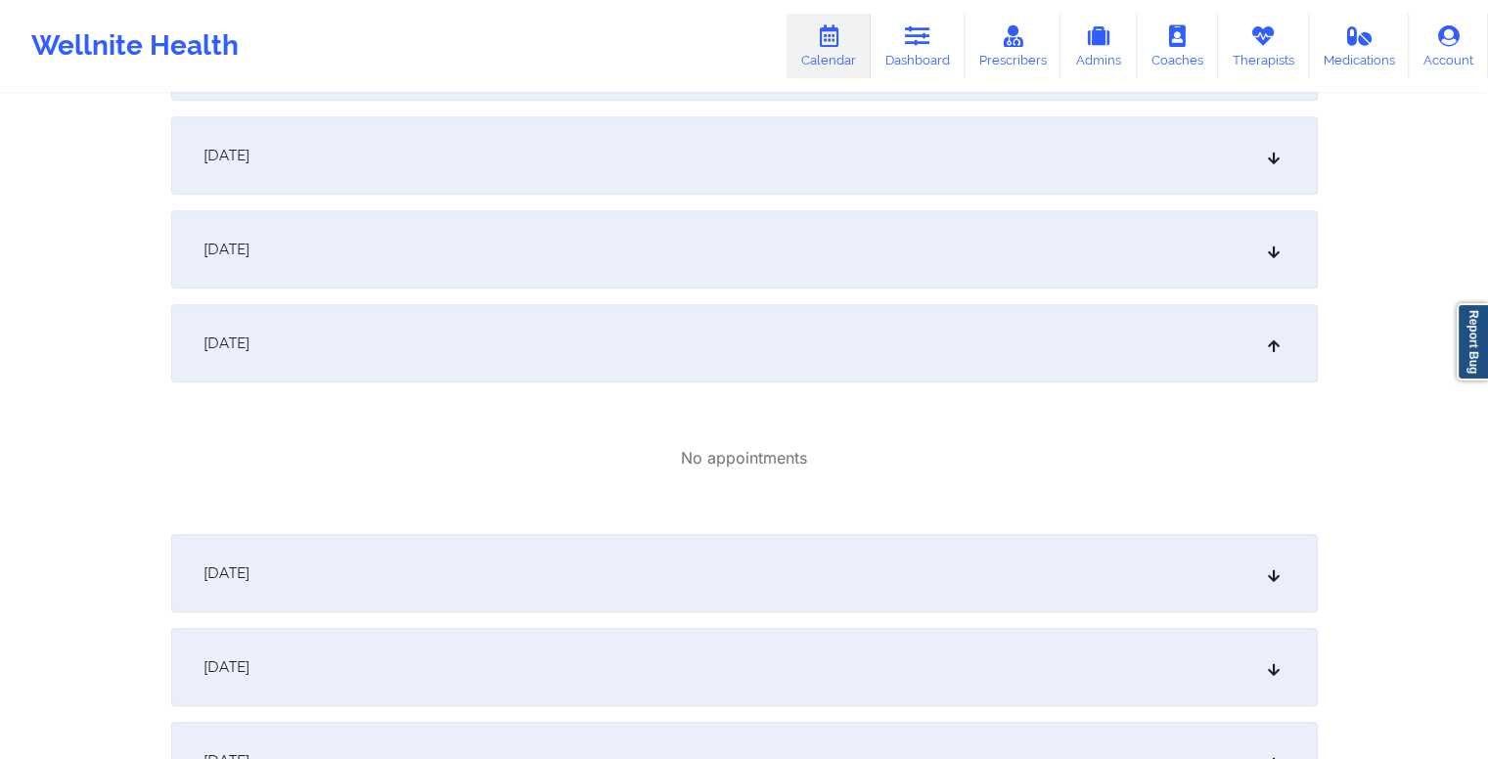
scroll to position [837, 0]
click at [677, 605] on div "[DATE]" at bounding box center [744, 572] width 1147 height 78
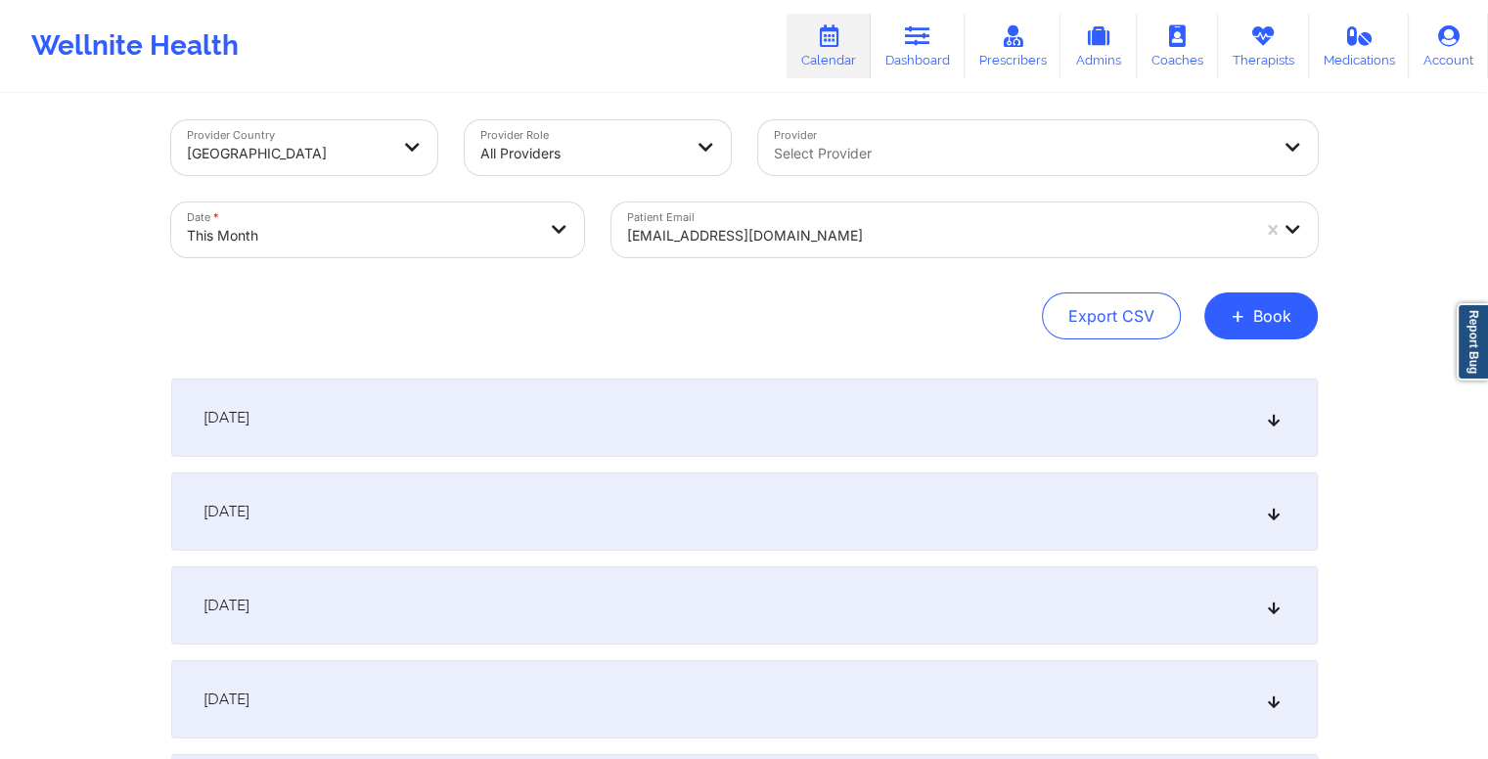
scroll to position [0, 0]
